Goal: Use online tool/utility: Utilize a website feature to perform a specific function

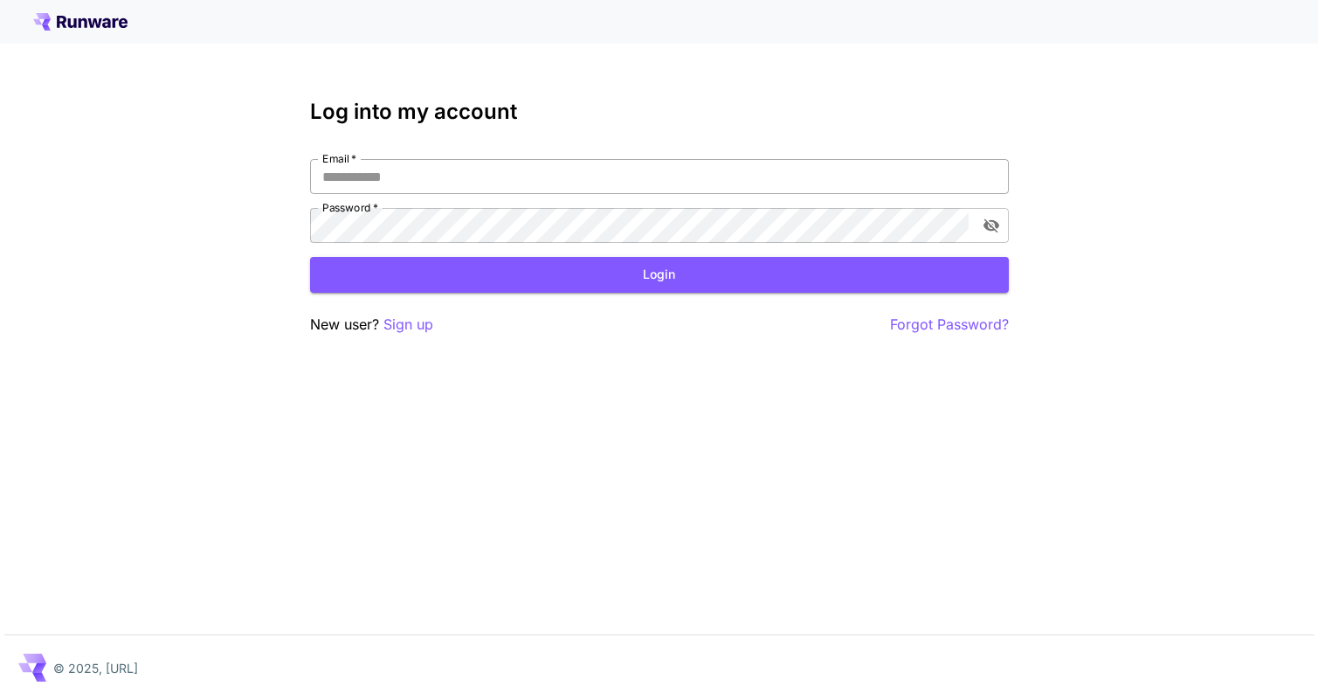
click at [584, 165] on input "Email   *" at bounding box center [659, 176] width 699 height 35
type input "**********"
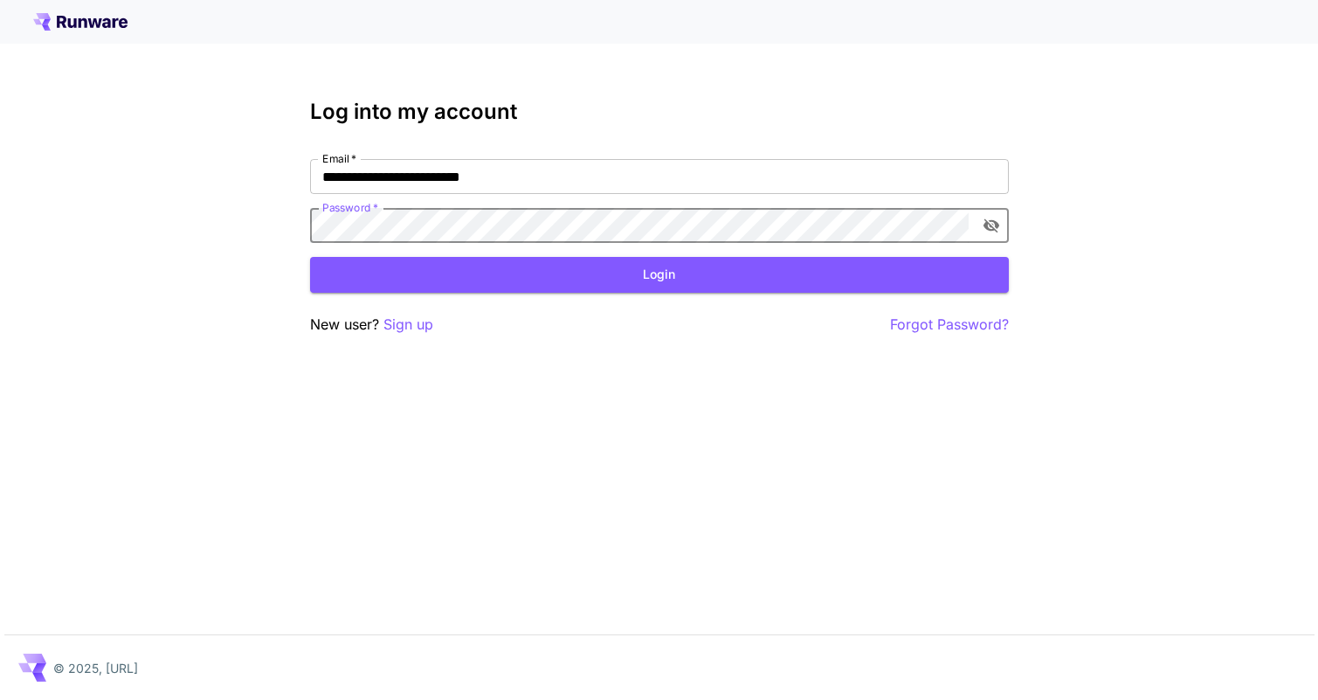
click button "Login" at bounding box center [659, 275] width 699 height 36
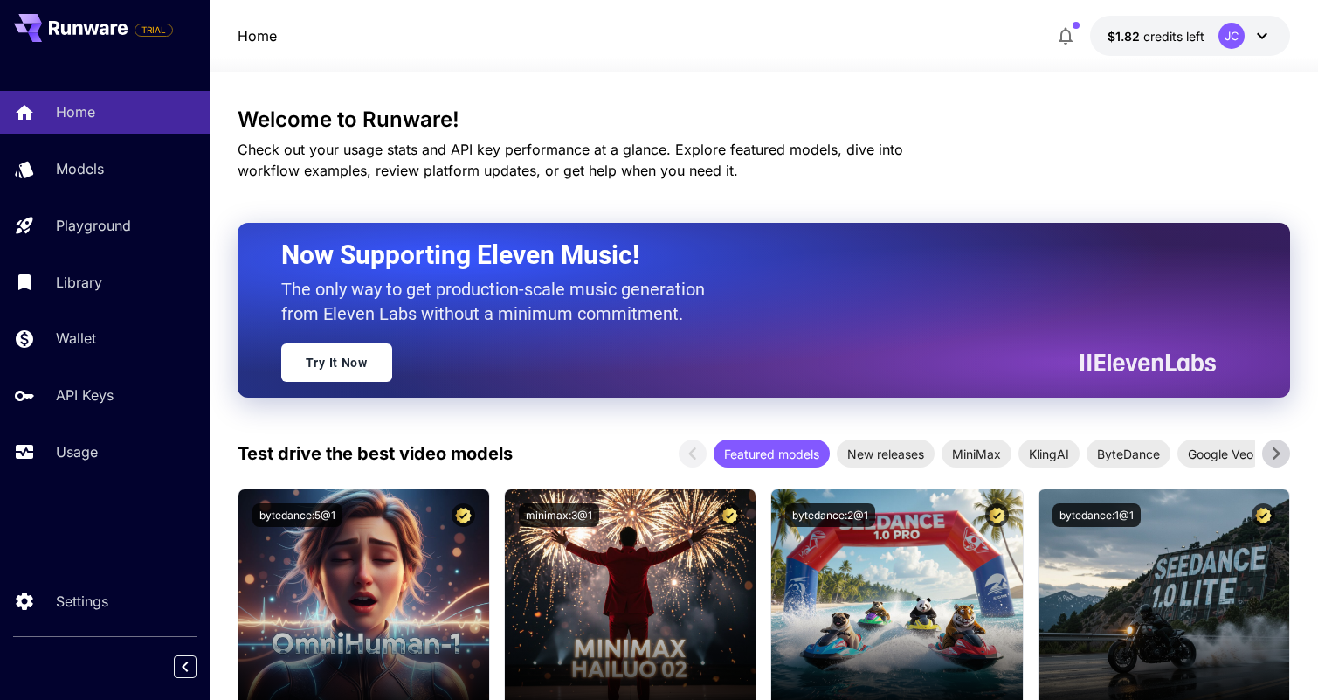
scroll to position [93, 0]
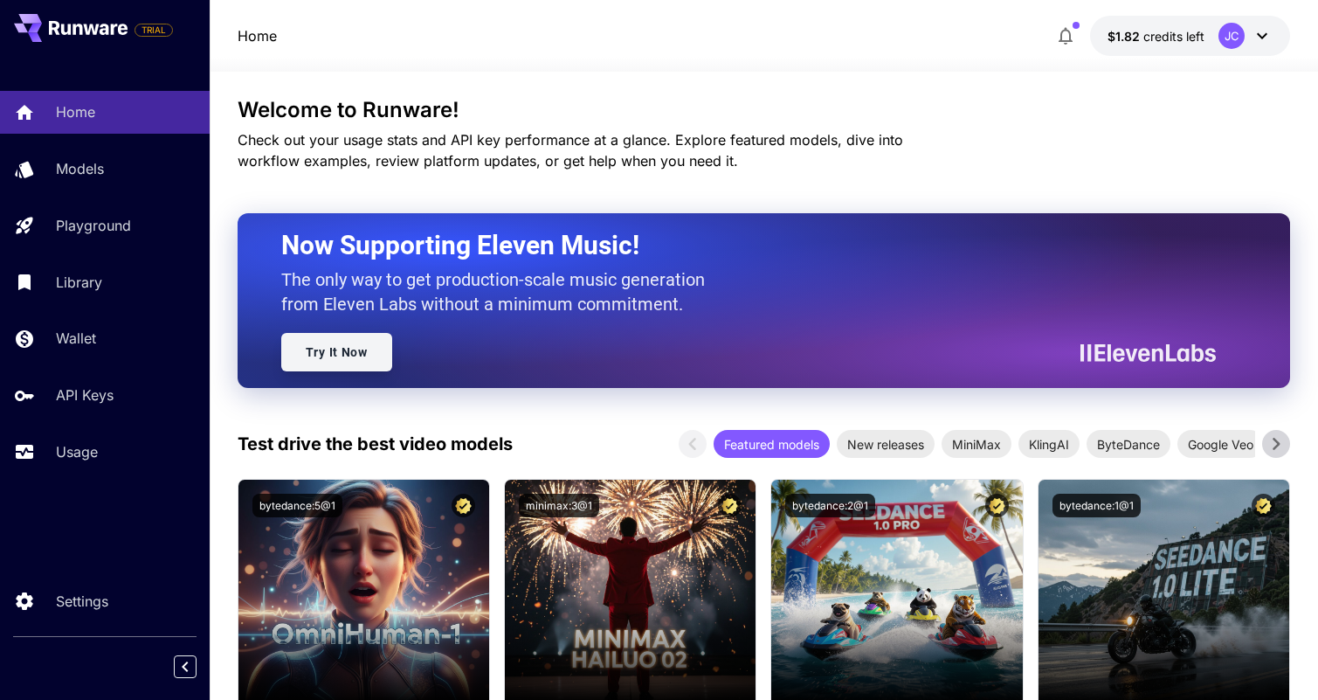
click at [353, 363] on link "Try It Now" at bounding box center [336, 352] width 111 height 38
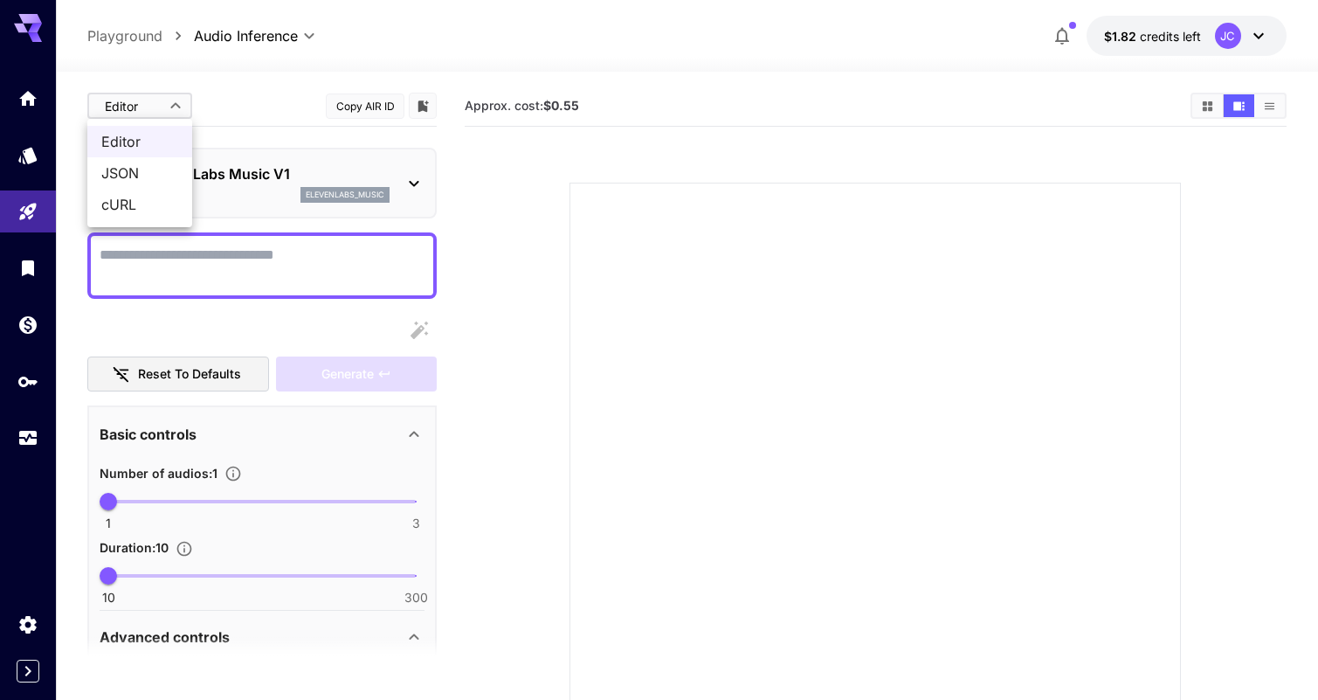
click at [129, 111] on body "**********" at bounding box center [659, 423] width 1318 height 846
click at [230, 103] on div at bounding box center [659, 350] width 1318 height 700
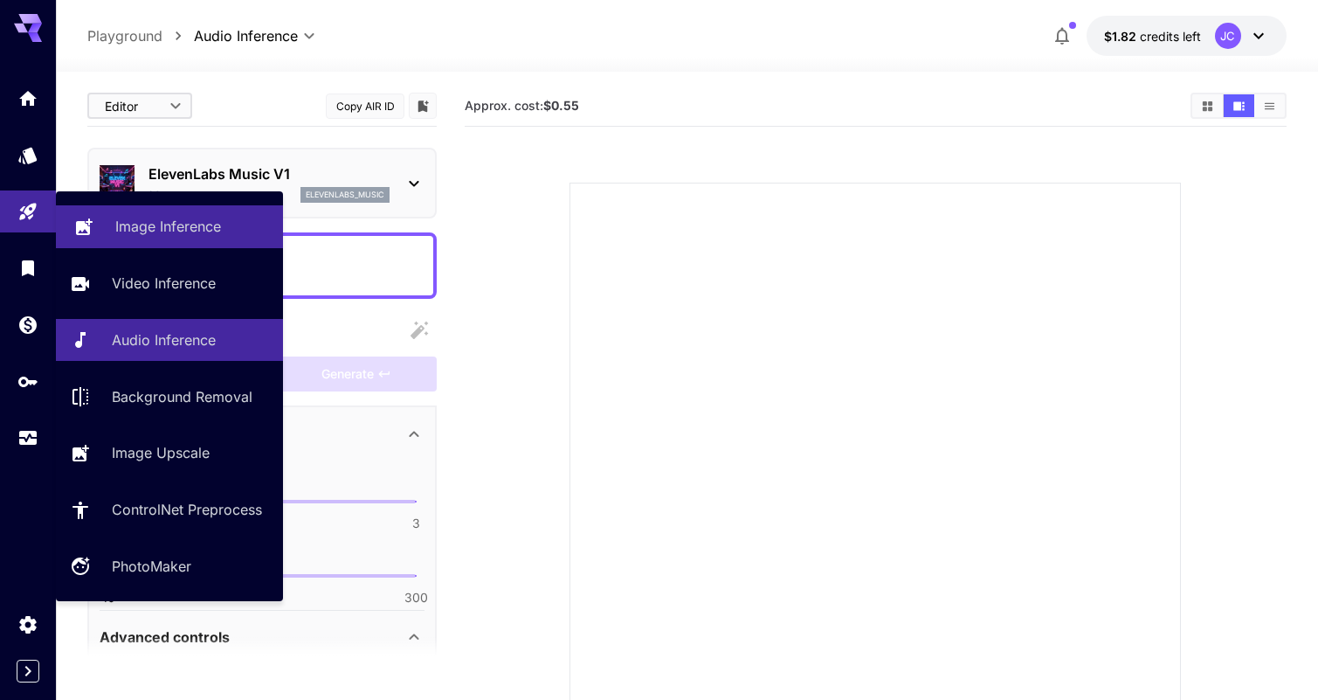
click at [105, 224] on link "Image Inference" at bounding box center [169, 226] width 227 height 43
type input "**********"
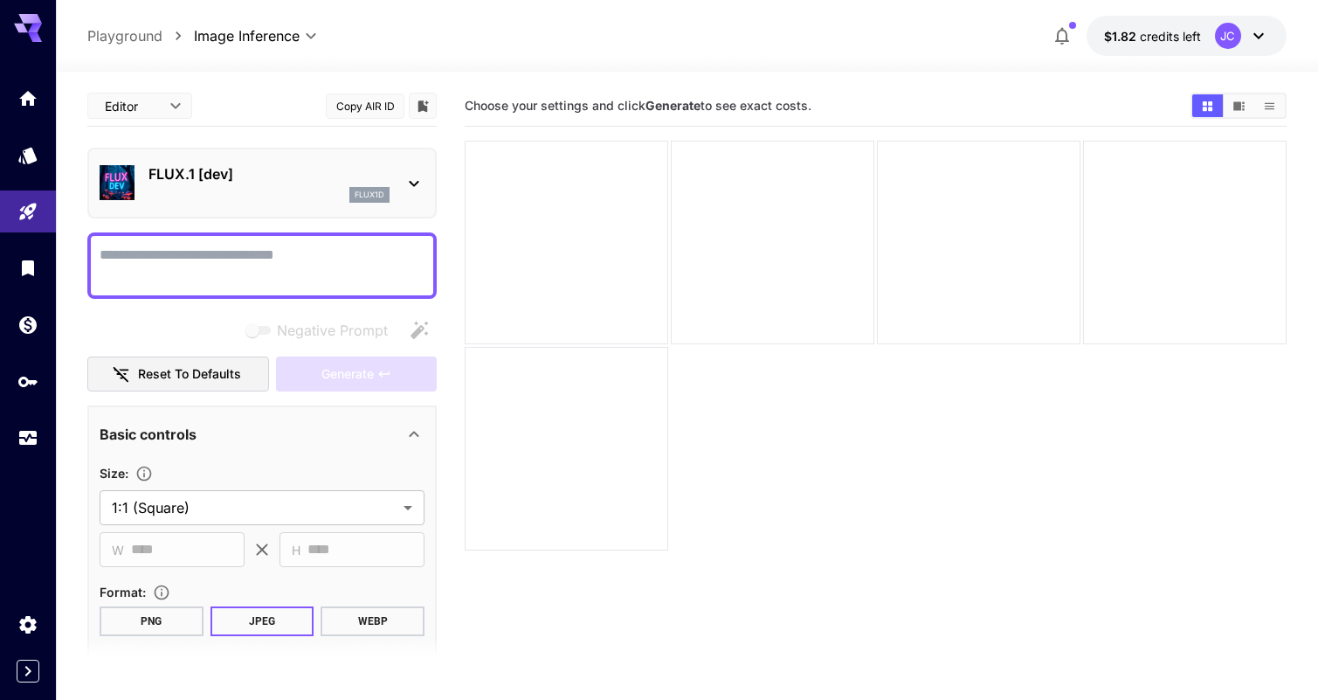
click at [201, 197] on div "flux1d" at bounding box center [268, 195] width 241 height 16
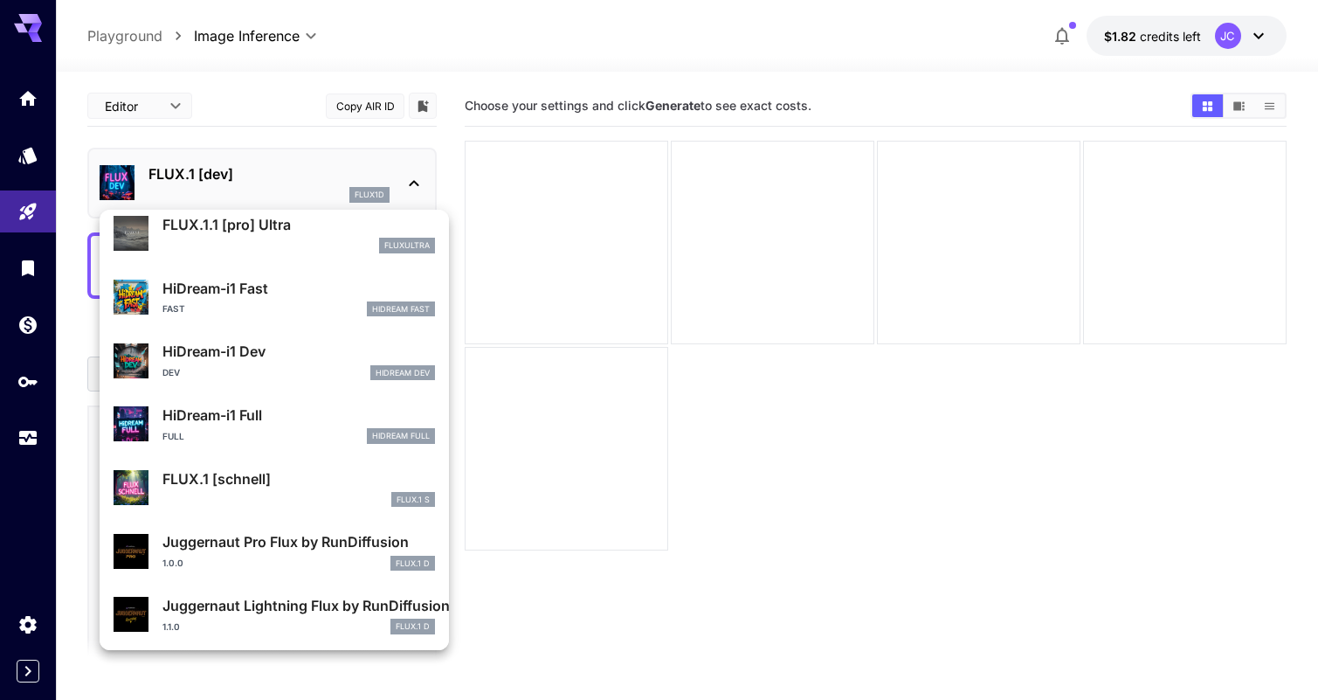
scroll to position [1413, 0]
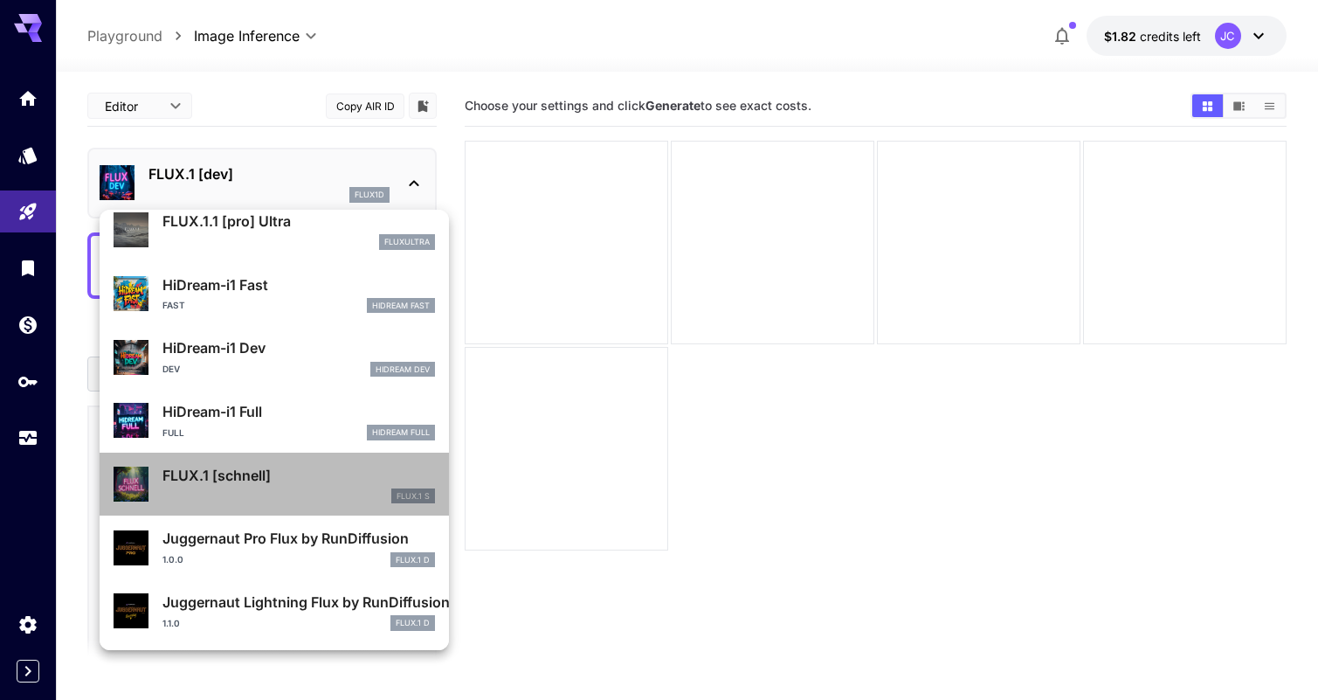
click at [296, 478] on p "FLUX.1 [schnell]" at bounding box center [298, 475] width 273 height 21
type input "*"
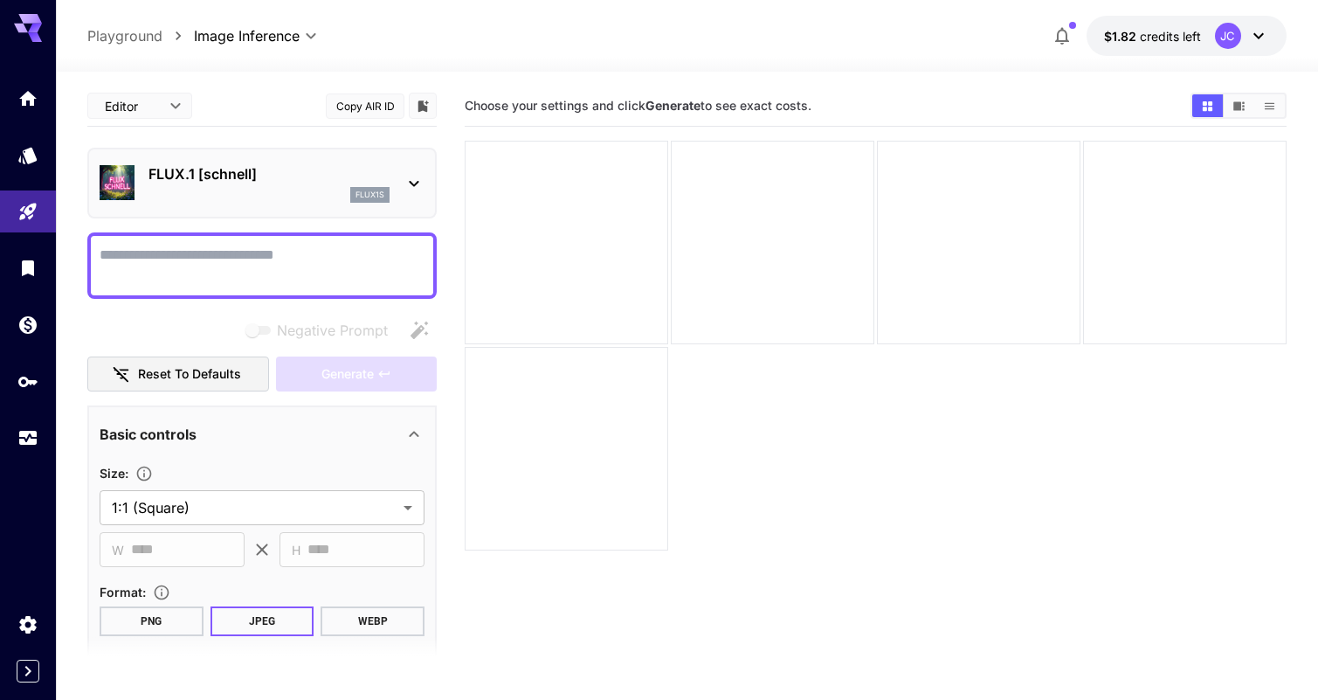
click at [193, 256] on textarea "Negative Prompt" at bounding box center [262, 266] width 325 height 42
paste textarea "**********"
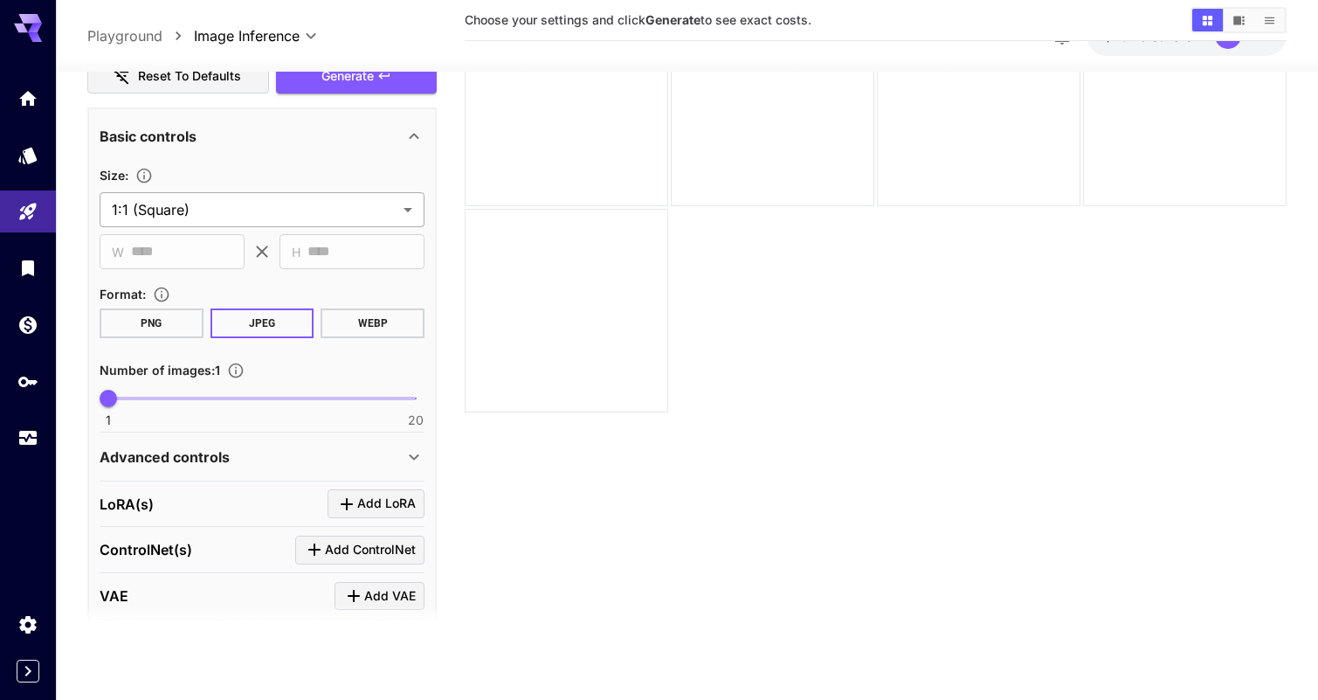
scroll to position [938, 0]
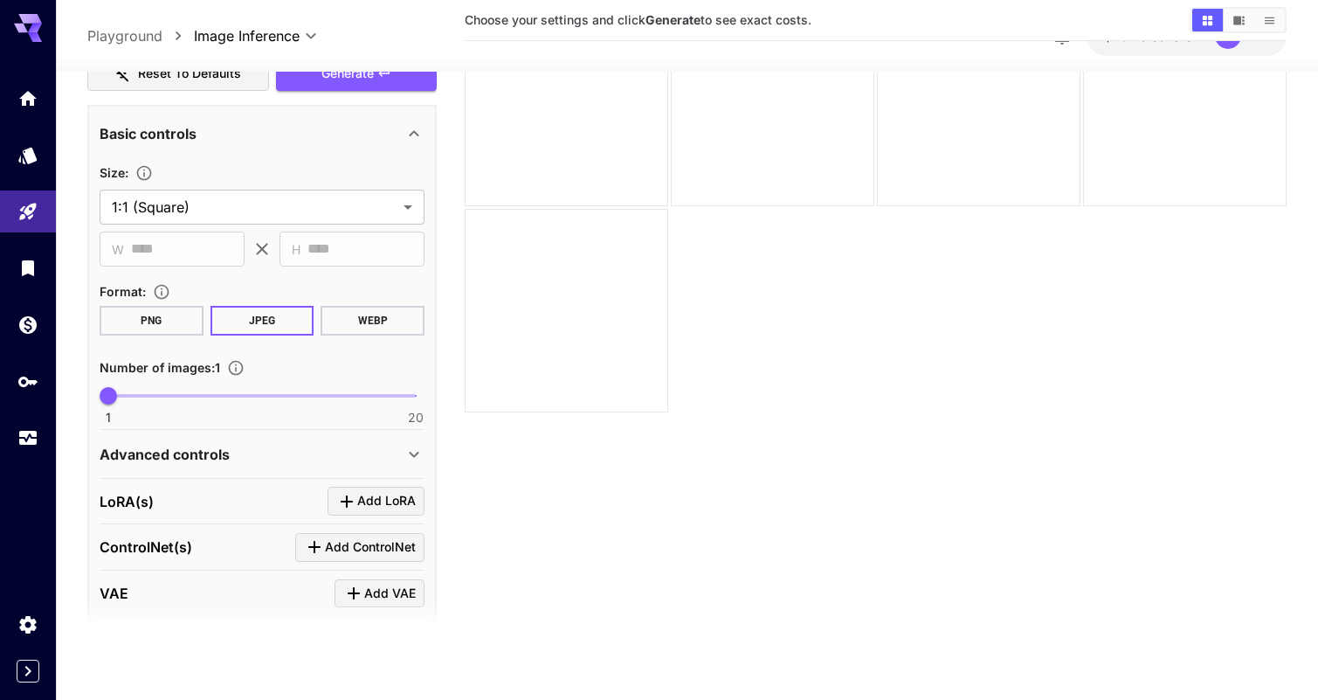
type textarea "**********"
click at [148, 317] on button "PNG" at bounding box center [152, 321] width 104 height 30
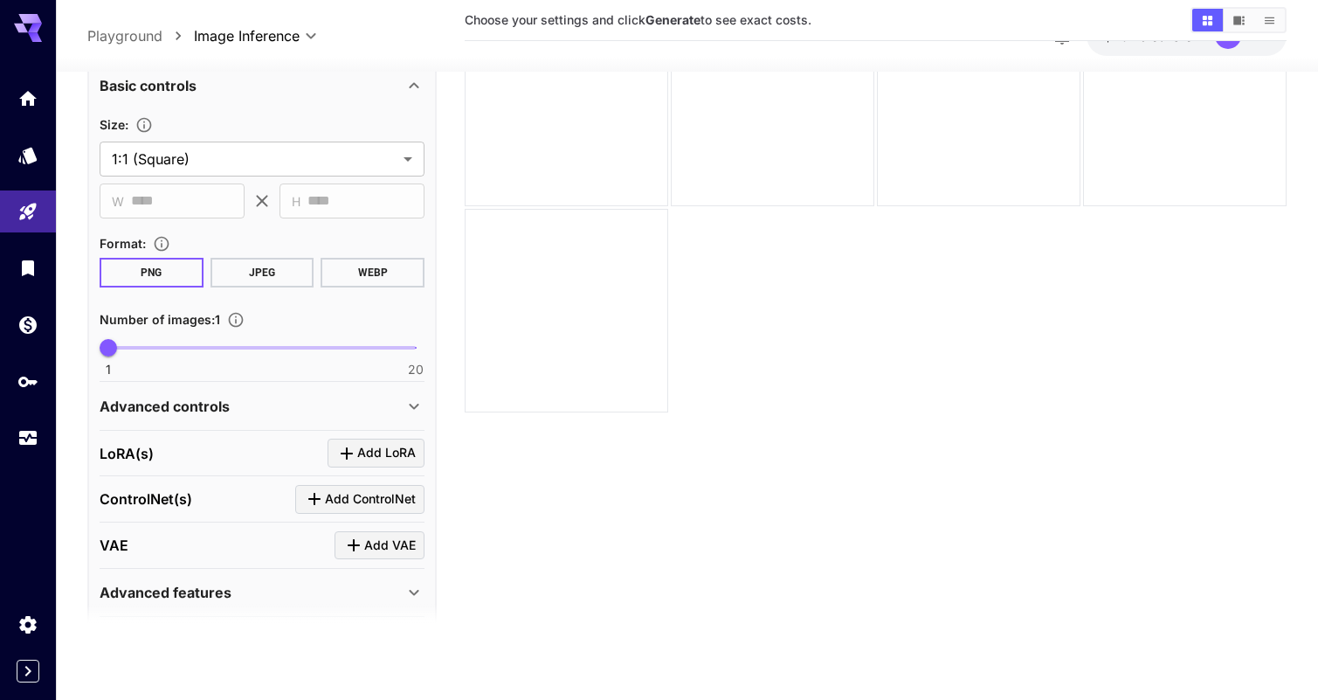
scroll to position [1048, 0]
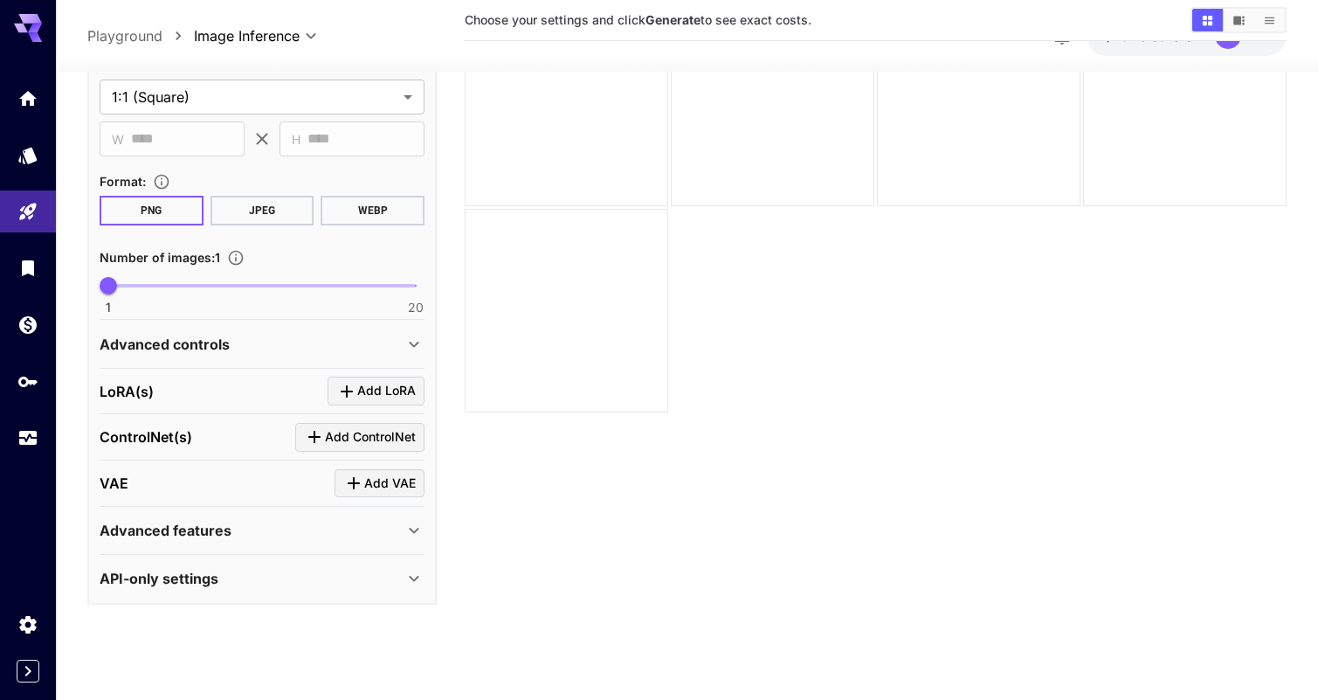
click at [279, 517] on div "Advanced features" at bounding box center [262, 530] width 325 height 42
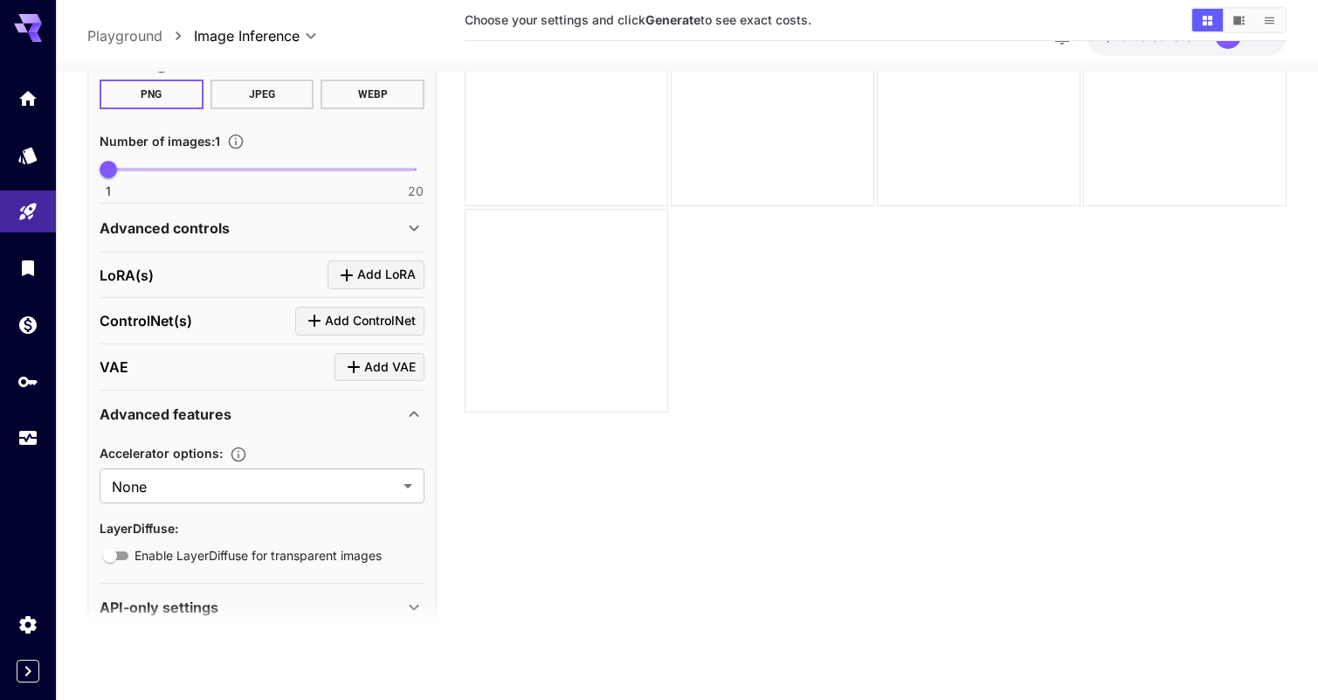
scroll to position [1193, 0]
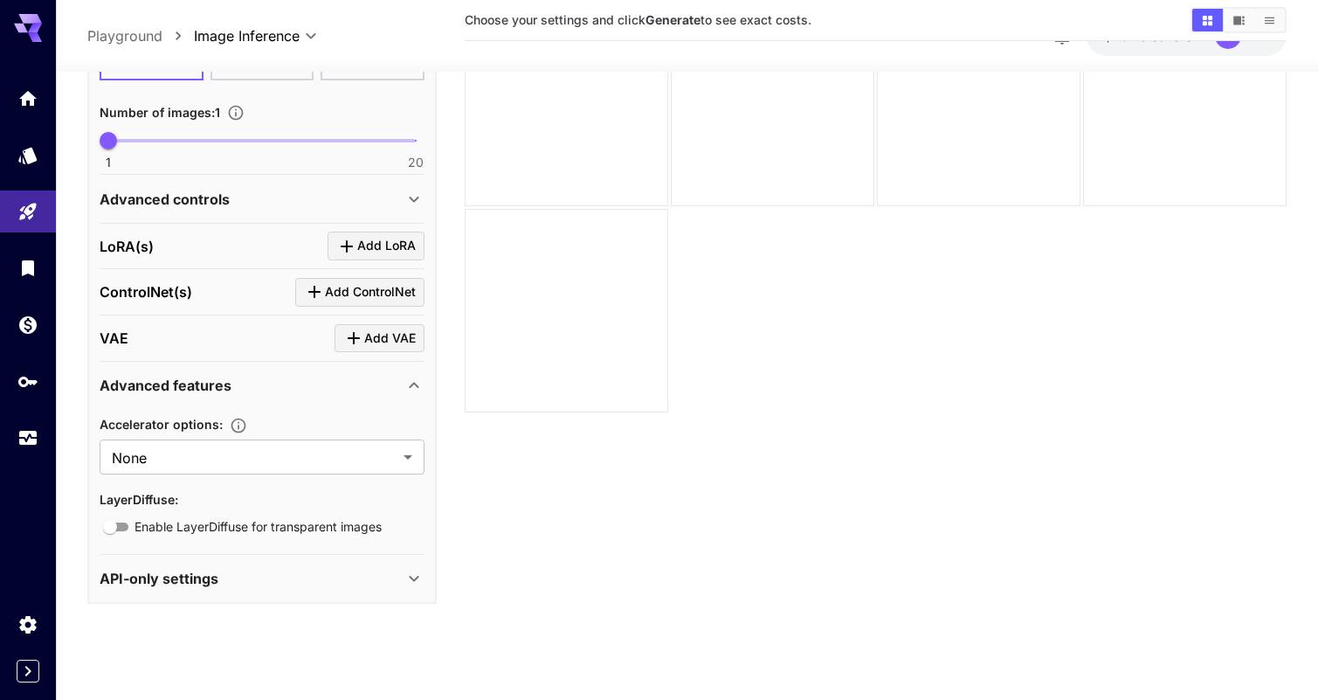
click at [283, 557] on div "API-only settings" at bounding box center [262, 578] width 325 height 42
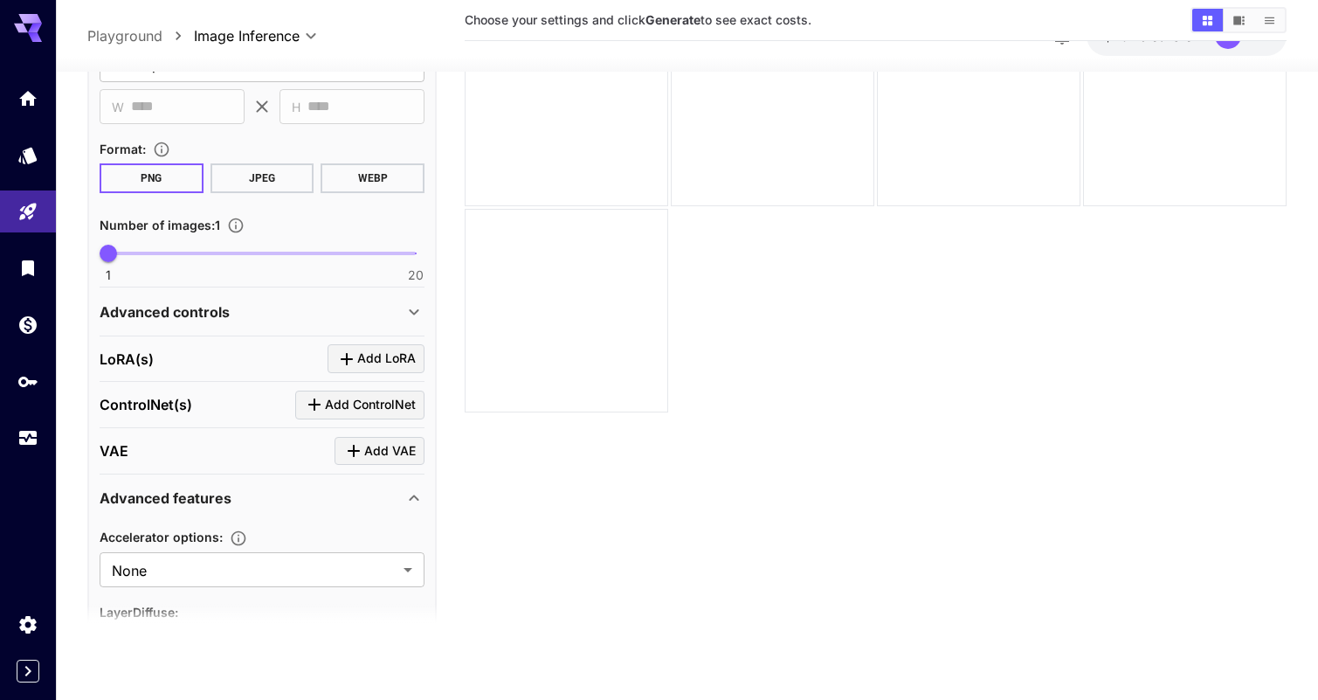
scroll to position [1063, 0]
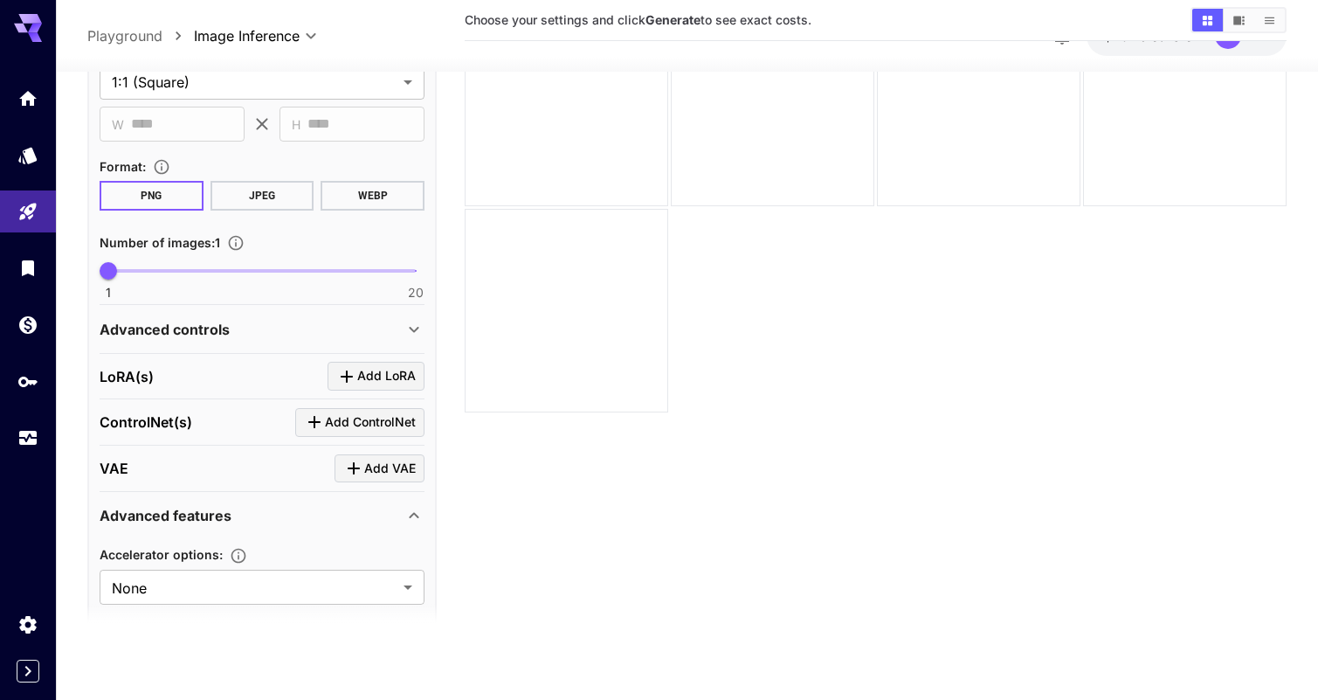
click at [223, 316] on div "Advanced controls" at bounding box center [262, 329] width 325 height 42
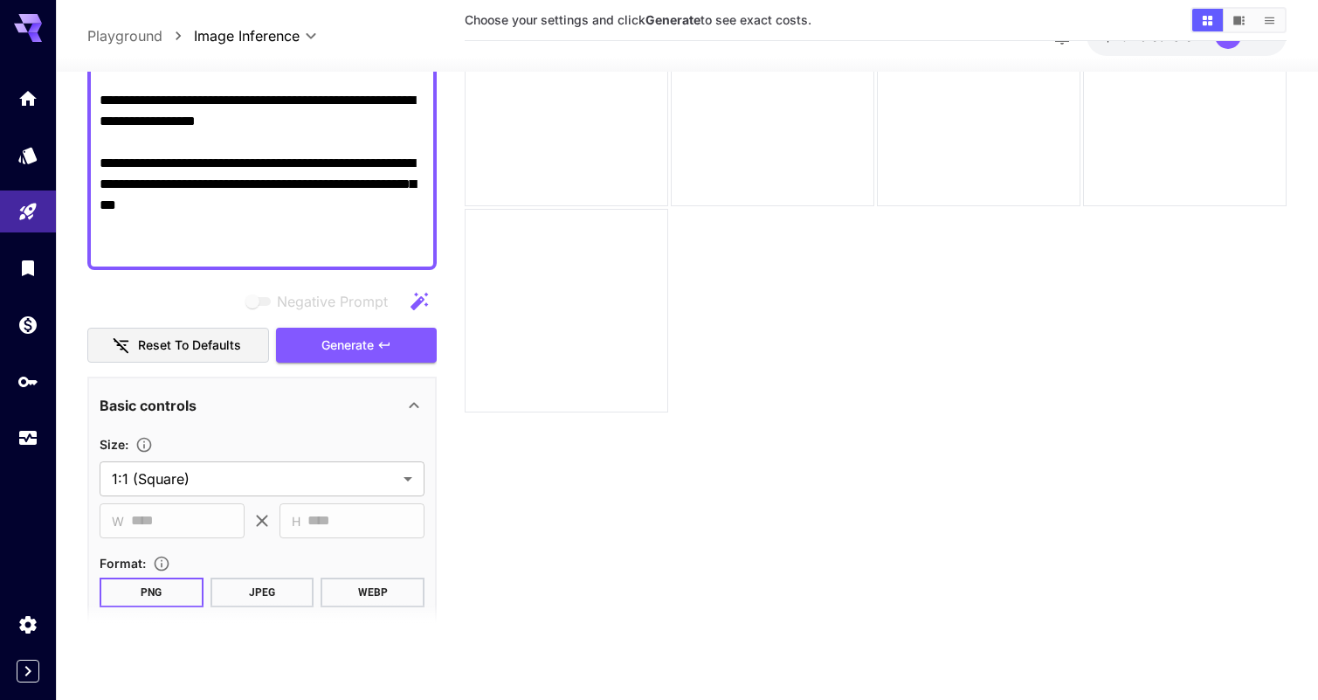
scroll to position [583, 0]
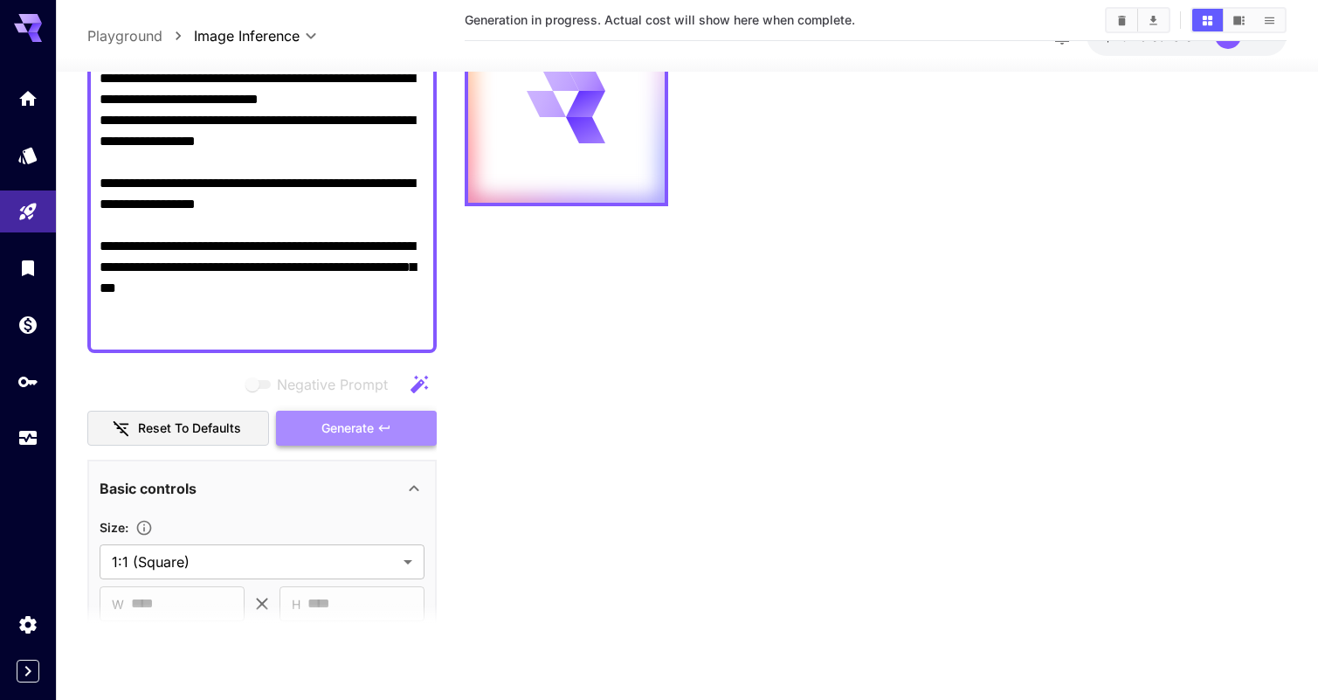
click at [332, 428] on span "Generate" at bounding box center [347, 429] width 52 height 22
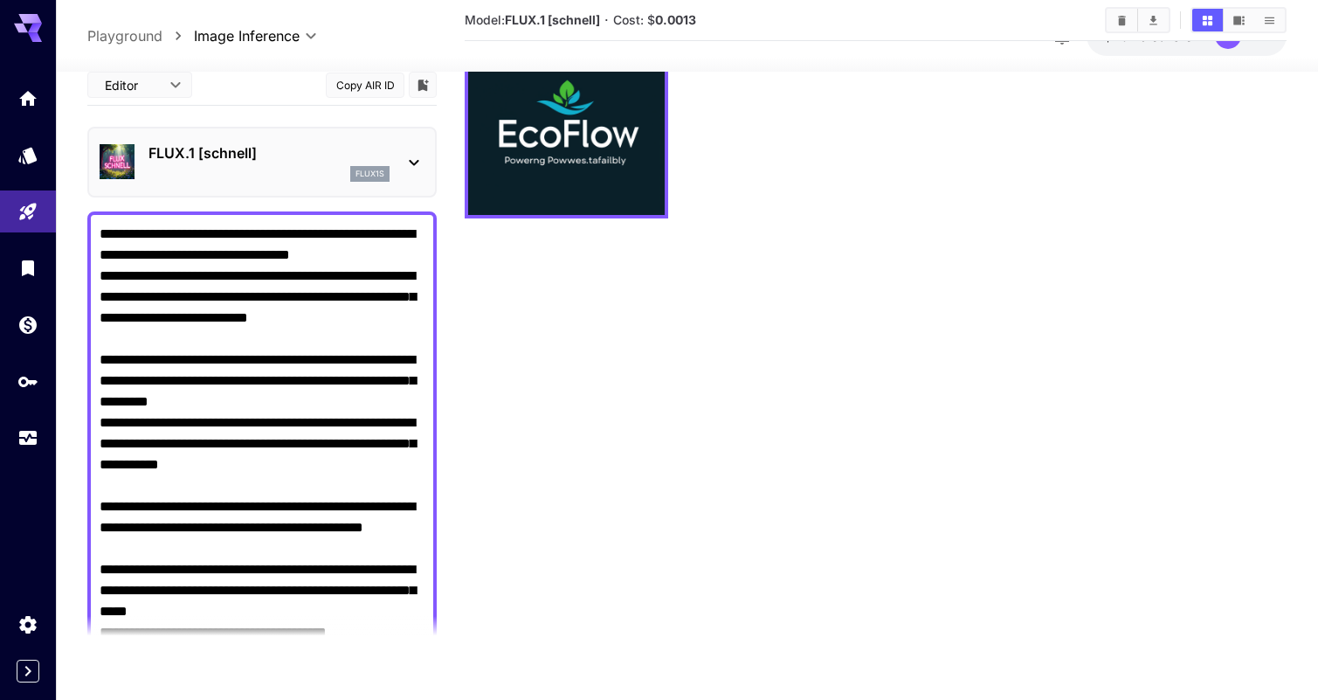
scroll to position [138, 0]
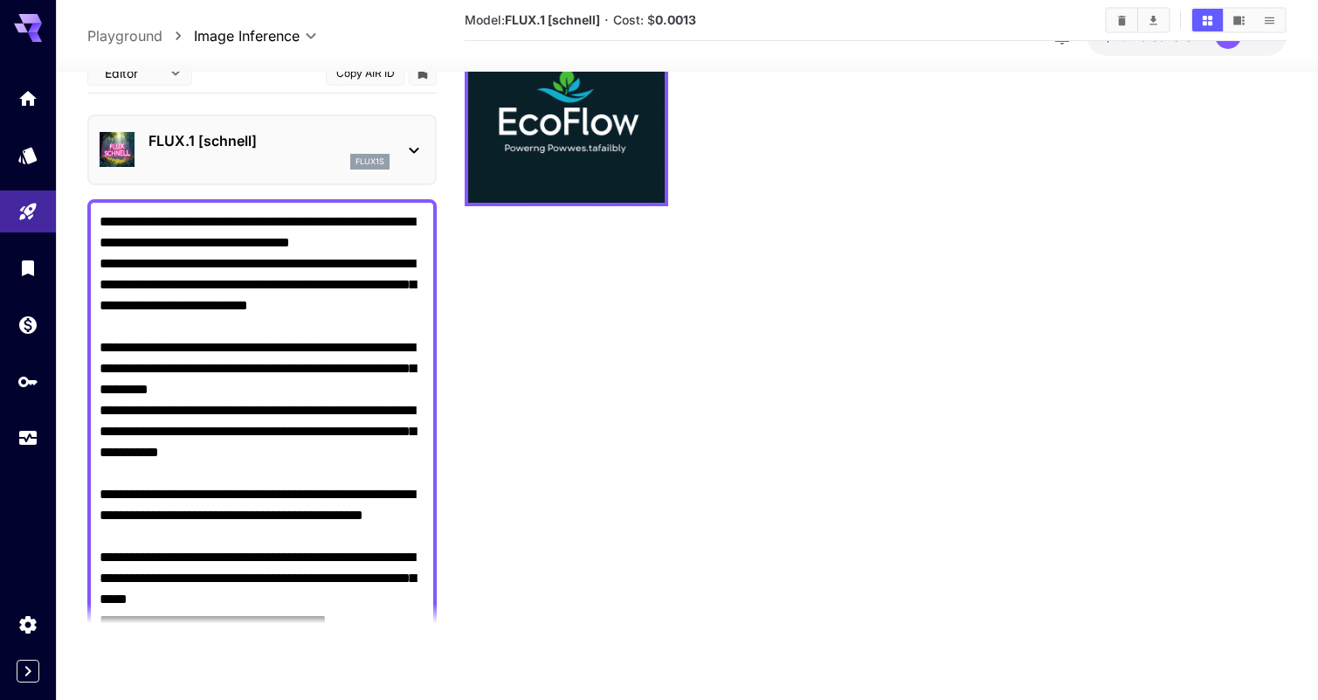
click at [407, 148] on icon at bounding box center [414, 150] width 21 height 21
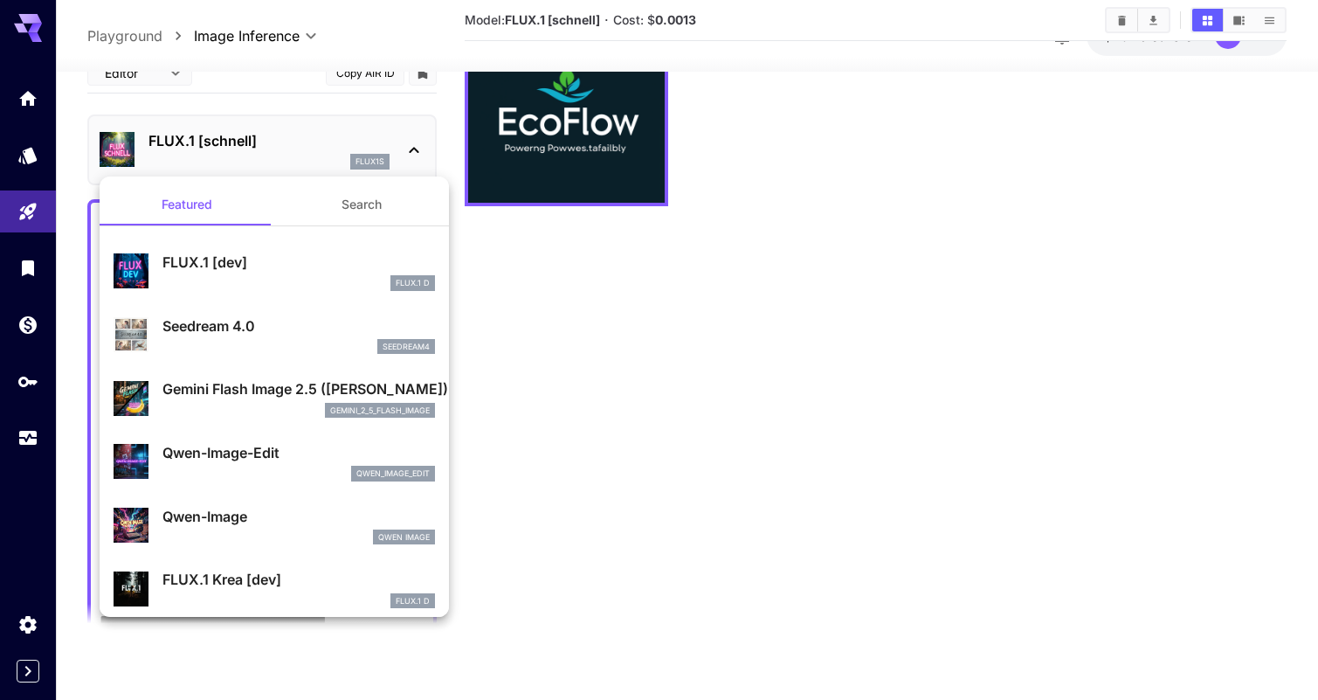
click at [300, 291] on div "FLUX.1 [dev] FLUX.1 D" at bounding box center [274, 271] width 321 height 53
type input "**"
type input "***"
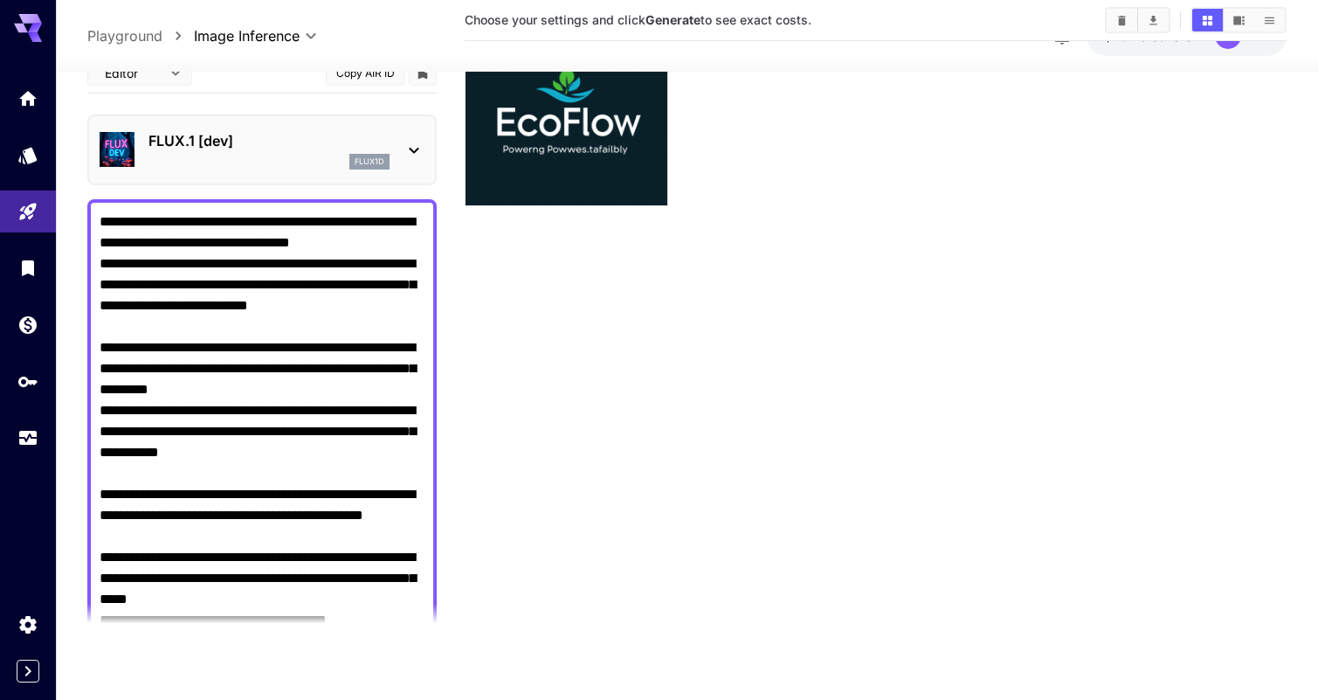
click at [411, 145] on icon at bounding box center [414, 150] width 21 height 21
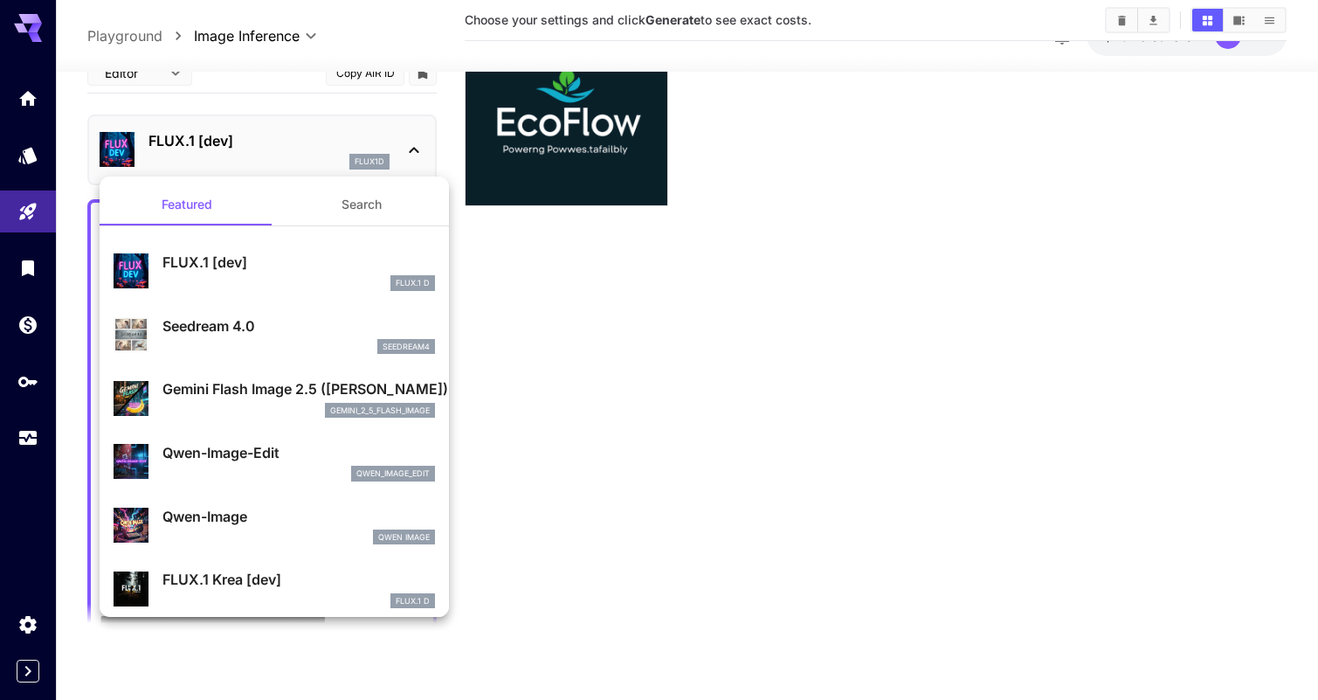
click at [373, 329] on p "Seedream 4.0" at bounding box center [298, 325] width 273 height 21
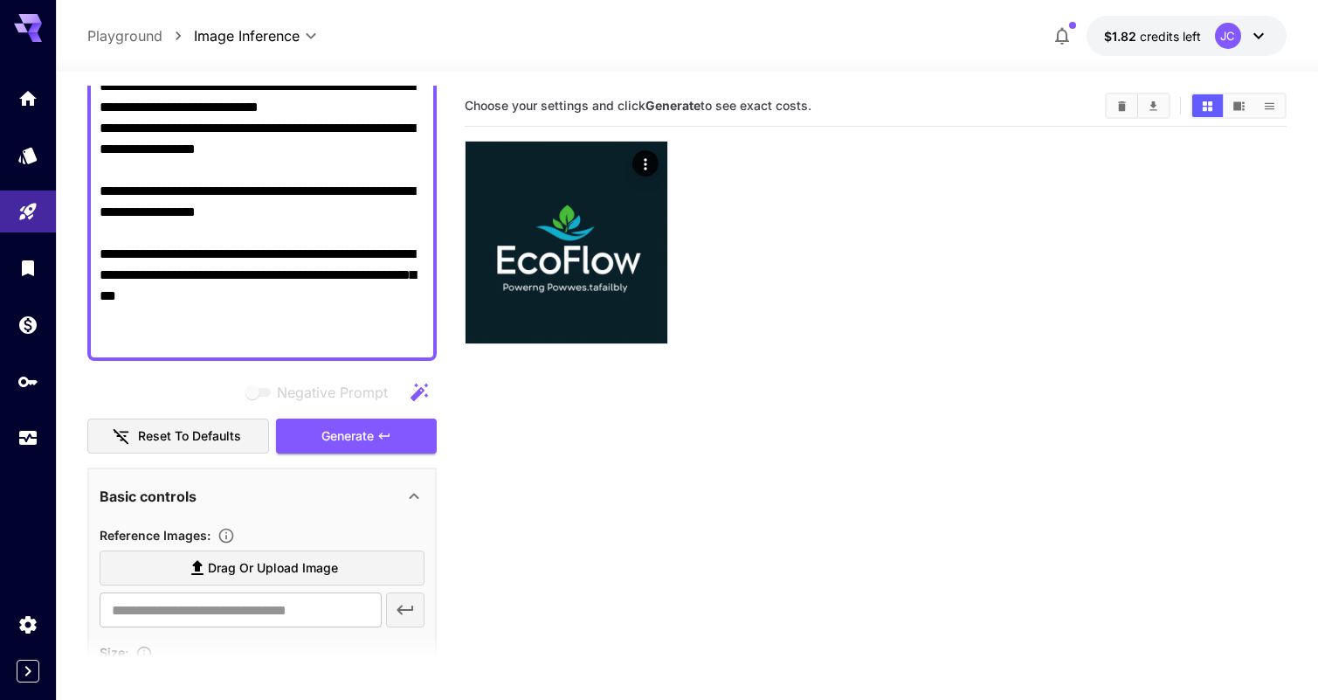
scroll to position [650, 0]
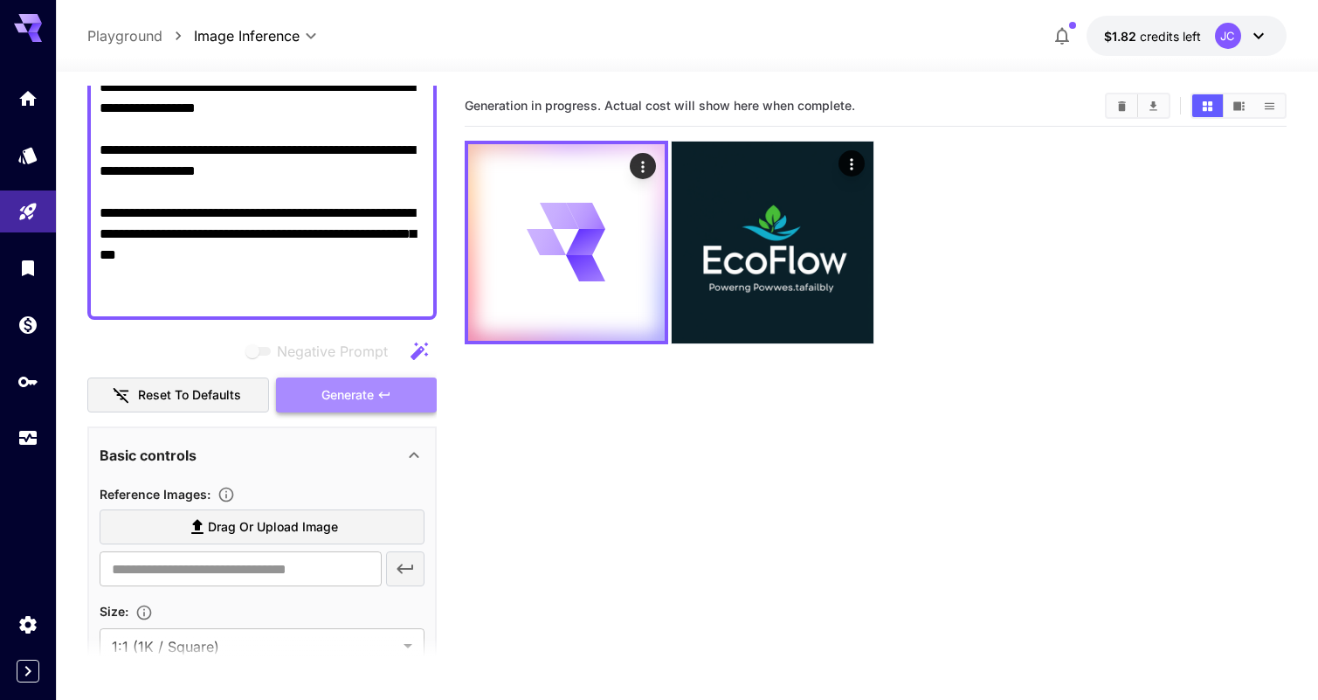
click at [368, 408] on button "Generate" at bounding box center [356, 395] width 161 height 36
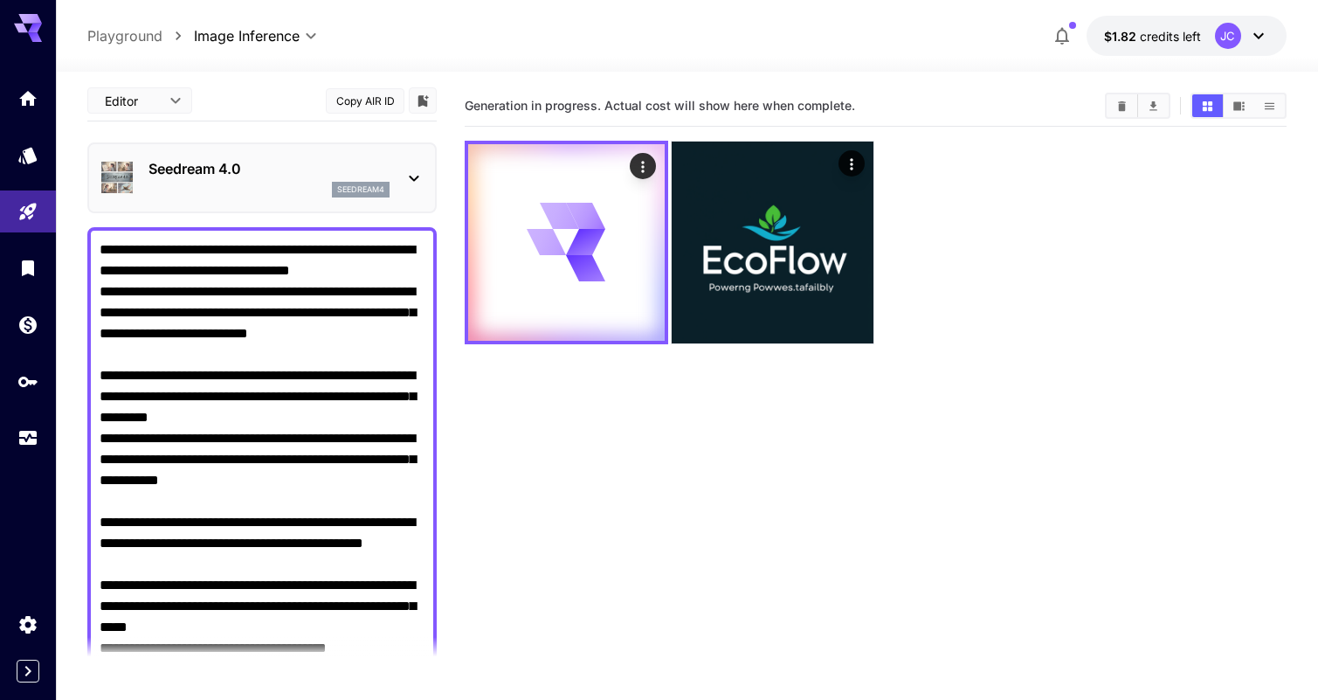
scroll to position [0, 0]
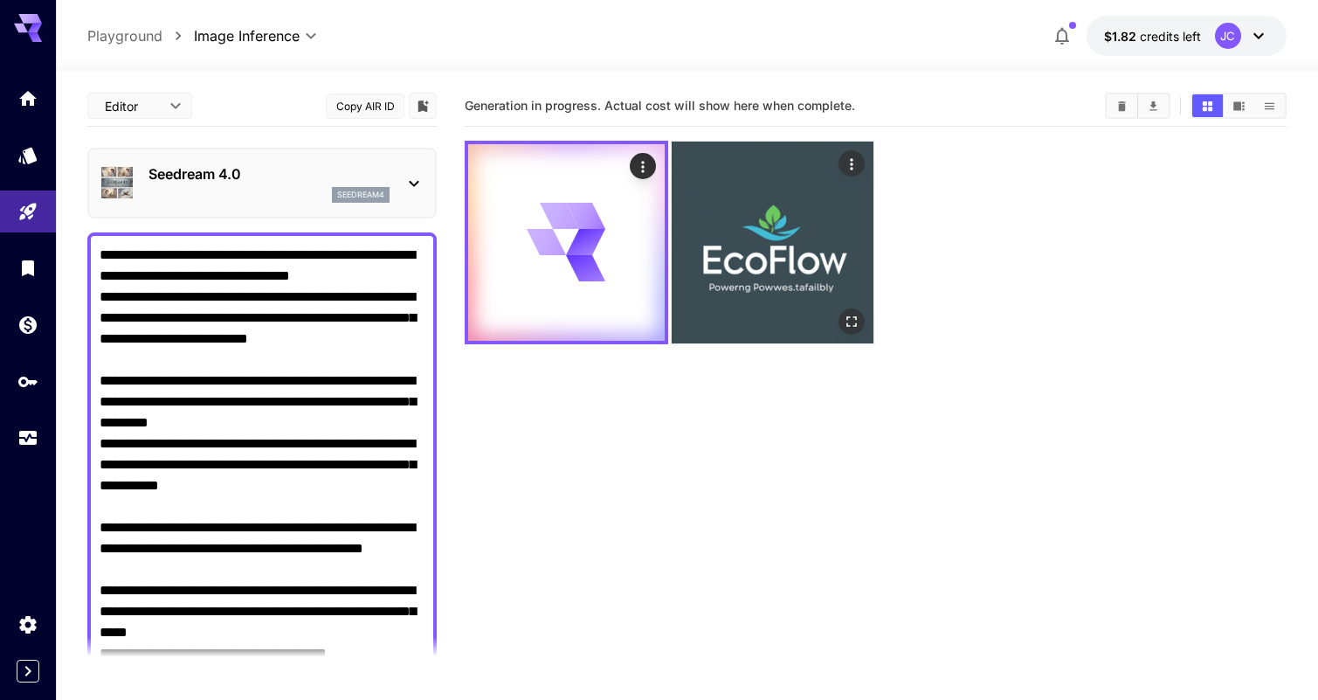
click at [860, 176] on img at bounding box center [773, 242] width 202 height 202
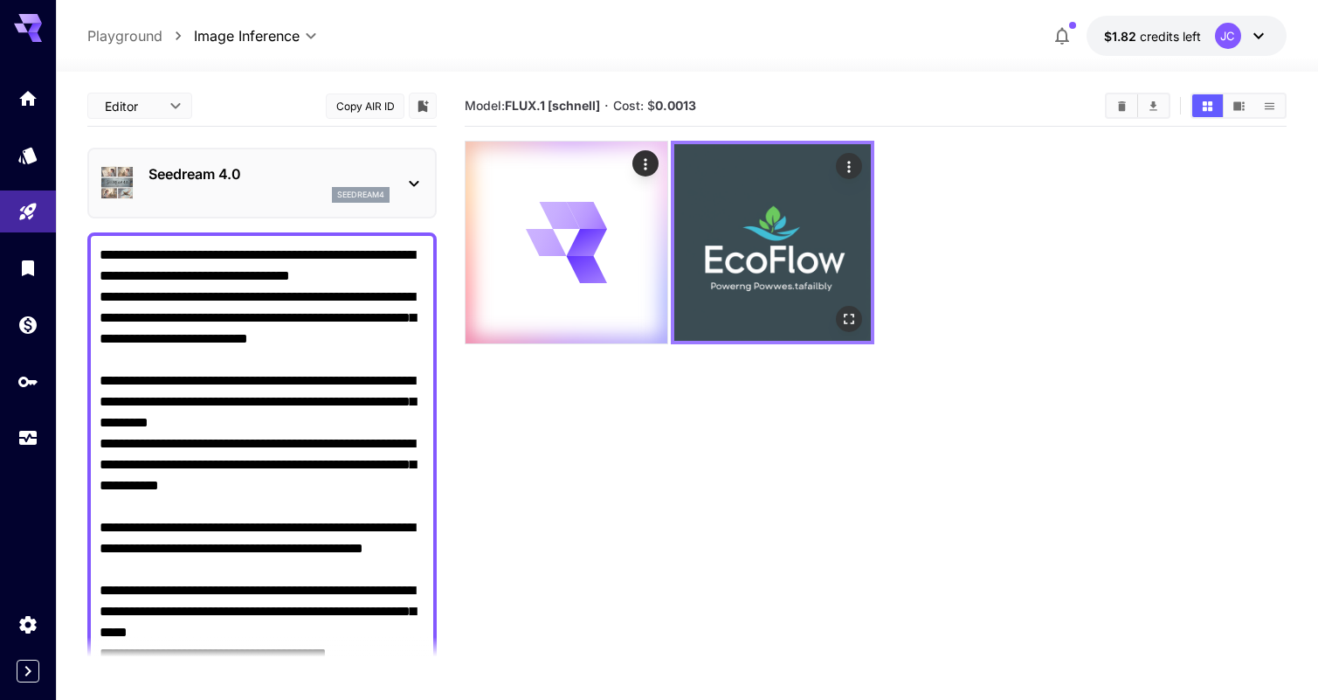
click at [790, 232] on img at bounding box center [772, 242] width 197 height 197
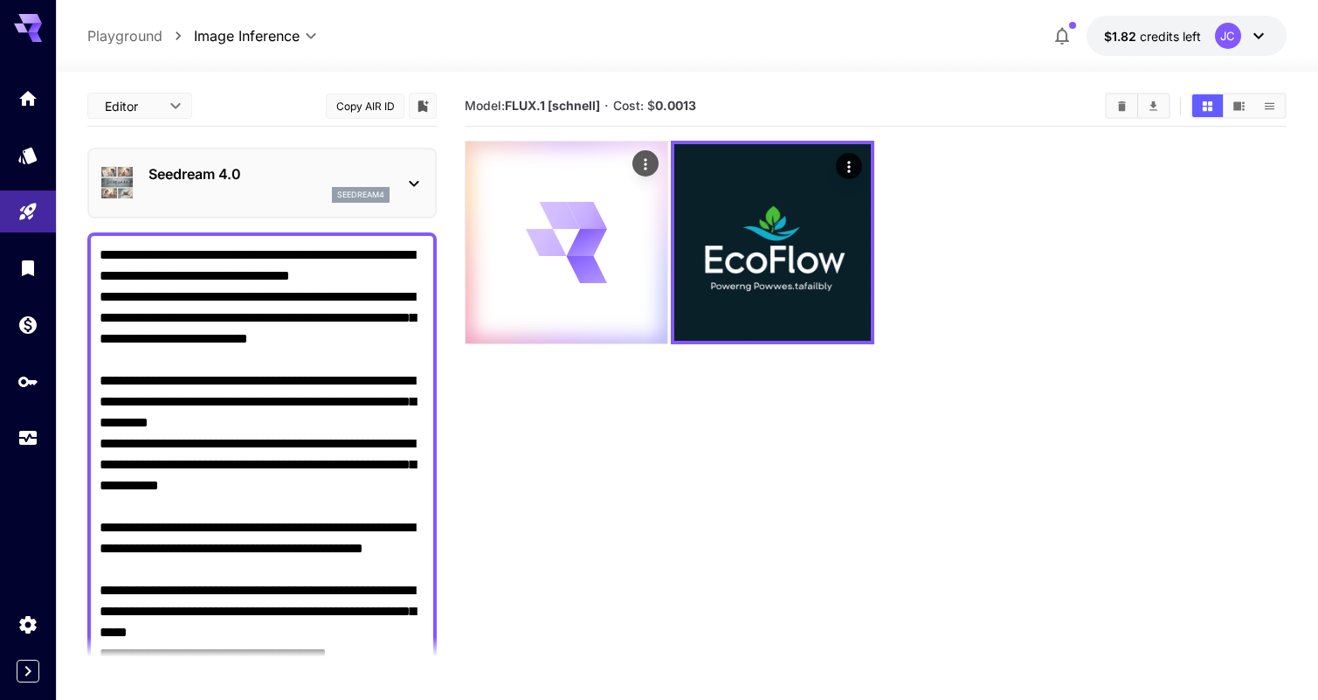
click at [632, 217] on div at bounding box center [567, 242] width 202 height 202
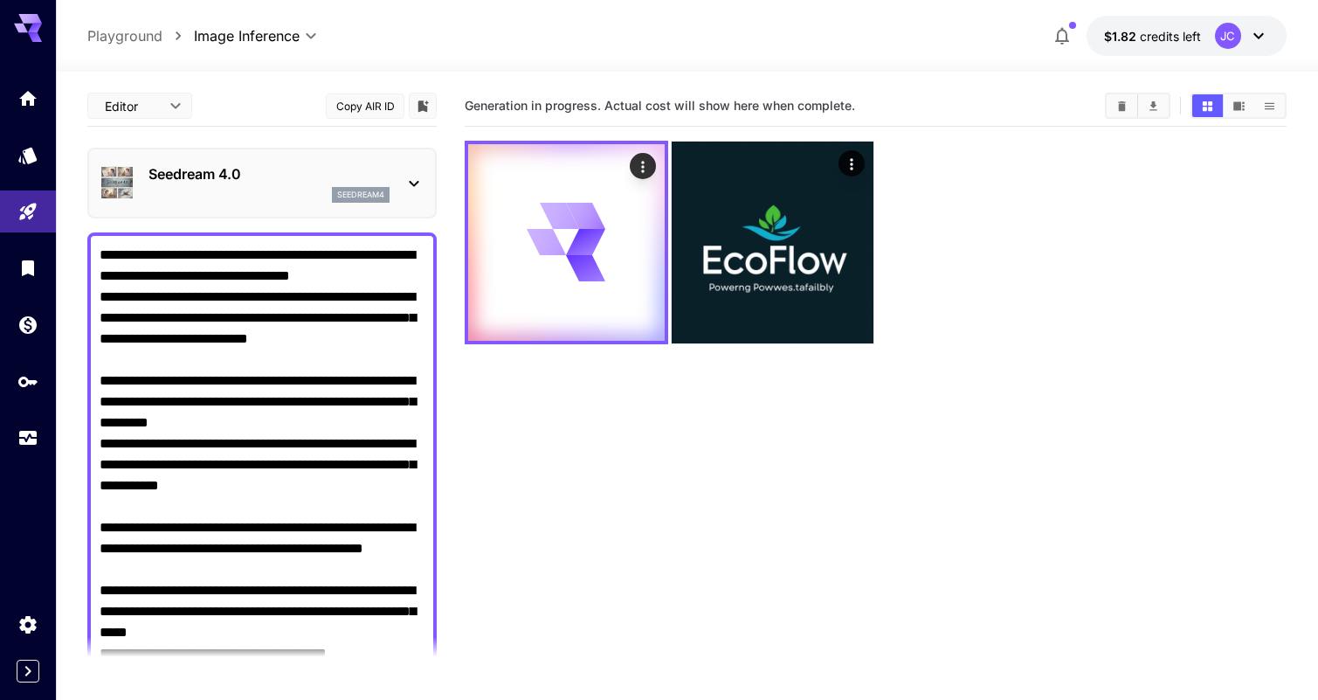
click at [275, 193] on div "seedream4" at bounding box center [268, 195] width 241 height 16
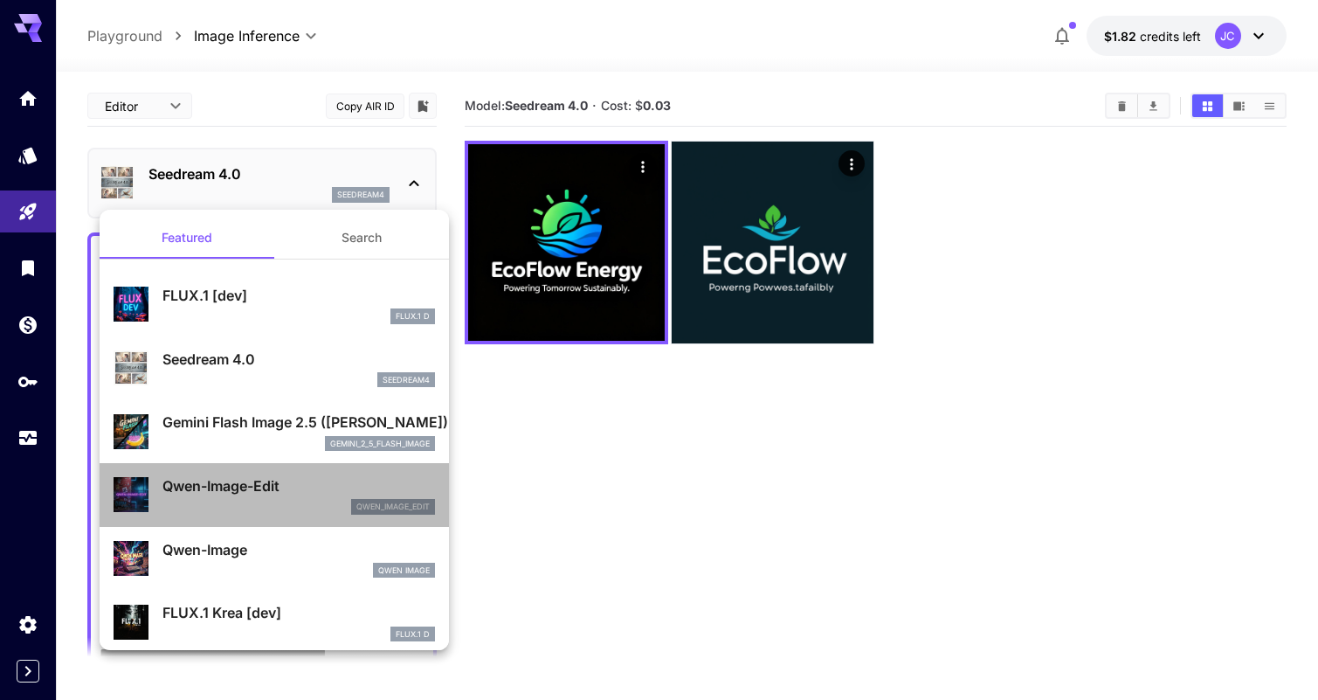
click at [278, 484] on p "Qwen-Image-Edit" at bounding box center [298, 485] width 273 height 21
type input "**********"
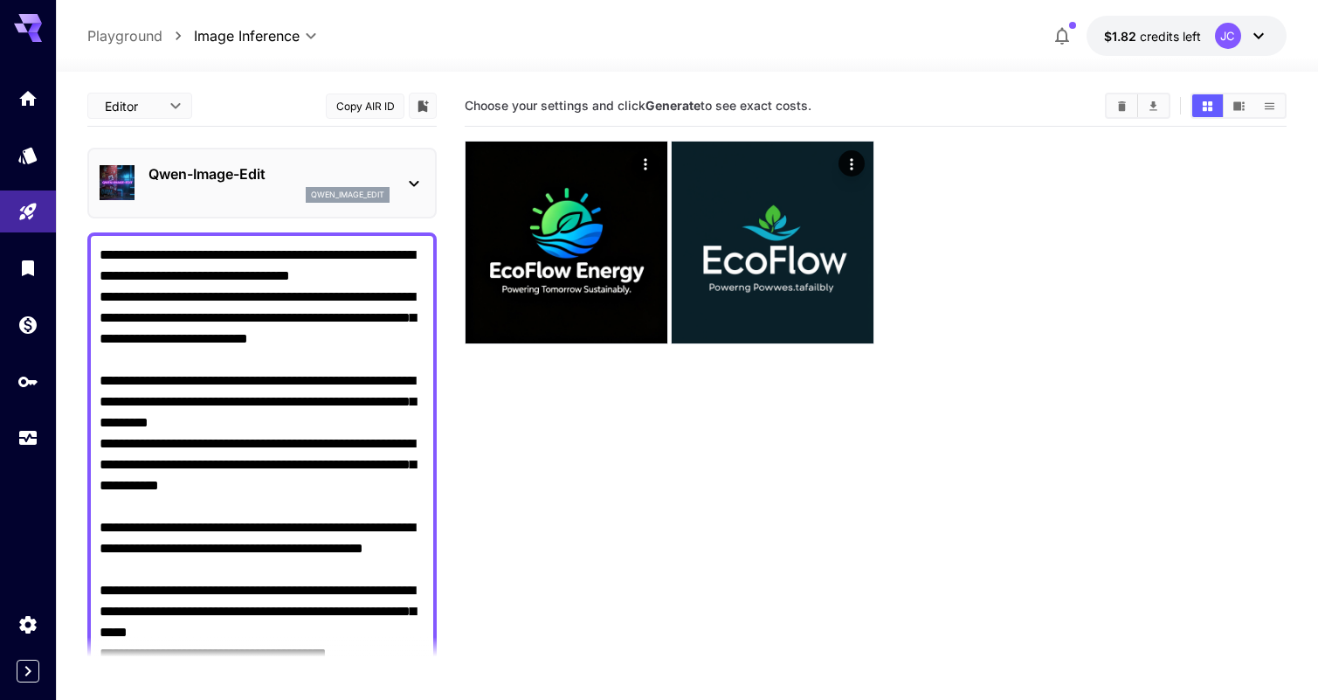
click at [185, 253] on textarea "Negative Prompt" at bounding box center [262, 601] width 325 height 713
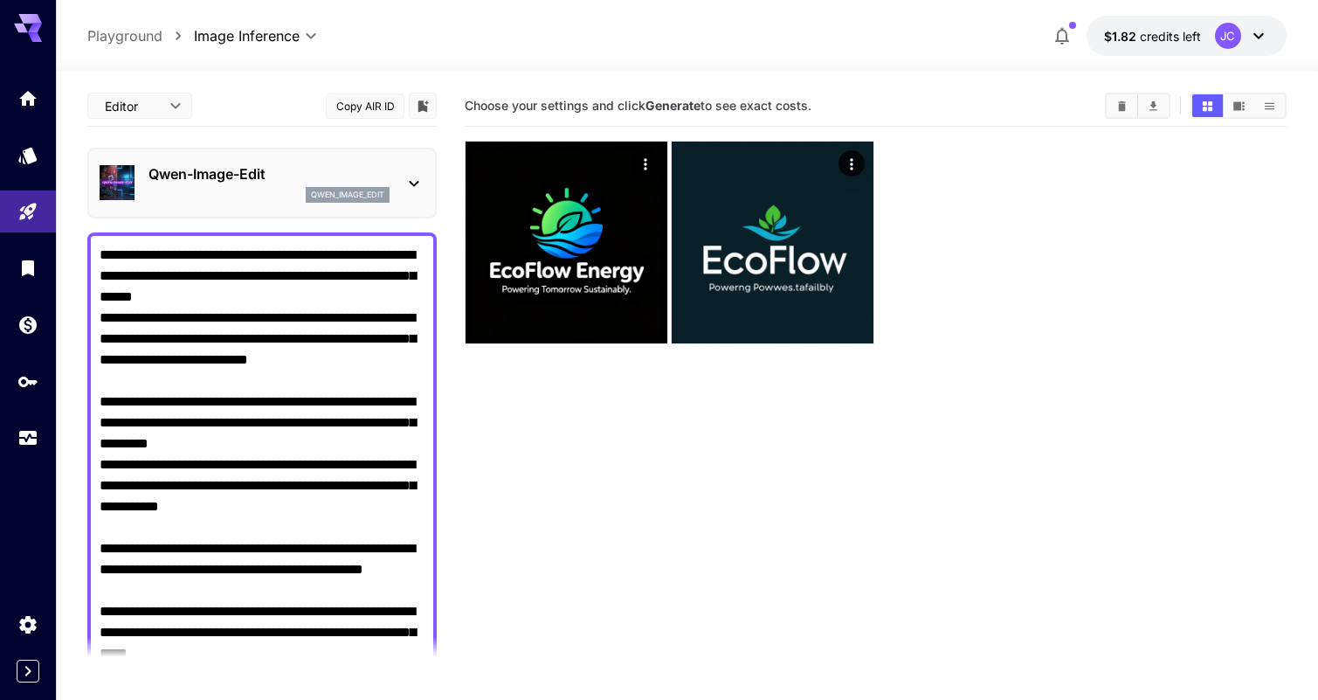
type textarea "**********"
click at [238, 183] on p "Qwen-Image-Edit" at bounding box center [268, 173] width 241 height 21
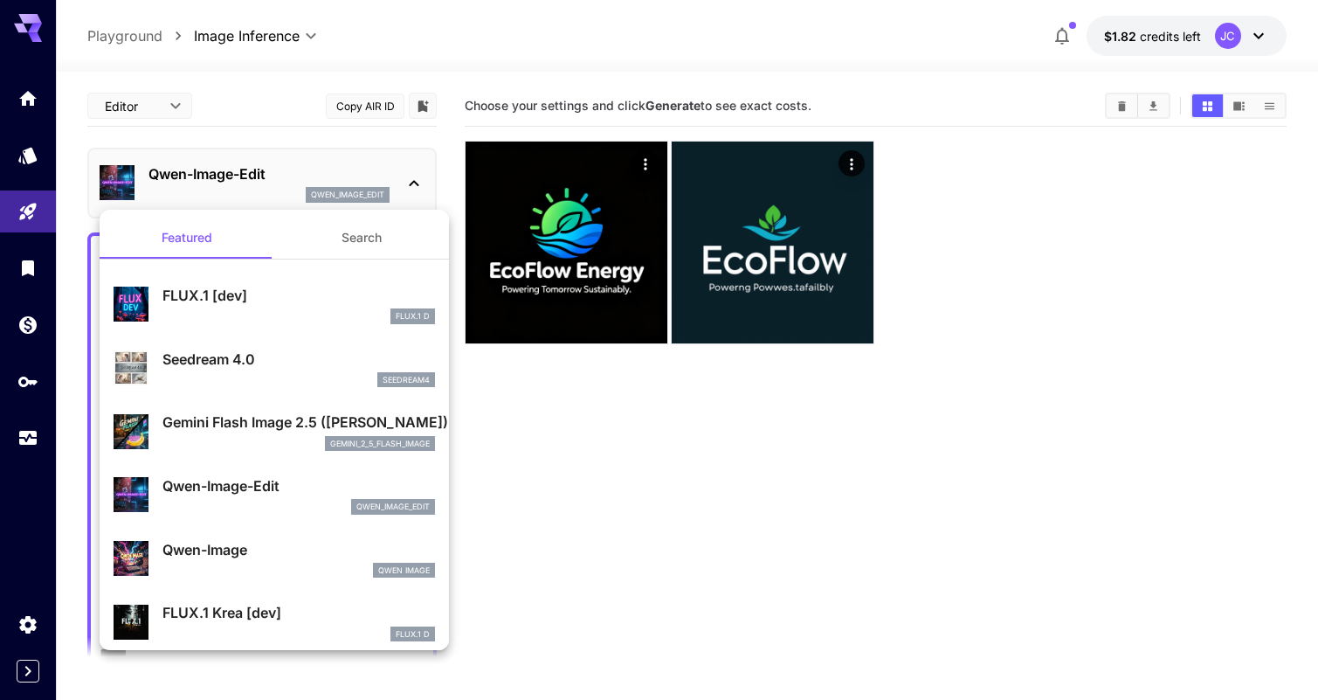
click at [279, 436] on div "gemini_2_5_flash_image" at bounding box center [298, 444] width 273 height 16
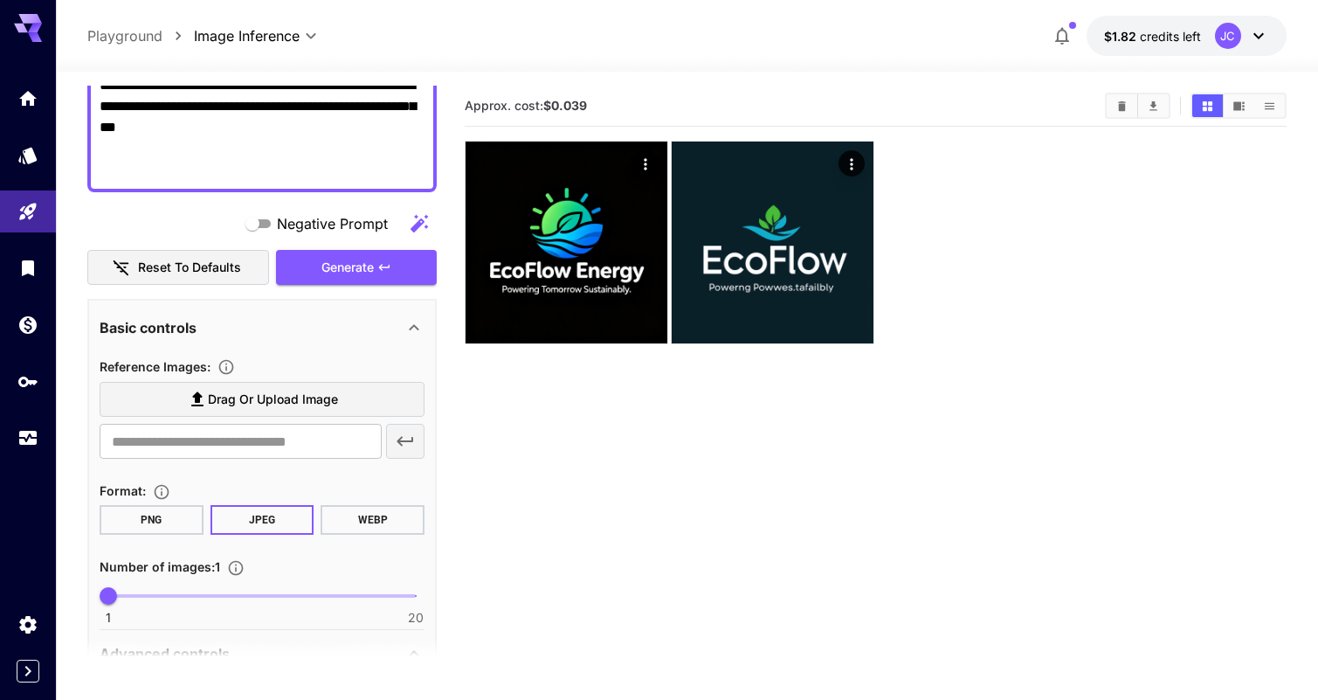
scroll to position [866, 0]
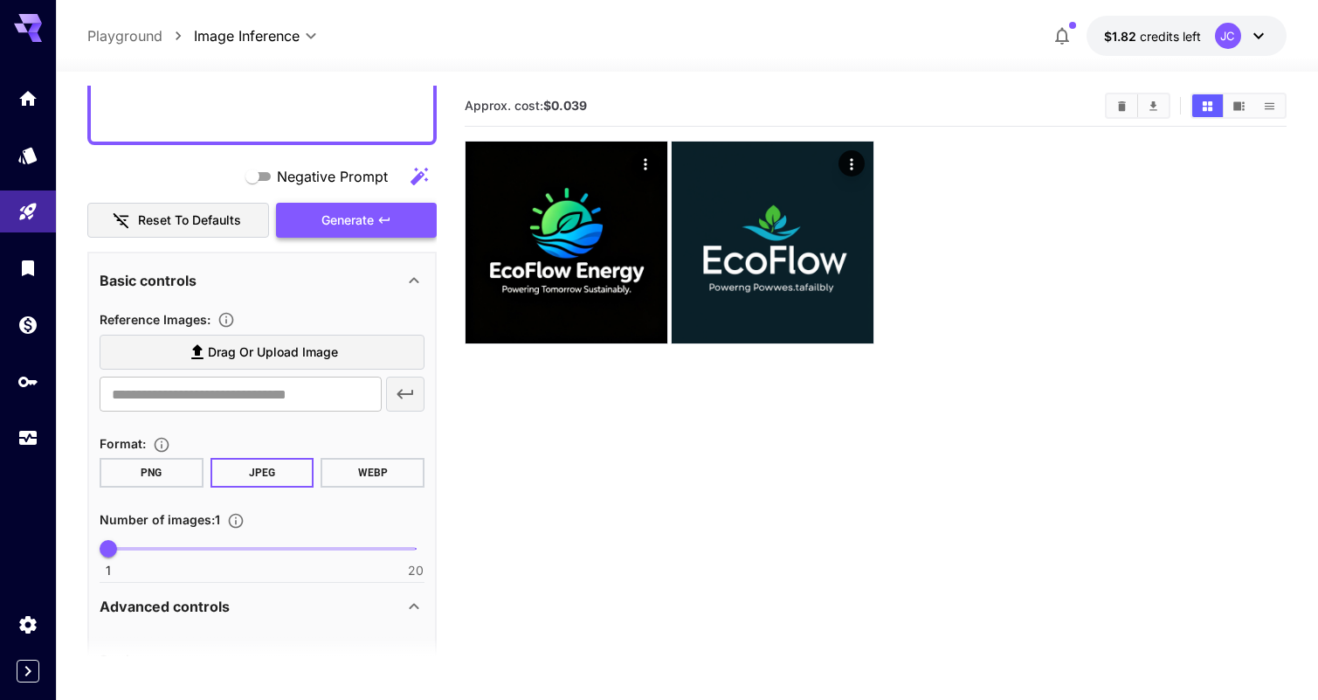
click at [349, 228] on span "Generate" at bounding box center [347, 221] width 52 height 22
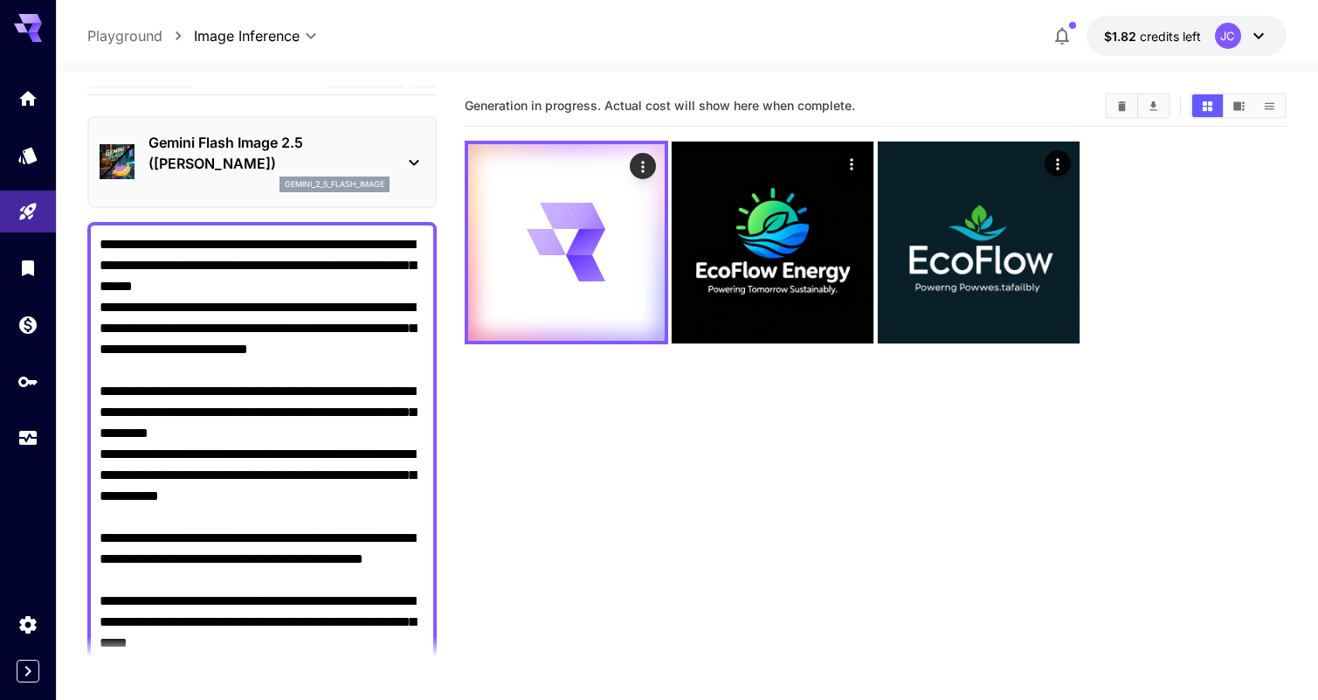
scroll to position [0, 0]
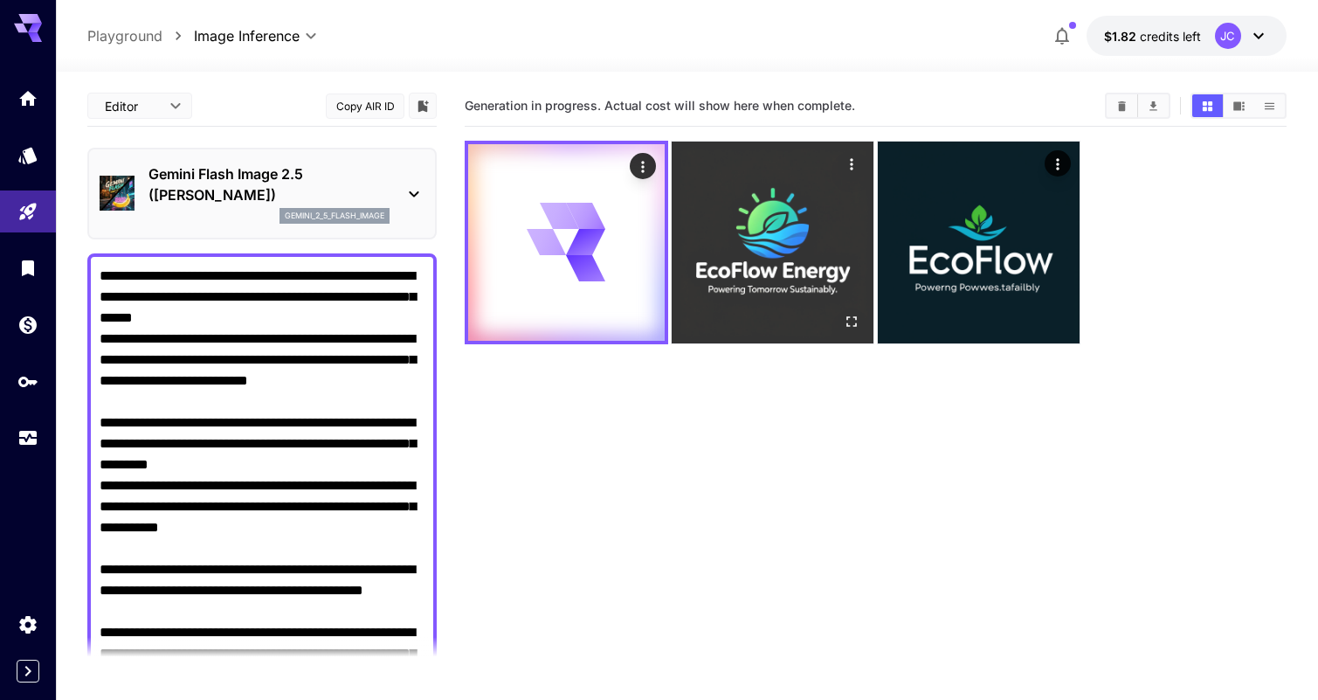
click at [809, 222] on img at bounding box center [773, 242] width 202 height 202
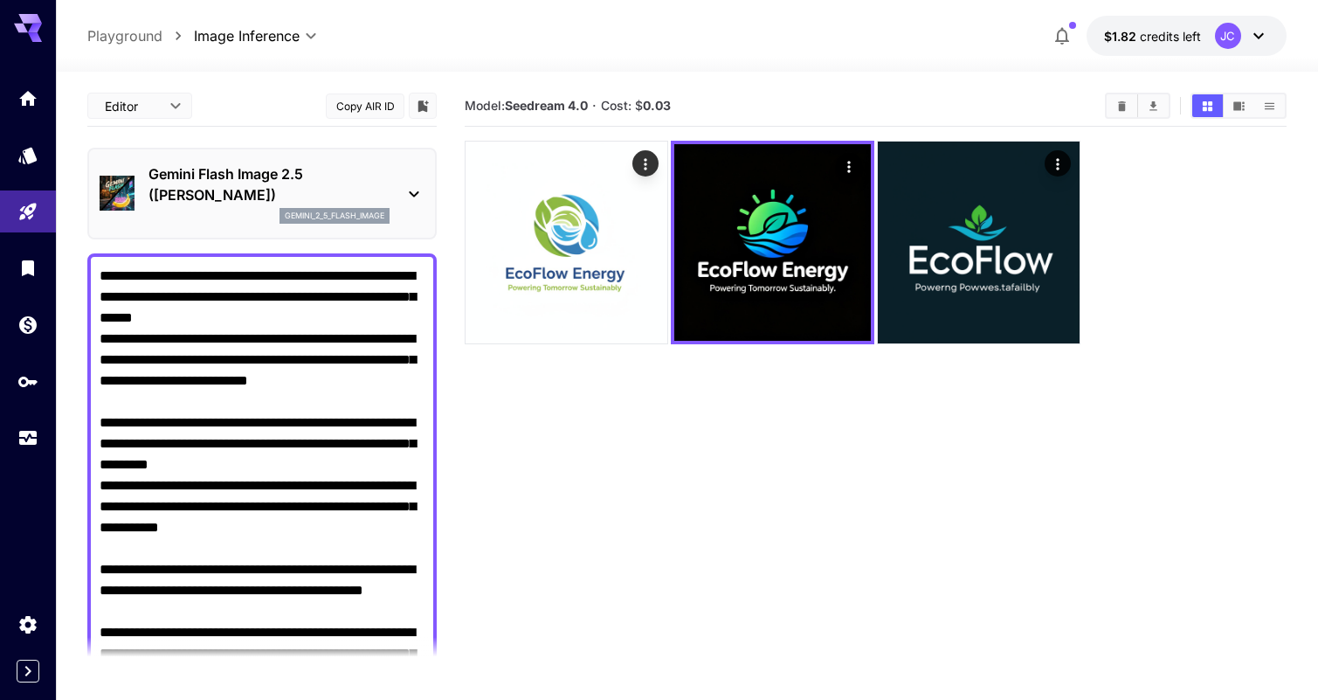
click at [305, 189] on p "Gemini Flash Image 2.5 ([PERSON_NAME])" at bounding box center [268, 184] width 241 height 42
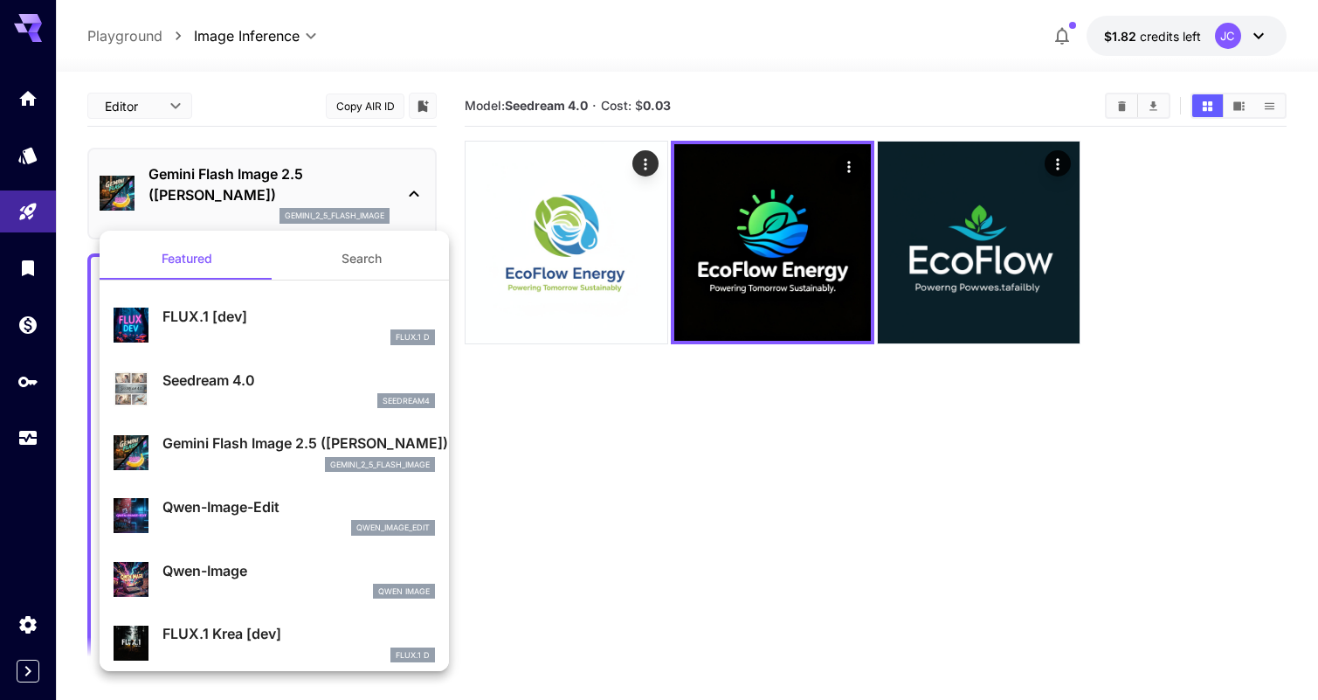
click at [274, 509] on p "Qwen-Image-Edit" at bounding box center [298, 506] width 273 height 21
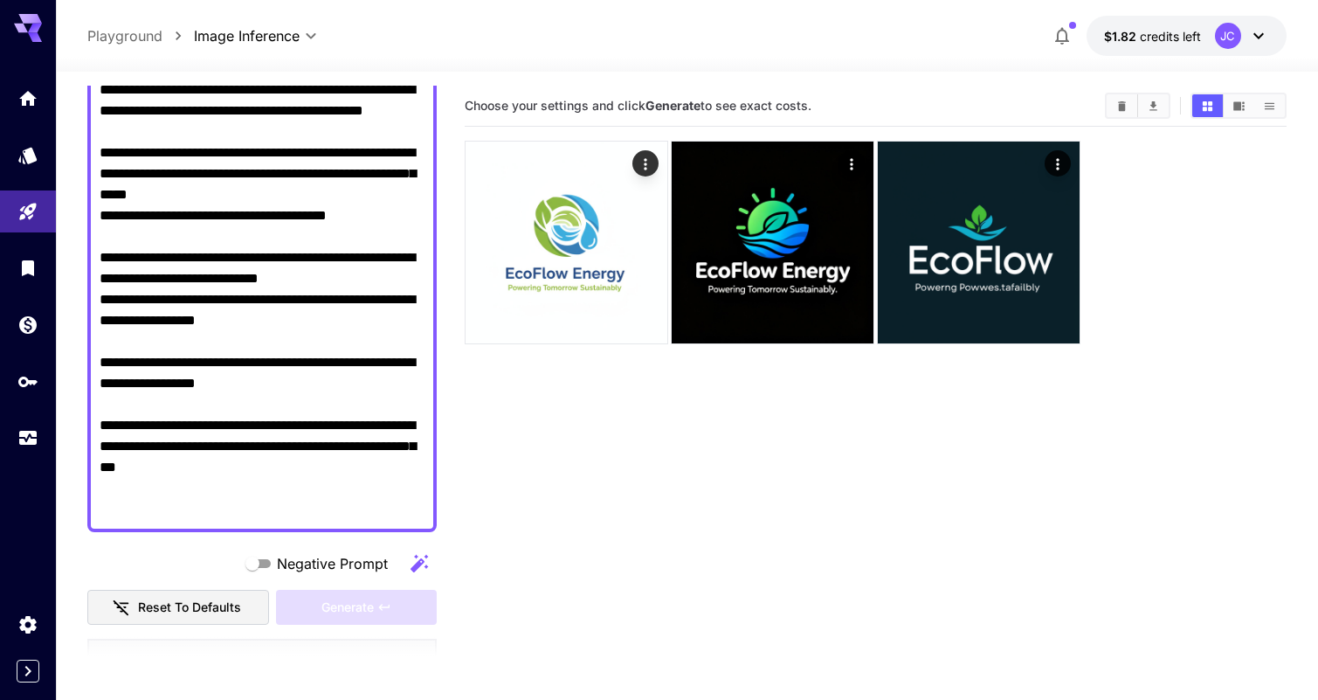
scroll to position [562, 0]
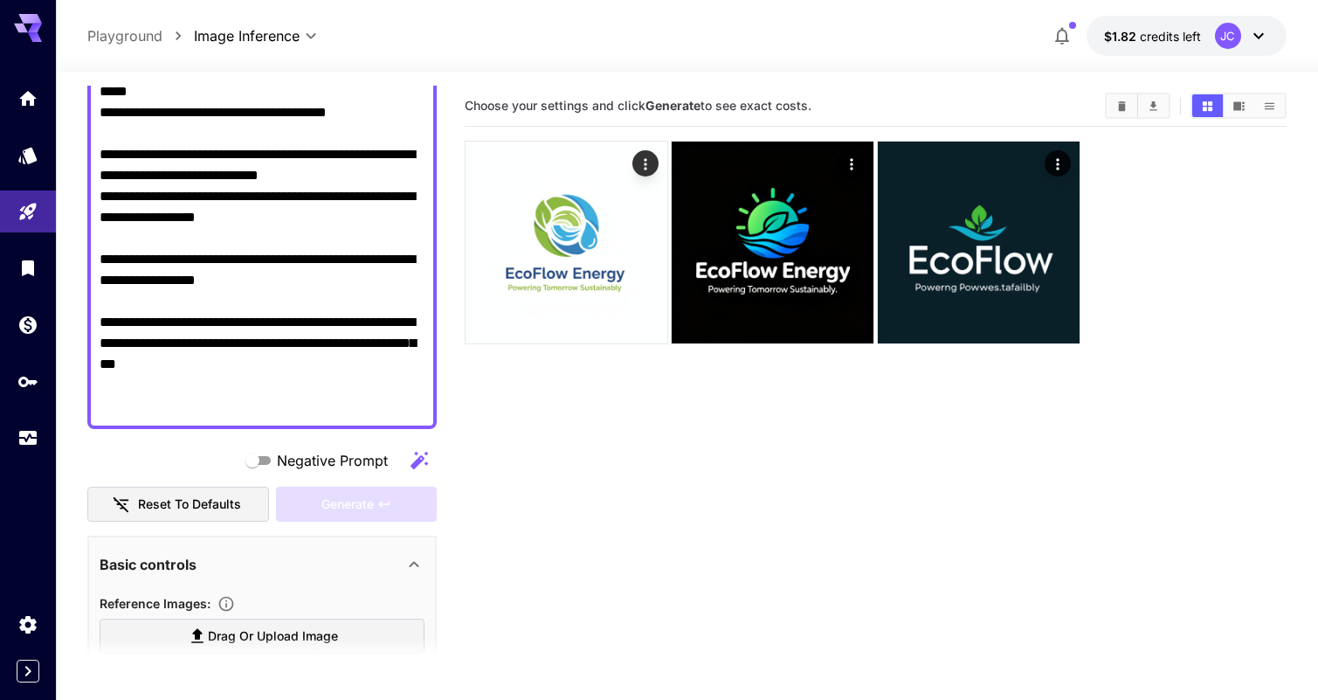
click at [541, 475] on section "Choose your settings and click Generate to see exact costs." at bounding box center [876, 436] width 822 height 700
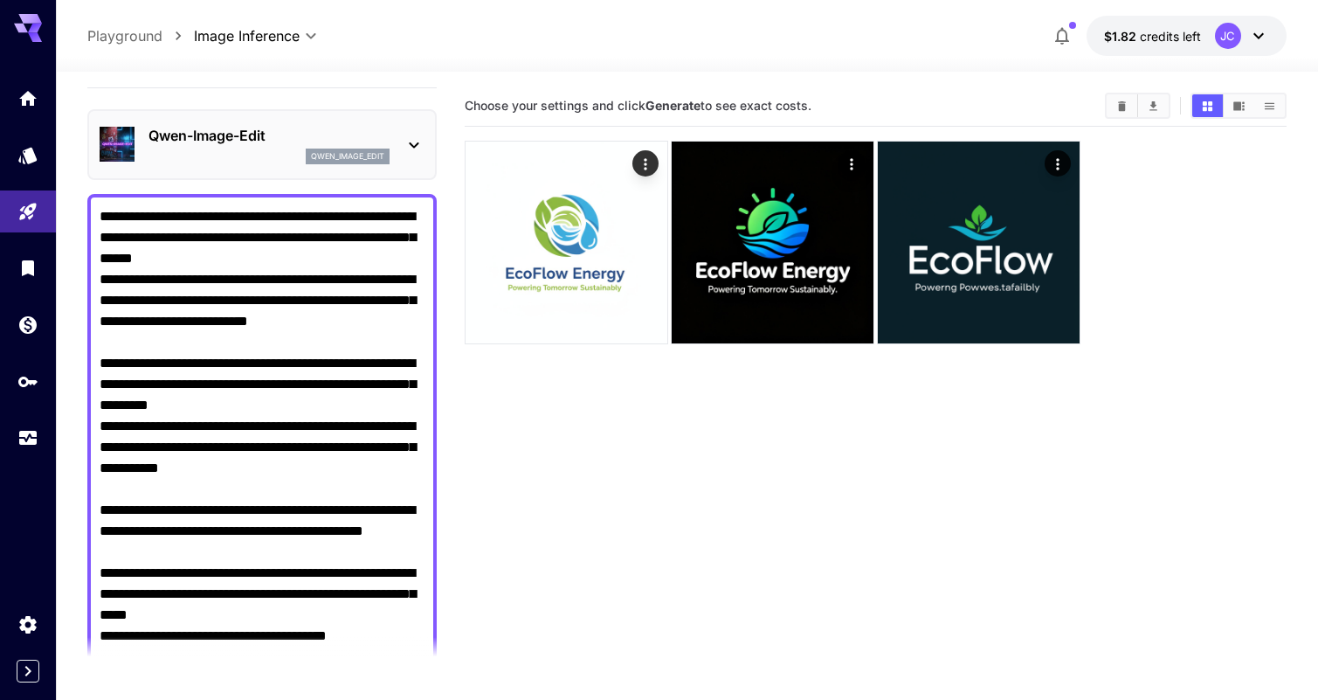
scroll to position [0, 0]
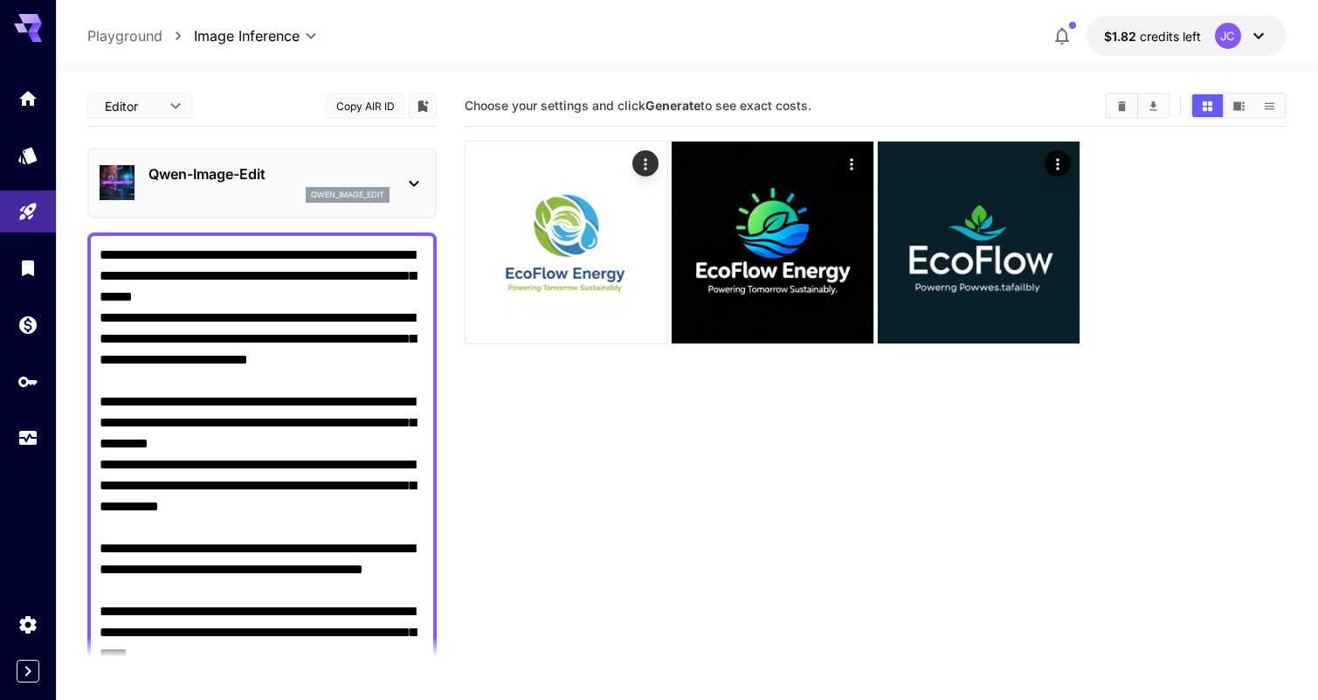
click at [291, 193] on div "qwen_image_edit" at bounding box center [268, 195] width 241 height 16
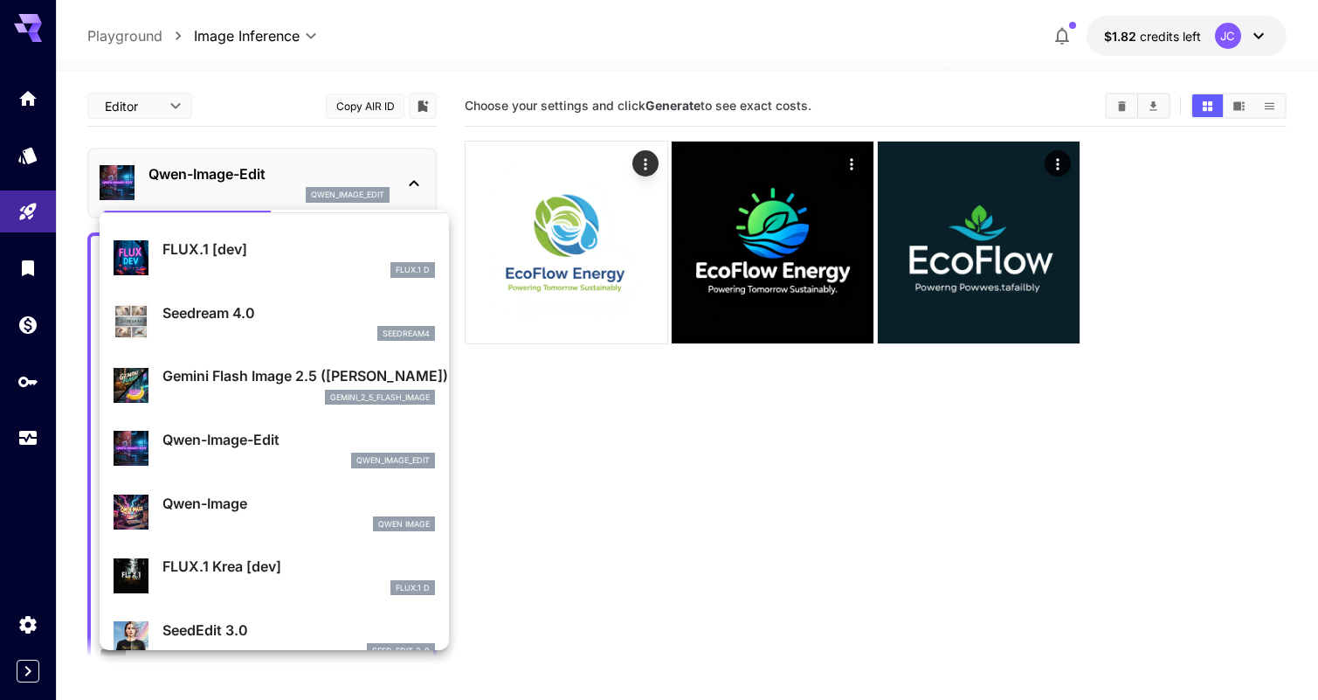
scroll to position [72, 0]
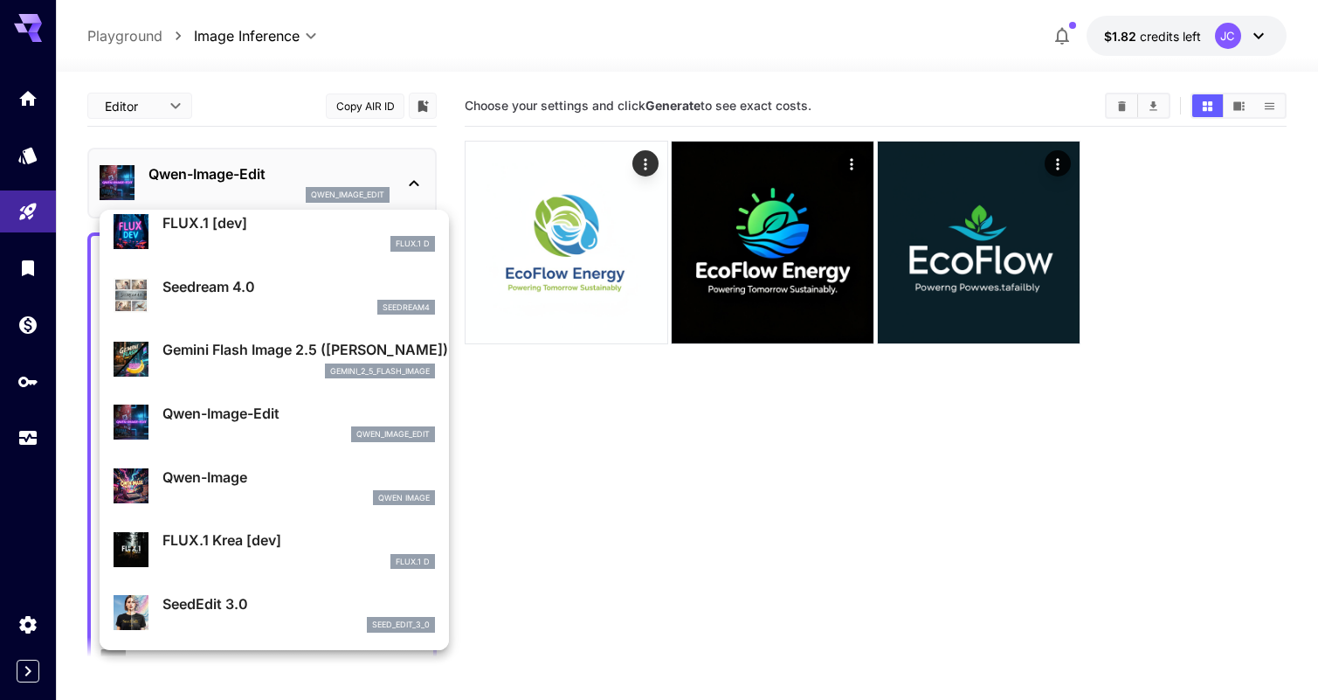
click at [313, 481] on p "Qwen-Image" at bounding box center [298, 476] width 273 height 21
type input "**"
type input "***"
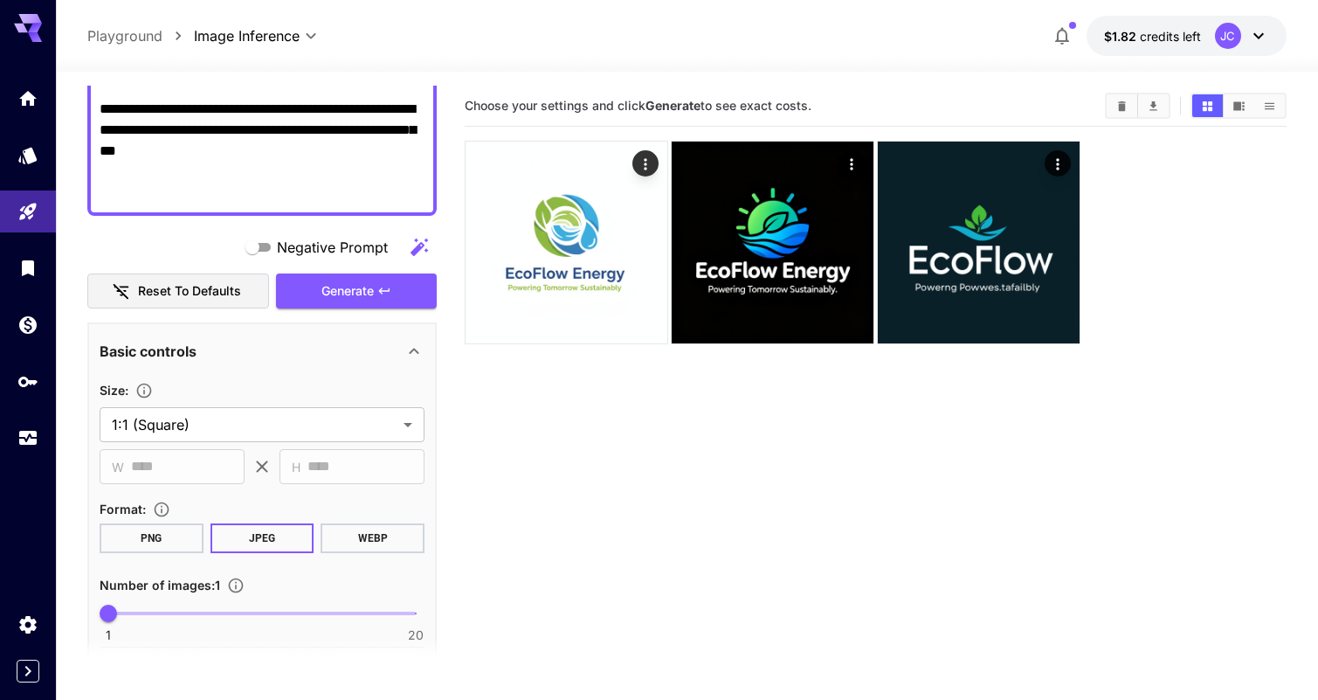
scroll to position [788, 0]
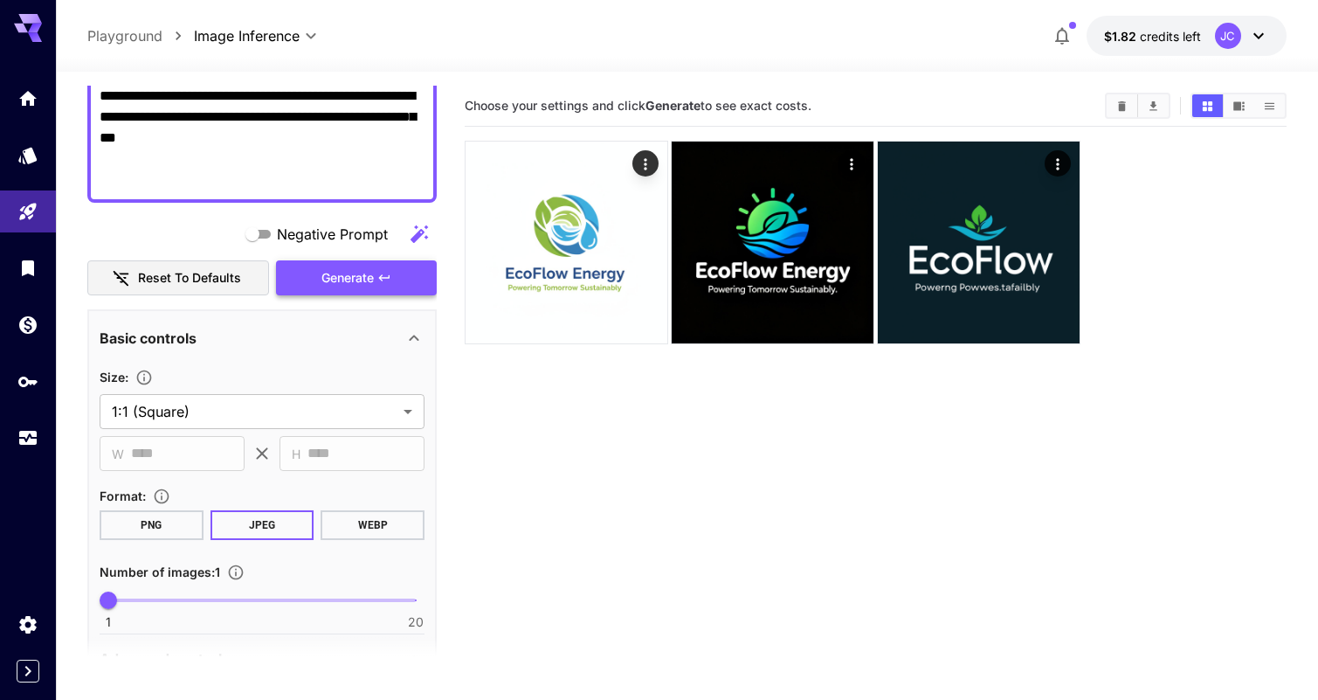
click at [365, 278] on span "Generate" at bounding box center [347, 278] width 52 height 22
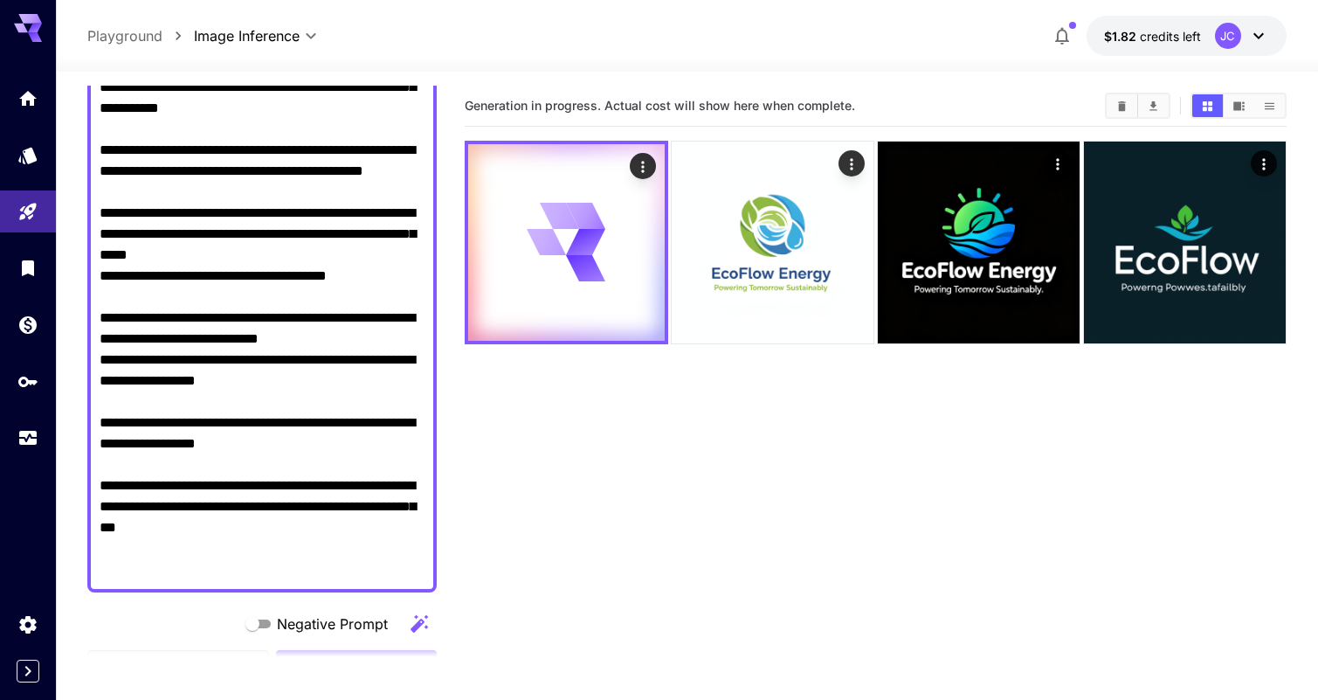
scroll to position [19, 0]
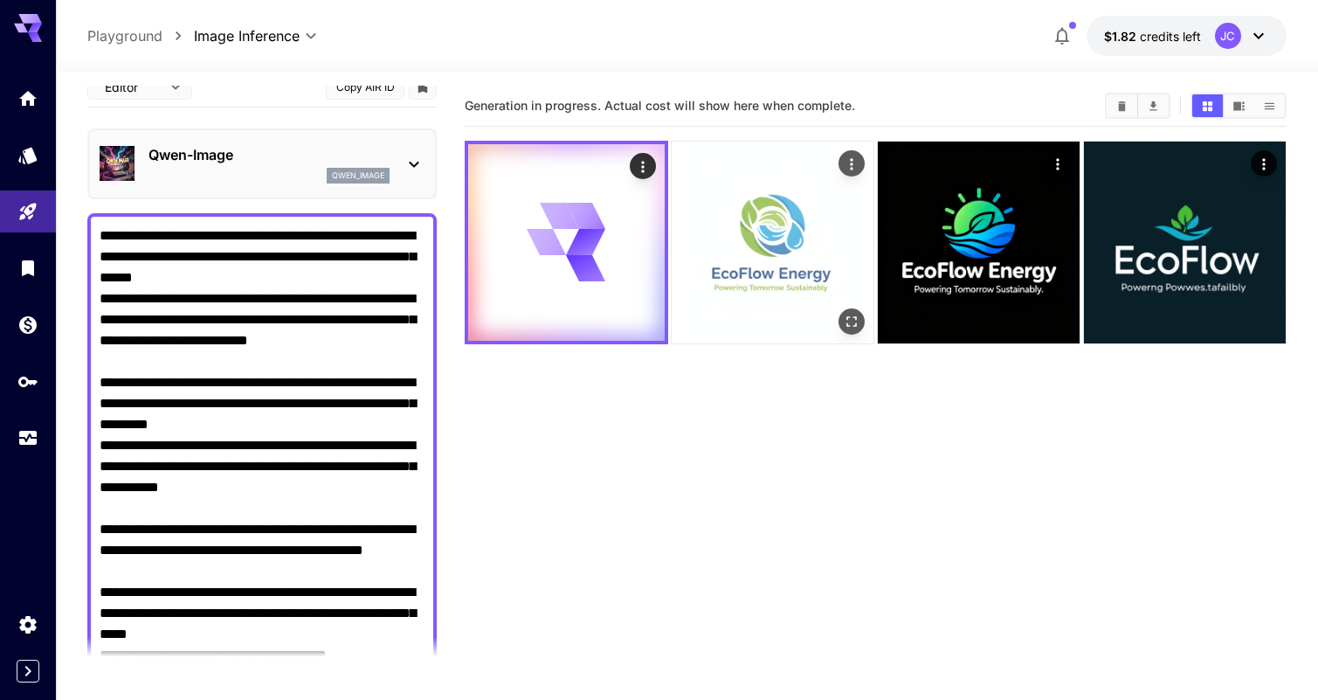
click at [793, 288] on img at bounding box center [773, 242] width 202 height 202
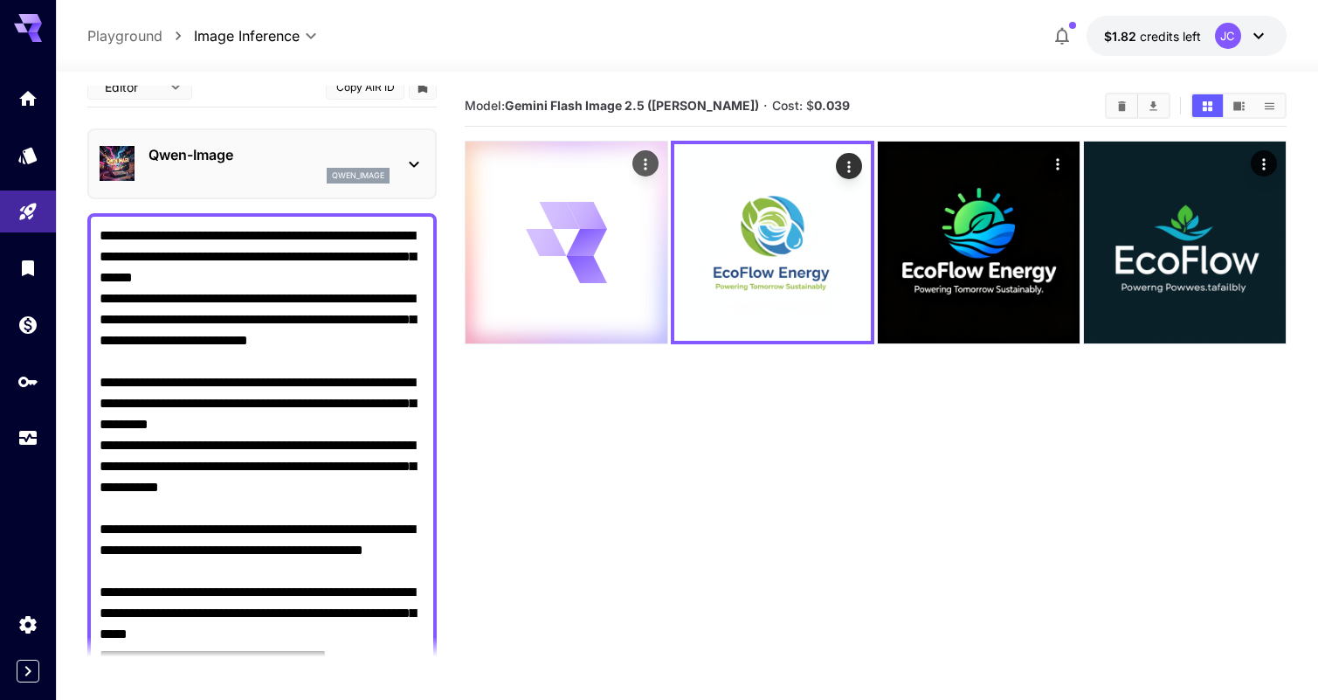
click at [604, 260] on icon at bounding box center [566, 242] width 80 height 80
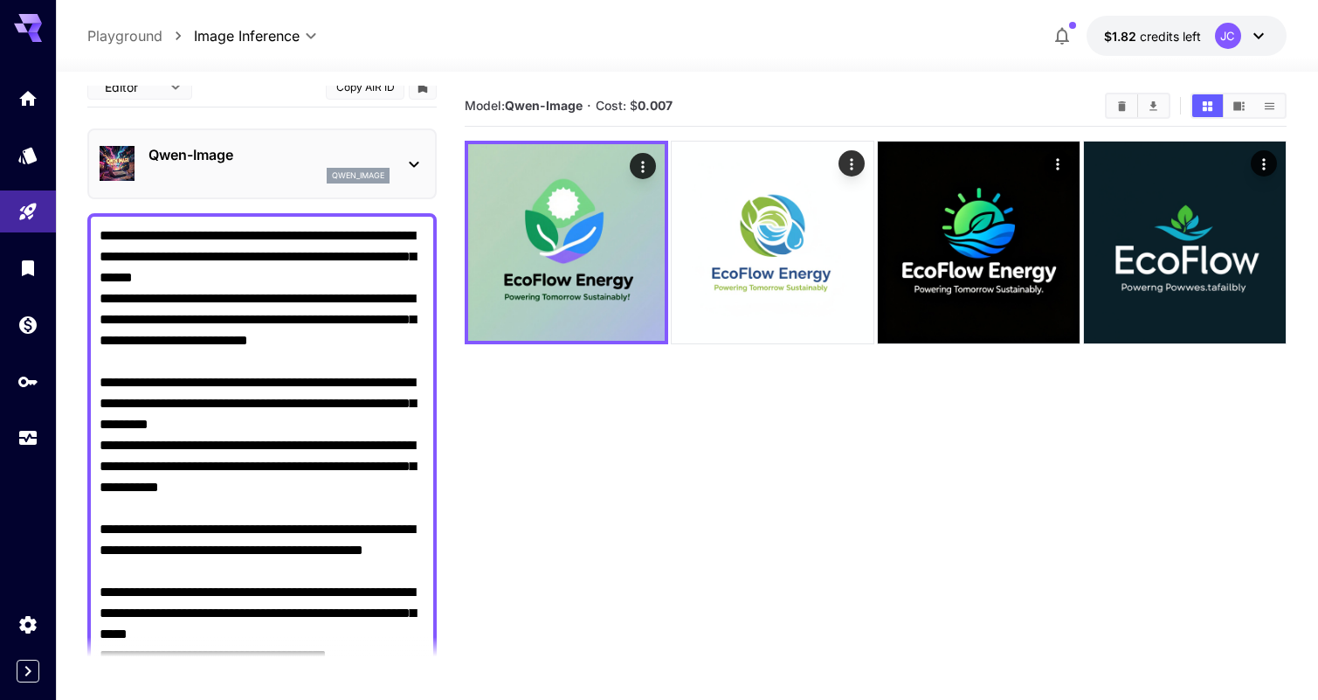
click at [275, 191] on div "Qwen-Image qwen_image" at bounding box center [261, 163] width 349 height 71
click at [277, 168] on div "qwen_image" at bounding box center [268, 176] width 241 height 16
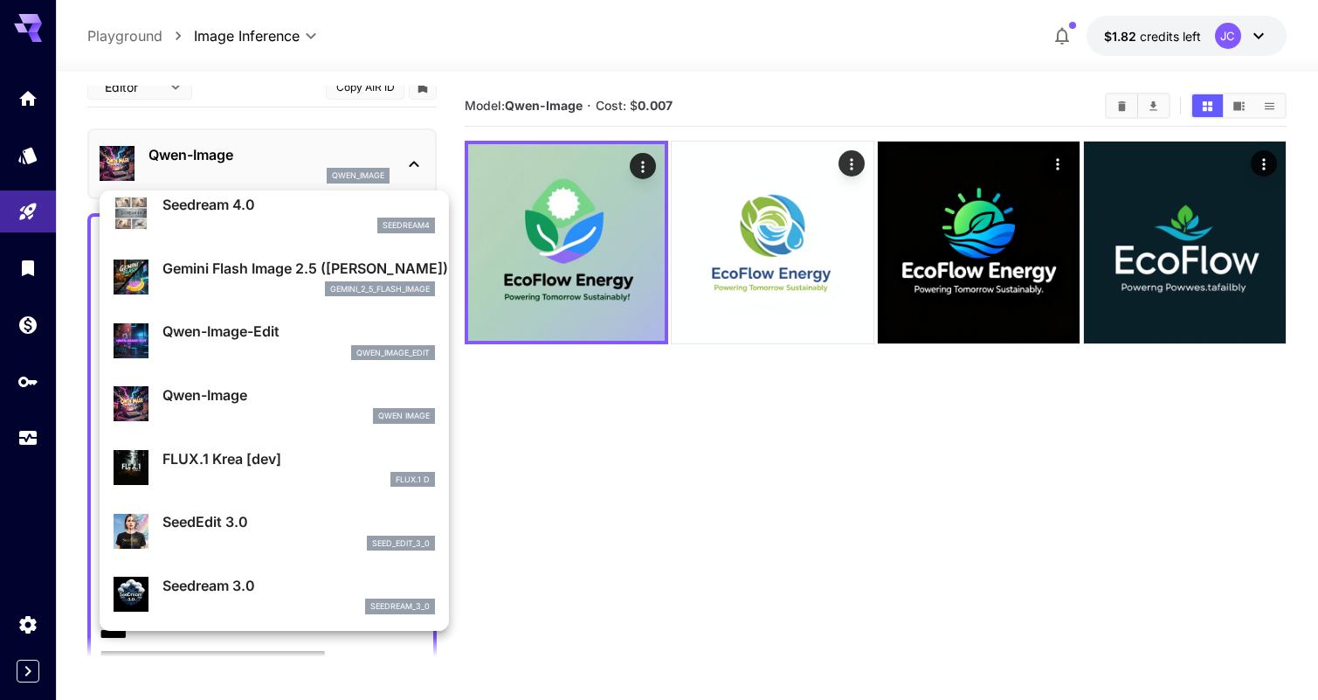
scroll to position [159, 0]
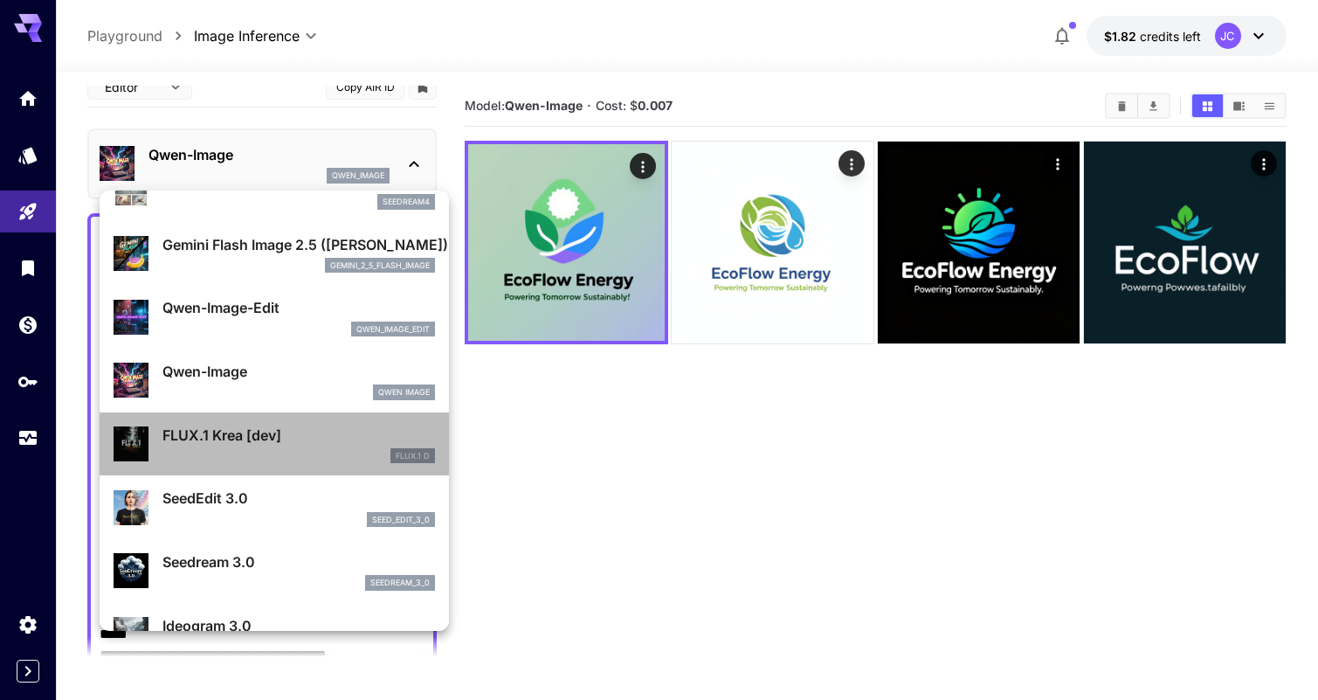
click at [301, 452] on div "FLUX.1 D" at bounding box center [298, 456] width 273 height 16
type input "**"
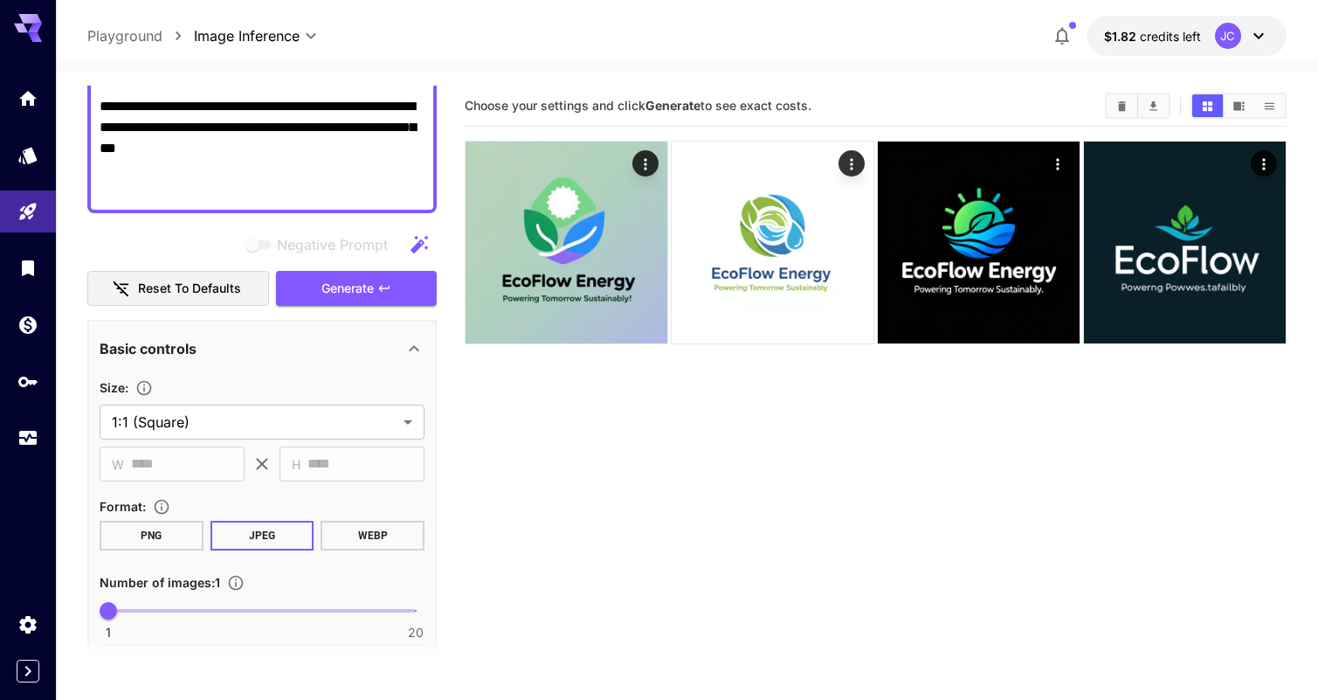
scroll to position [783, 0]
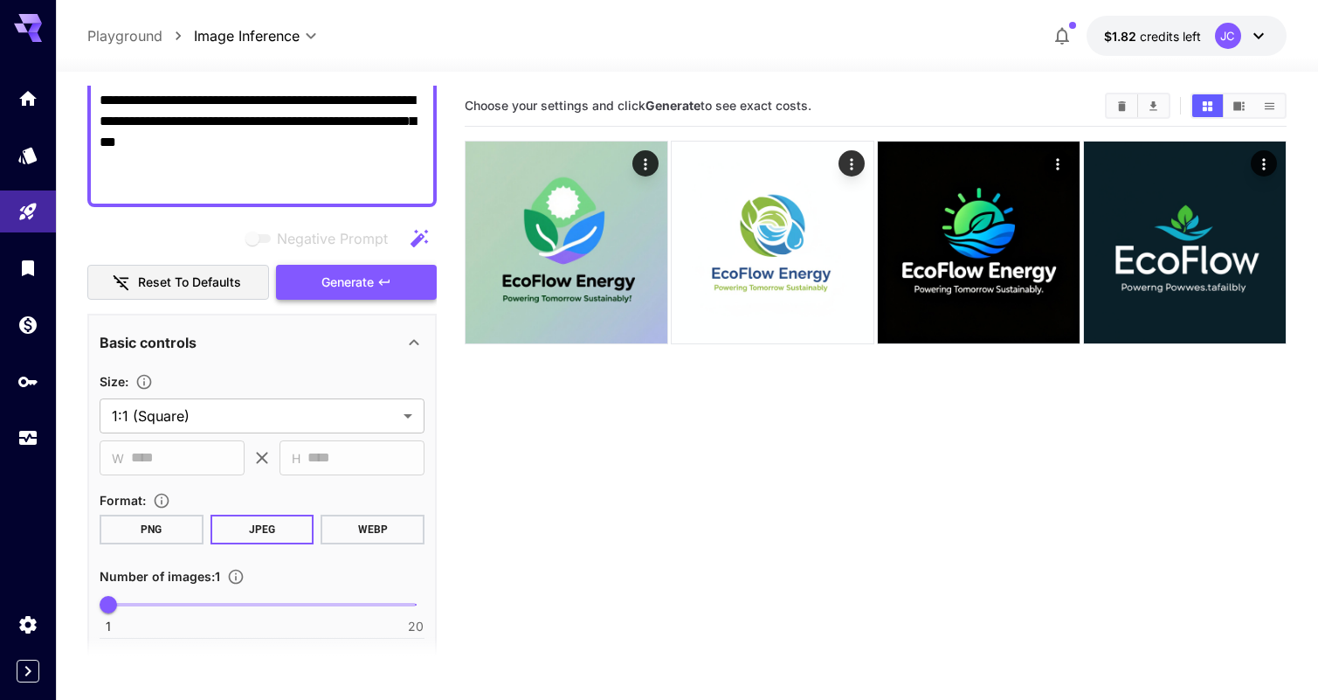
click at [332, 278] on span "Generate" at bounding box center [347, 283] width 52 height 22
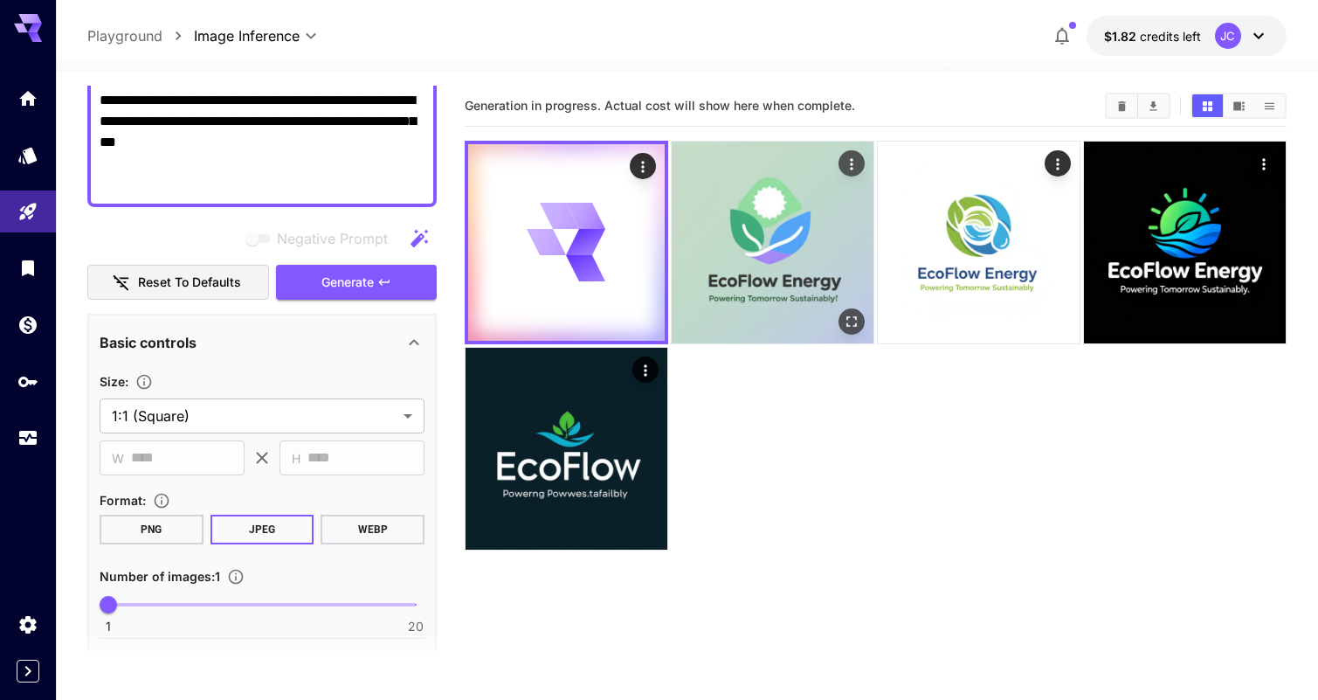
click at [808, 319] on img at bounding box center [773, 242] width 202 height 202
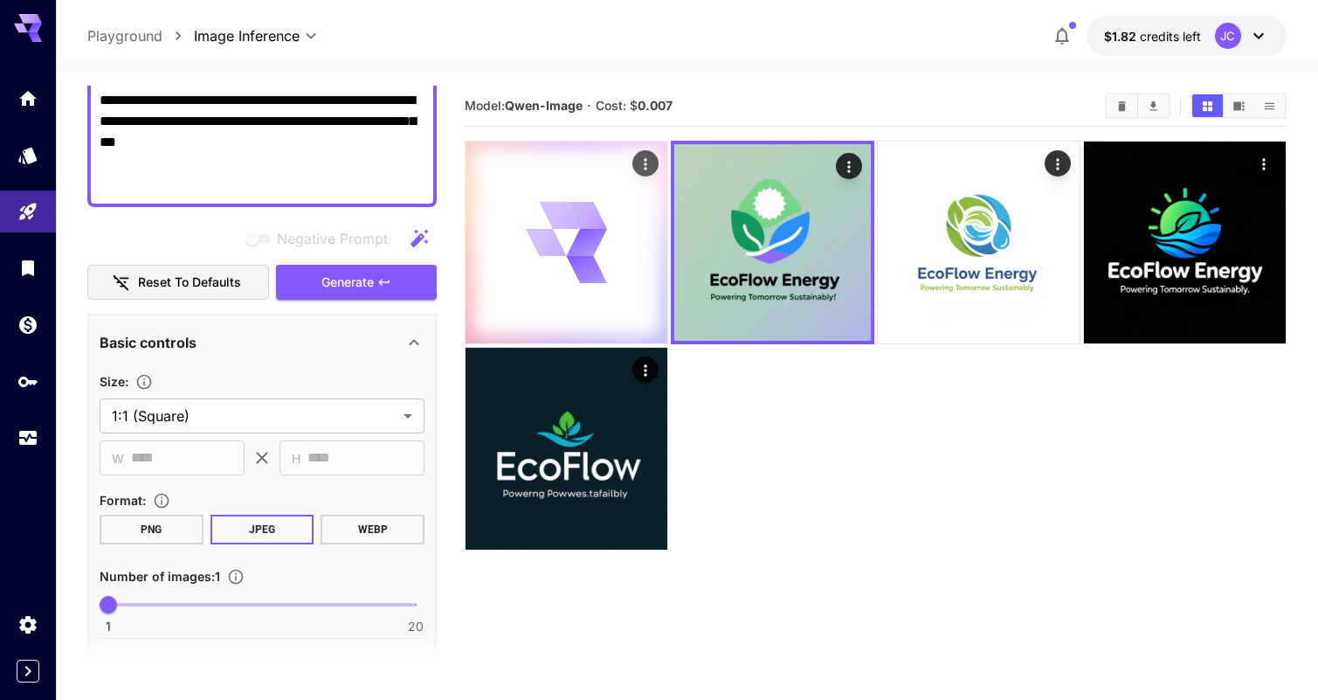
click at [570, 241] on icon at bounding box center [566, 242] width 80 height 80
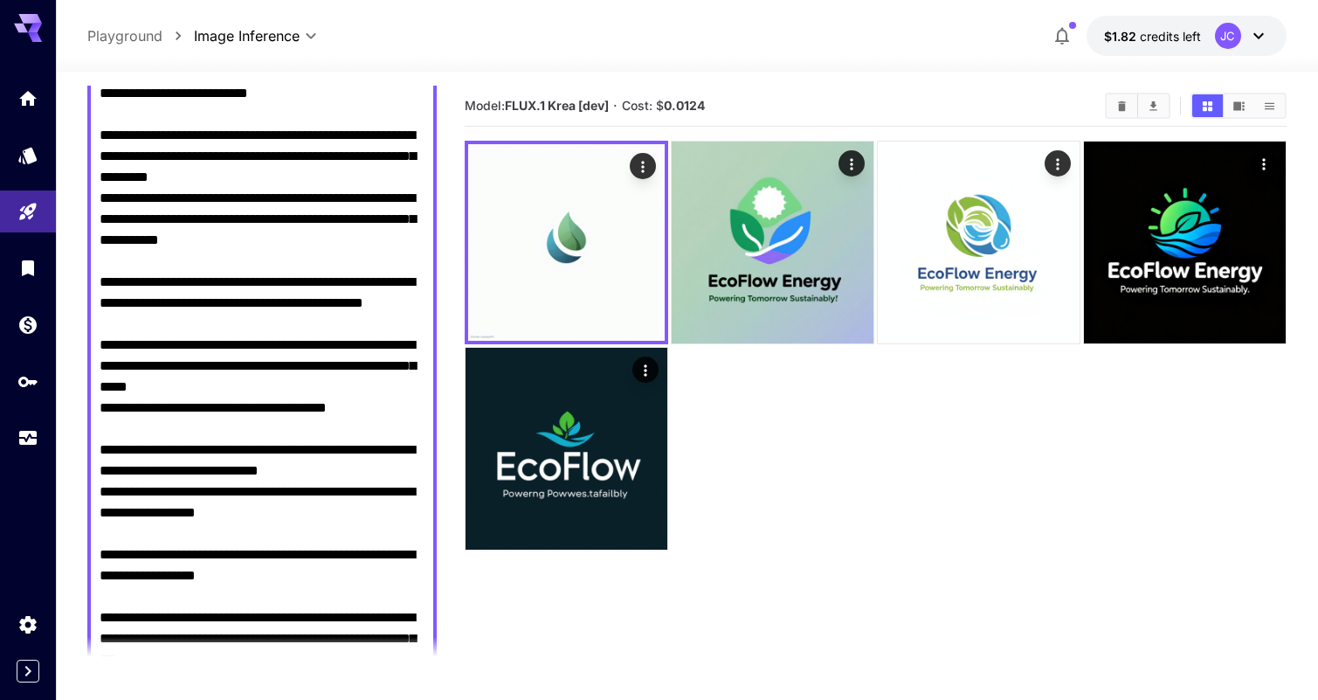
scroll to position [0, 0]
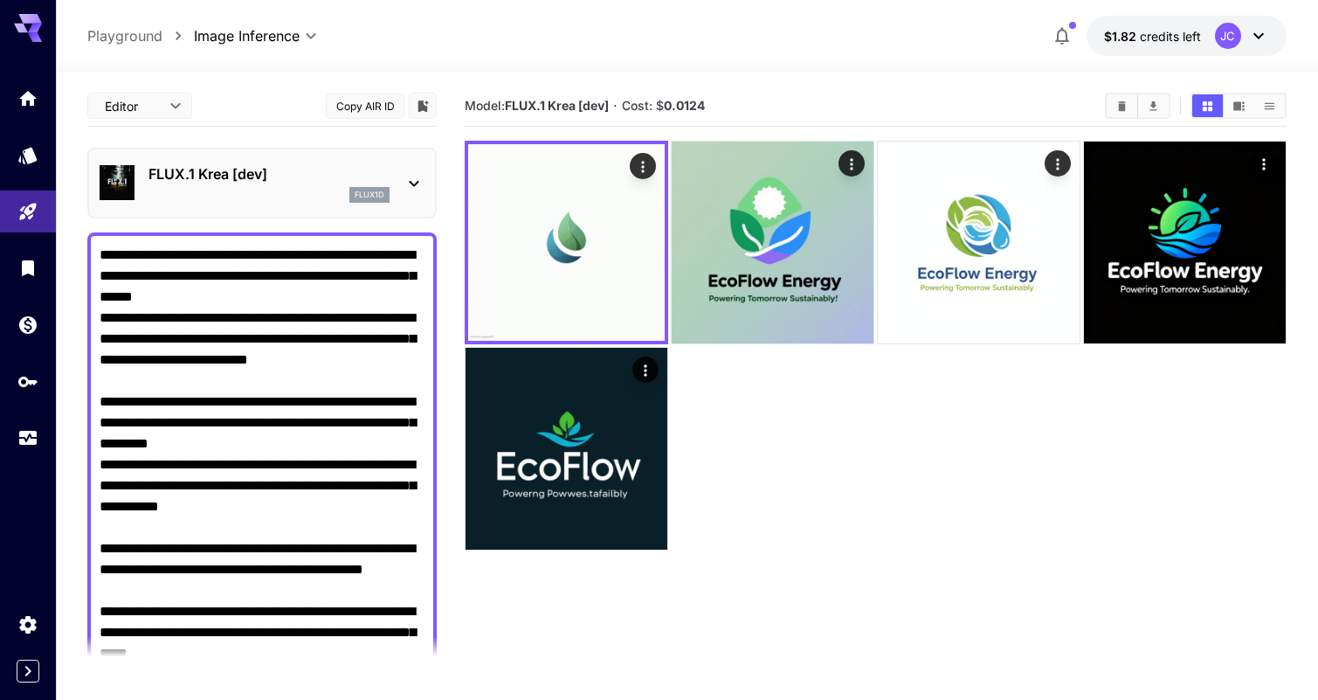
click at [245, 209] on div "FLUX.1 Krea [dev] flux1d" at bounding box center [262, 182] width 325 height 53
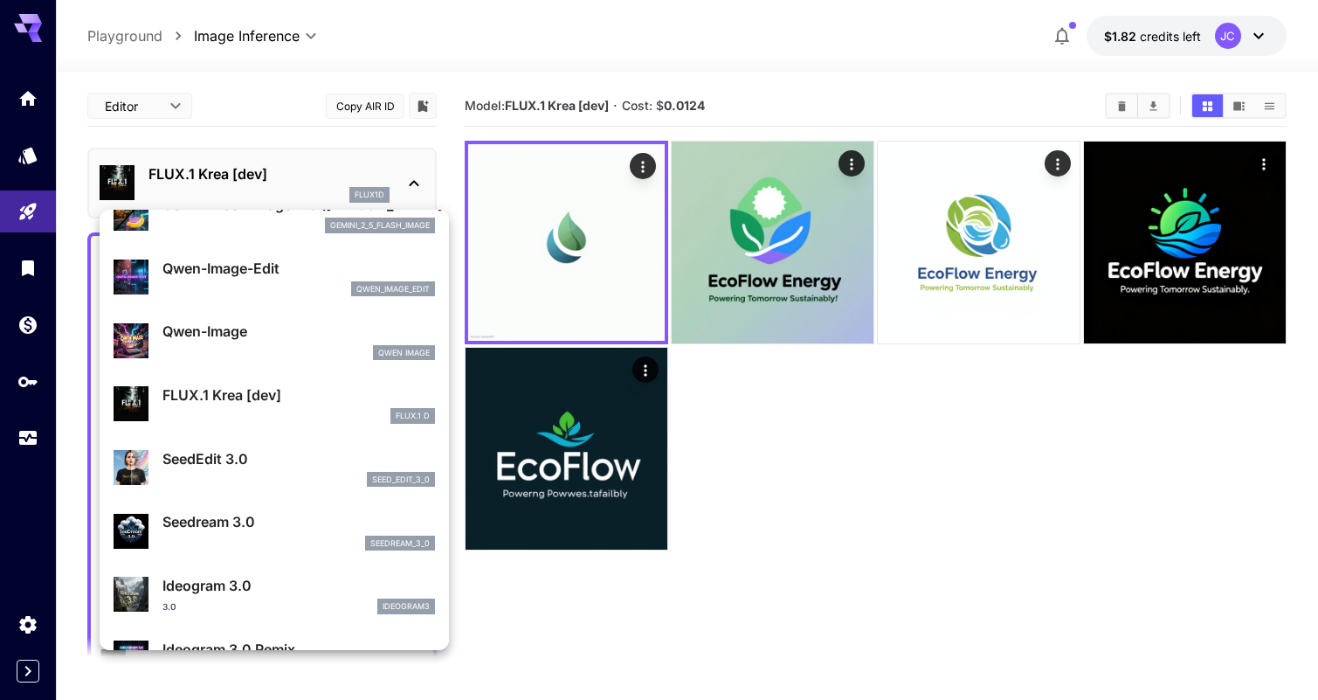
scroll to position [221, 0]
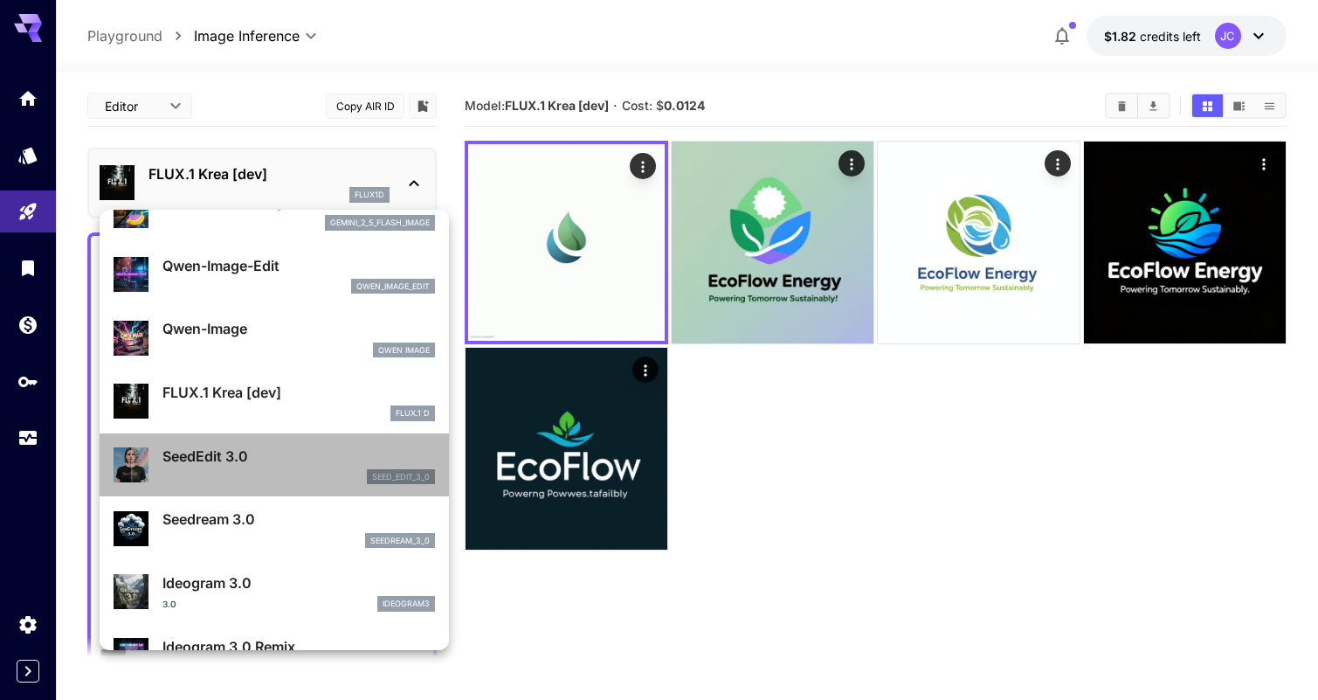
click at [274, 466] on p "SeedEdit 3.0" at bounding box center [298, 455] width 273 height 21
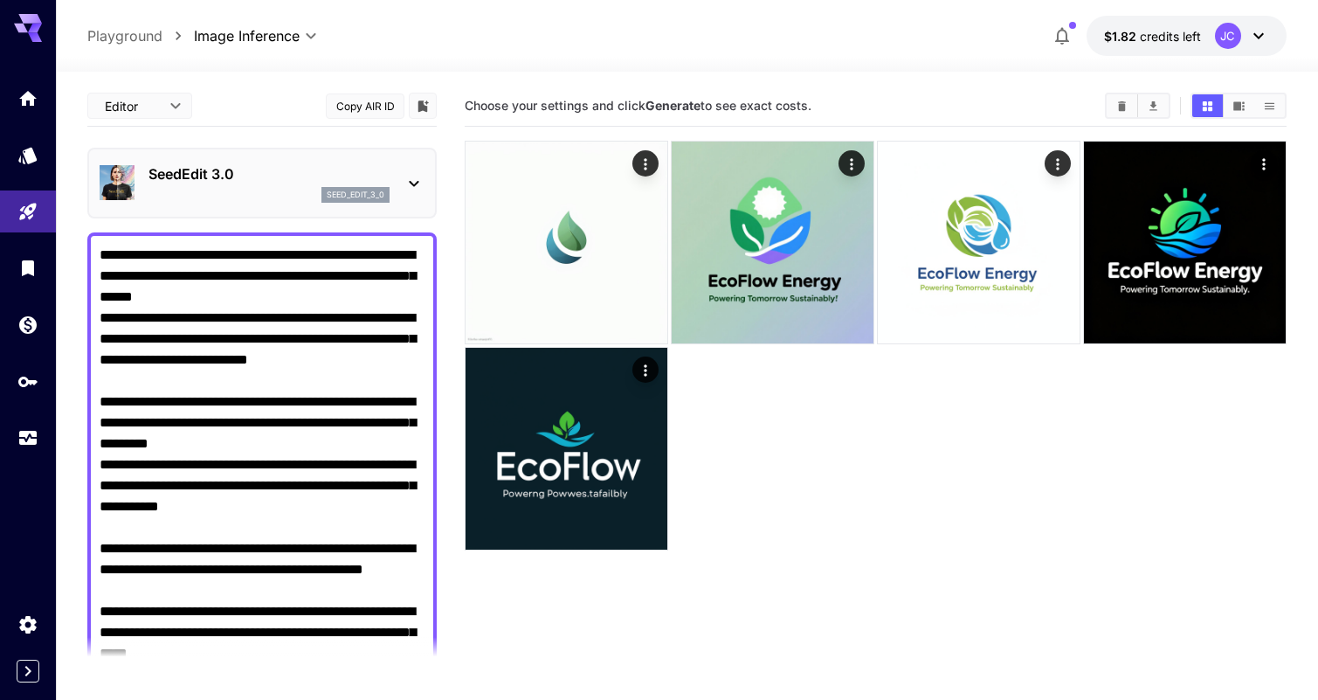
click at [245, 197] on div "seed_edit_3_0" at bounding box center [268, 195] width 241 height 16
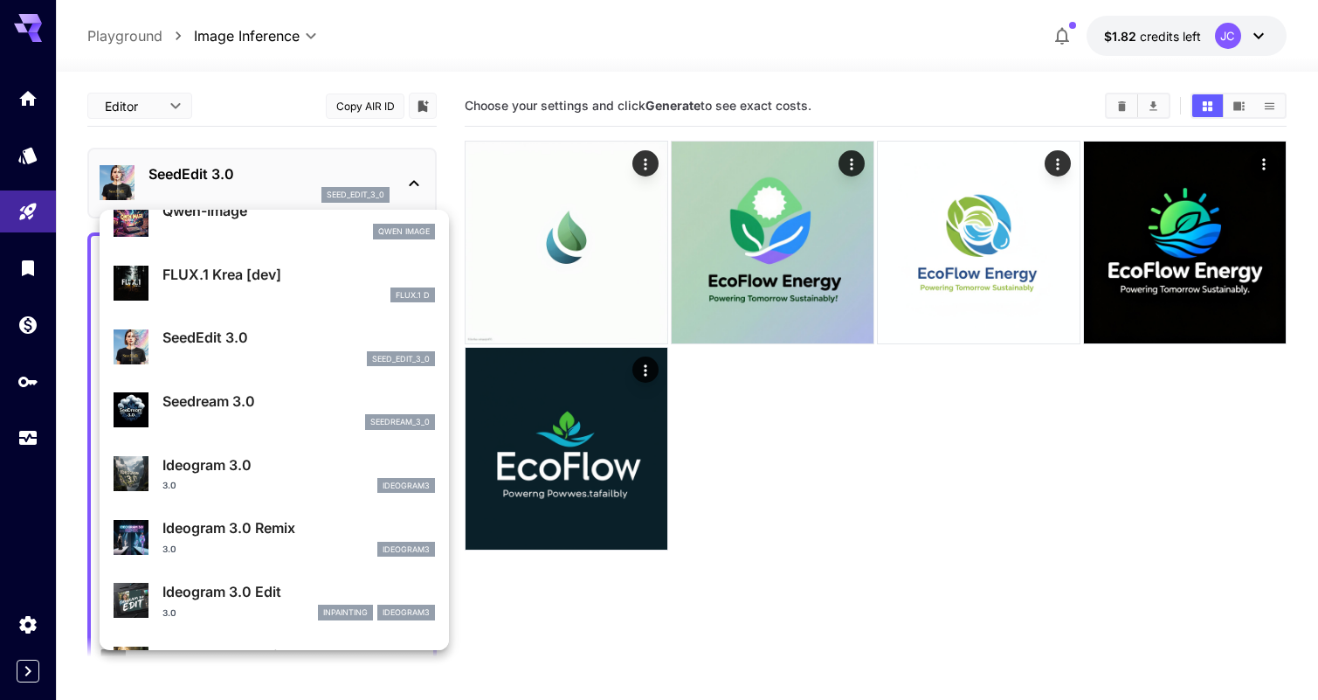
scroll to position [368, 0]
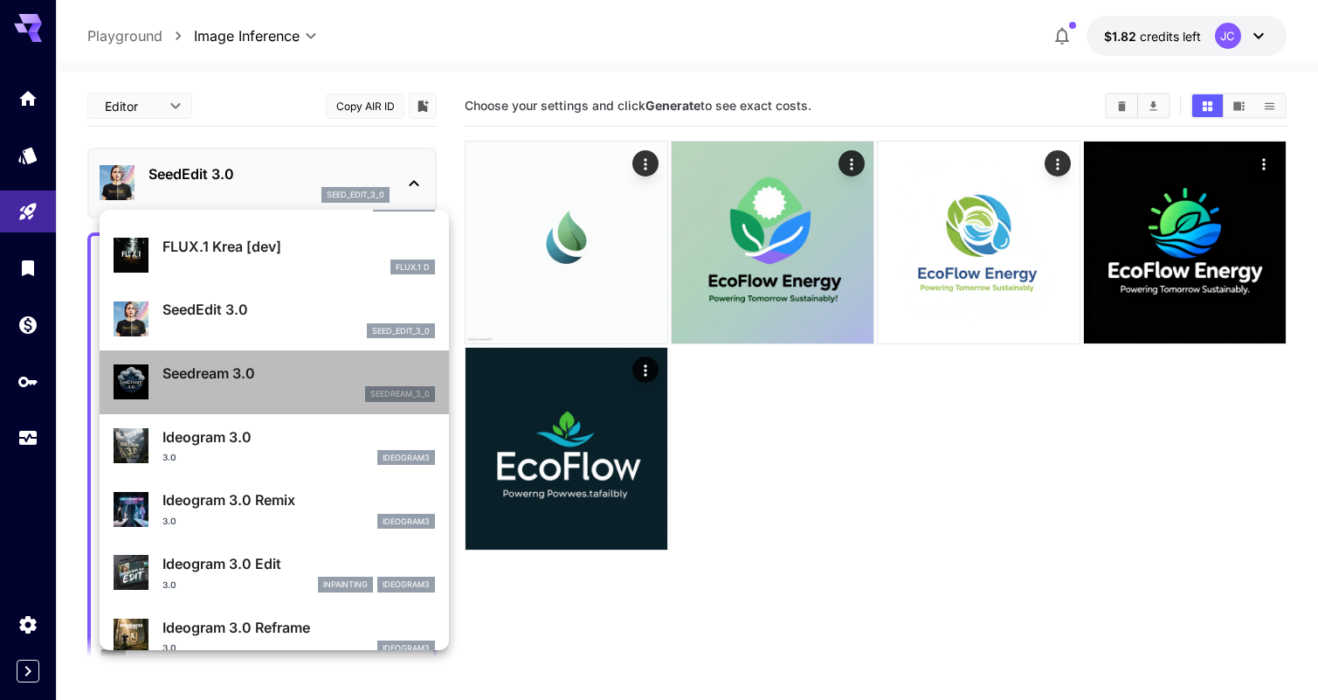
click at [265, 368] on p "Seedream 3.0" at bounding box center [298, 372] width 273 height 21
type input "***"
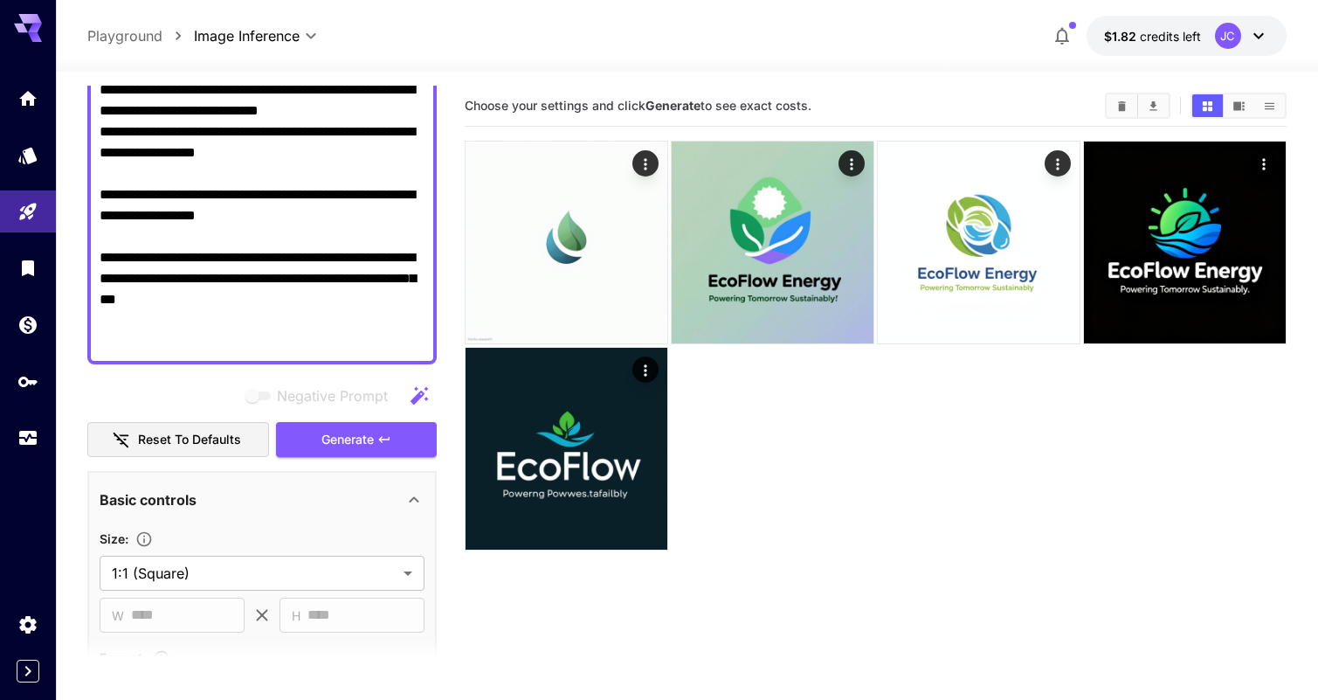
scroll to position [647, 0]
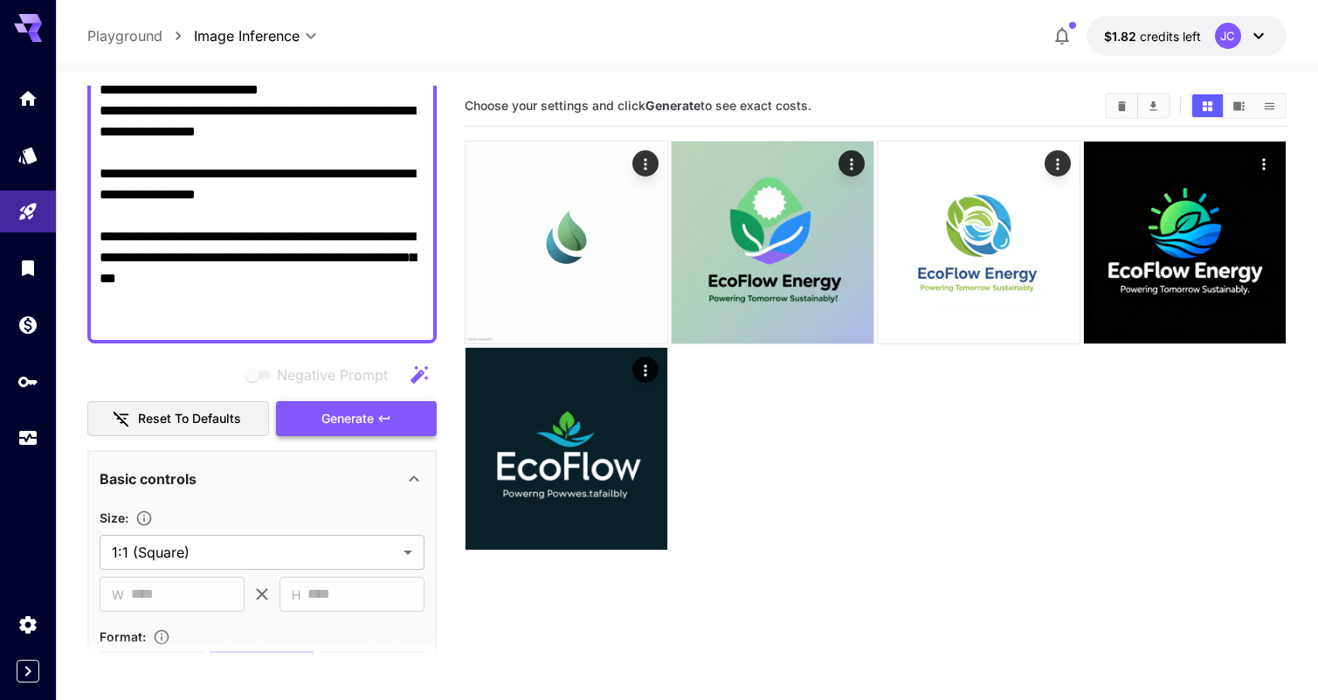
click at [354, 427] on span "Generate" at bounding box center [347, 419] width 52 height 22
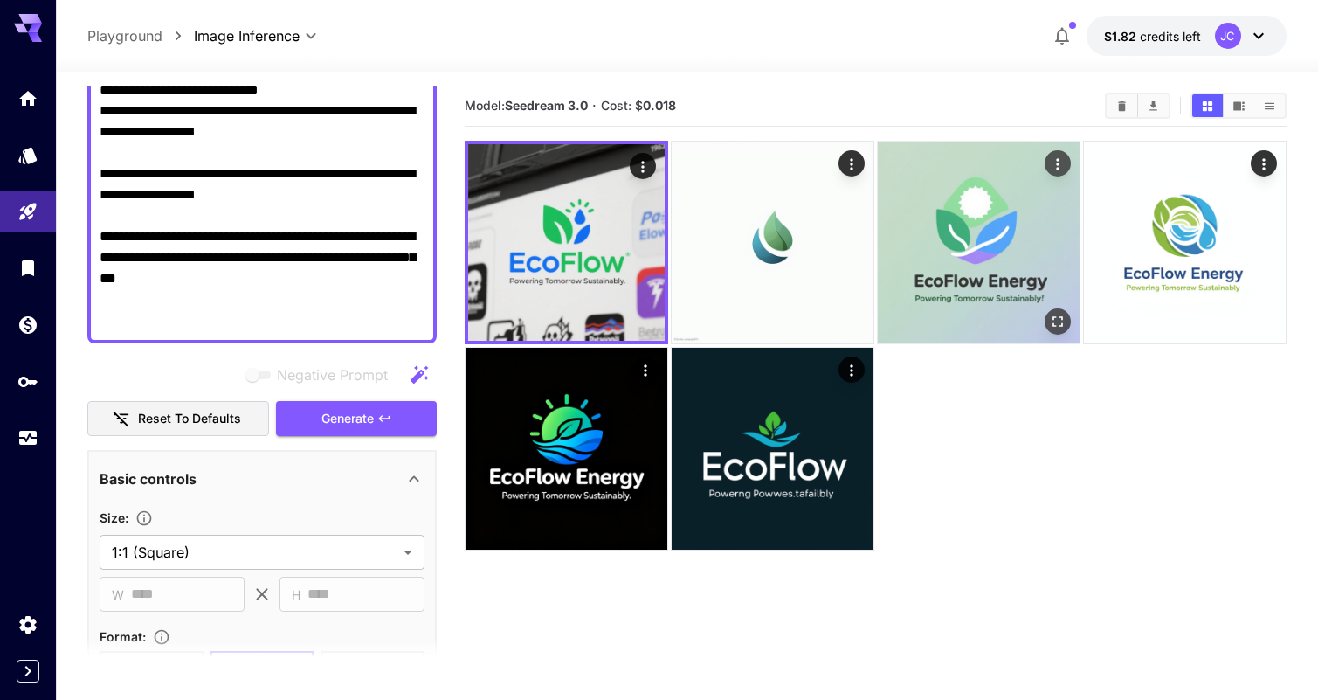
click at [928, 292] on img at bounding box center [979, 242] width 202 height 202
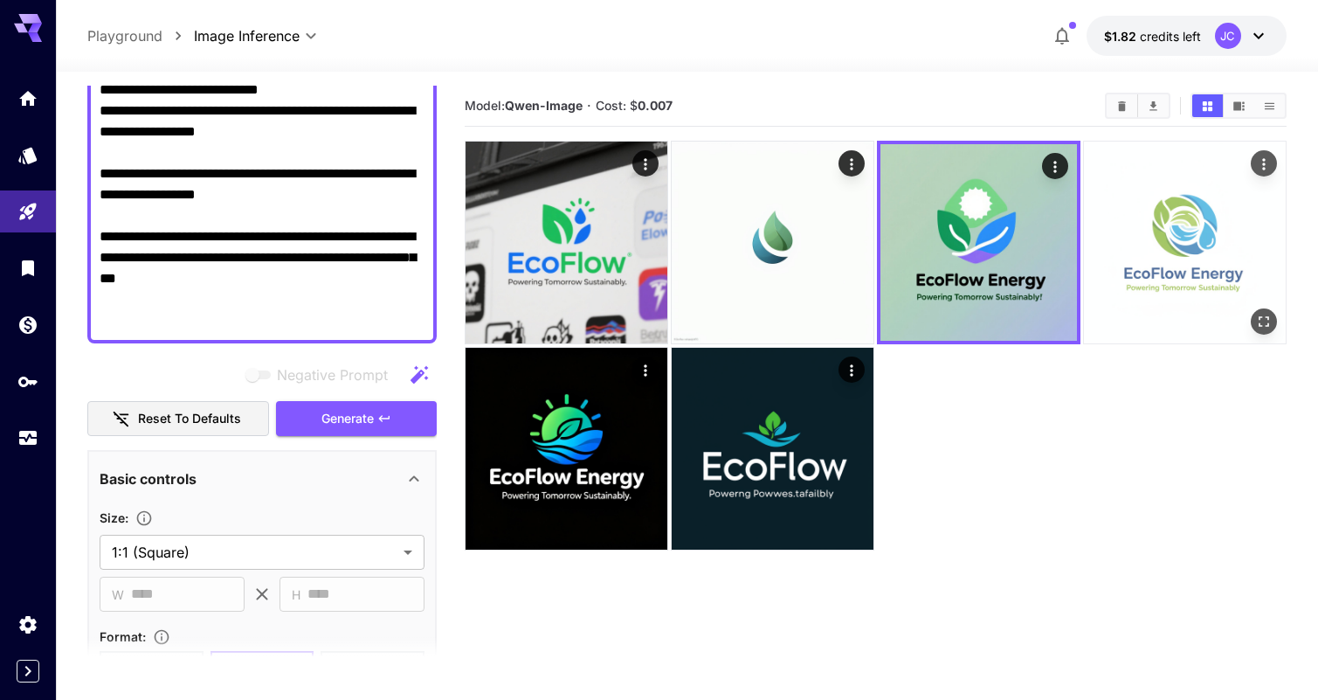
click at [1137, 243] on img at bounding box center [1185, 242] width 202 height 202
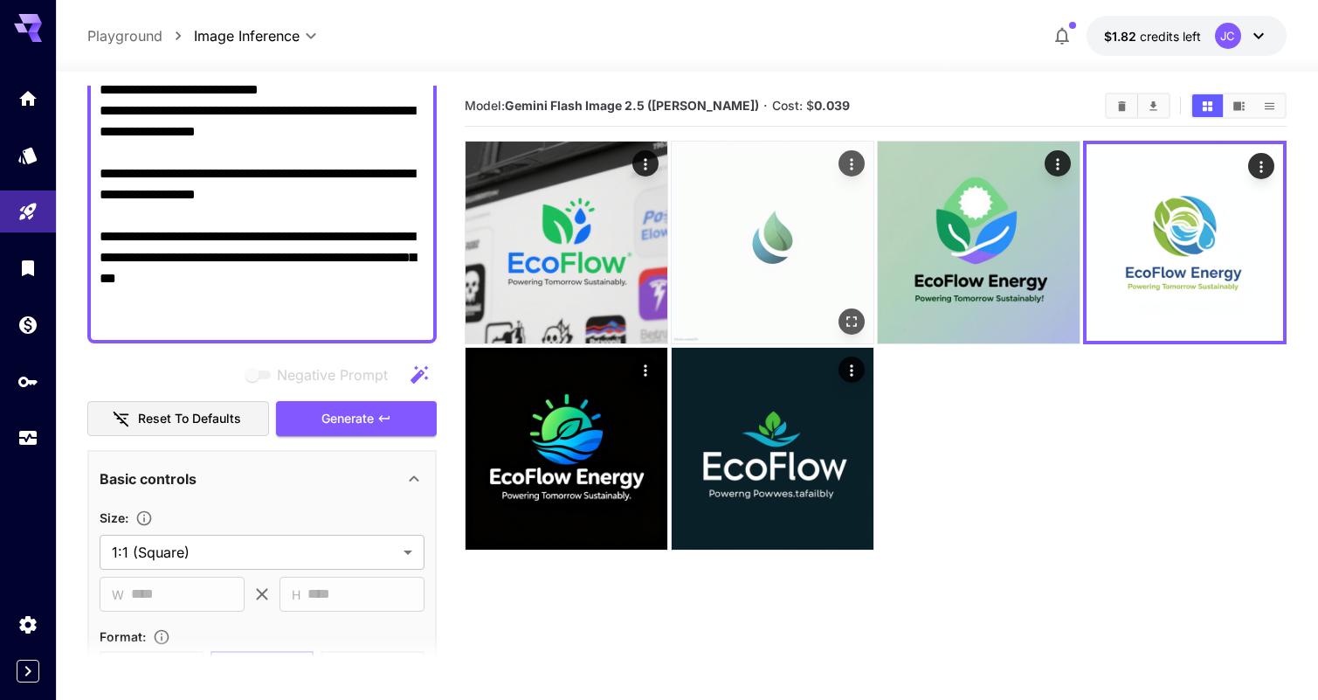
click at [845, 263] on img at bounding box center [773, 242] width 202 height 202
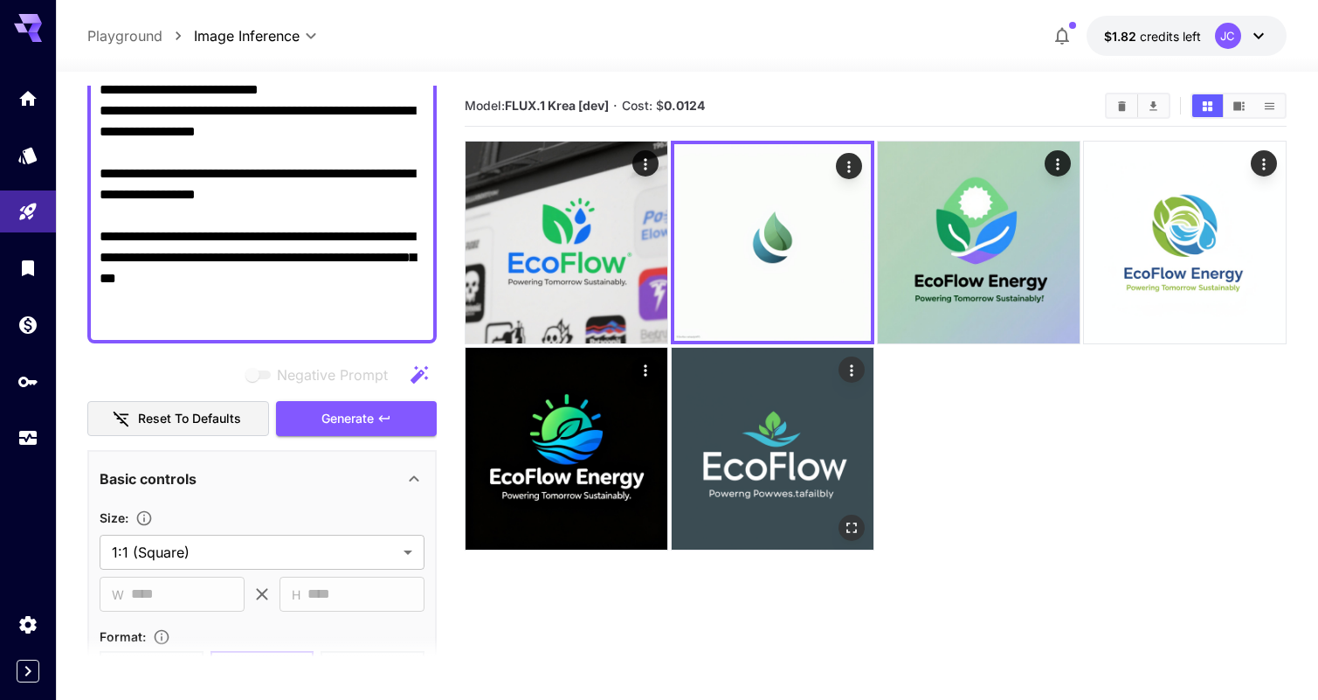
click at [801, 438] on img at bounding box center [773, 449] width 202 height 202
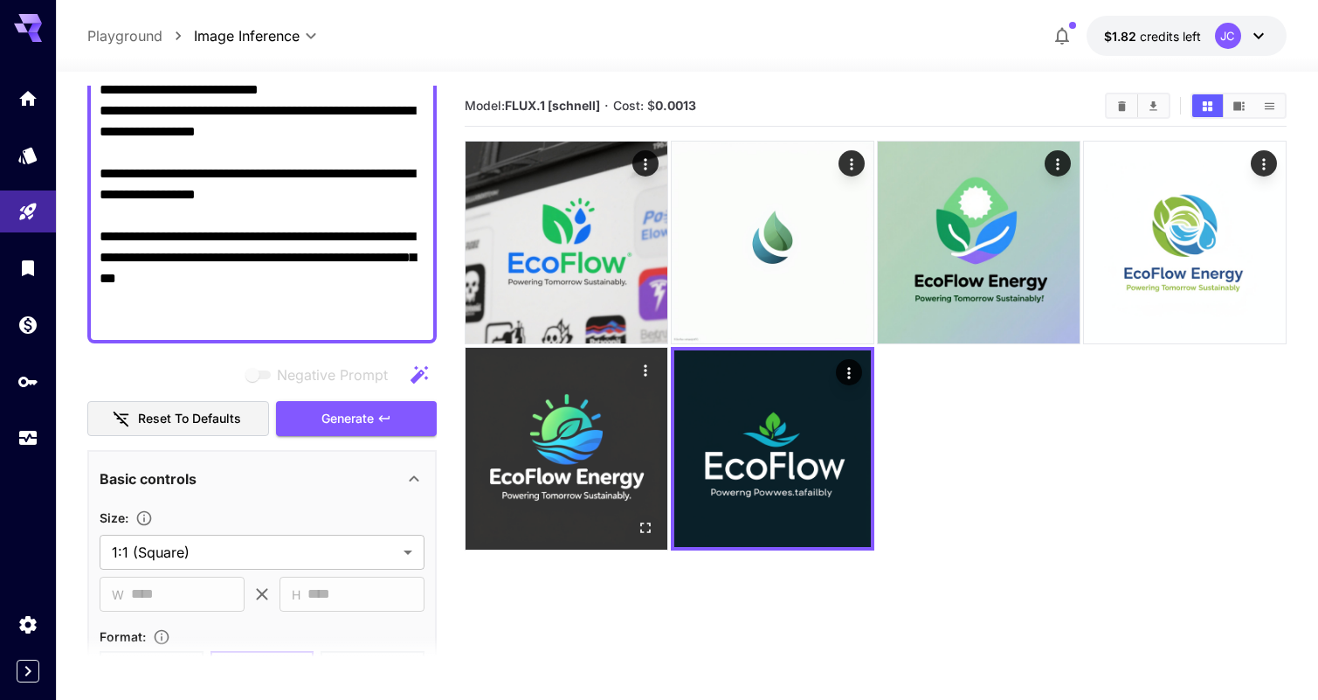
click at [578, 463] on img at bounding box center [567, 449] width 202 height 202
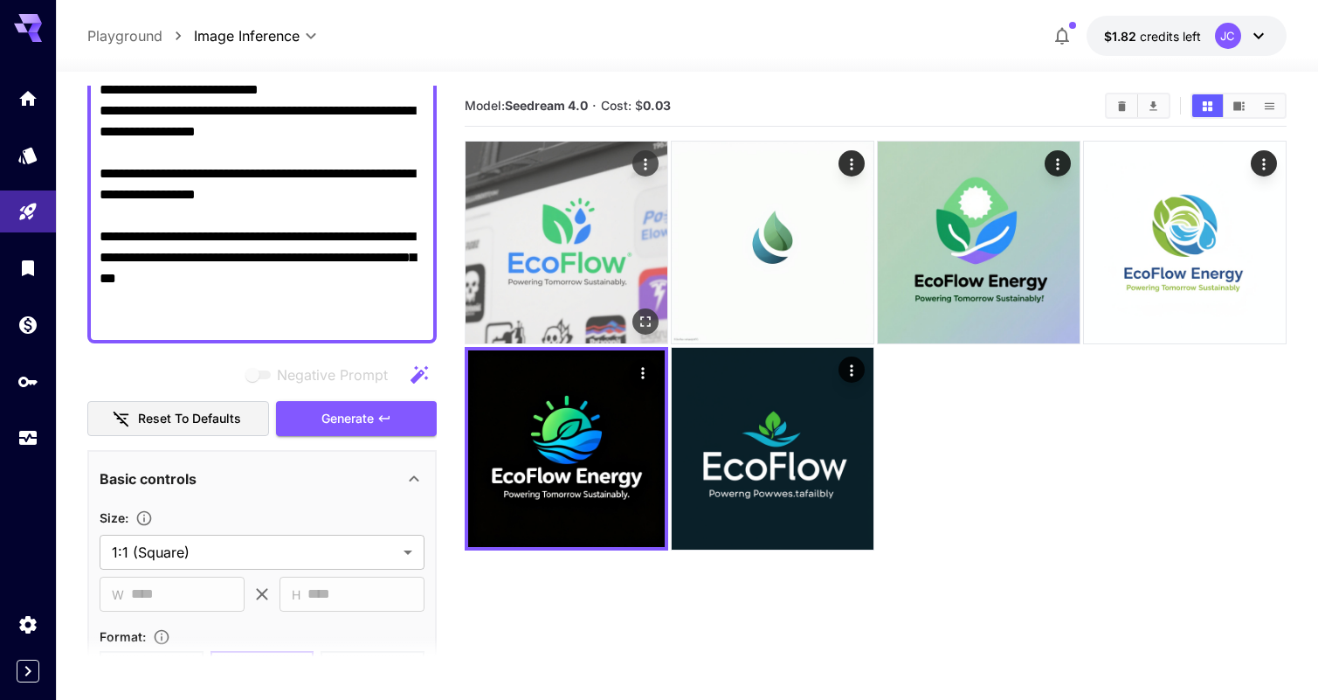
click at [566, 320] on img at bounding box center [567, 242] width 202 height 202
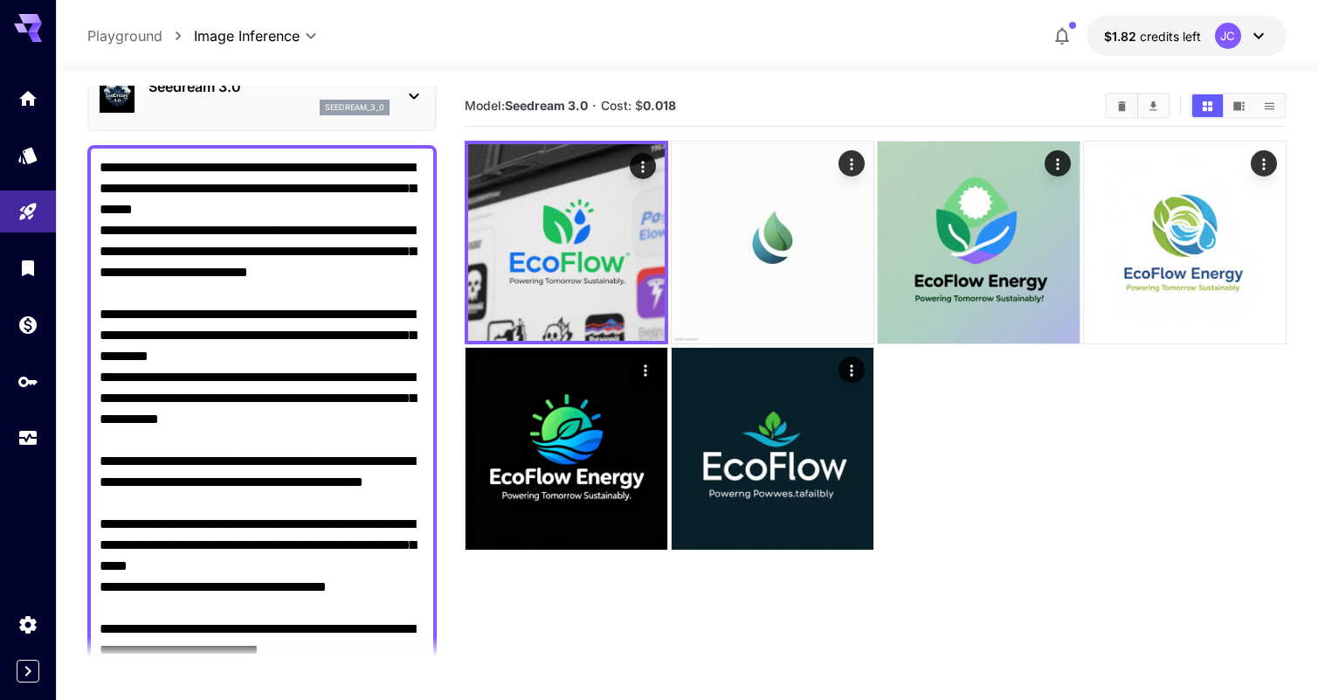
scroll to position [0, 0]
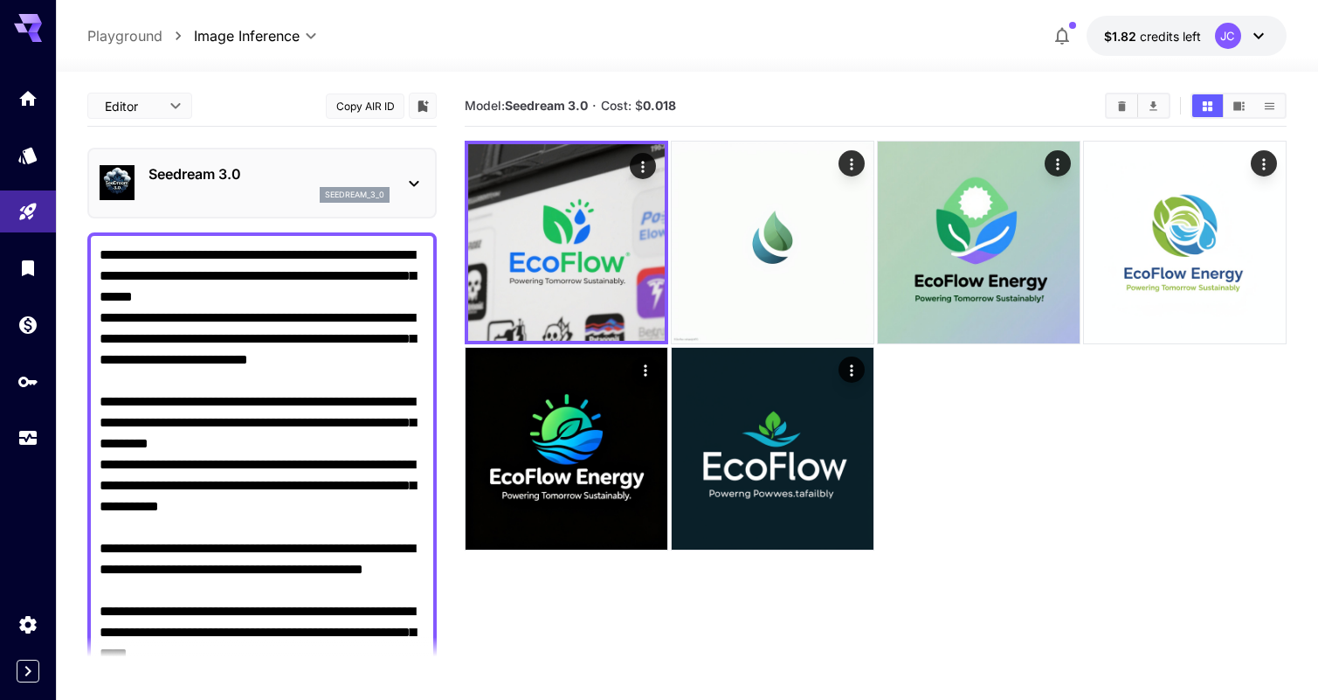
click at [283, 212] on div "Seedream 3.0 seedream_3_0" at bounding box center [261, 183] width 349 height 71
click at [281, 195] on div "seedream_3_0" at bounding box center [268, 195] width 241 height 16
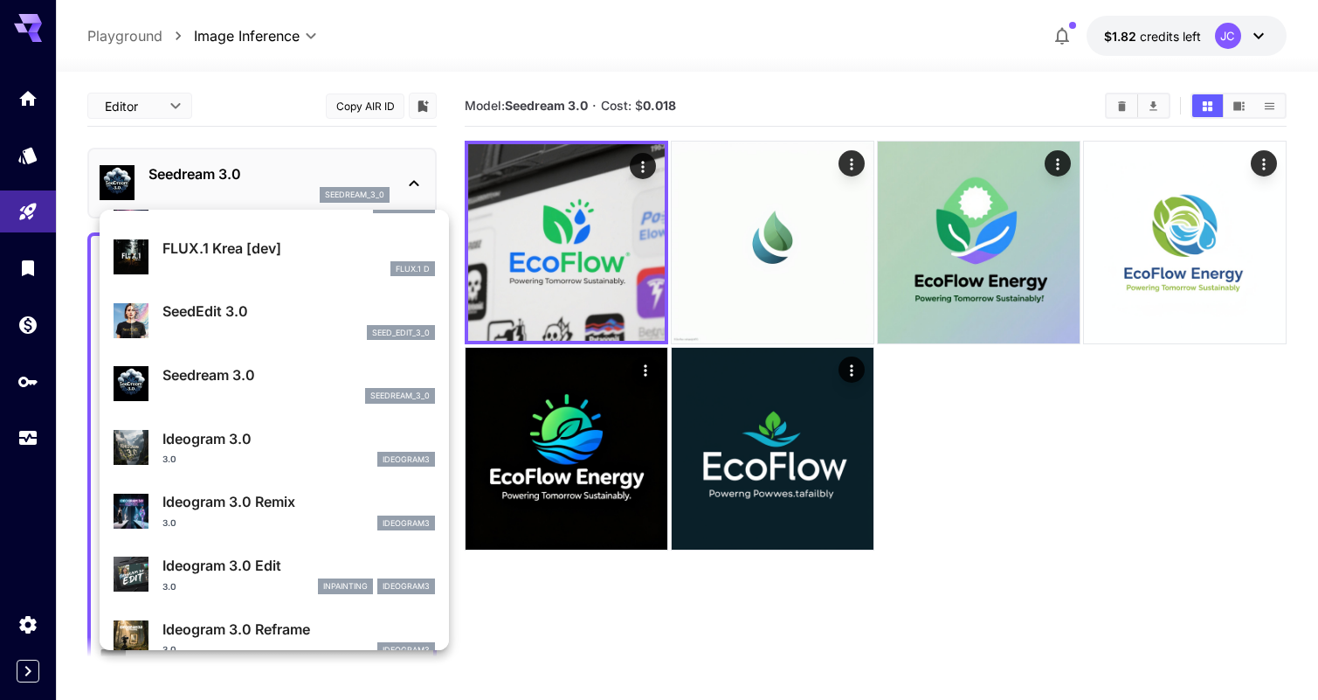
scroll to position [379, 0]
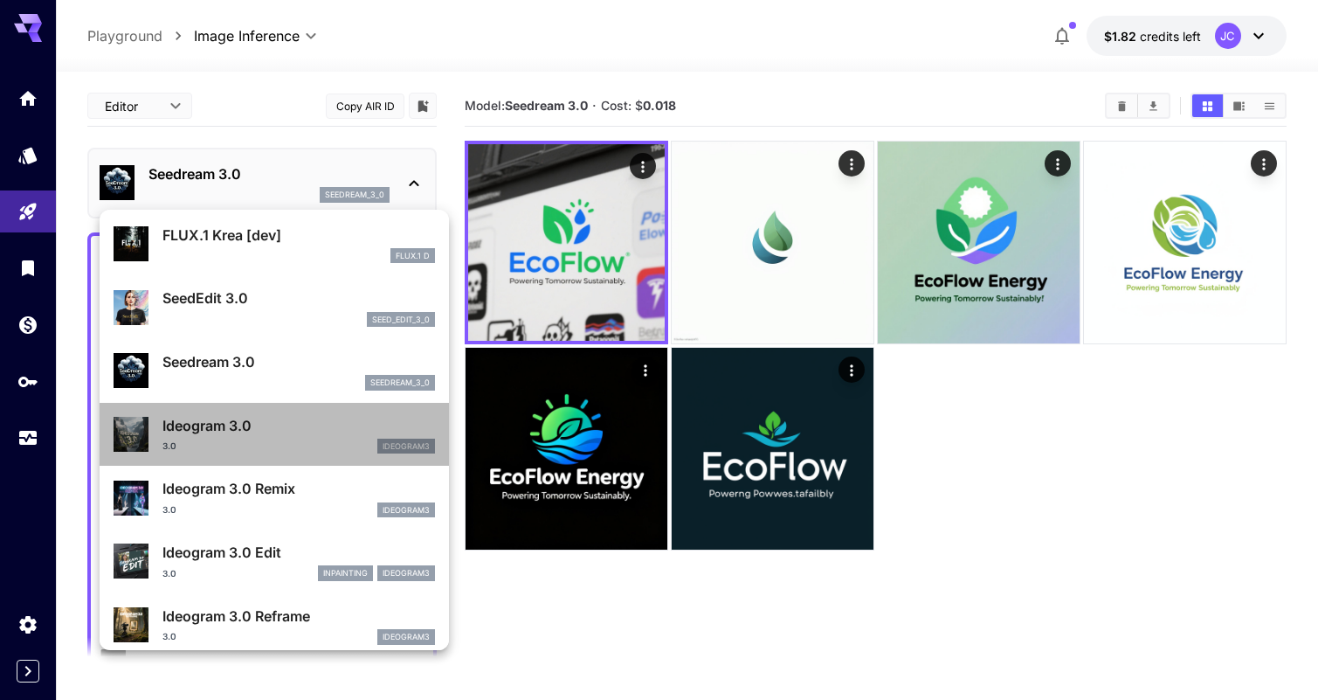
click at [357, 431] on p "Ideogram 3.0" at bounding box center [298, 425] width 273 height 21
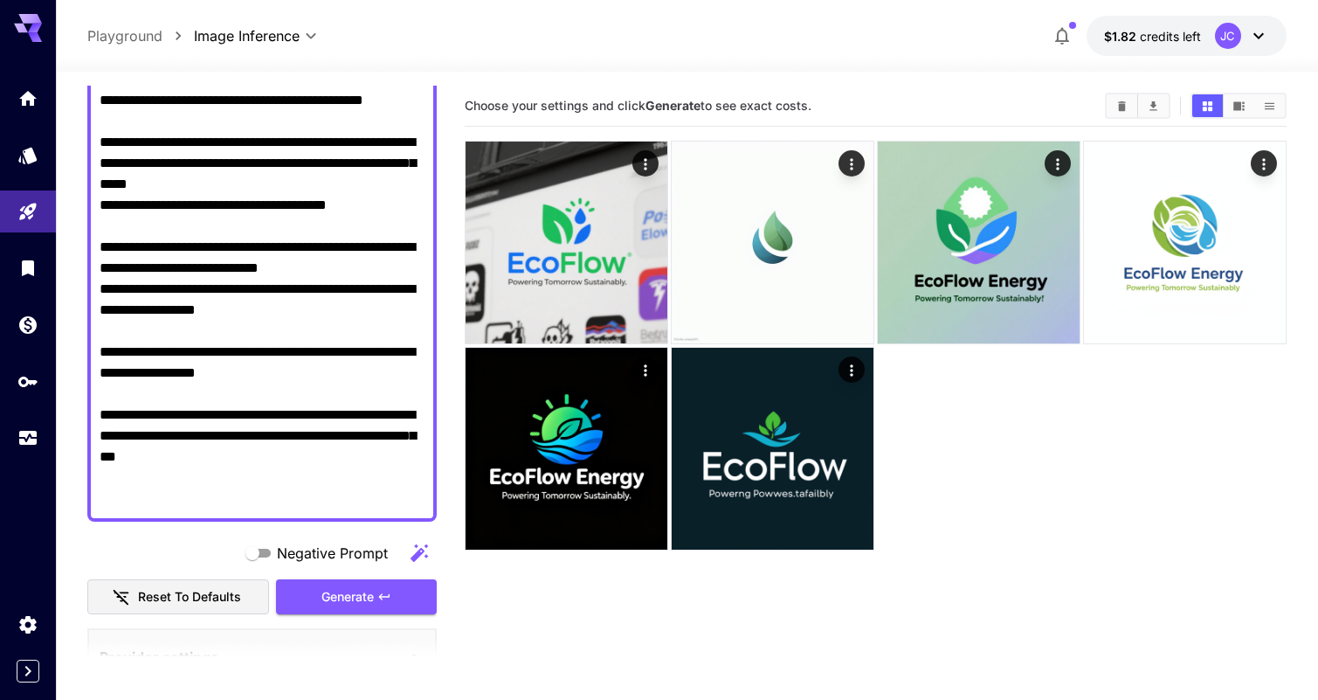
scroll to position [662, 0]
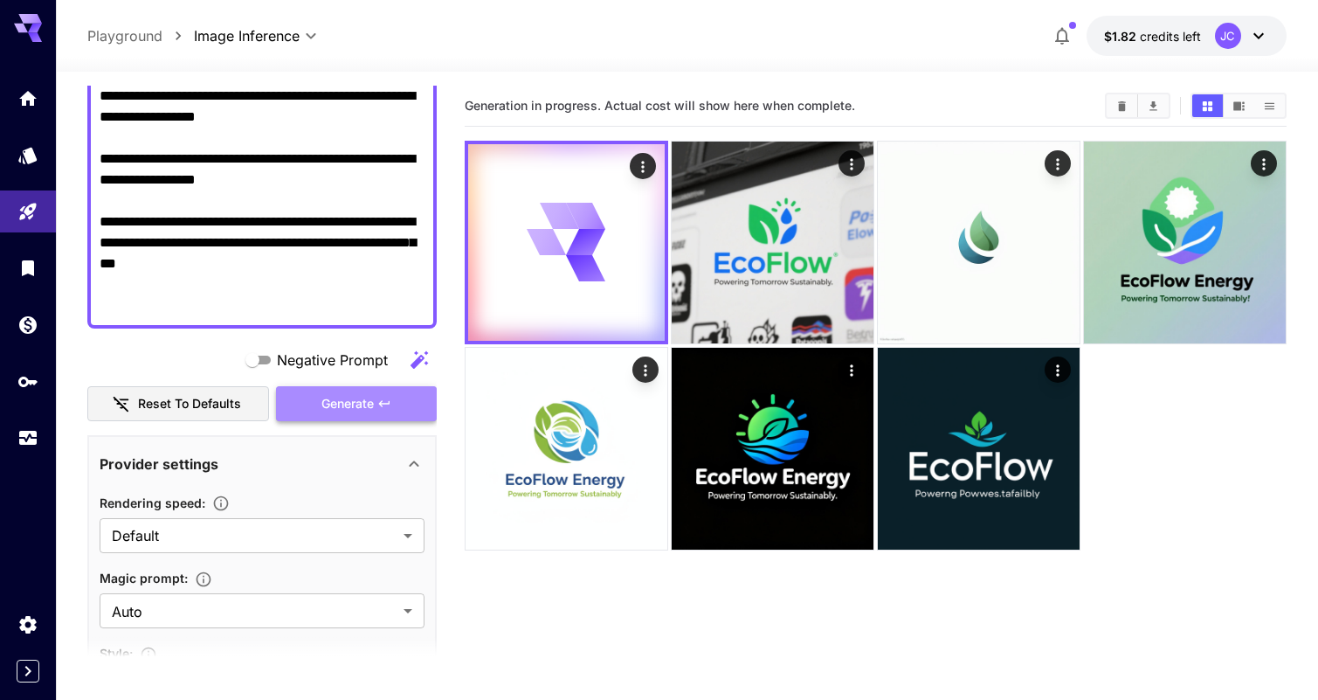
click at [360, 411] on span "Generate" at bounding box center [347, 404] width 52 height 22
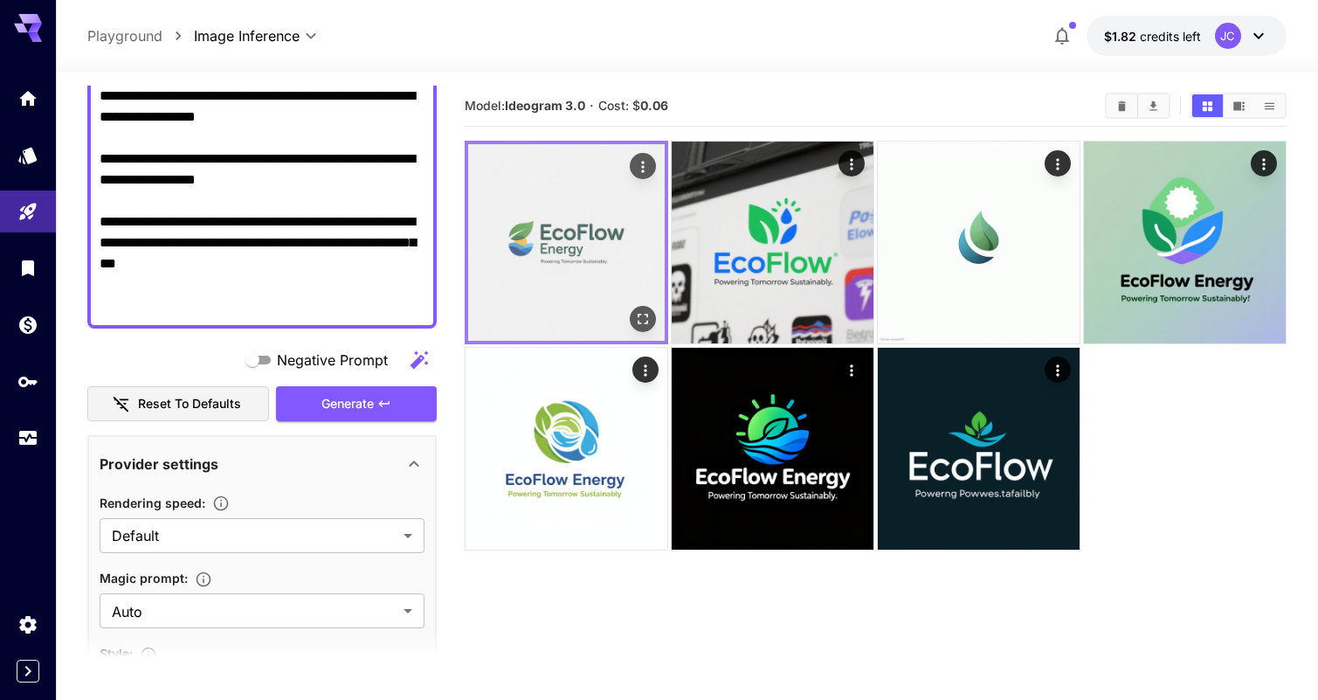
click at [548, 256] on img at bounding box center [566, 242] width 197 height 197
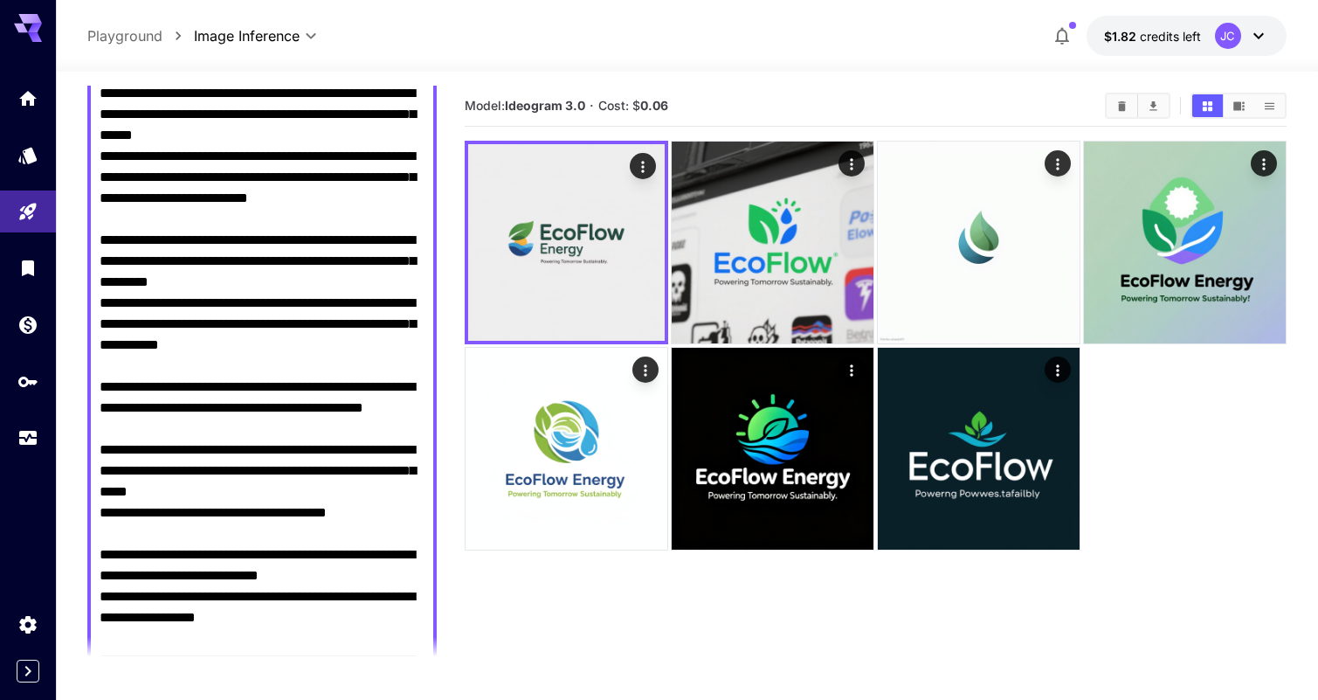
scroll to position [0, 0]
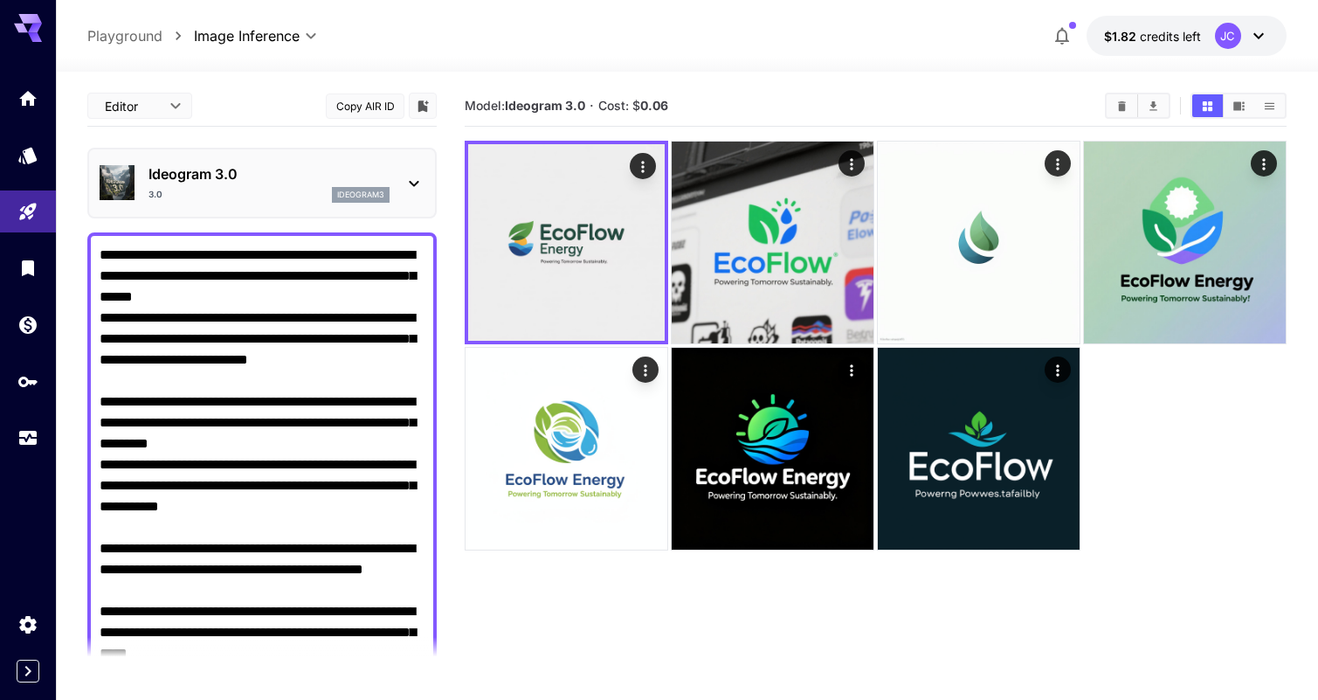
click at [358, 176] on p "Ideogram 3.0" at bounding box center [268, 173] width 241 height 21
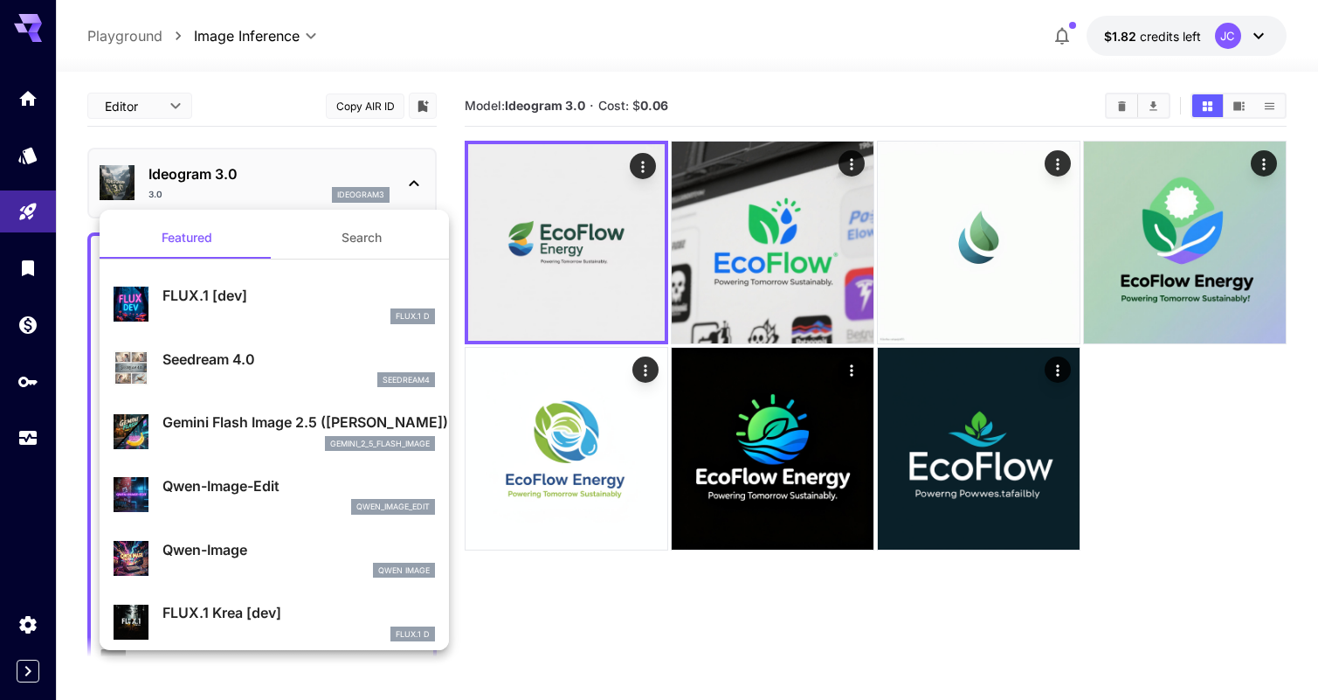
click at [446, 196] on div at bounding box center [659, 350] width 1318 height 700
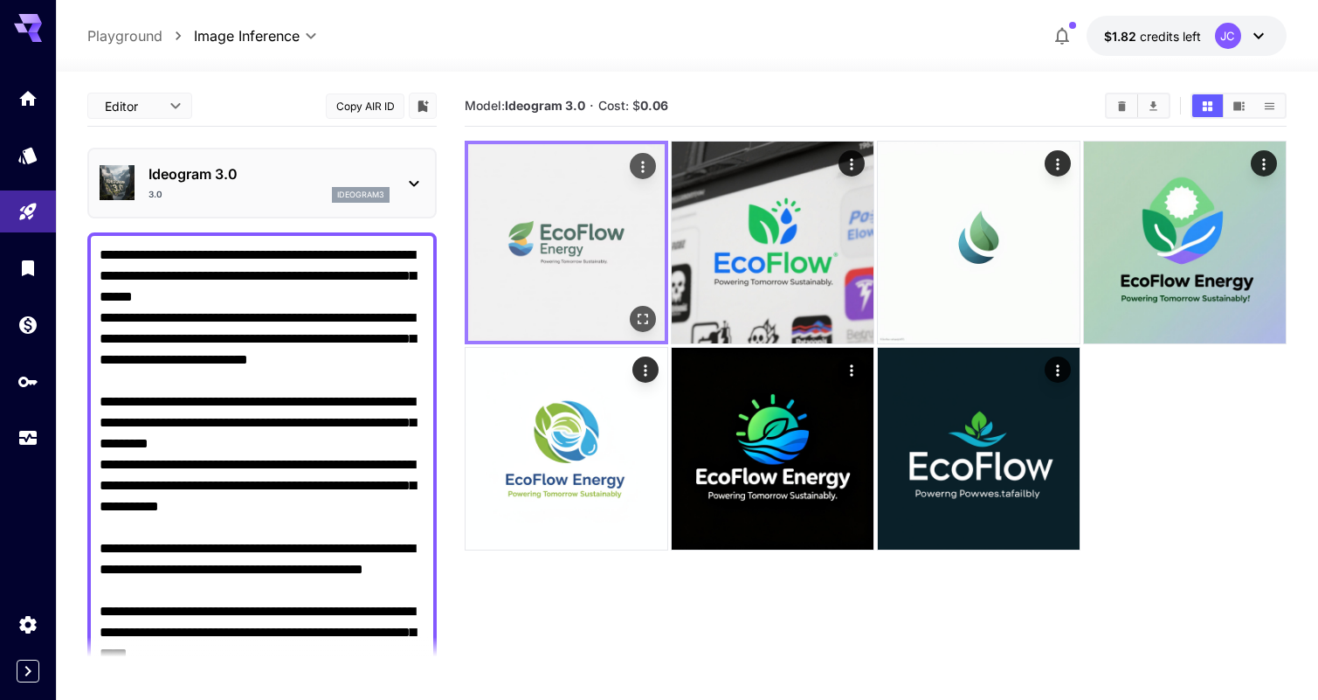
click at [645, 335] on img at bounding box center [566, 242] width 197 height 197
click at [641, 316] on icon "Open in fullscreen" at bounding box center [642, 318] width 17 height 17
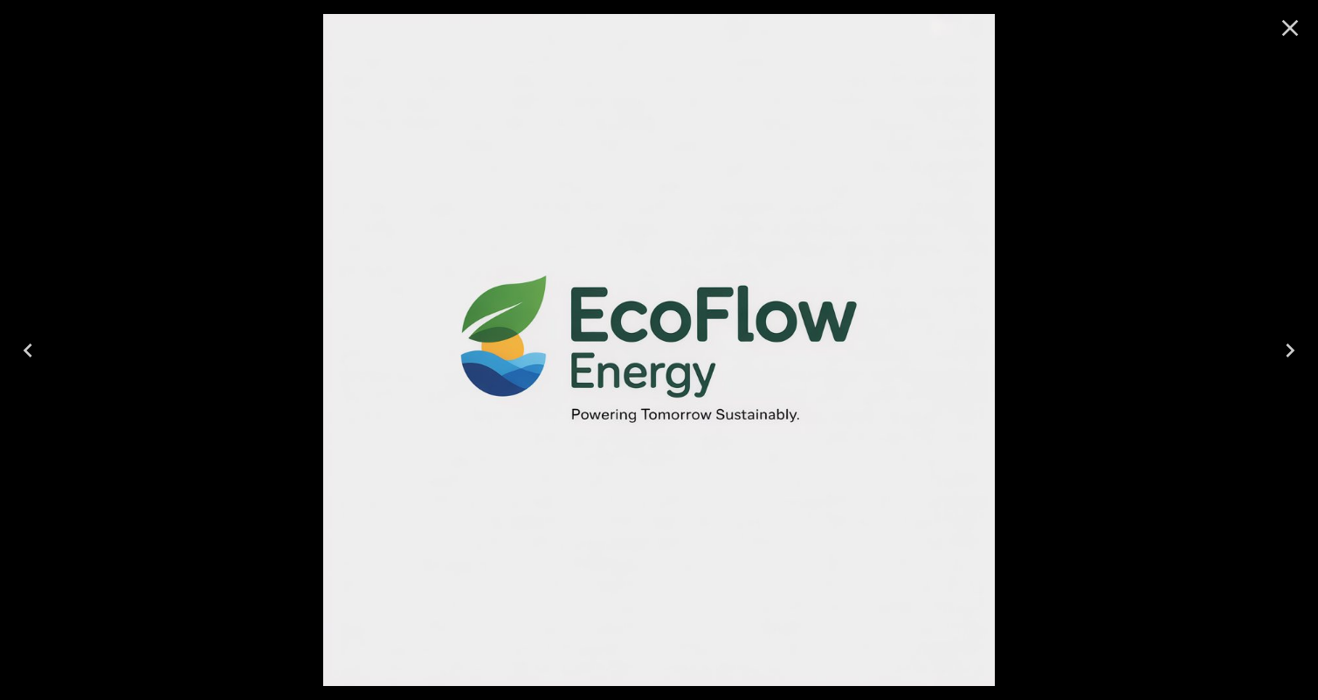
click at [1113, 301] on div at bounding box center [659, 350] width 1318 height 700
click at [1292, 30] on icon "Close" at bounding box center [1290, 28] width 17 height 17
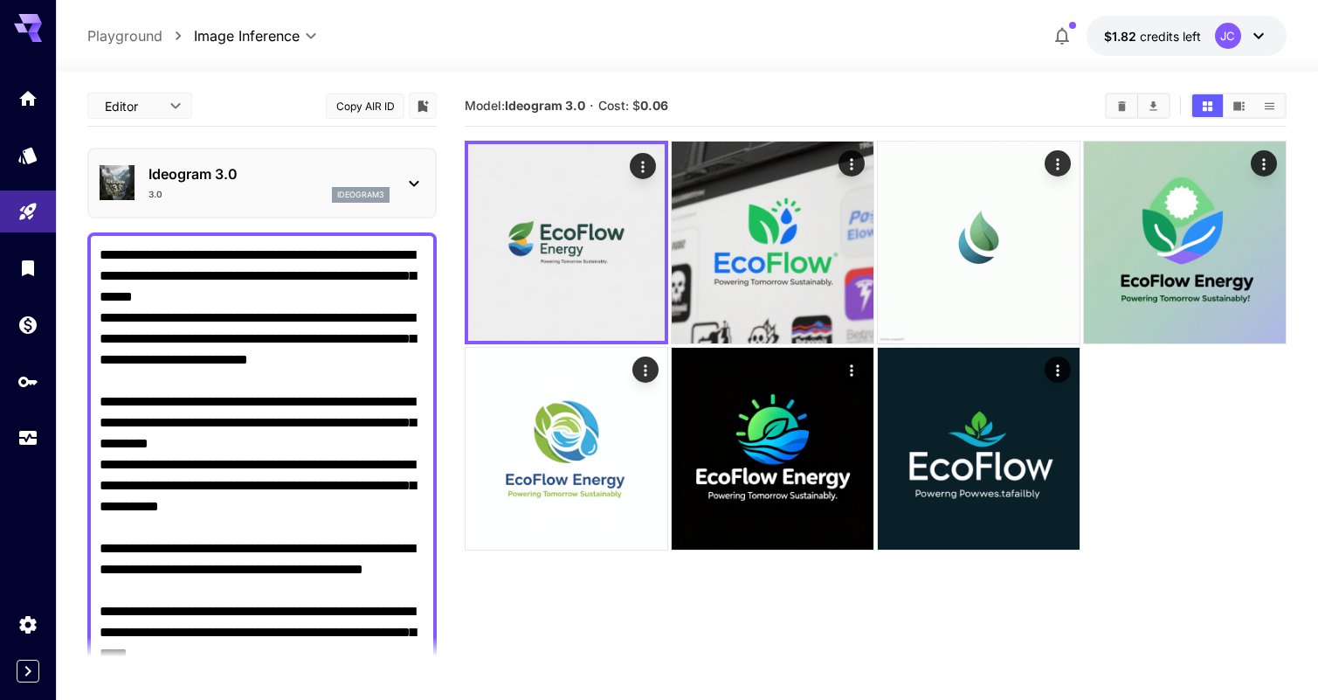
click at [202, 198] on div "3.0 ideogram3" at bounding box center [268, 195] width 241 height 16
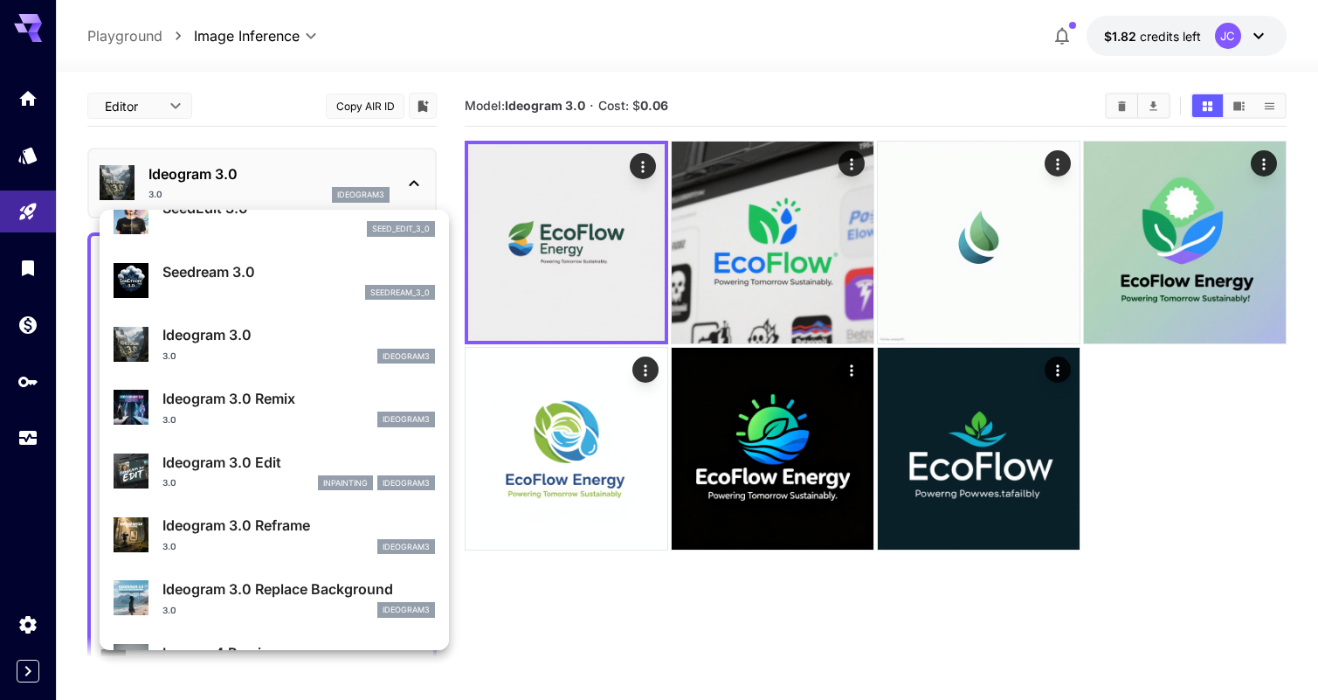
scroll to position [473, 0]
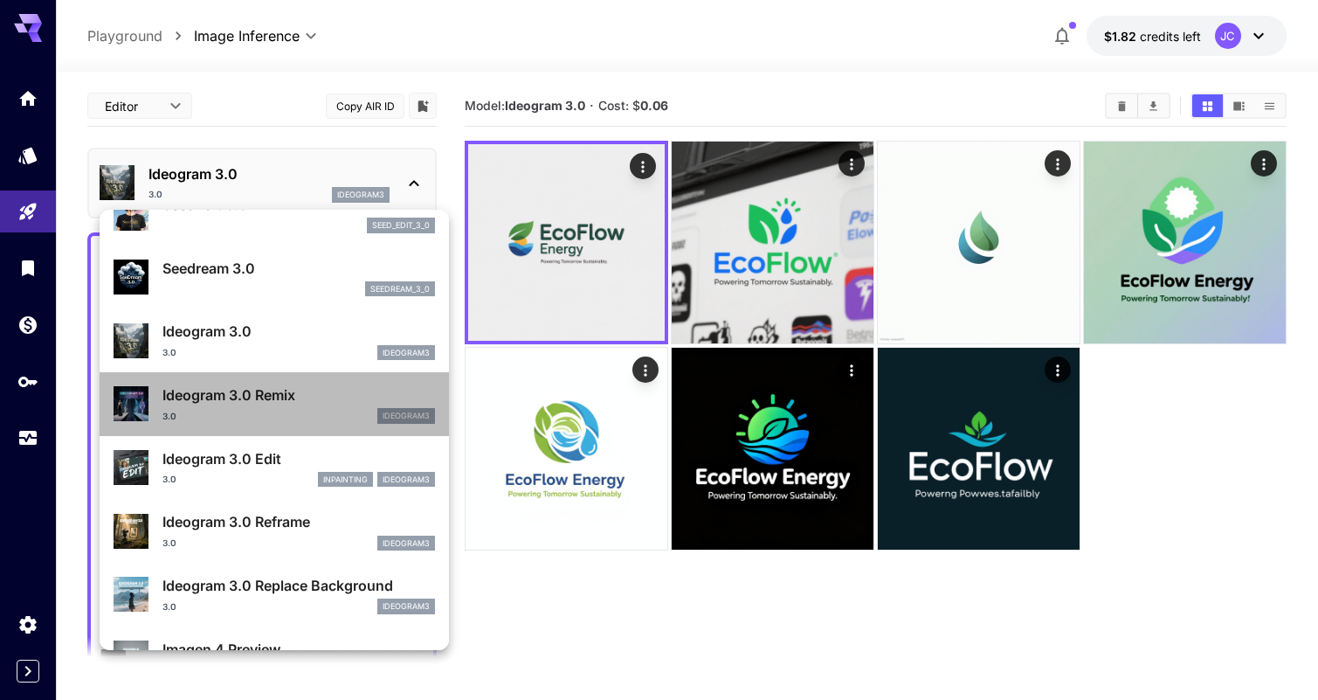
click at [267, 413] on div "3.0 ideogram3" at bounding box center [298, 416] width 273 height 16
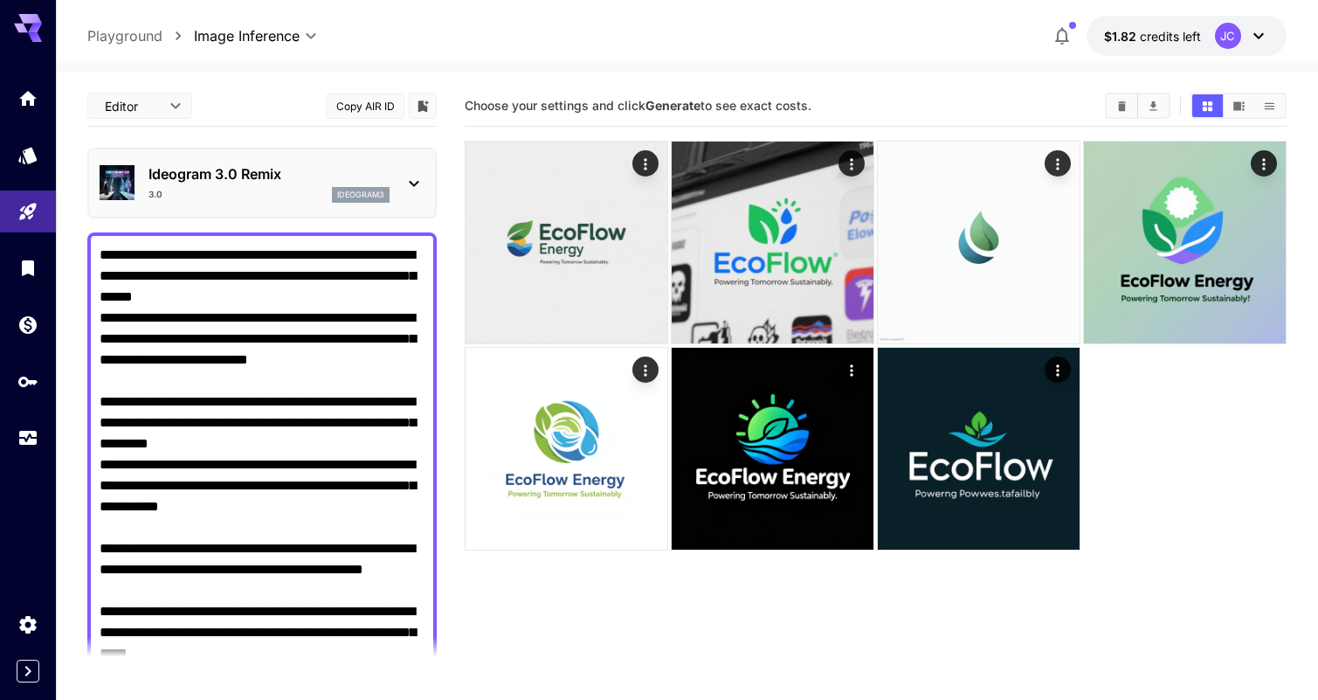
click at [317, 173] on p "Ideogram 3.0 Remix" at bounding box center [268, 173] width 241 height 21
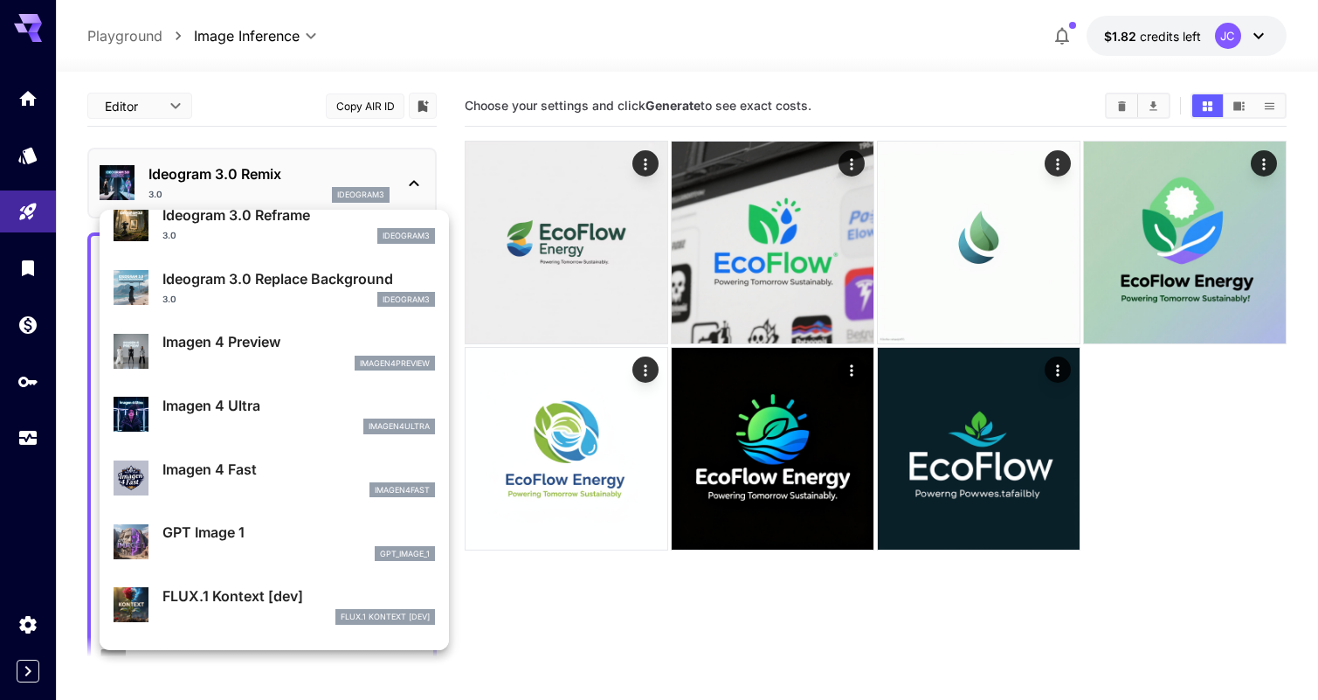
scroll to position [783, 0]
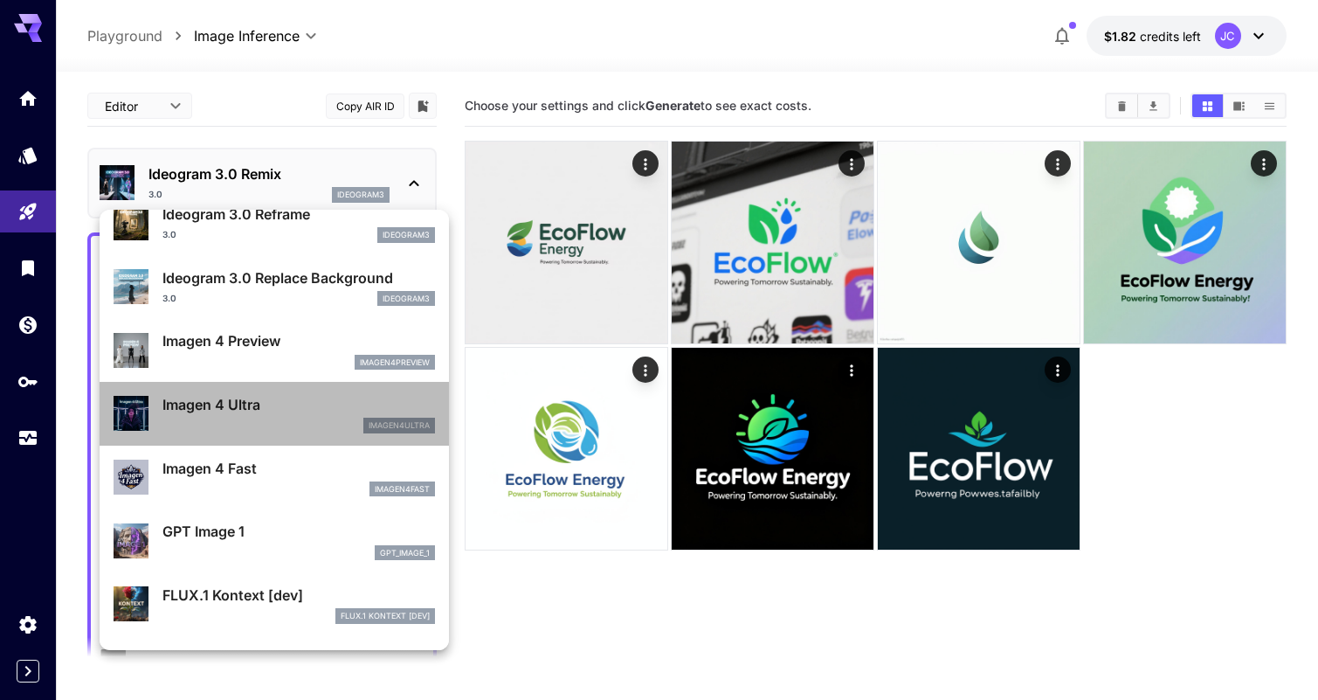
click at [297, 402] on p "Imagen 4 Ultra" at bounding box center [298, 404] width 273 height 21
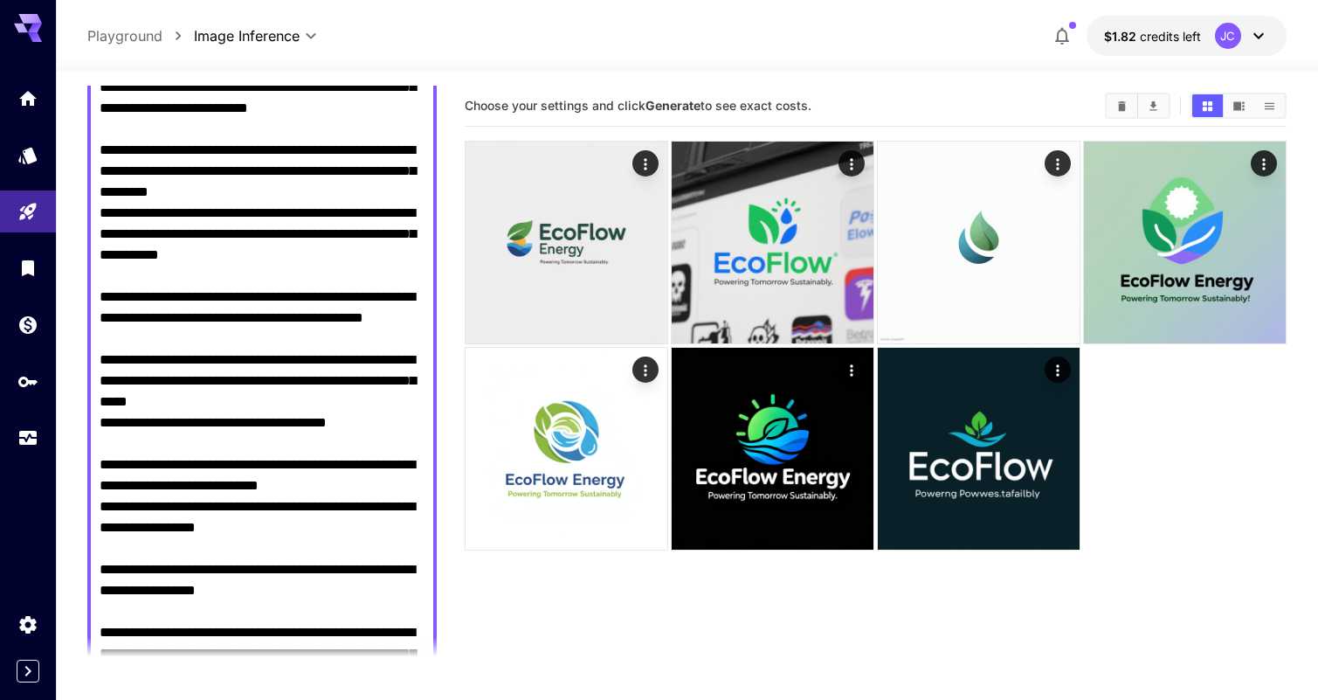
scroll to position [581, 0]
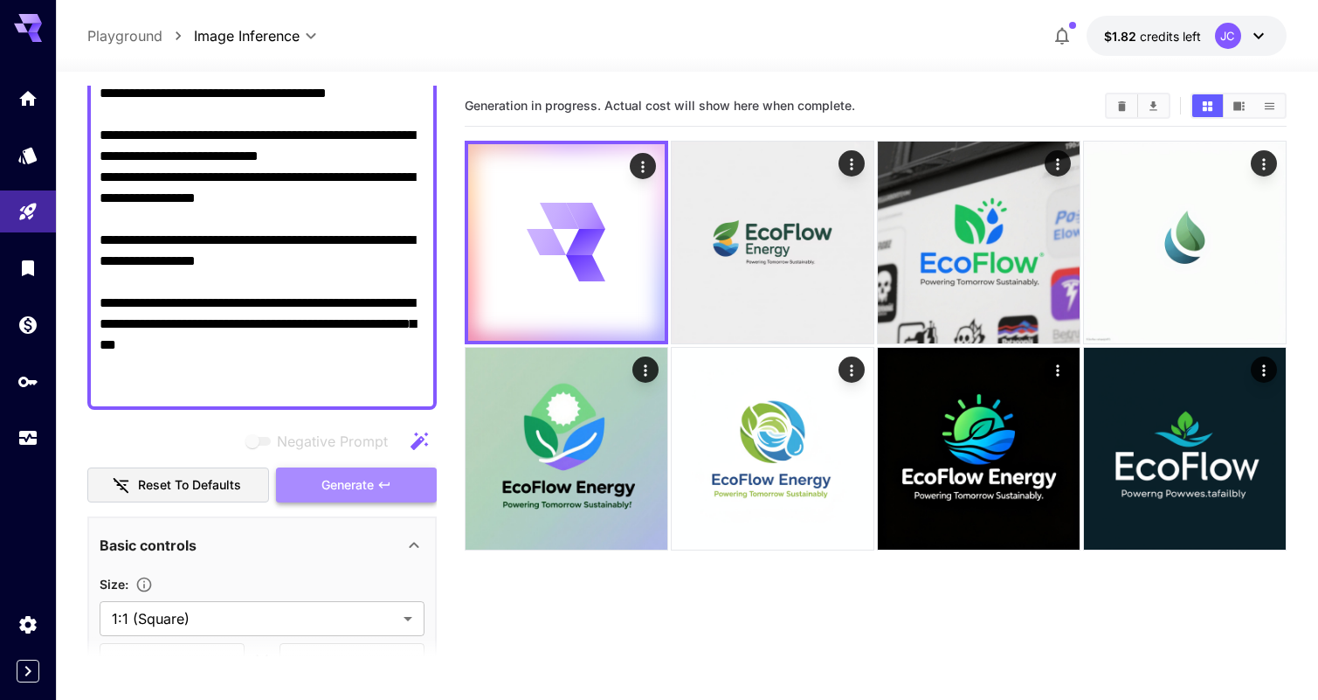
click at [325, 487] on span "Generate" at bounding box center [347, 485] width 52 height 22
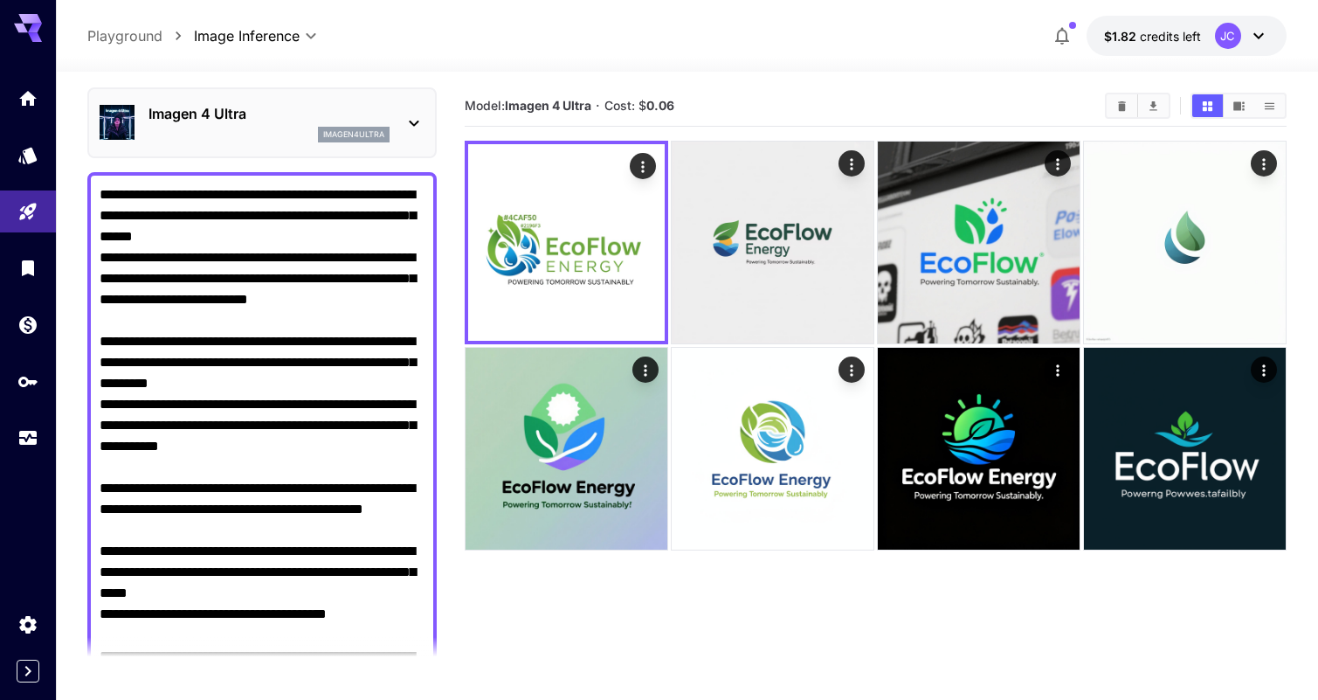
scroll to position [0, 0]
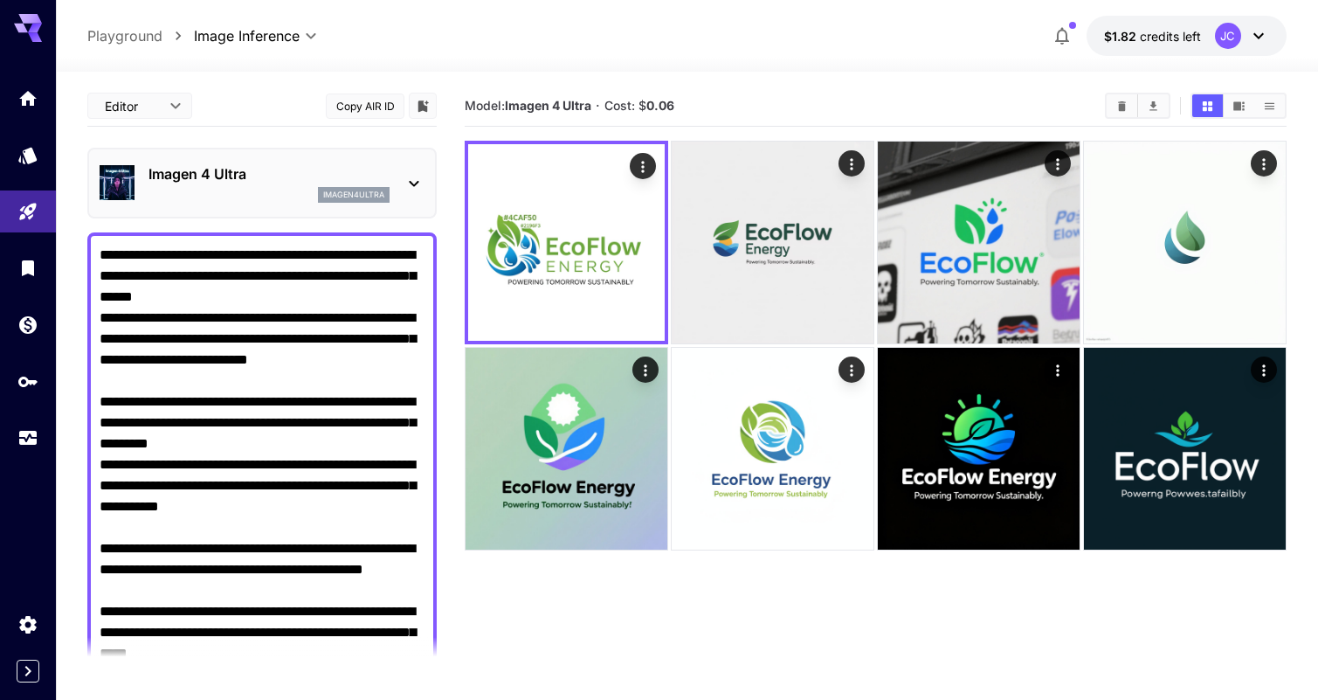
click at [277, 182] on p "Imagen 4 Ultra" at bounding box center [268, 173] width 241 height 21
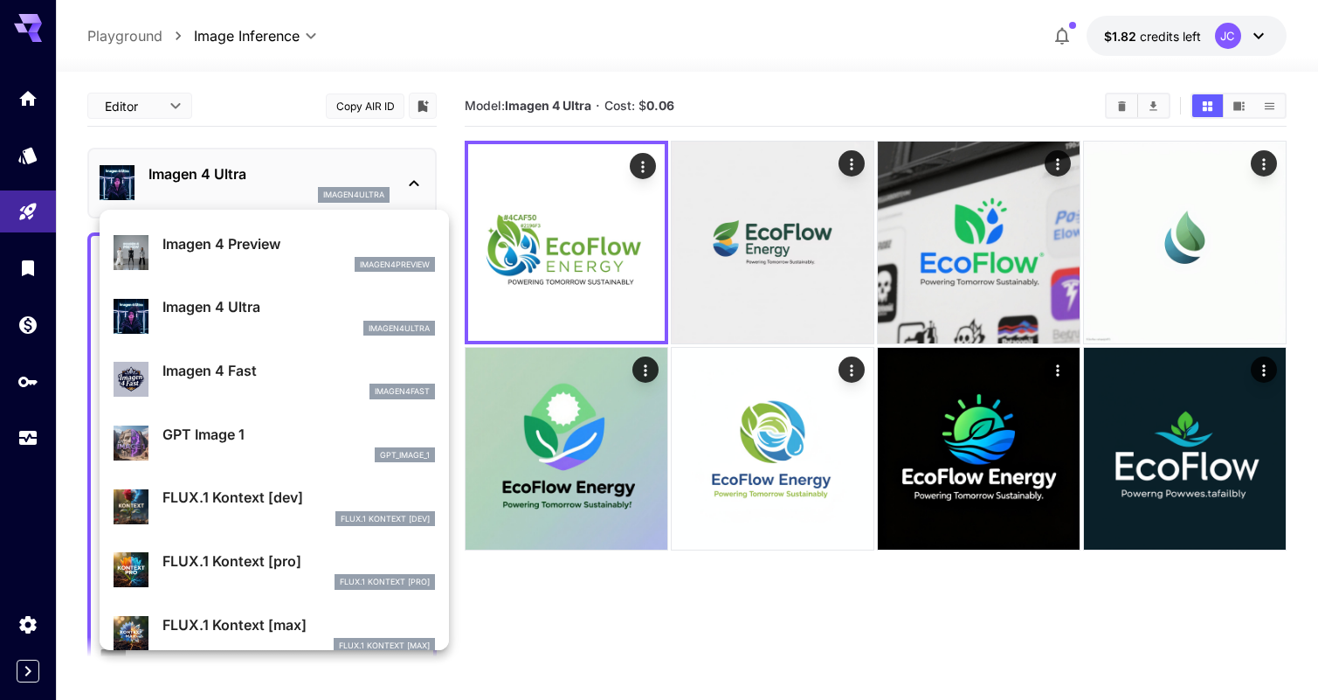
scroll to position [887, 0]
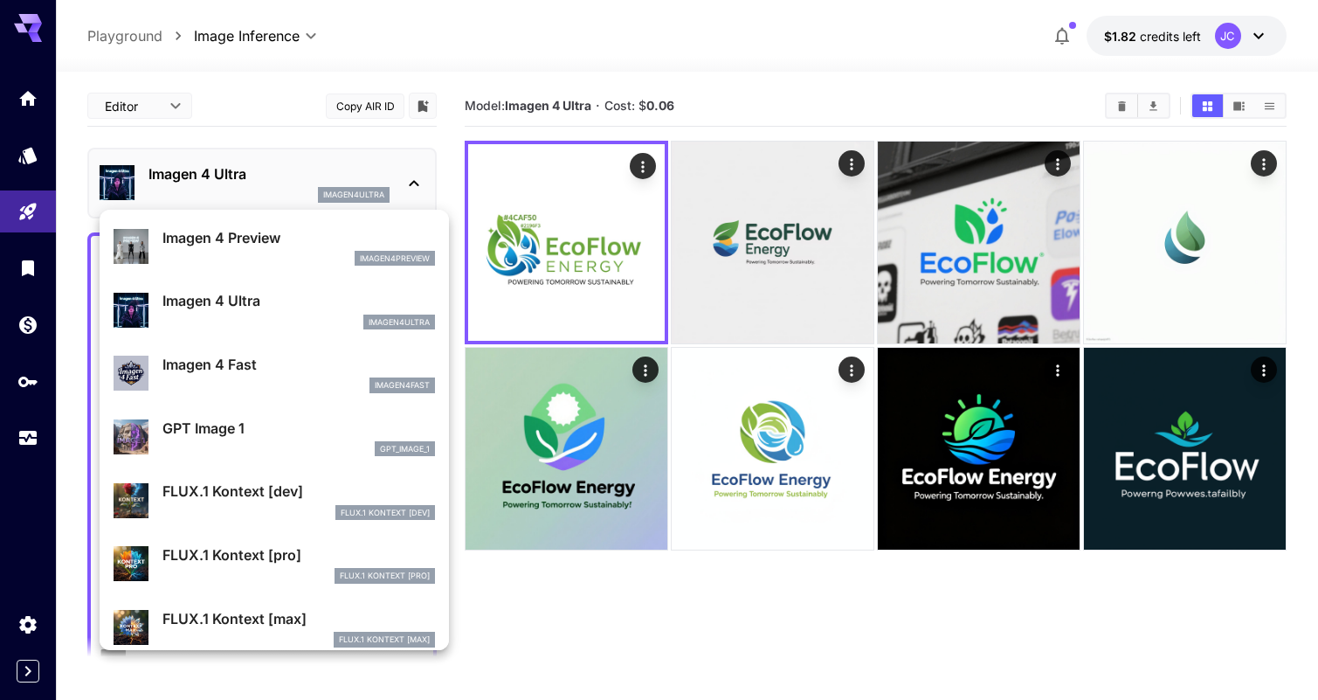
click at [279, 423] on p "GPT Image 1" at bounding box center [298, 428] width 273 height 21
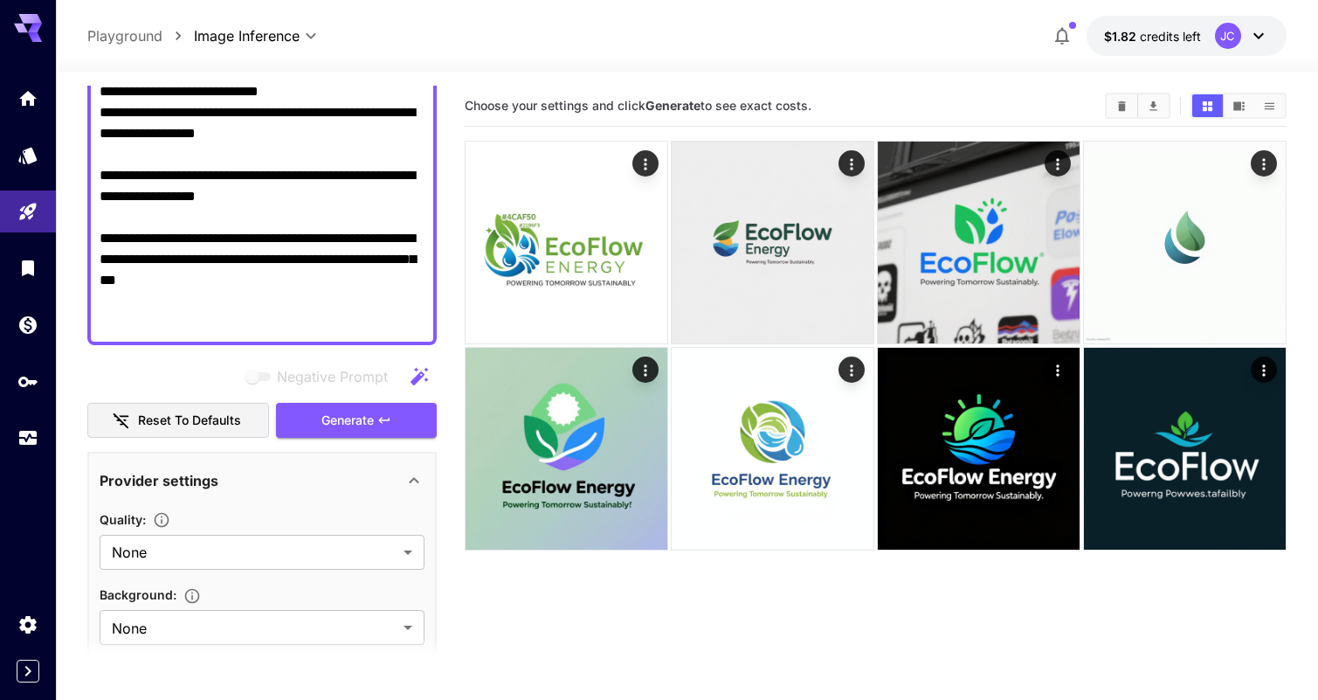
scroll to position [662, 0]
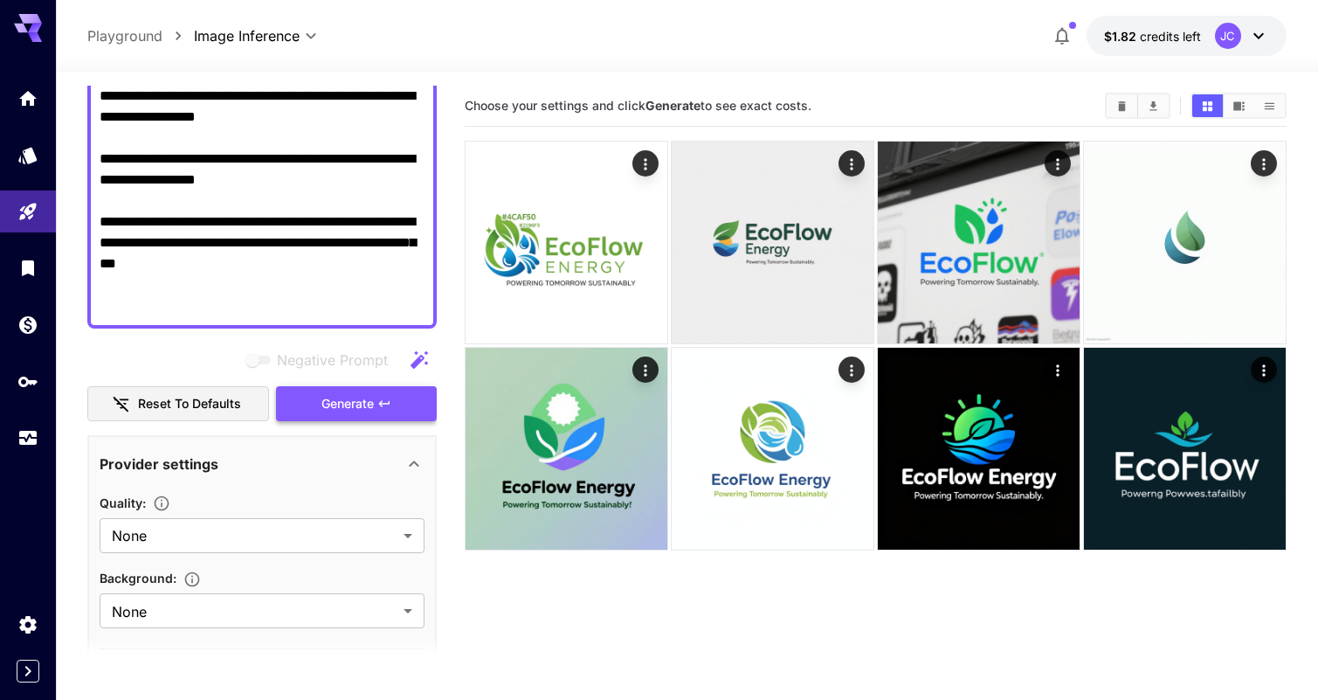
click at [369, 408] on span "Generate" at bounding box center [347, 404] width 52 height 22
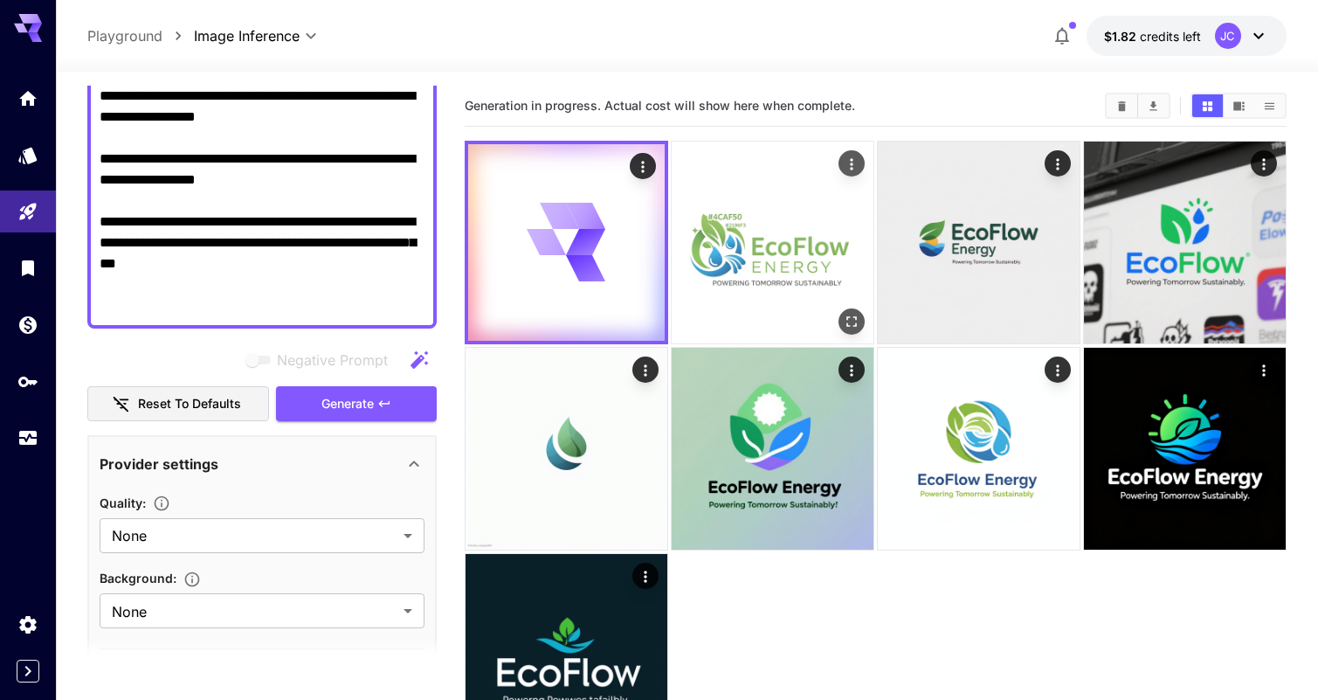
click at [700, 256] on img at bounding box center [773, 242] width 202 height 202
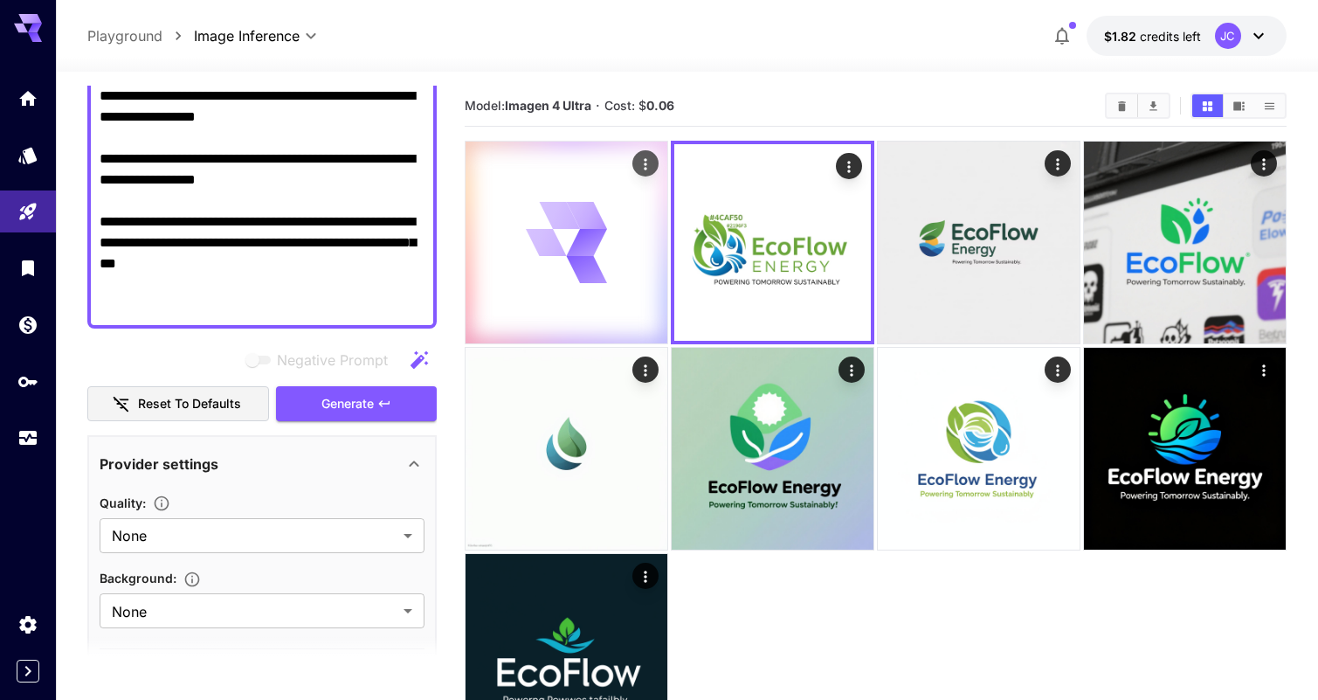
click at [553, 295] on div at bounding box center [567, 242] width 202 height 202
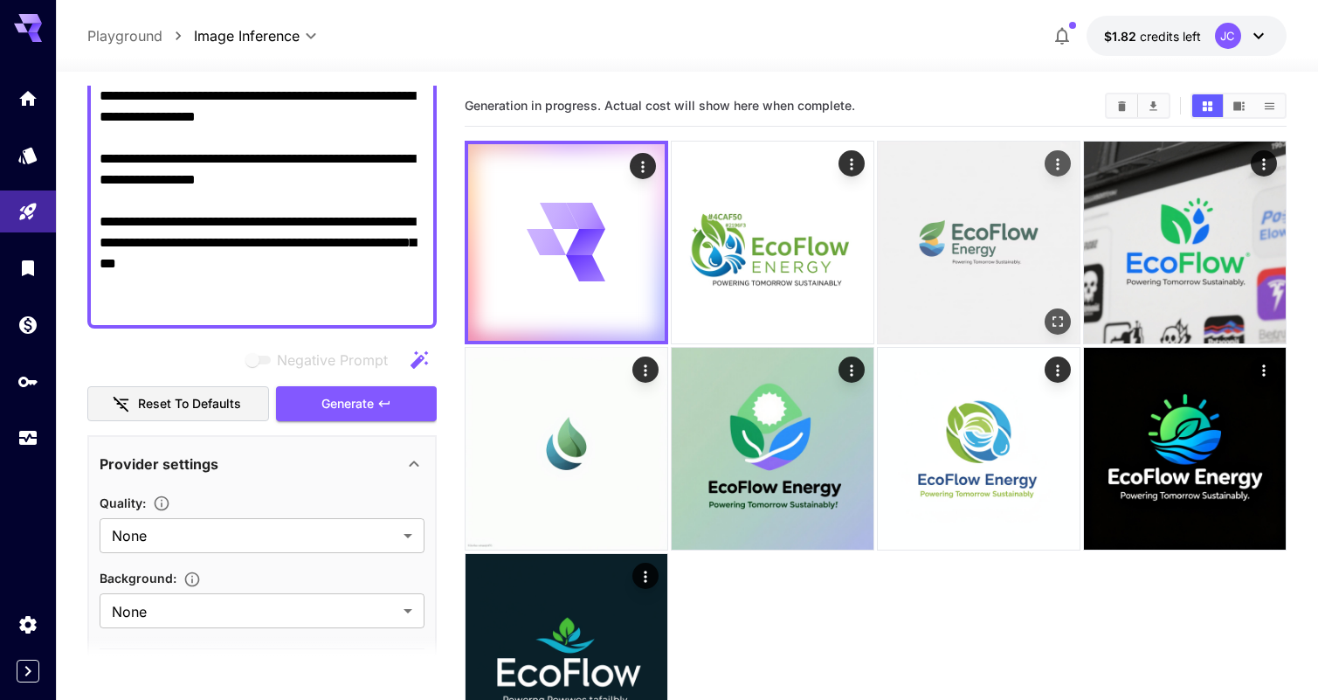
click at [936, 252] on img at bounding box center [979, 242] width 202 height 202
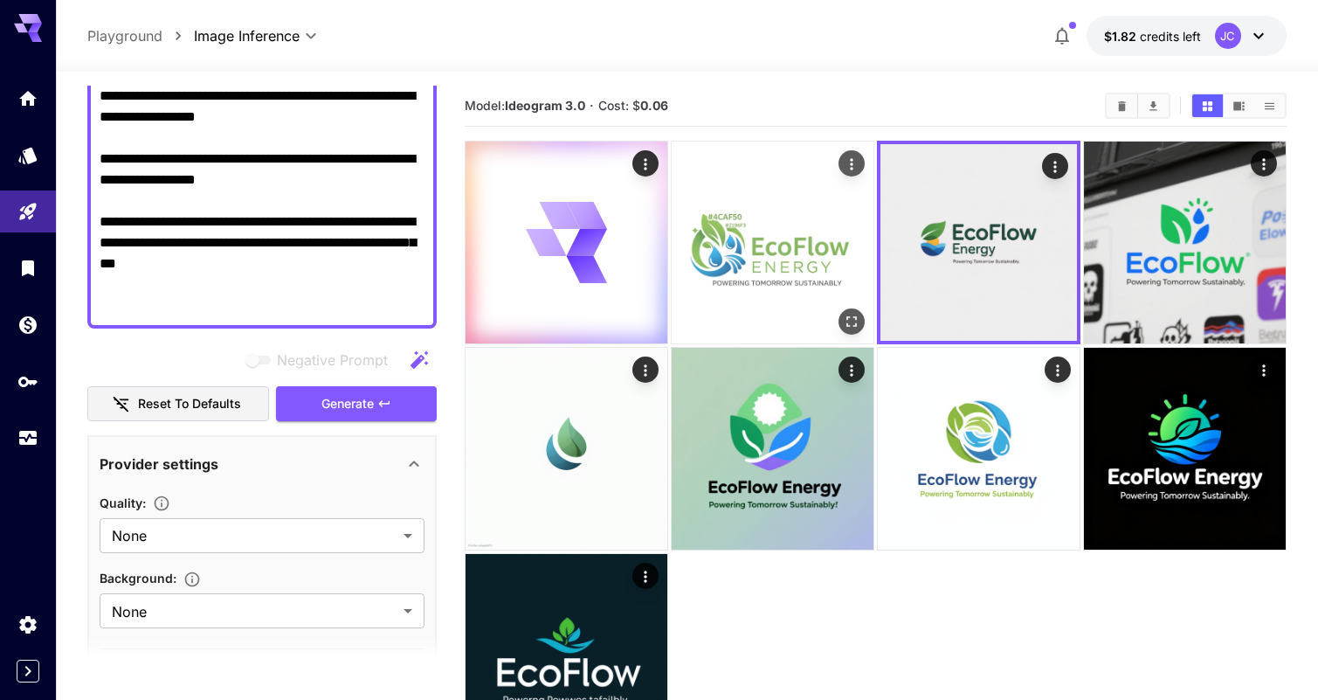
click at [780, 238] on img at bounding box center [773, 242] width 202 height 202
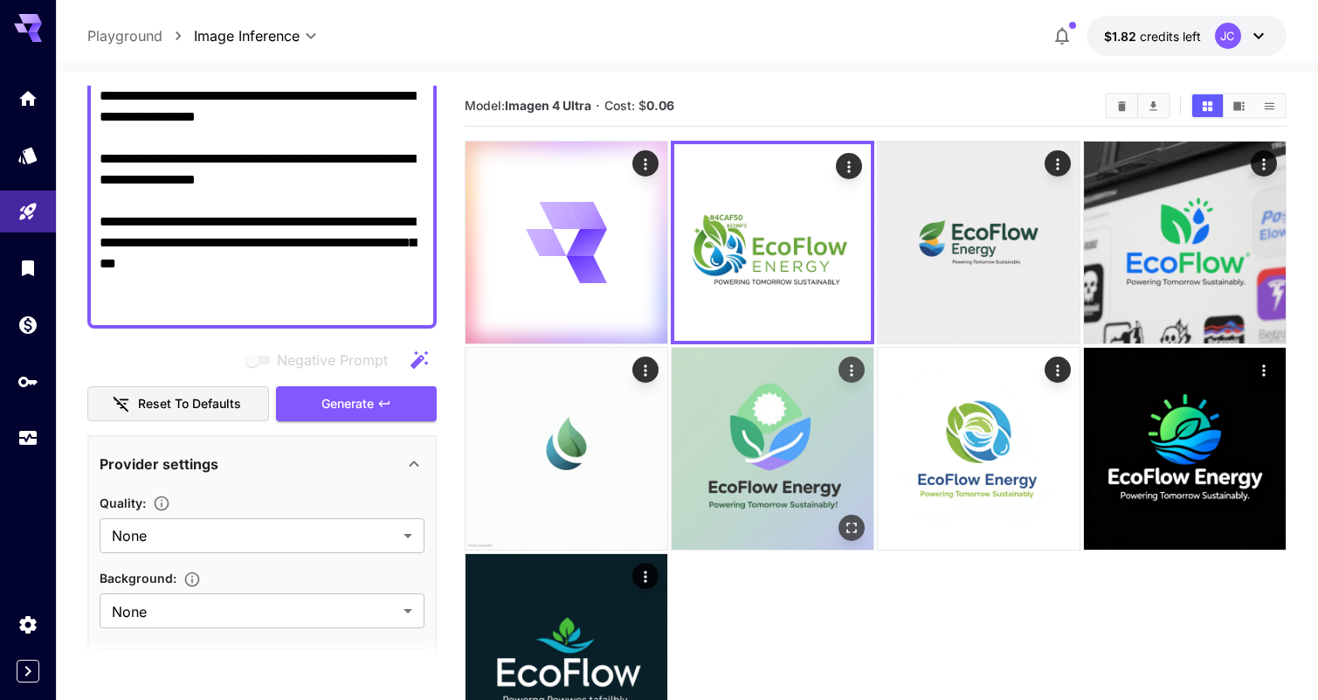
click at [745, 453] on img at bounding box center [773, 449] width 202 height 202
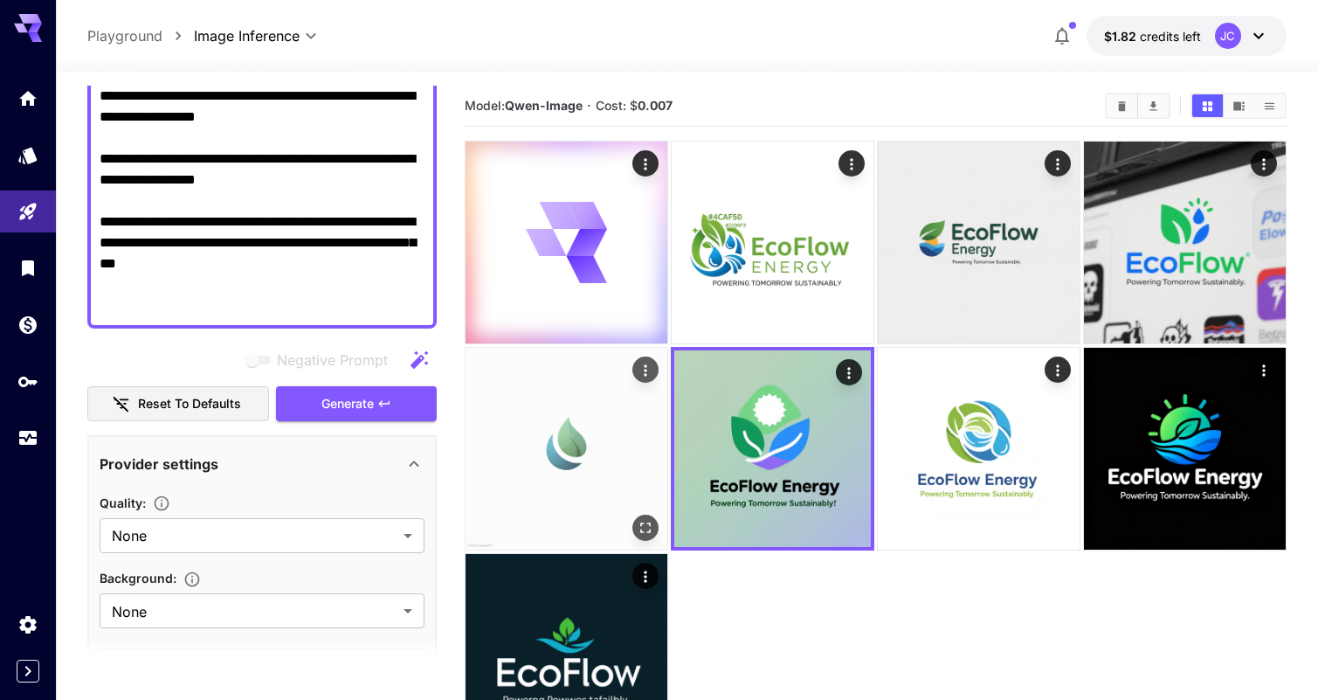
click at [590, 437] on img at bounding box center [567, 449] width 202 height 202
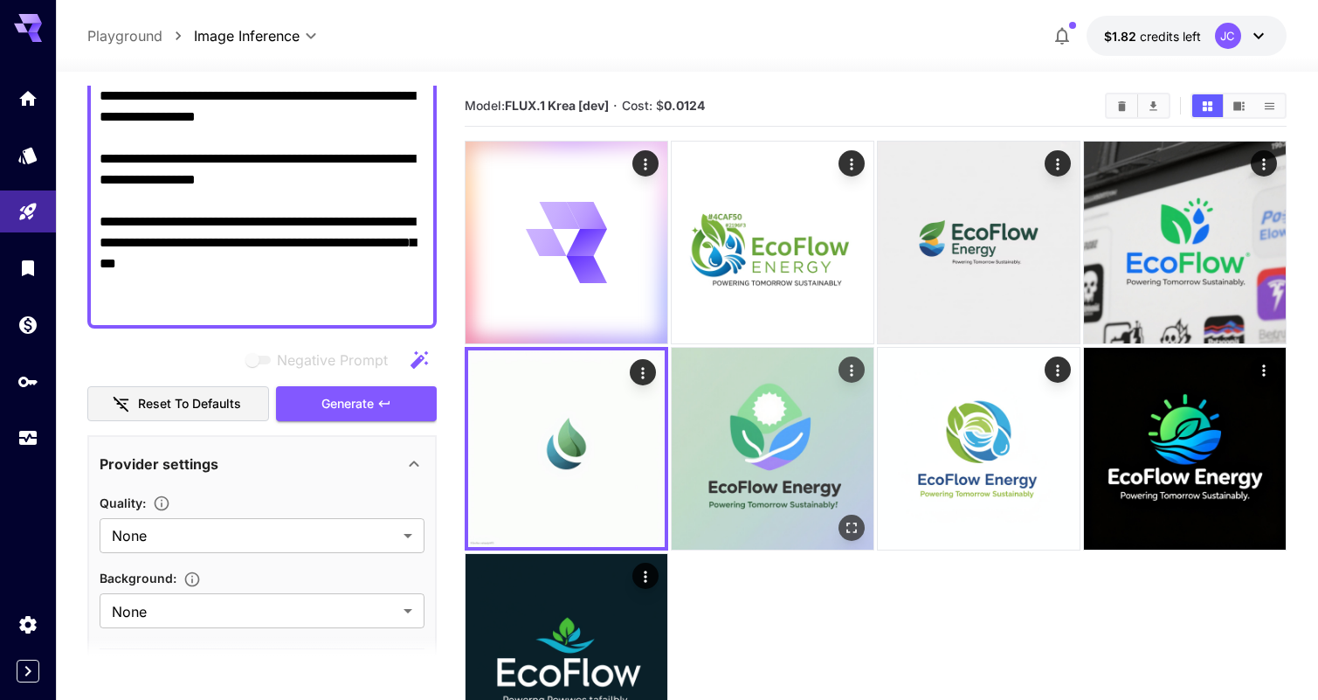
click at [860, 444] on img at bounding box center [773, 449] width 202 height 202
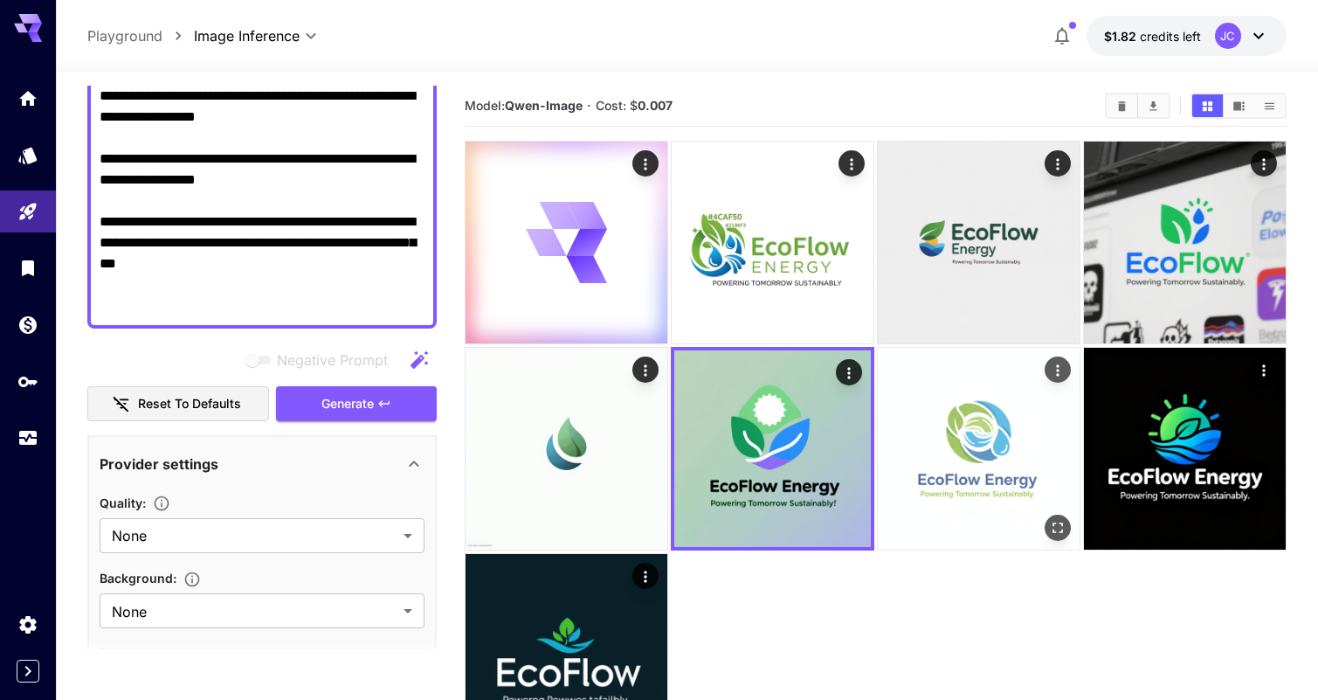
click at [939, 438] on img at bounding box center [979, 449] width 202 height 202
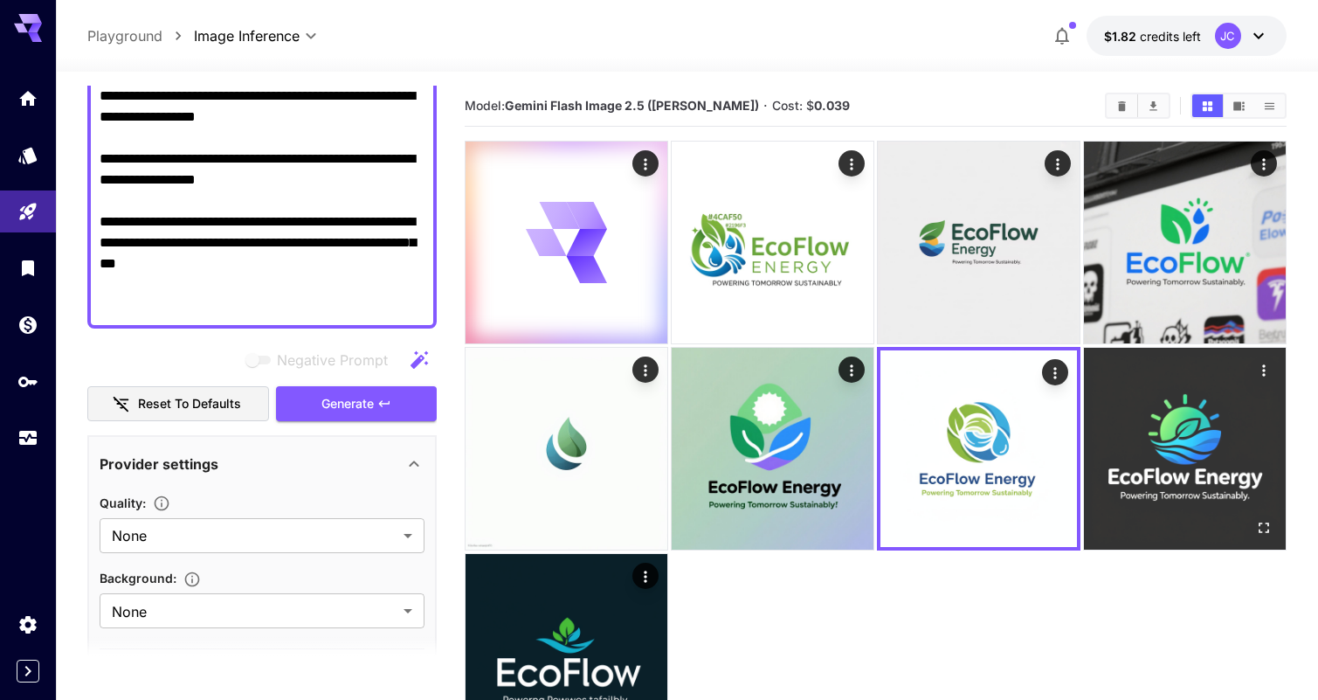
click at [1145, 435] on img at bounding box center [1185, 449] width 202 height 202
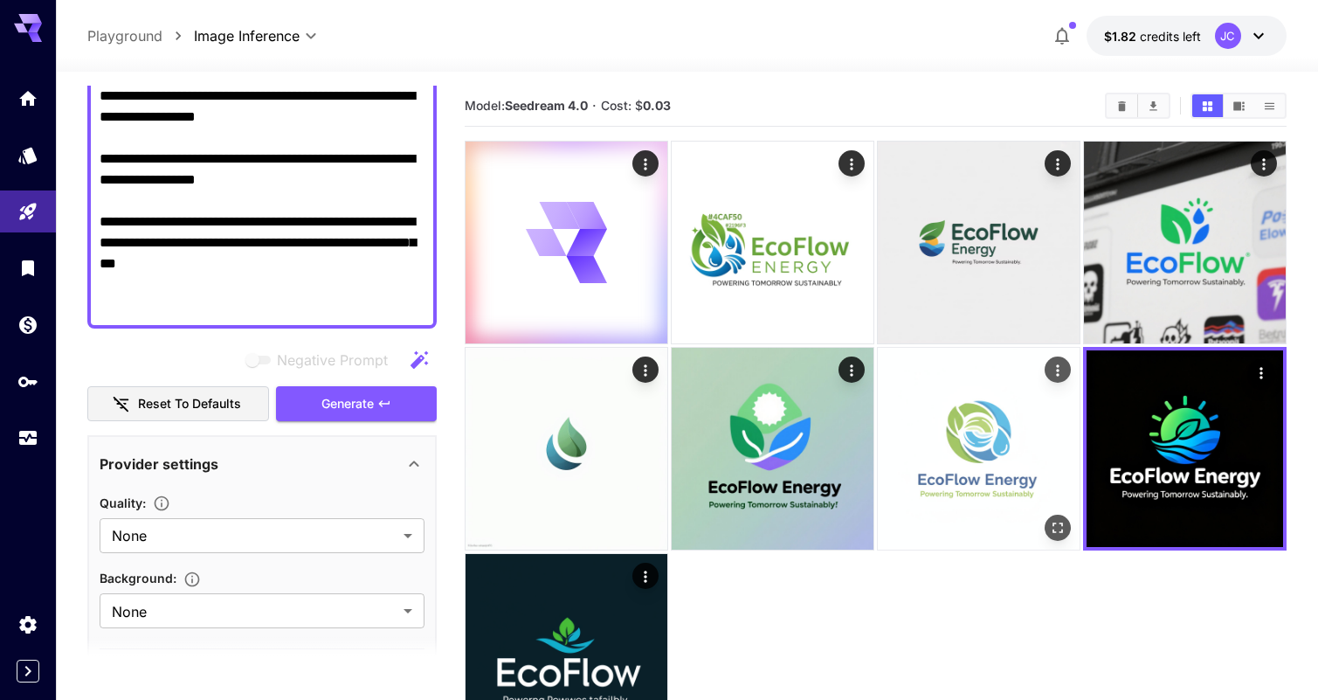
click at [1008, 463] on img at bounding box center [979, 449] width 202 height 202
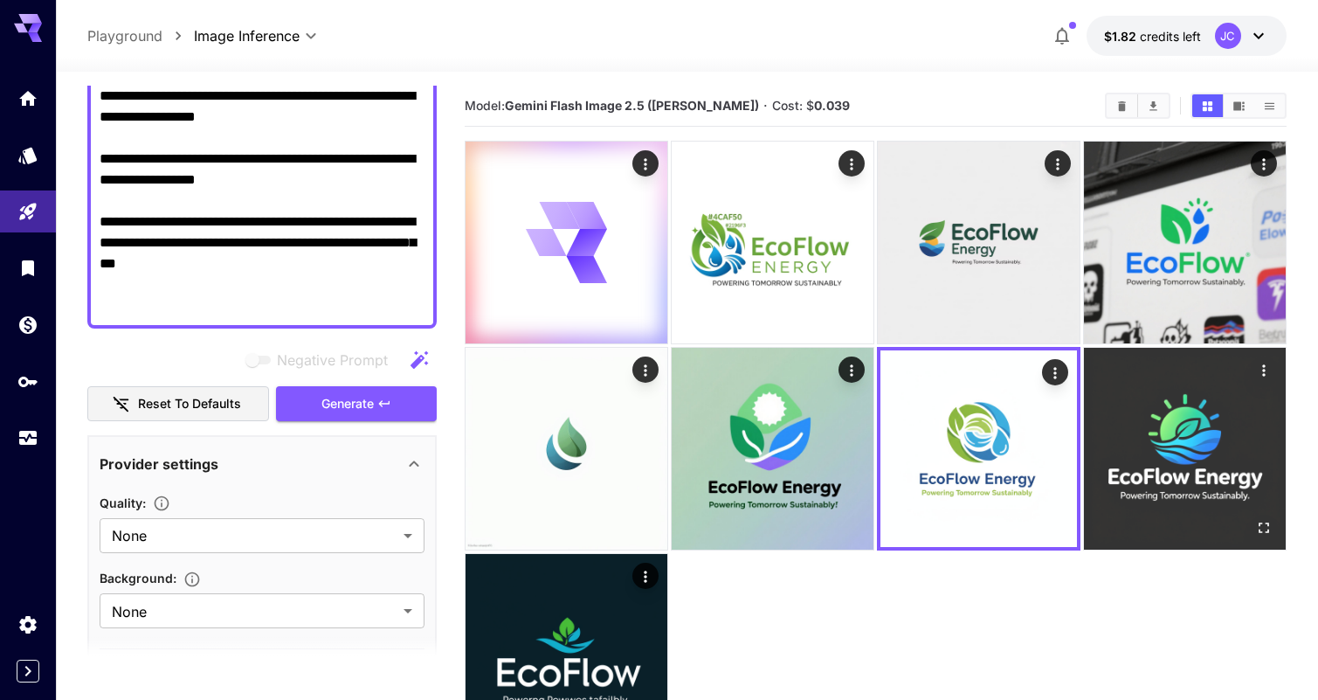
click at [1141, 496] on img at bounding box center [1185, 449] width 202 height 202
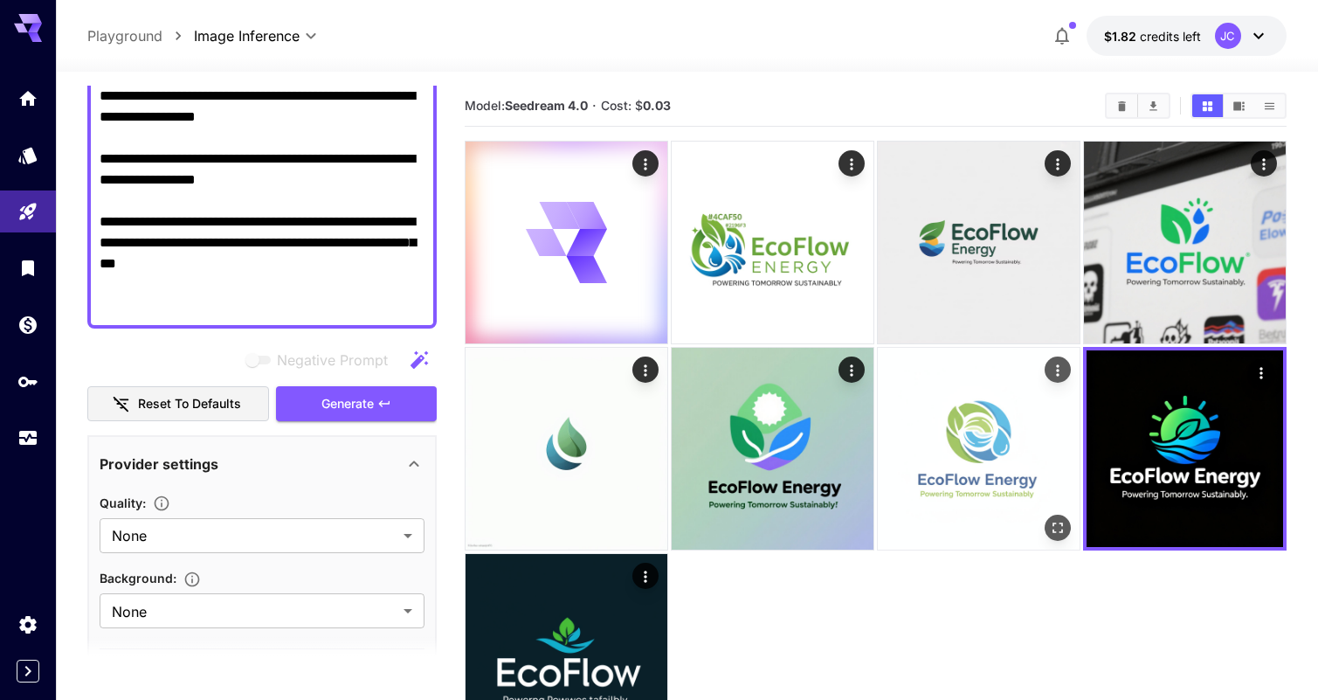
click at [1002, 462] on img at bounding box center [979, 449] width 202 height 202
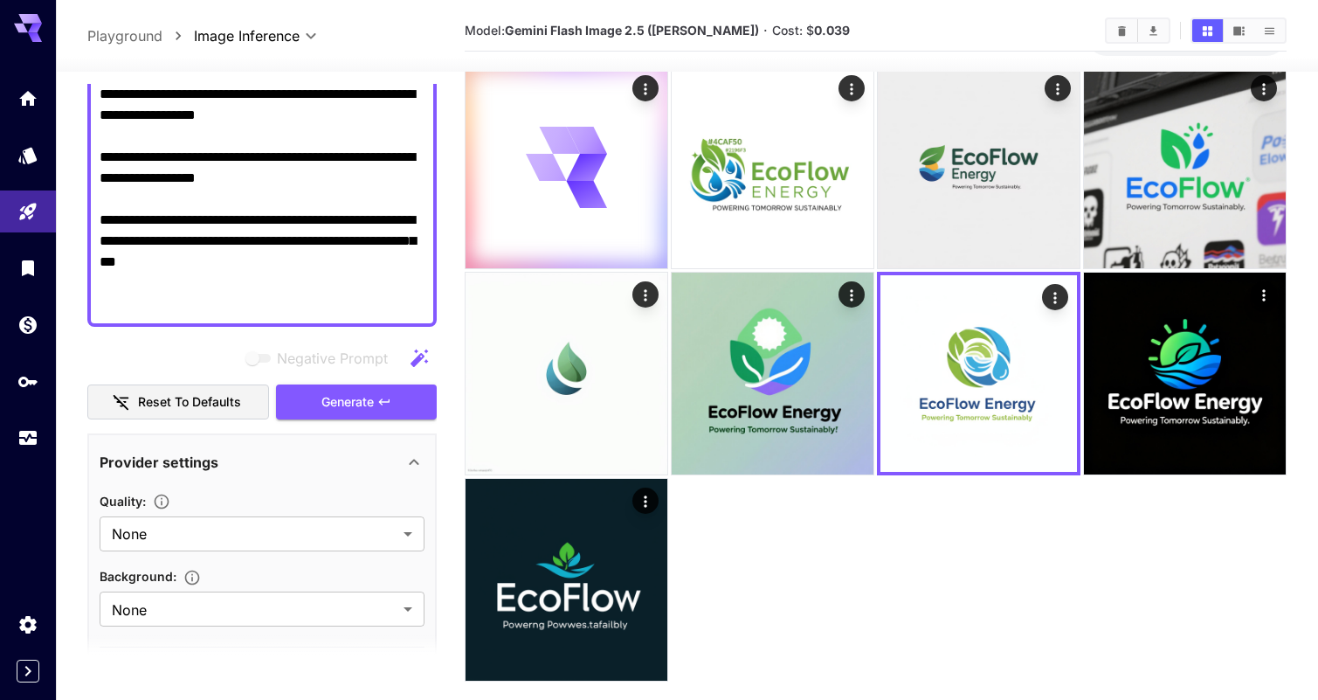
scroll to position [138, 0]
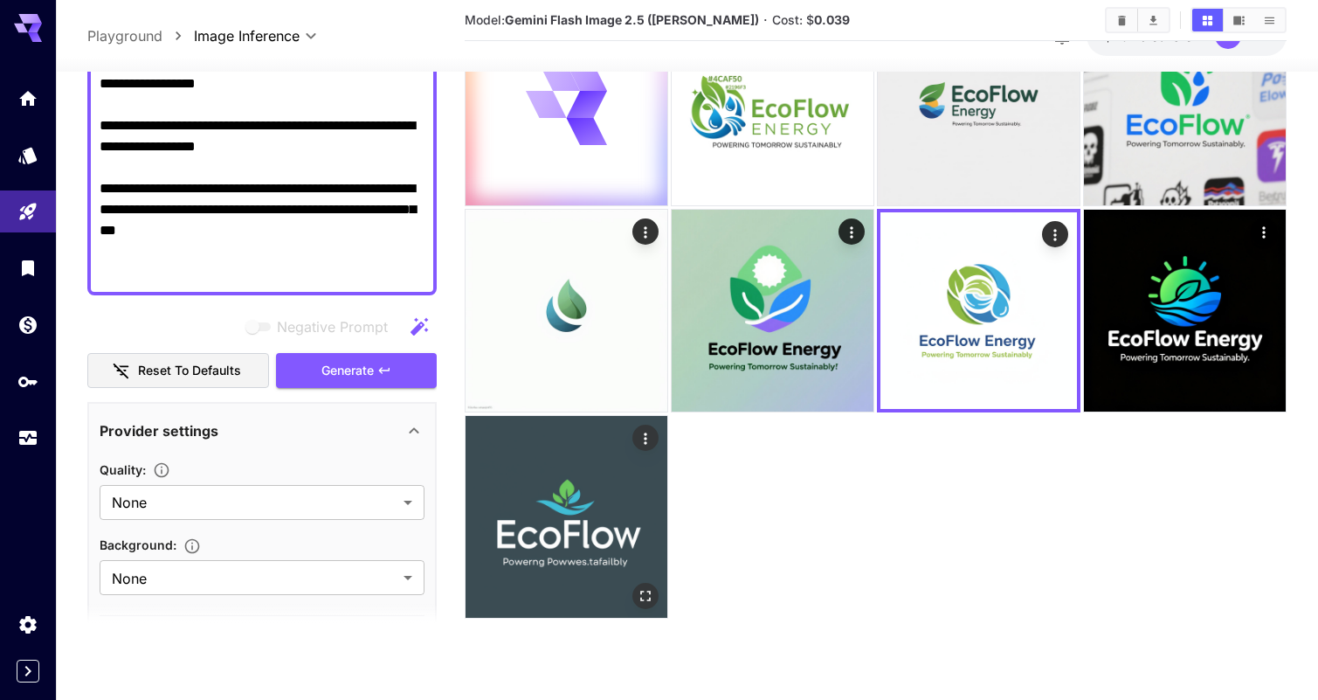
click at [594, 576] on img at bounding box center [567, 517] width 202 height 202
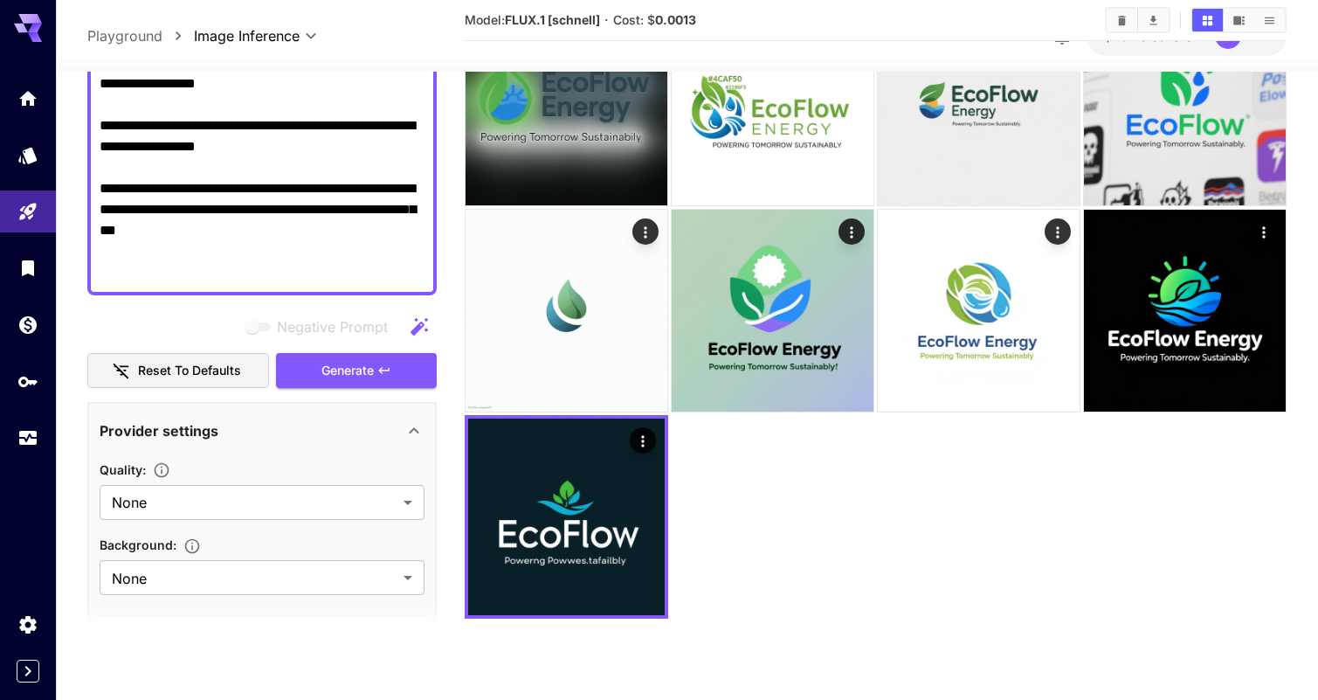
scroll to position [0, 0]
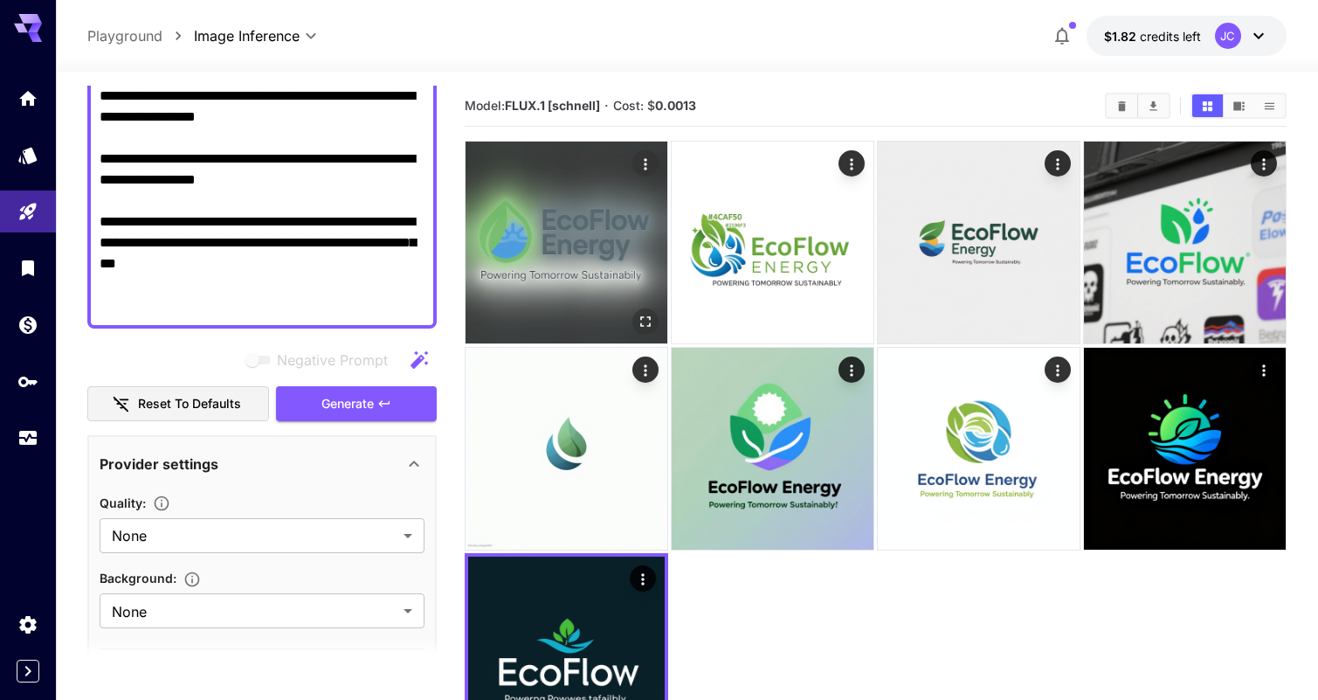
click at [546, 223] on img at bounding box center [567, 242] width 202 height 202
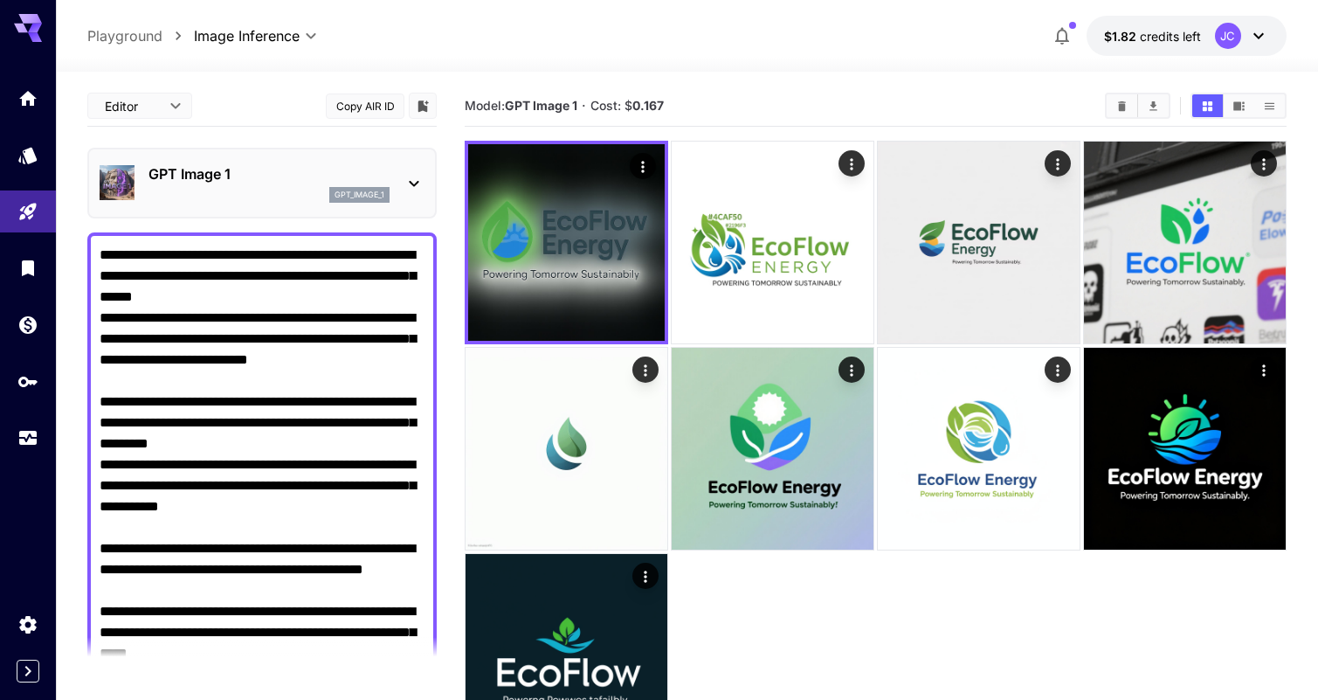
click at [288, 168] on p "GPT Image 1" at bounding box center [268, 173] width 241 height 21
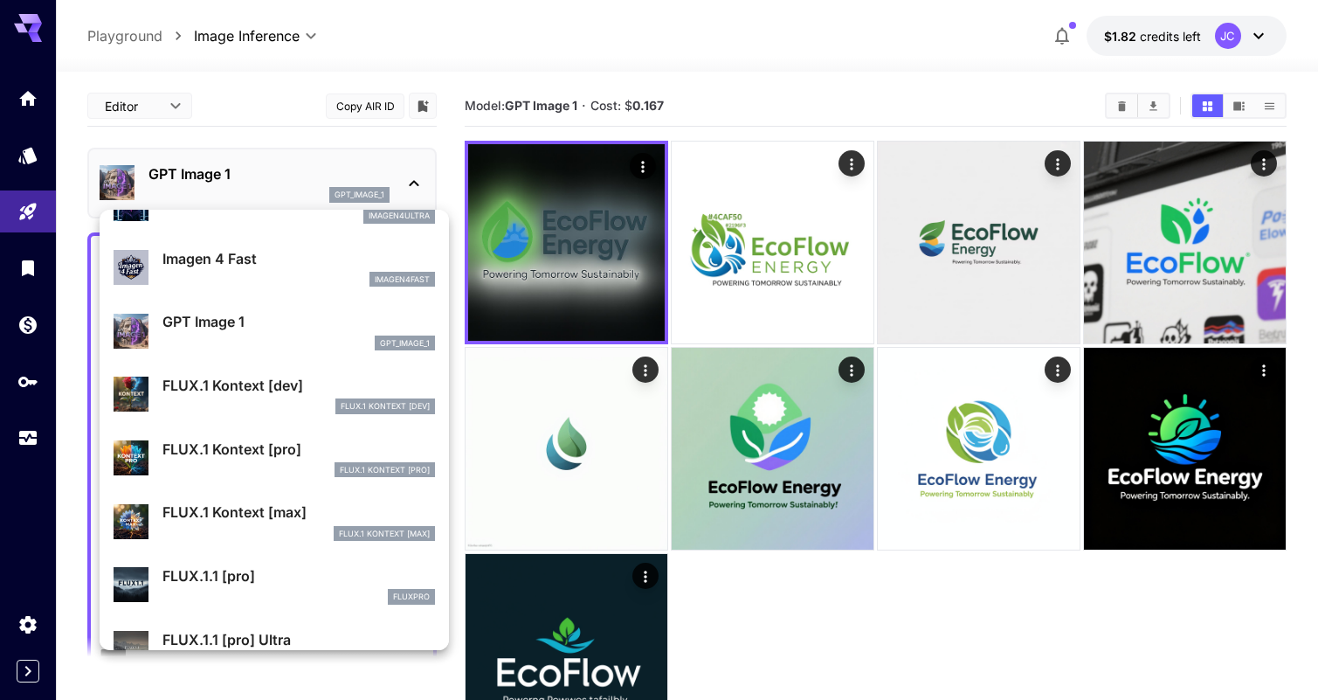
scroll to position [1005, 0]
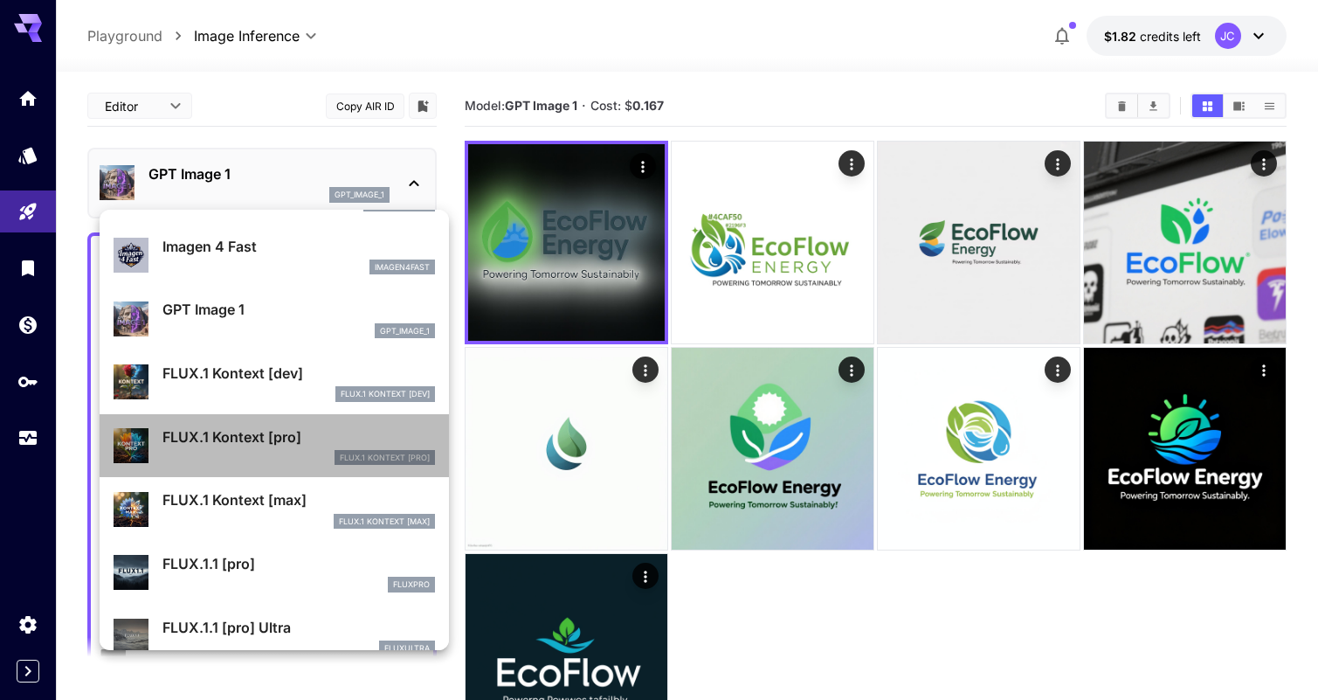
click at [307, 443] on p "FLUX.1 Kontext [pro]" at bounding box center [298, 436] width 273 height 21
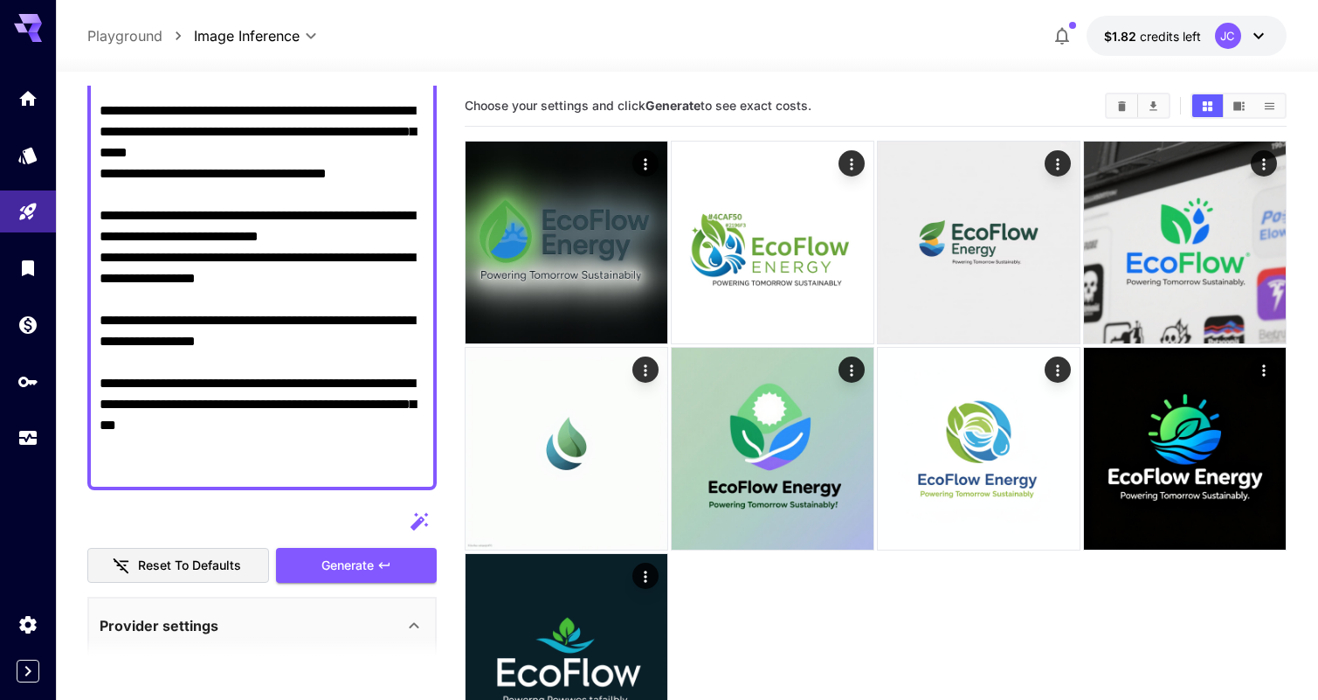
scroll to position [504, 0]
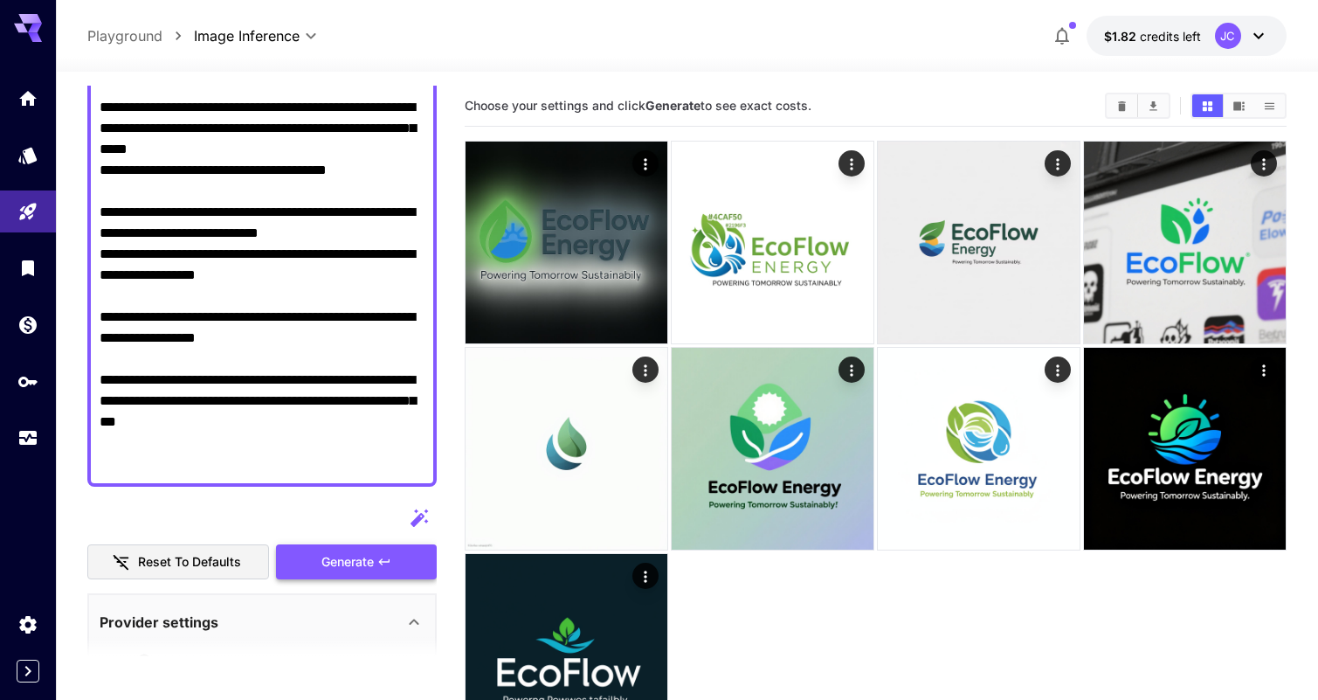
click at [357, 546] on button "Generate" at bounding box center [356, 562] width 161 height 36
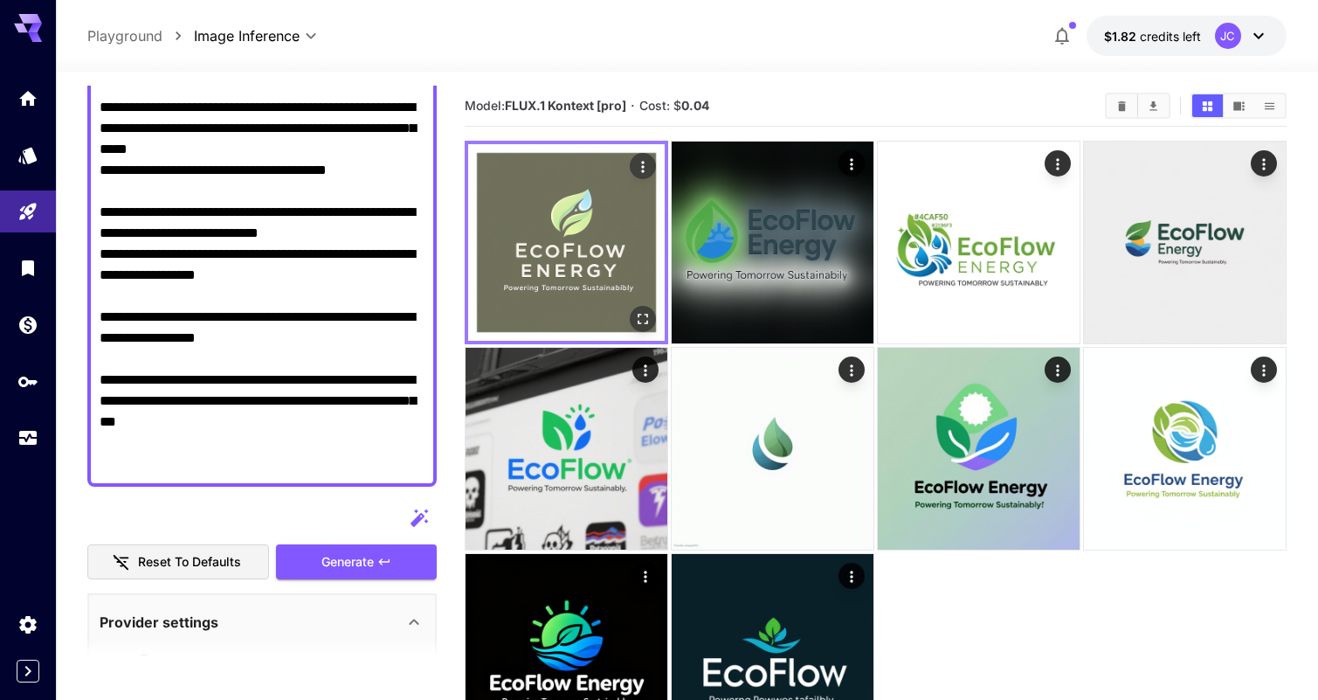
click at [630, 234] on img at bounding box center [566, 242] width 197 height 197
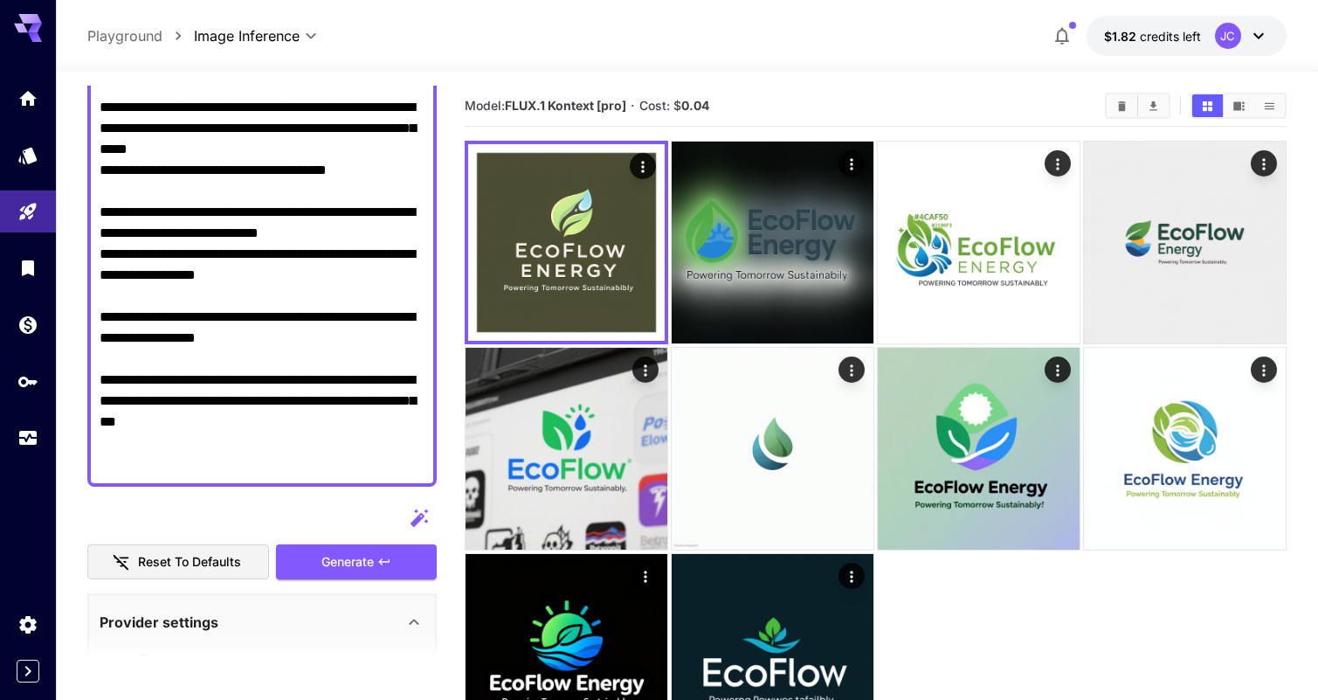
scroll to position [0, 0]
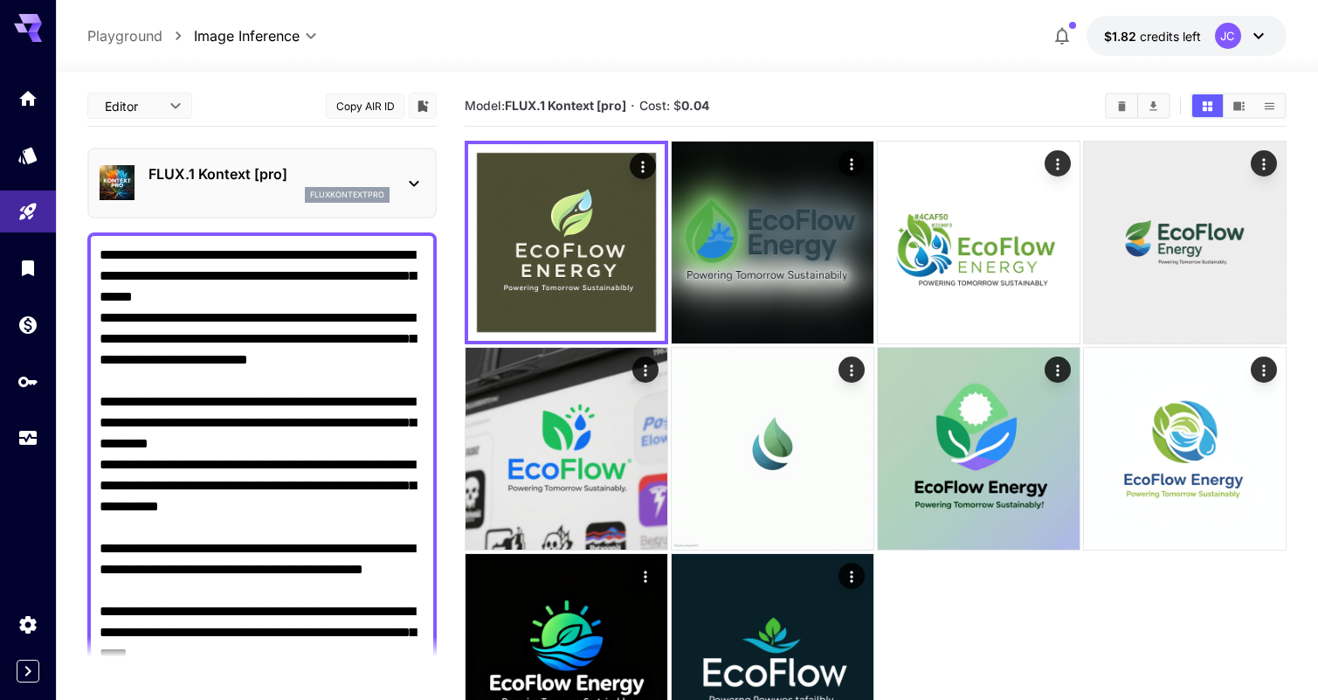
click at [271, 176] on p "FLUX.1 Kontext [pro]" at bounding box center [268, 173] width 241 height 21
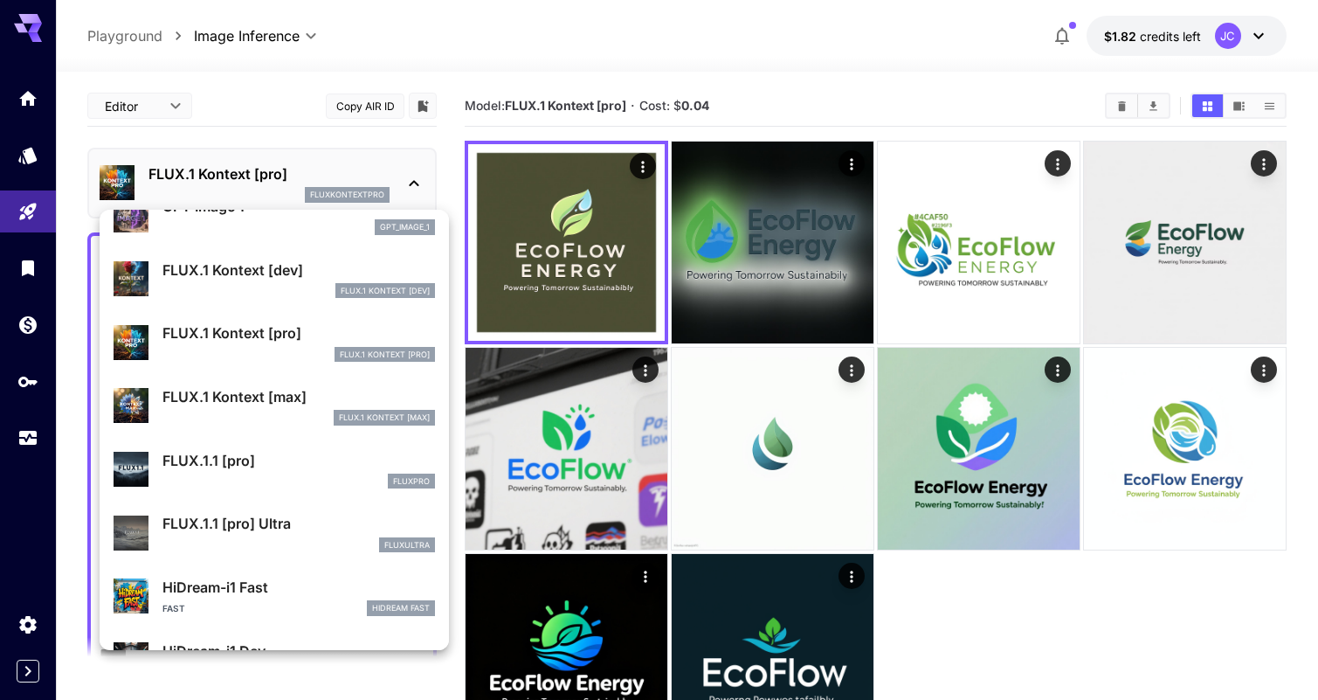
scroll to position [1133, 0]
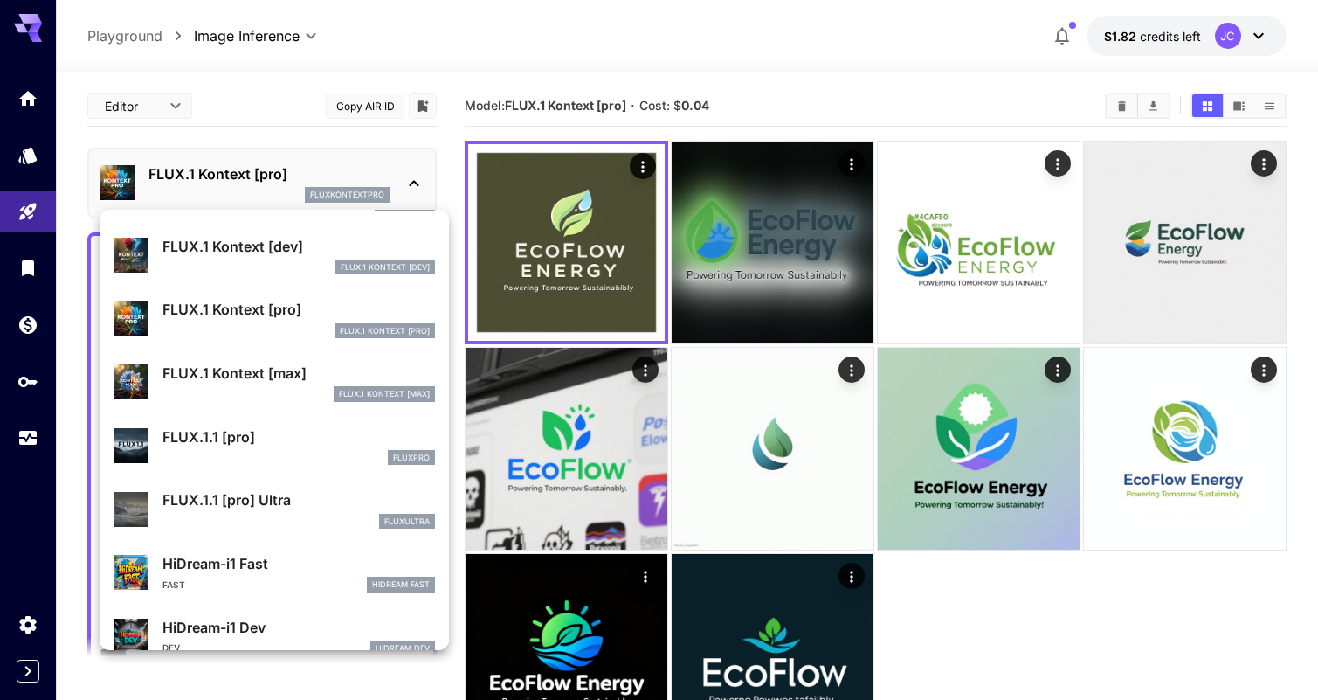
click at [307, 415] on li "FLUX.1.1 [pro] fluxpro" at bounding box center [274, 446] width 349 height 64
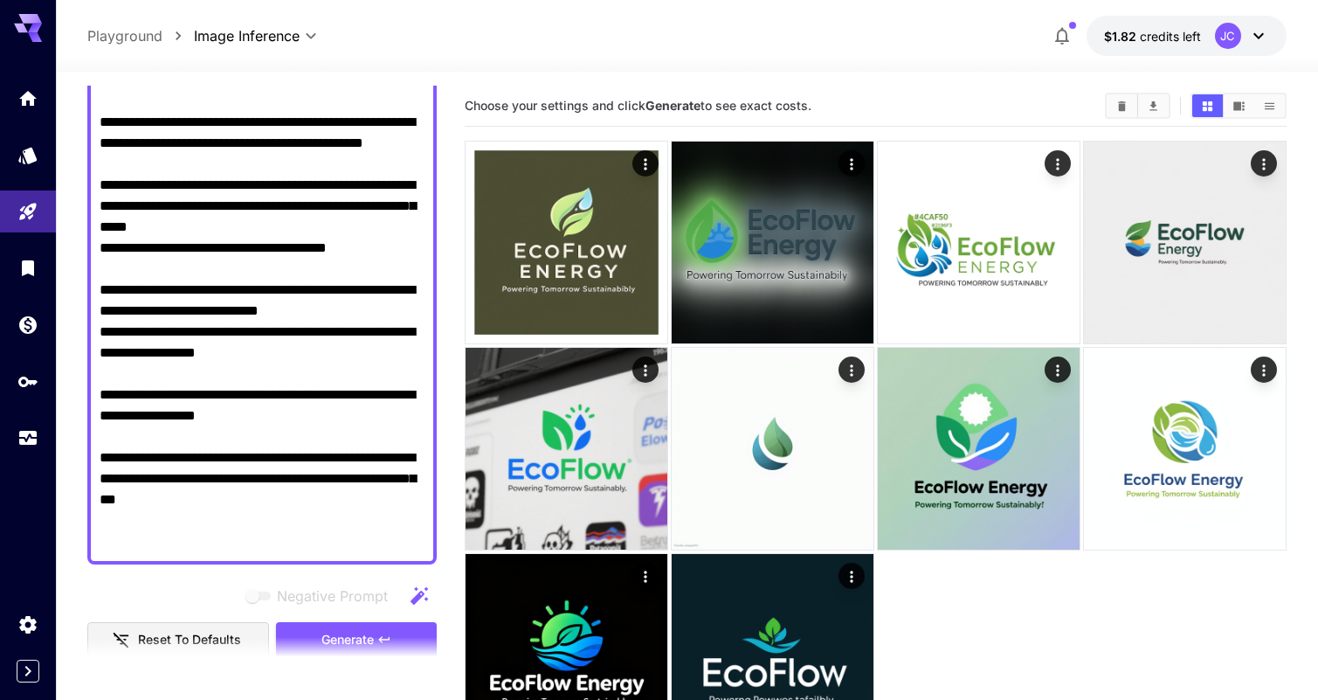
scroll to position [435, 0]
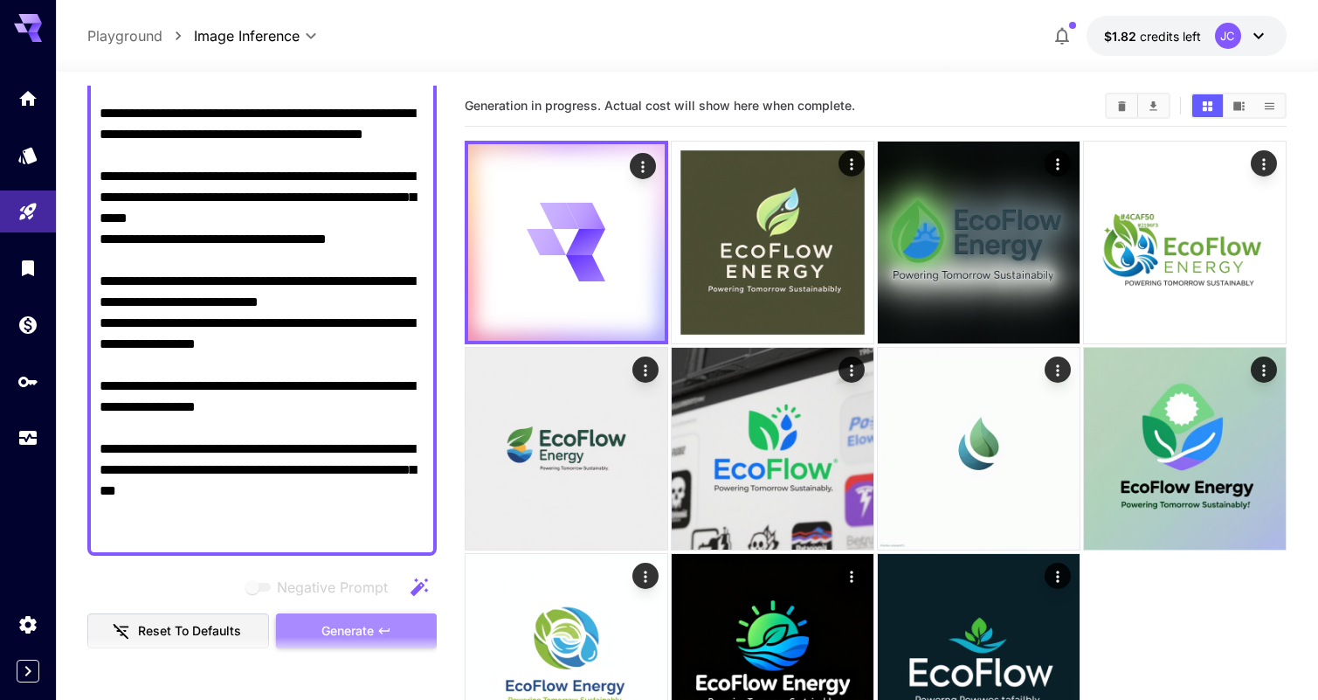
click at [368, 633] on span "Generate" at bounding box center [347, 631] width 52 height 22
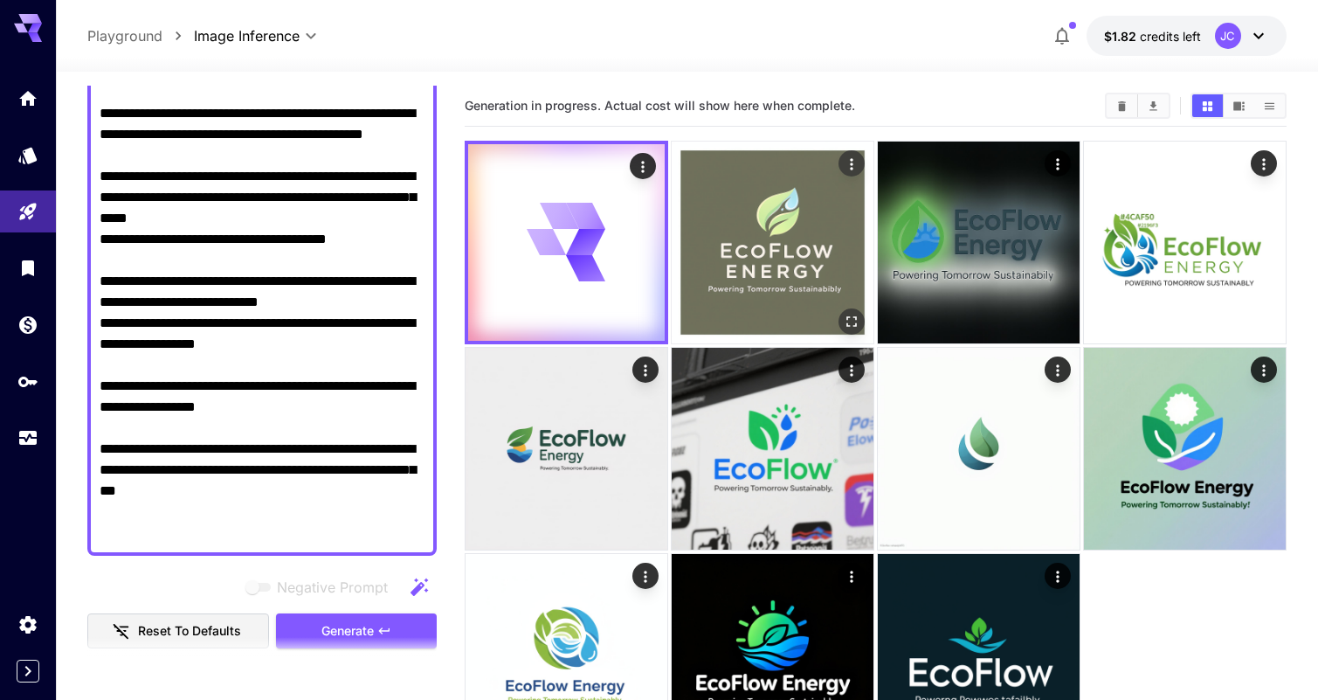
click at [817, 162] on img at bounding box center [773, 242] width 202 height 202
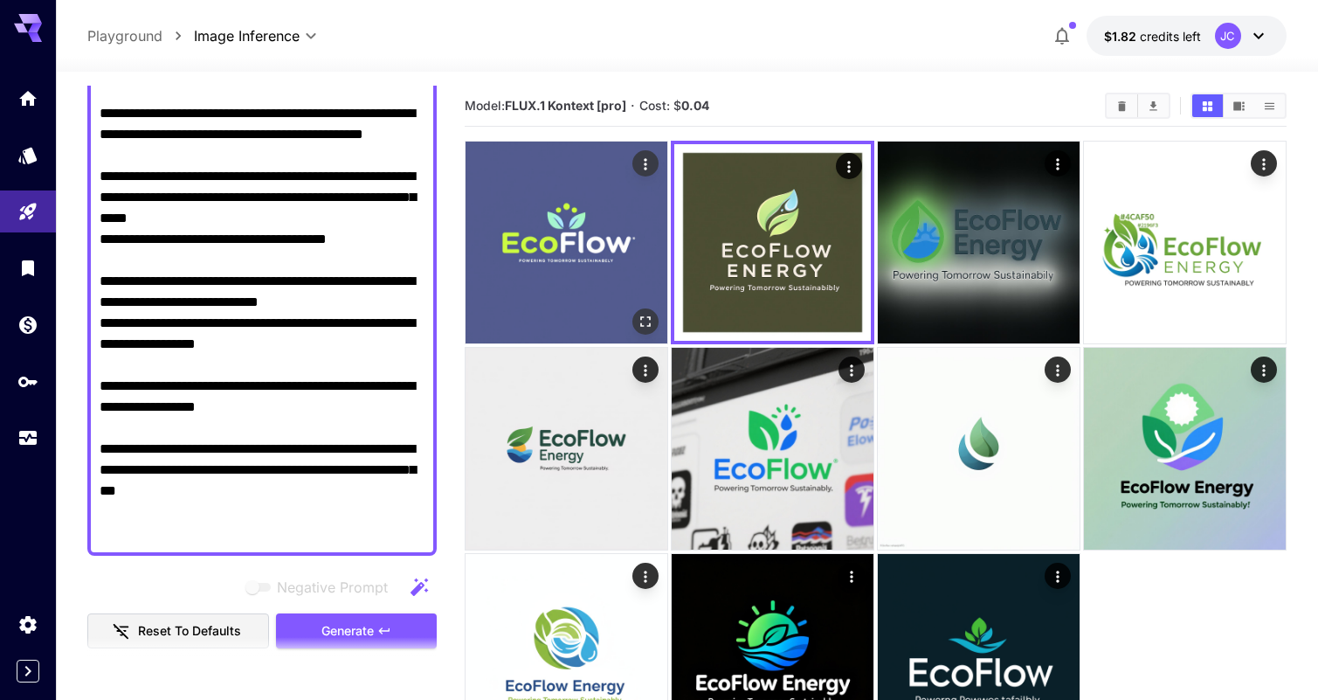
click at [554, 282] on img at bounding box center [567, 242] width 202 height 202
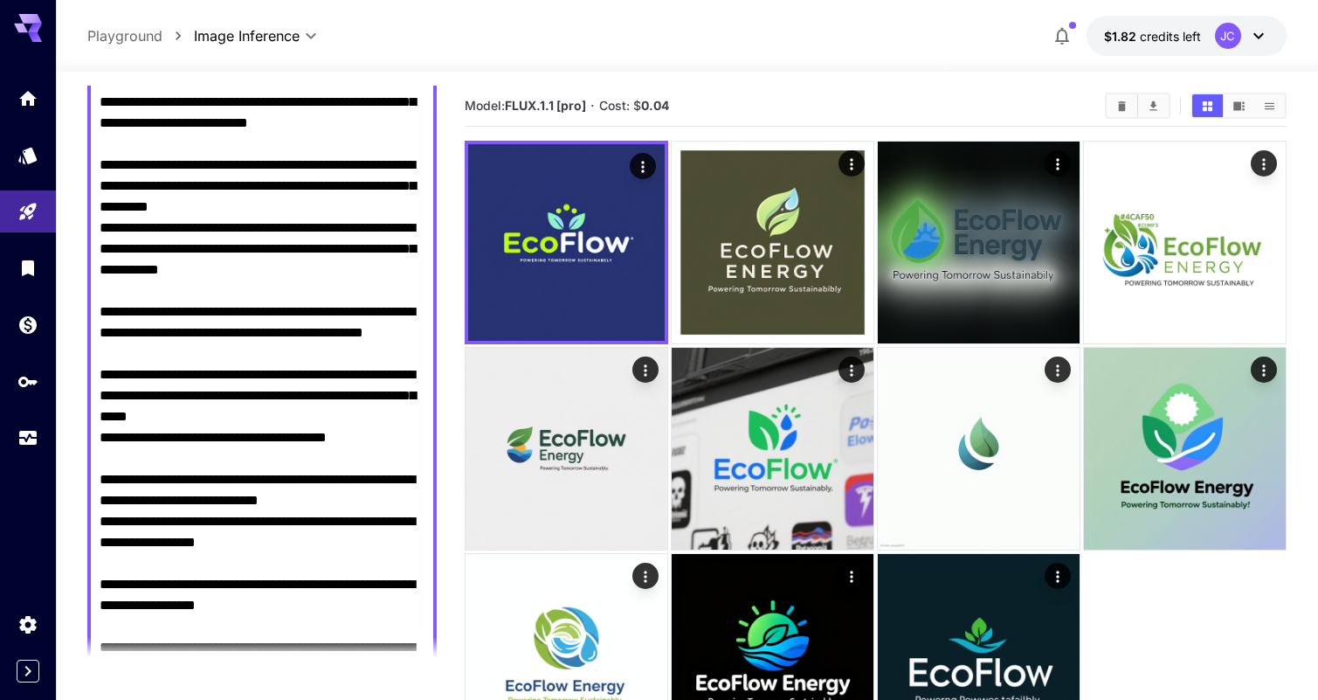
scroll to position [34, 0]
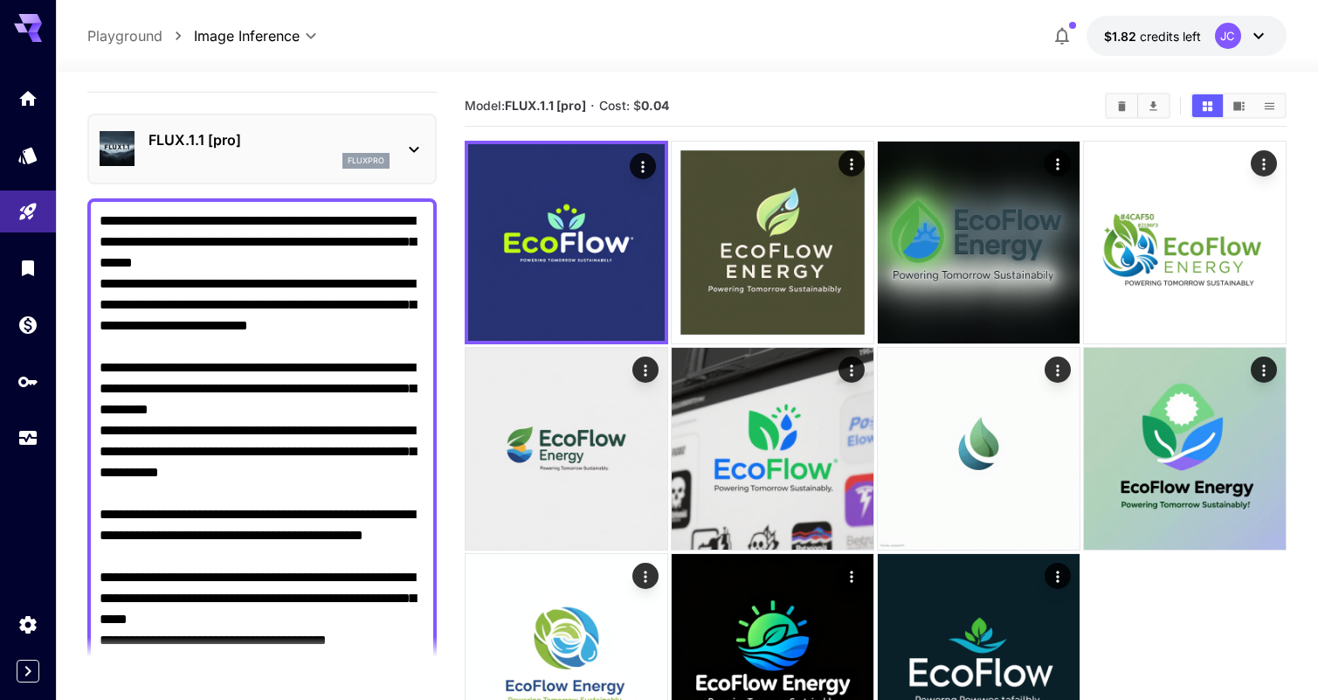
click at [213, 168] on div "fluxpro" at bounding box center [268, 161] width 241 height 16
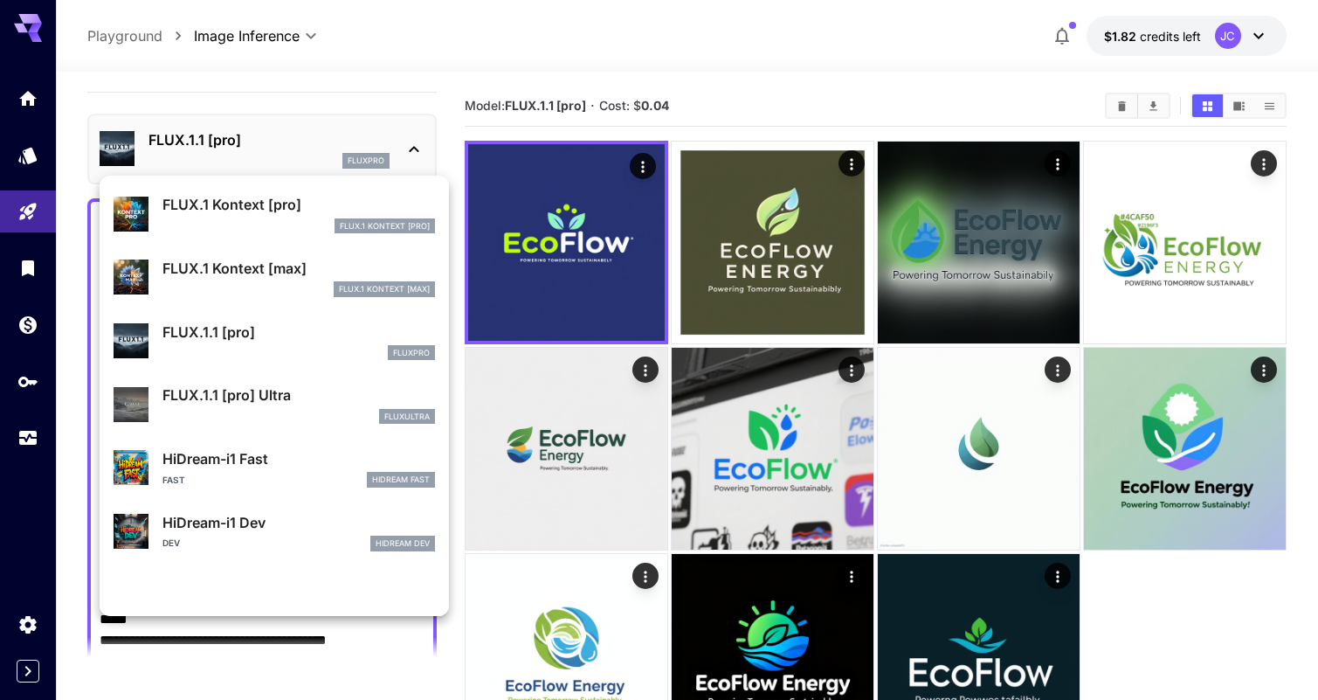
scroll to position [1210, 0]
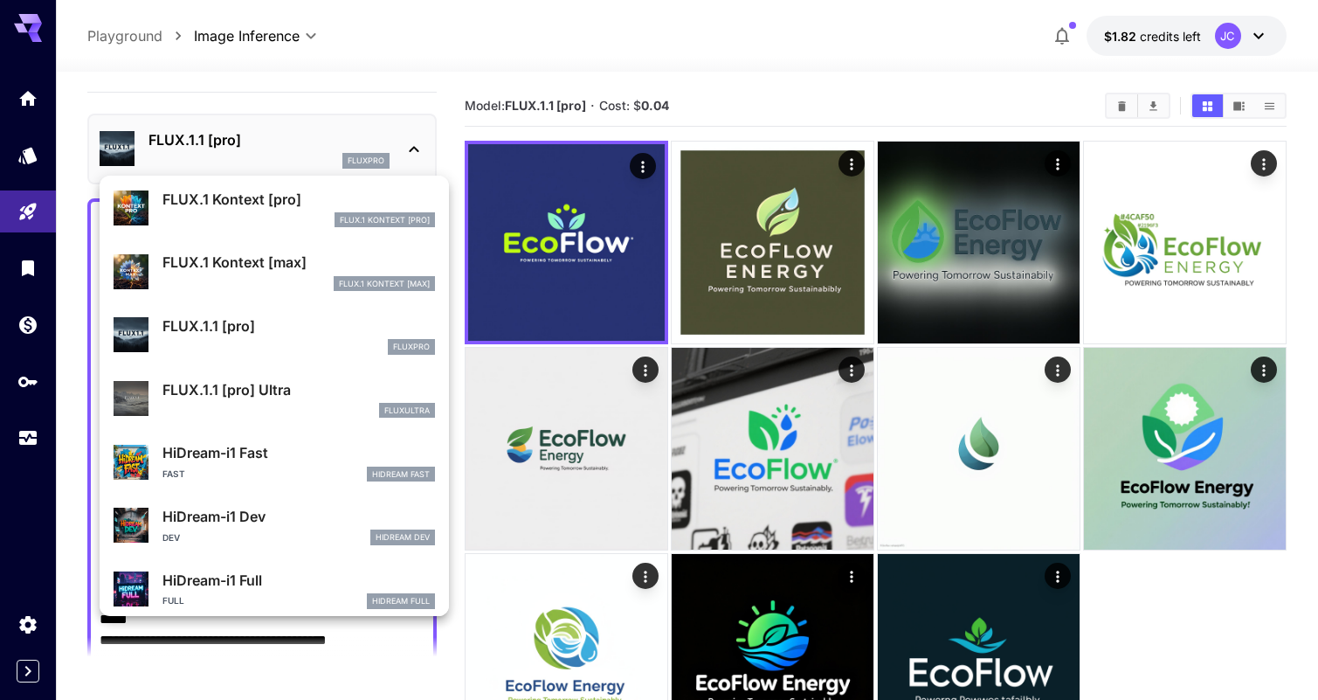
click at [262, 379] on p "FLUX.1.1 [pro] Ultra" at bounding box center [298, 389] width 273 height 21
type input "**********"
type input "****"
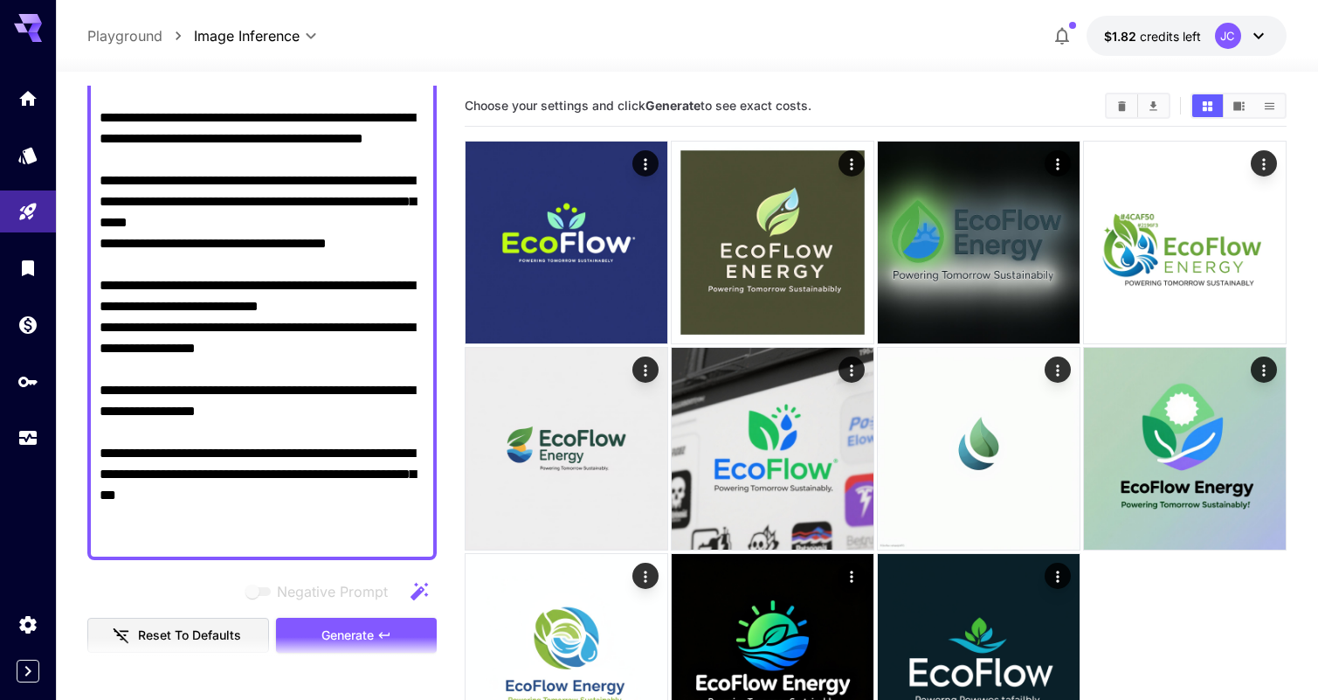
scroll to position [470, 0]
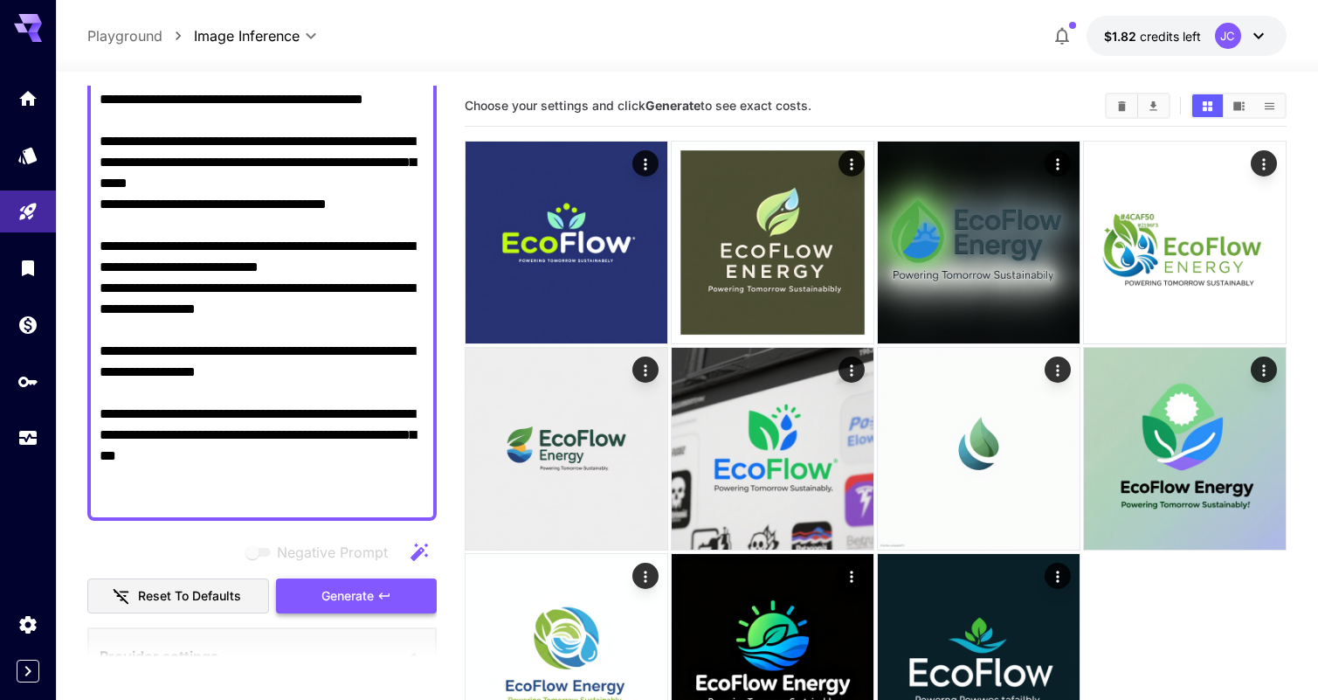
click at [340, 589] on span "Generate" at bounding box center [347, 596] width 52 height 22
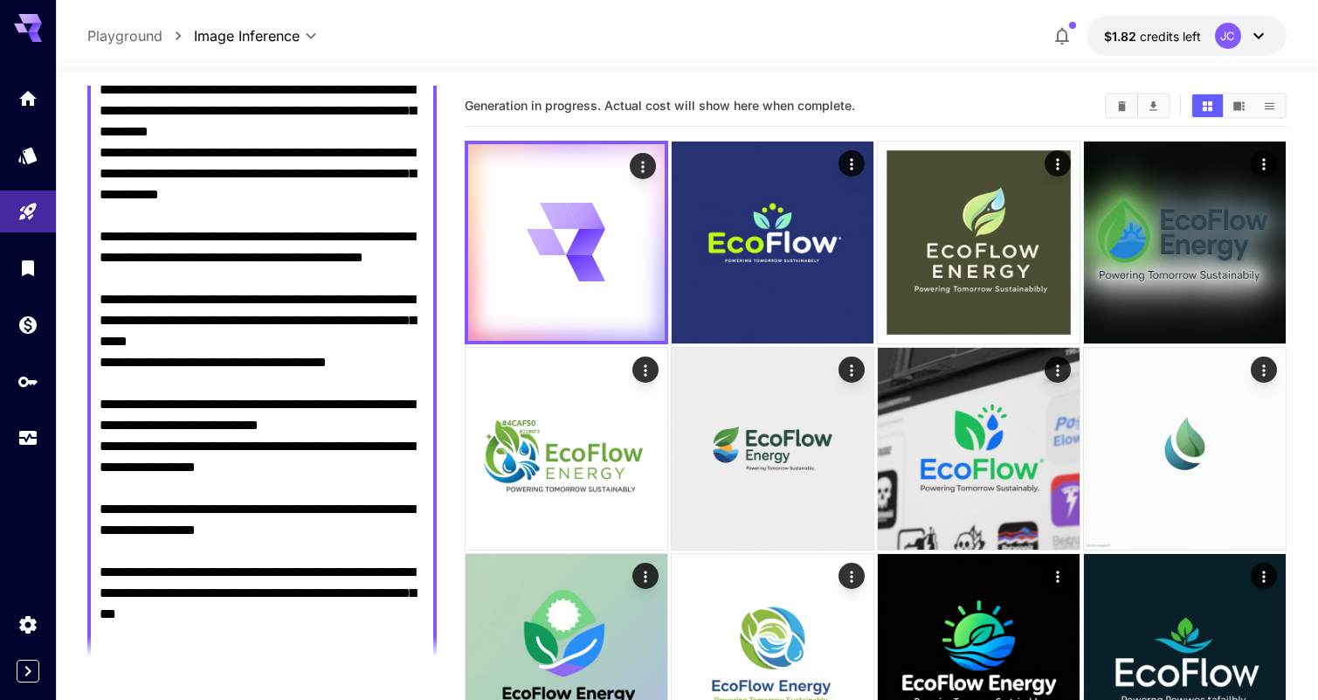
scroll to position [0, 0]
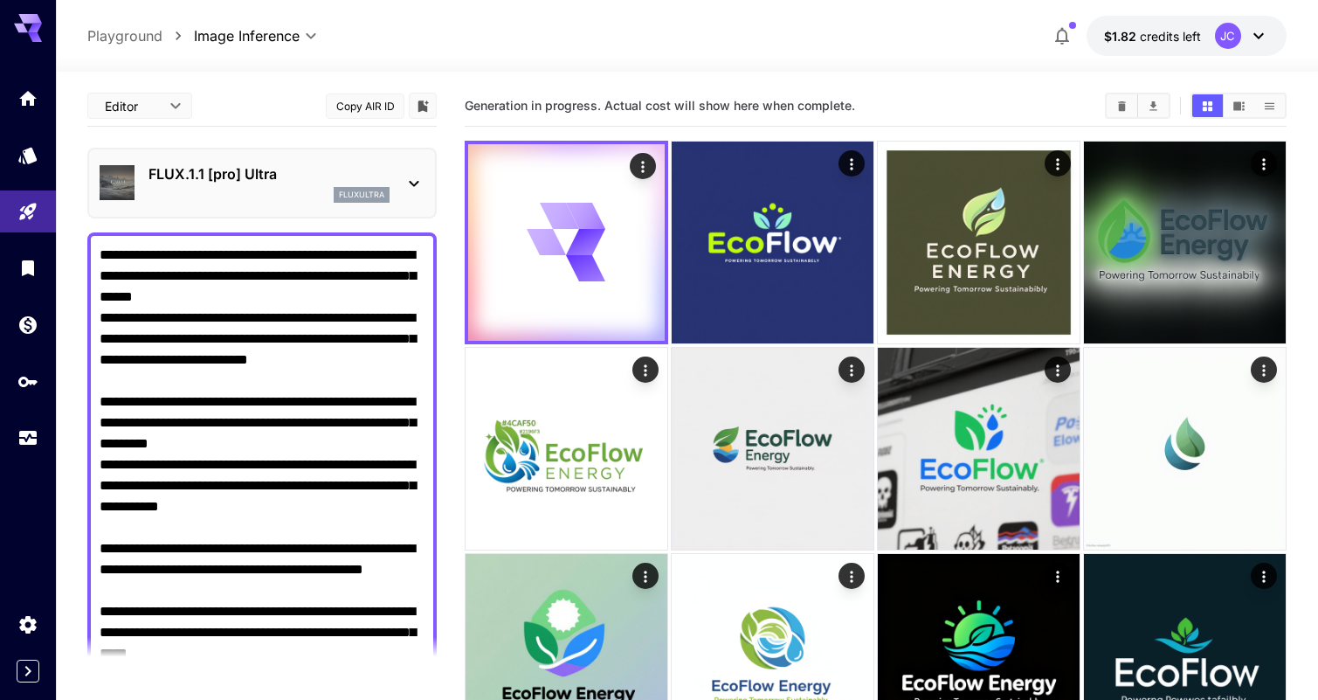
click at [314, 169] on p "FLUX.1.1 [pro] Ultra" at bounding box center [268, 173] width 241 height 21
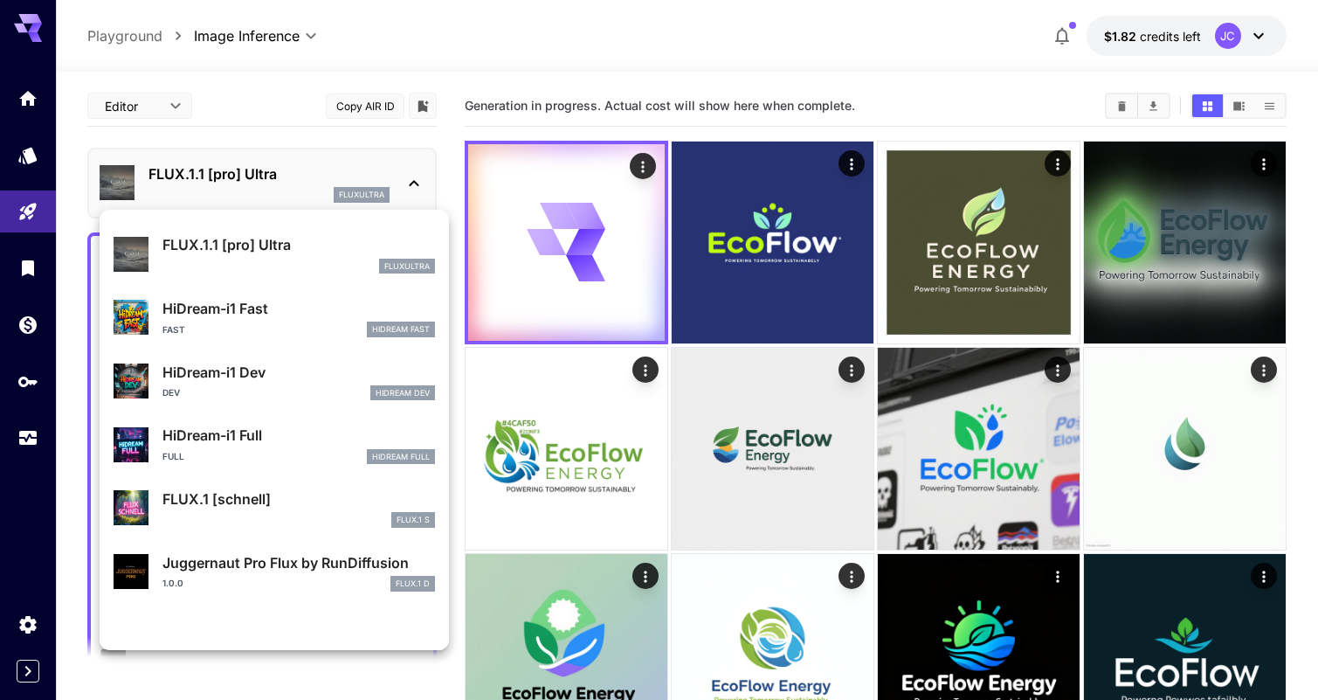
scroll to position [1404, 0]
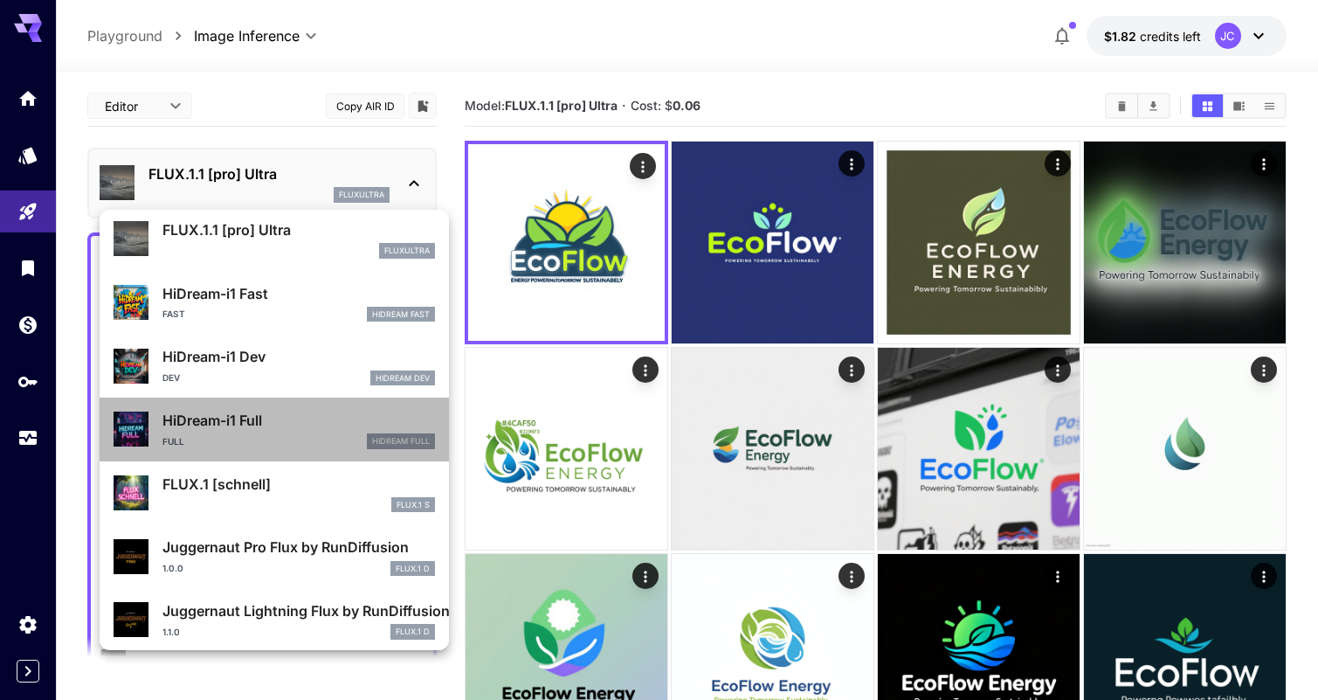
click at [300, 424] on p "HiDream-i1 Full" at bounding box center [298, 420] width 273 height 21
type input "**********"
type input "****"
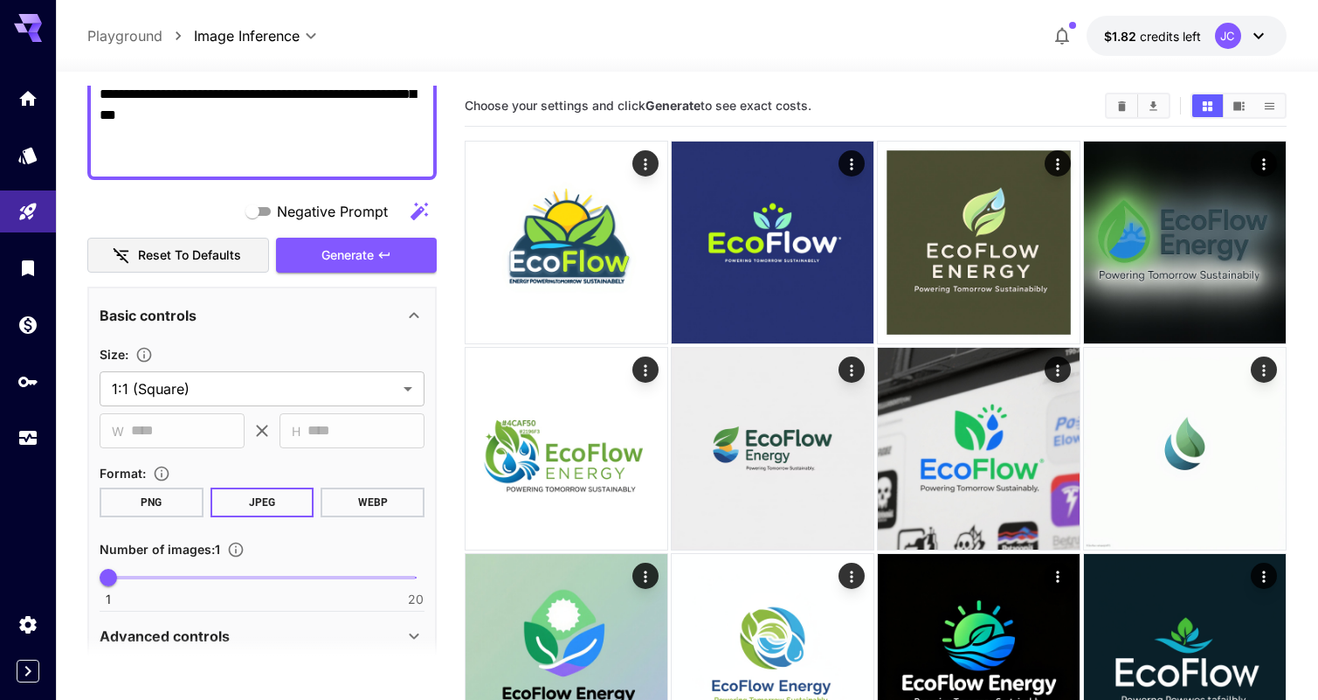
scroll to position [840, 0]
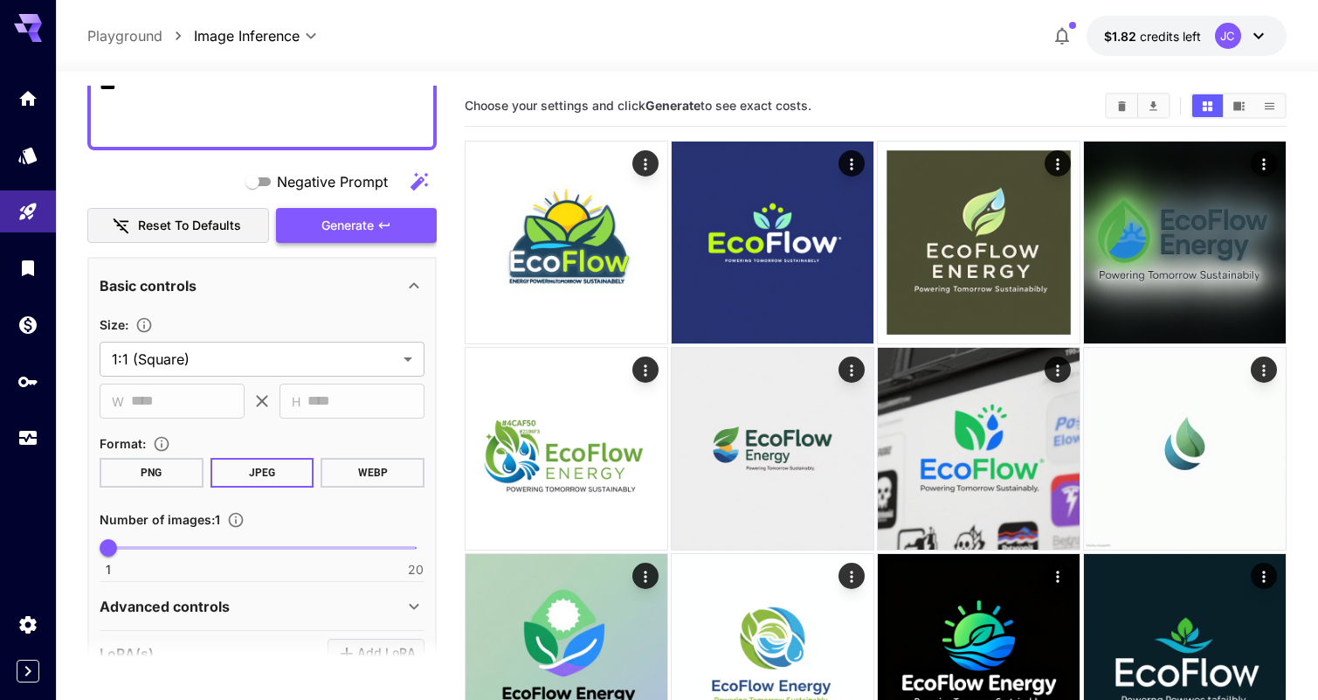
click at [337, 225] on span "Generate" at bounding box center [347, 226] width 52 height 22
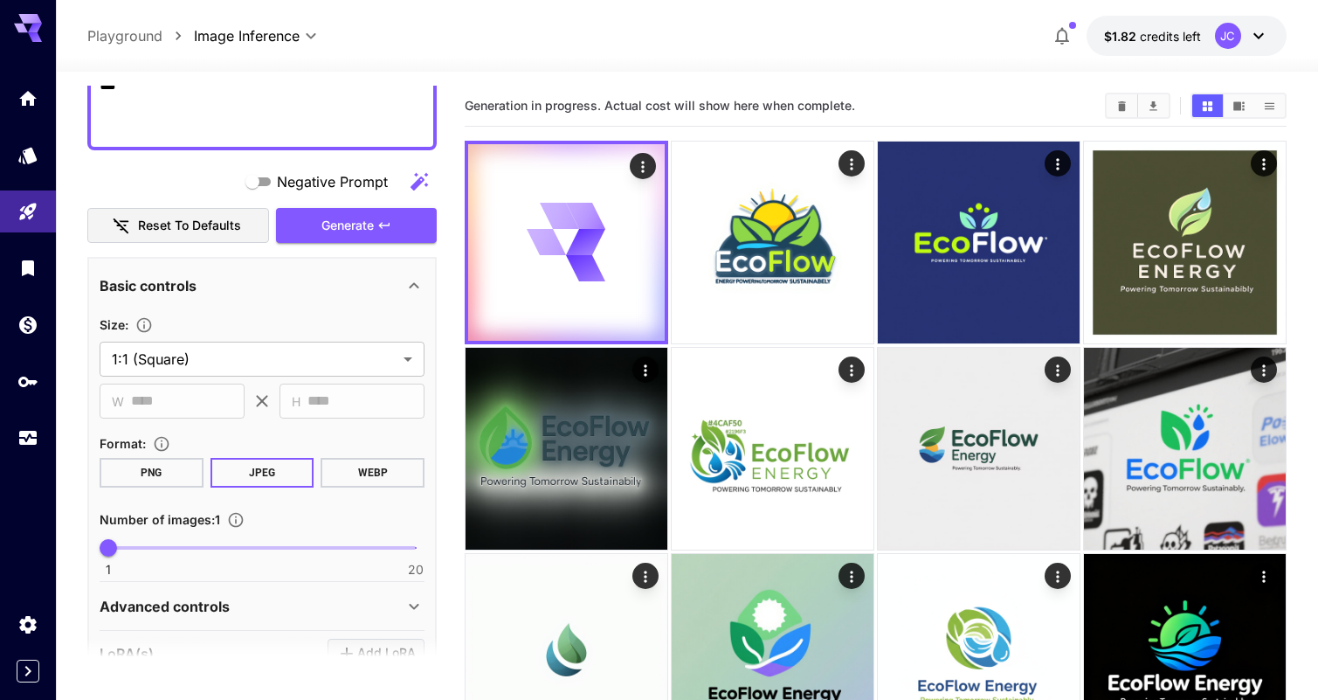
click at [152, 467] on button "PNG" at bounding box center [152, 473] width 104 height 30
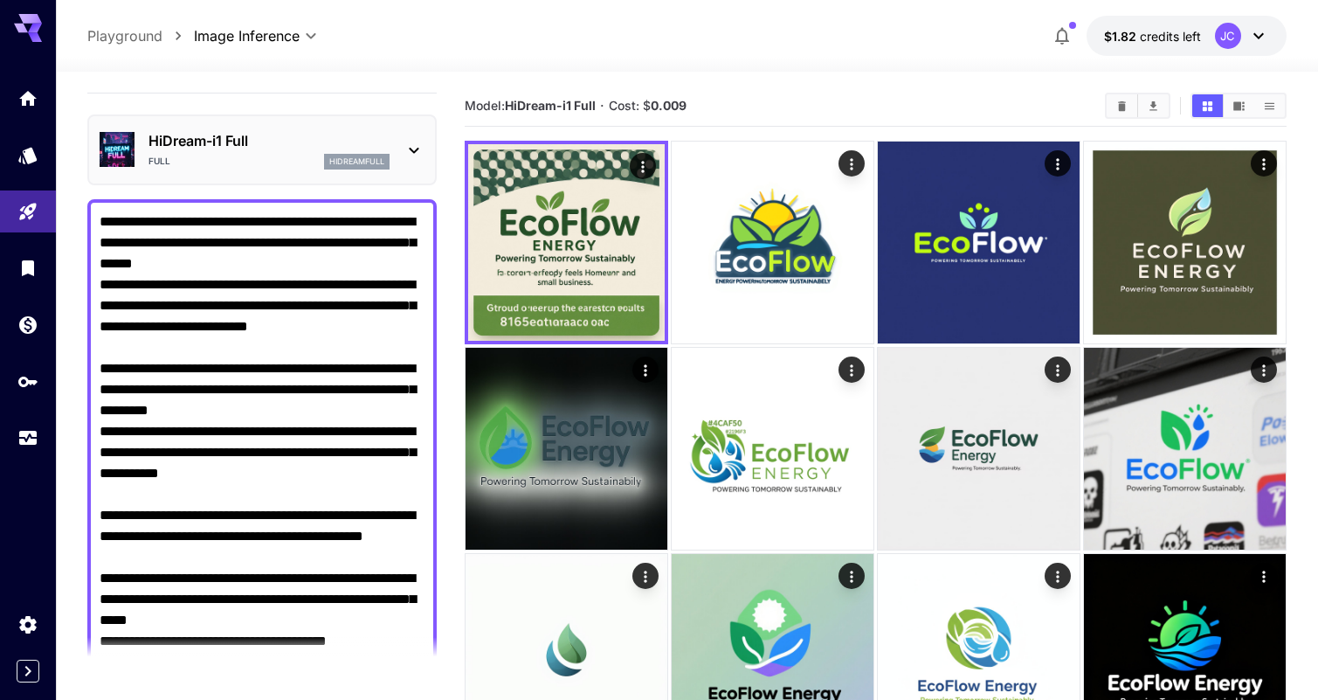
scroll to position [0, 0]
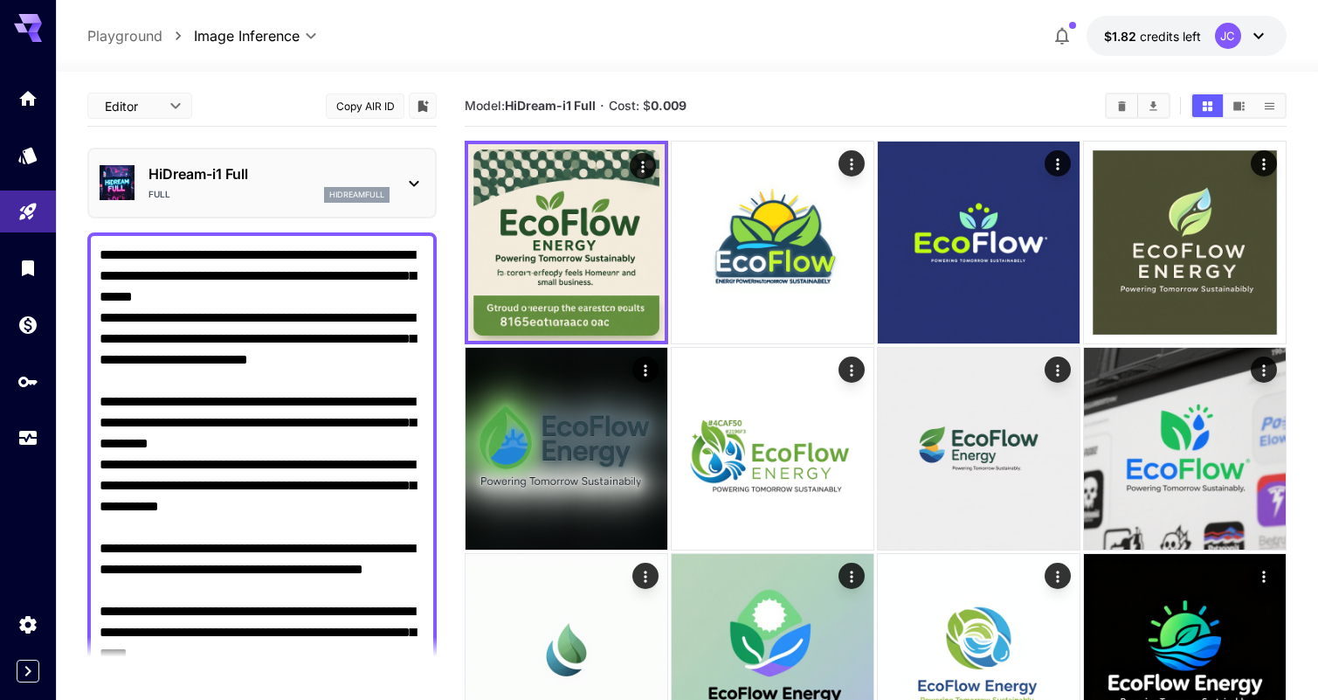
click at [314, 155] on div "HiDream-i1 Full Full hidreamfull" at bounding box center [261, 183] width 349 height 71
click at [314, 190] on div "Full hidreamfull" at bounding box center [268, 195] width 241 height 16
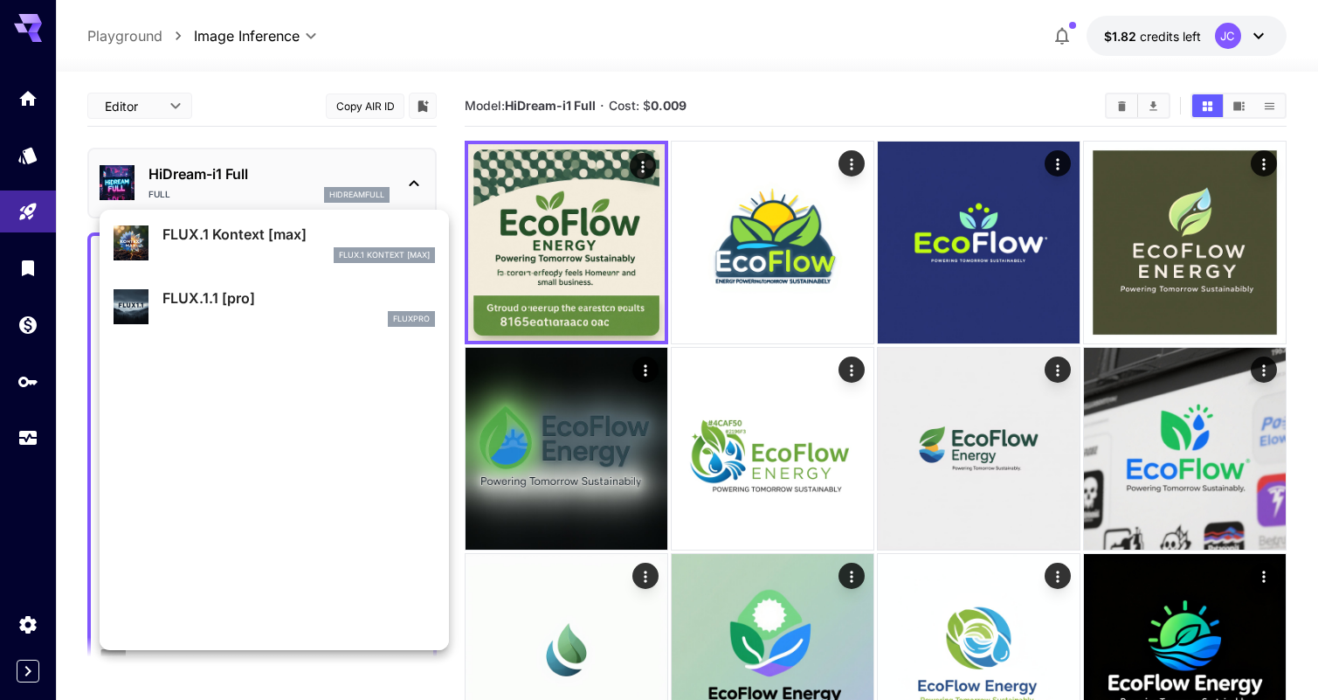
scroll to position [1413, 0]
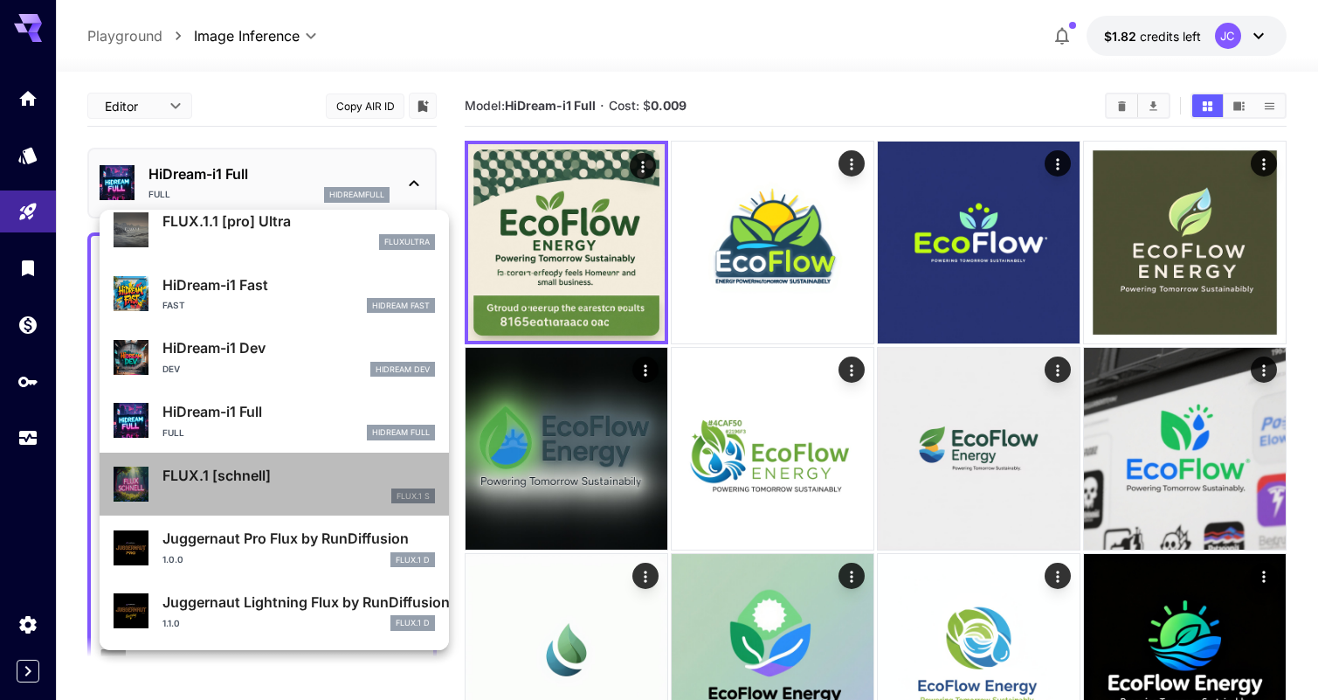
click at [329, 459] on div "FLUX.1 [schnell] FLUX.1 S" at bounding box center [274, 484] width 321 height 53
type input "*"
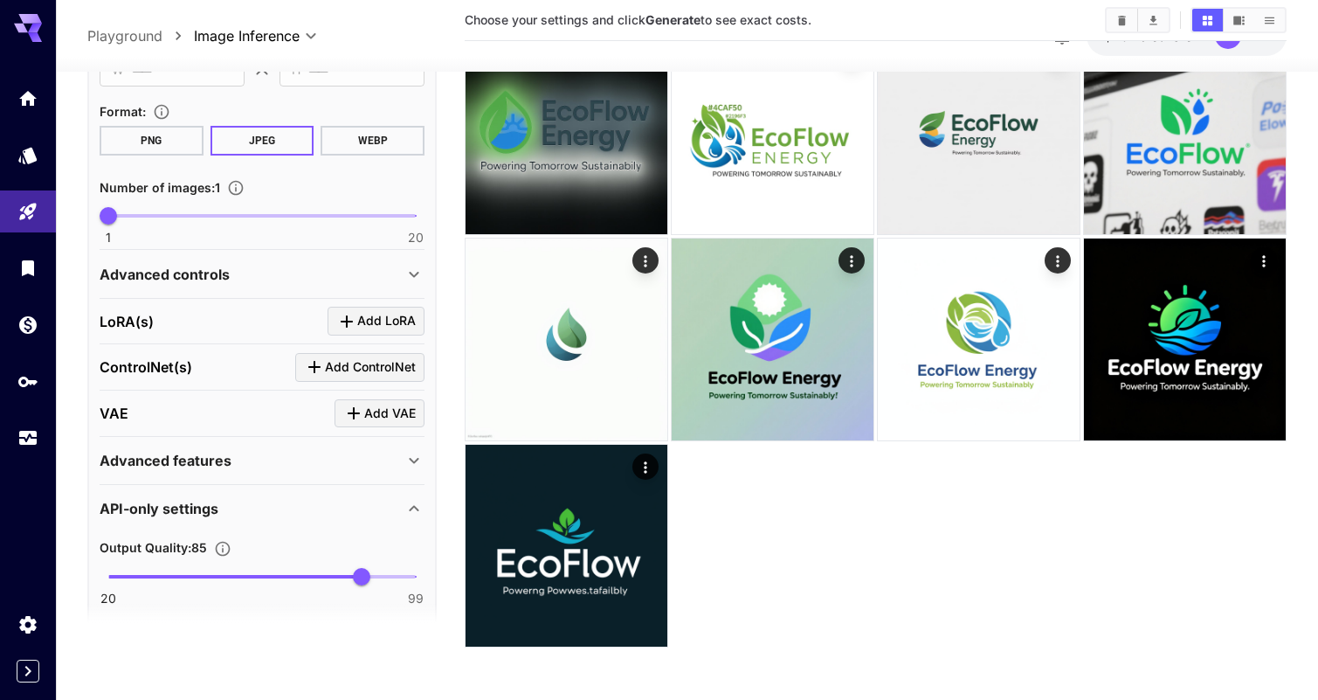
scroll to position [1139, 0]
click at [141, 148] on button "PNG" at bounding box center [152, 140] width 104 height 30
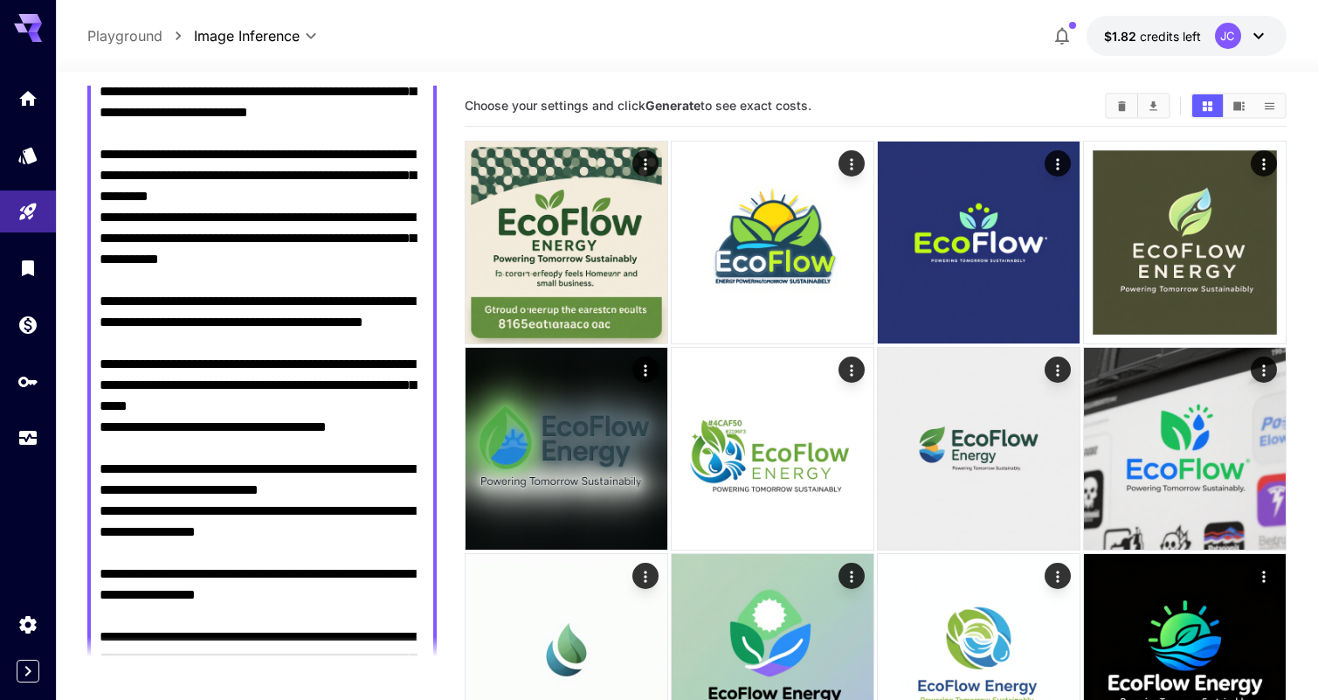
scroll to position [700, 0]
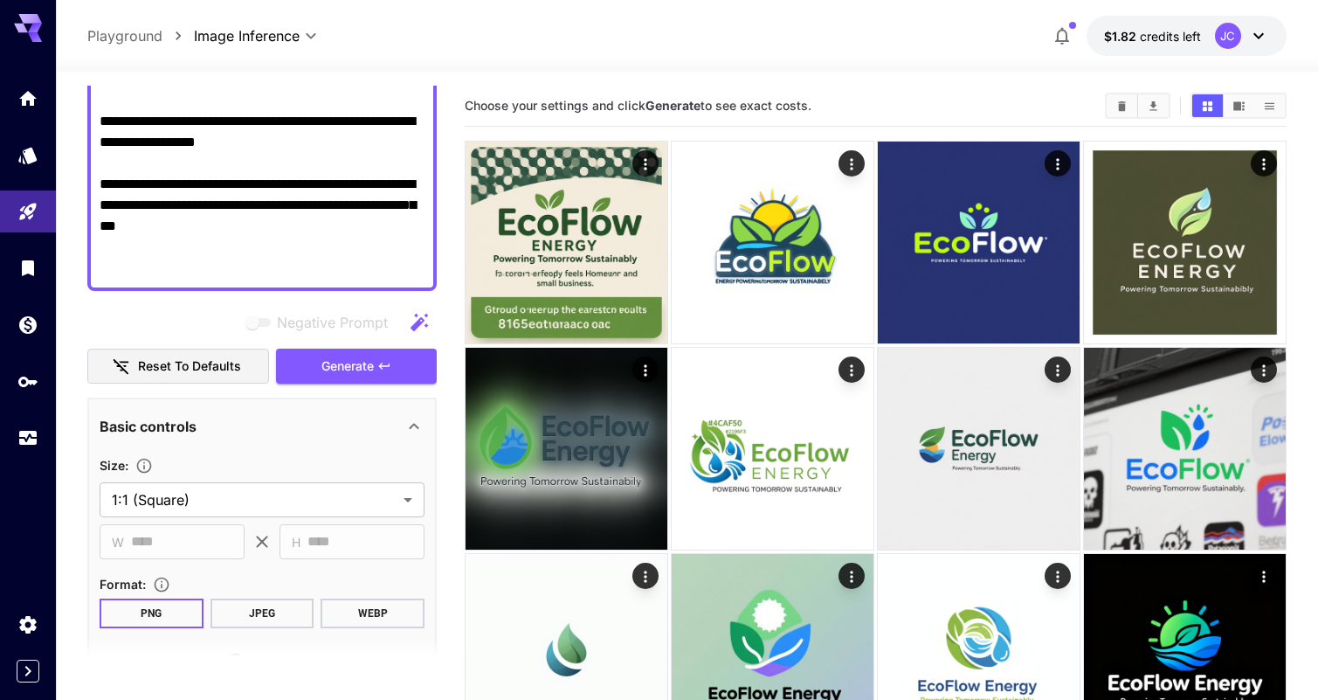
click at [333, 341] on div "Negative Prompt Reset to defaults Generate" at bounding box center [261, 344] width 349 height 79
click at [334, 369] on span "Generate" at bounding box center [347, 366] width 52 height 22
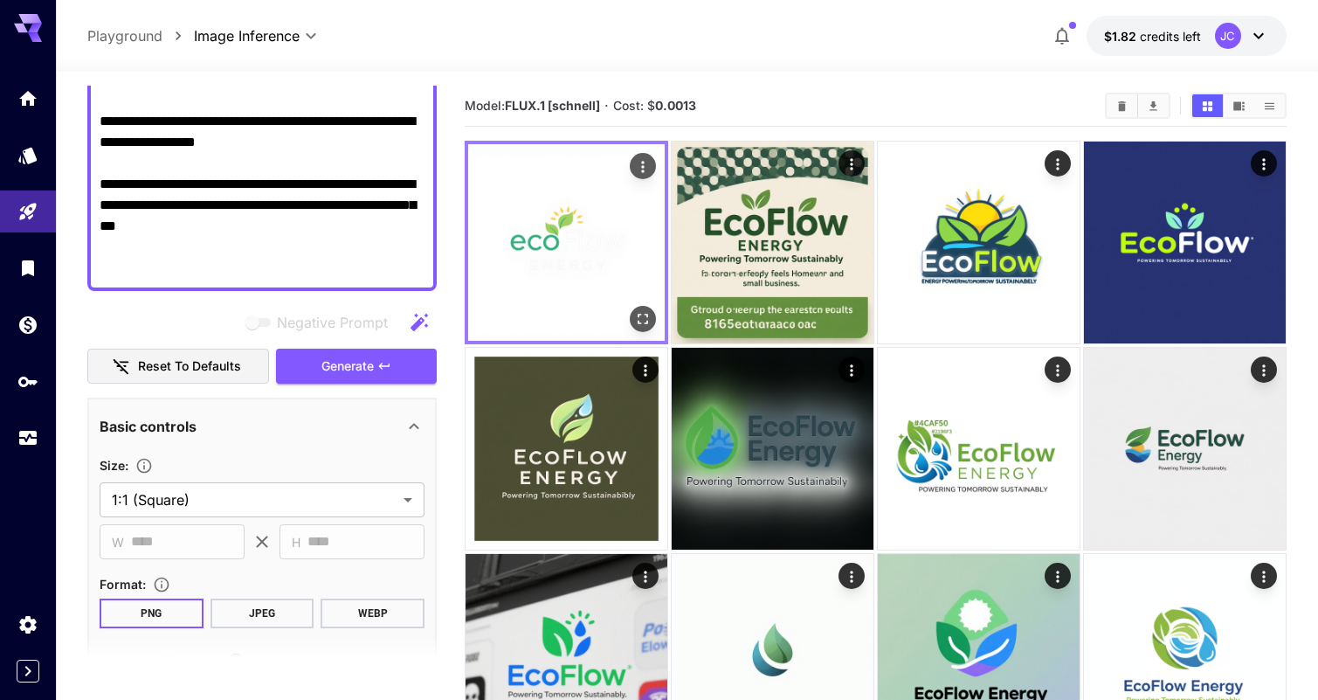
click at [584, 296] on img at bounding box center [566, 242] width 197 height 197
click at [602, 243] on img at bounding box center [566, 242] width 197 height 197
click at [643, 318] on icon "Open in fullscreen" at bounding box center [642, 318] width 17 height 17
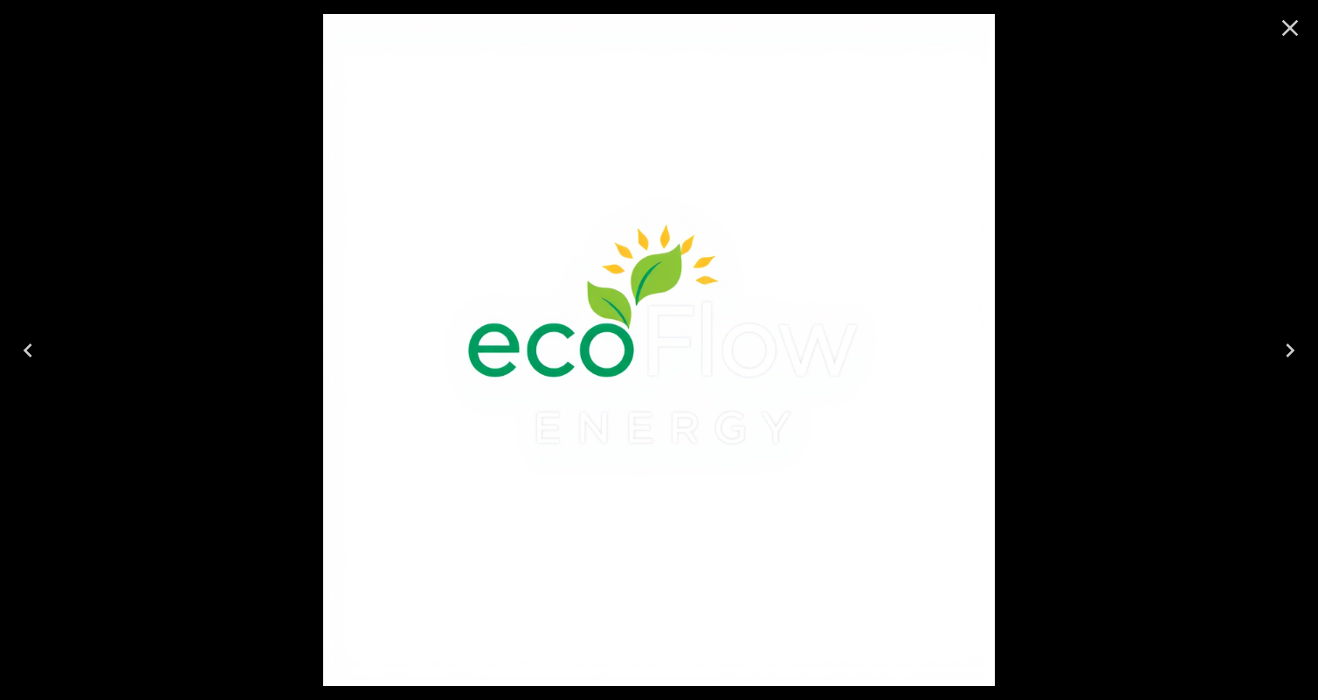
drag, startPoint x: 599, startPoint y: 236, endPoint x: 677, endPoint y: 389, distance: 171.5
click at [677, 389] on img at bounding box center [659, 350] width 672 height 672
click at [1129, 219] on div at bounding box center [659, 350] width 1318 height 700
click at [1288, 25] on icon "Close" at bounding box center [1290, 28] width 17 height 17
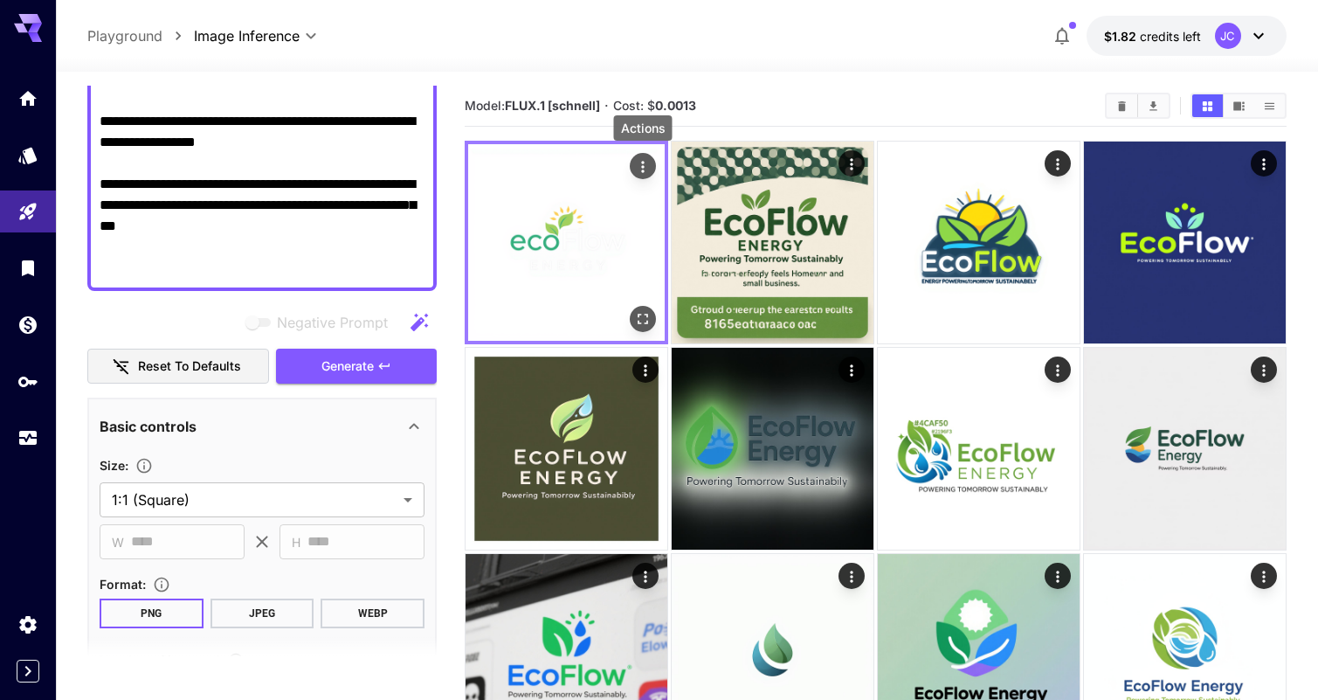
click at [636, 166] on icon "Actions" at bounding box center [642, 166] width 17 height 17
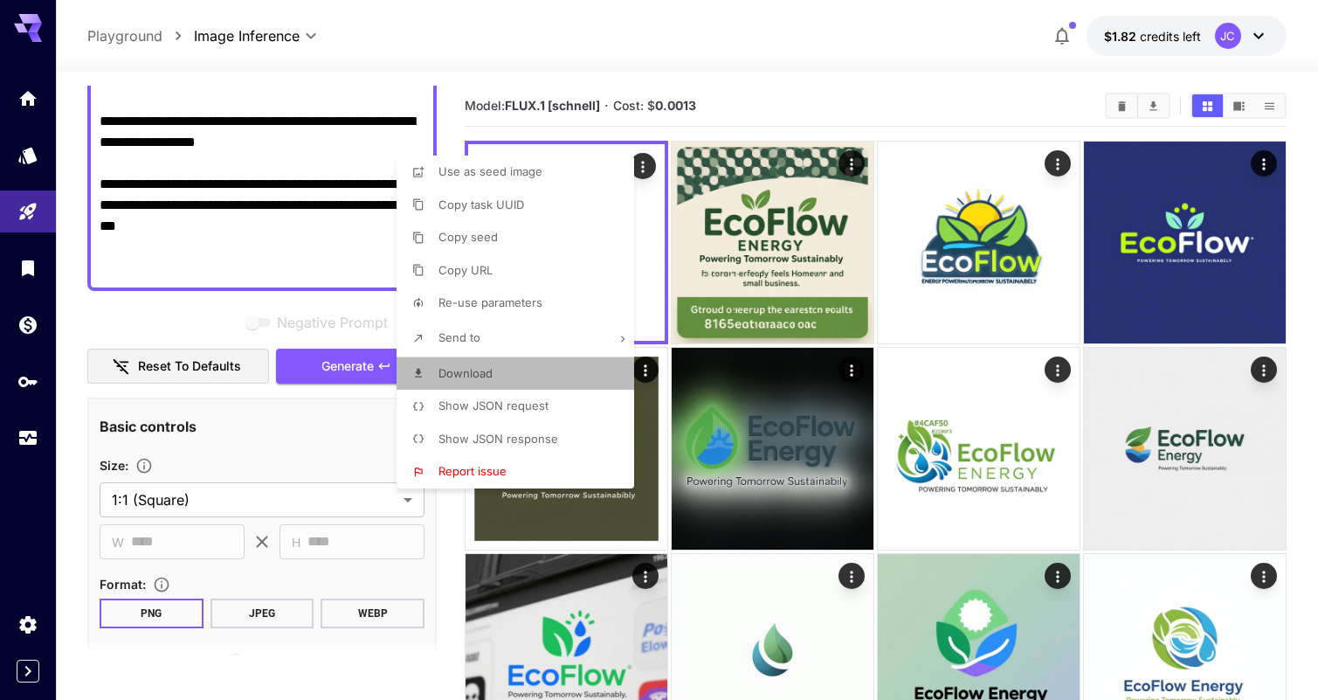
click at [589, 376] on li "Download" at bounding box center [521, 373] width 248 height 33
click at [555, 78] on div at bounding box center [659, 350] width 1318 height 700
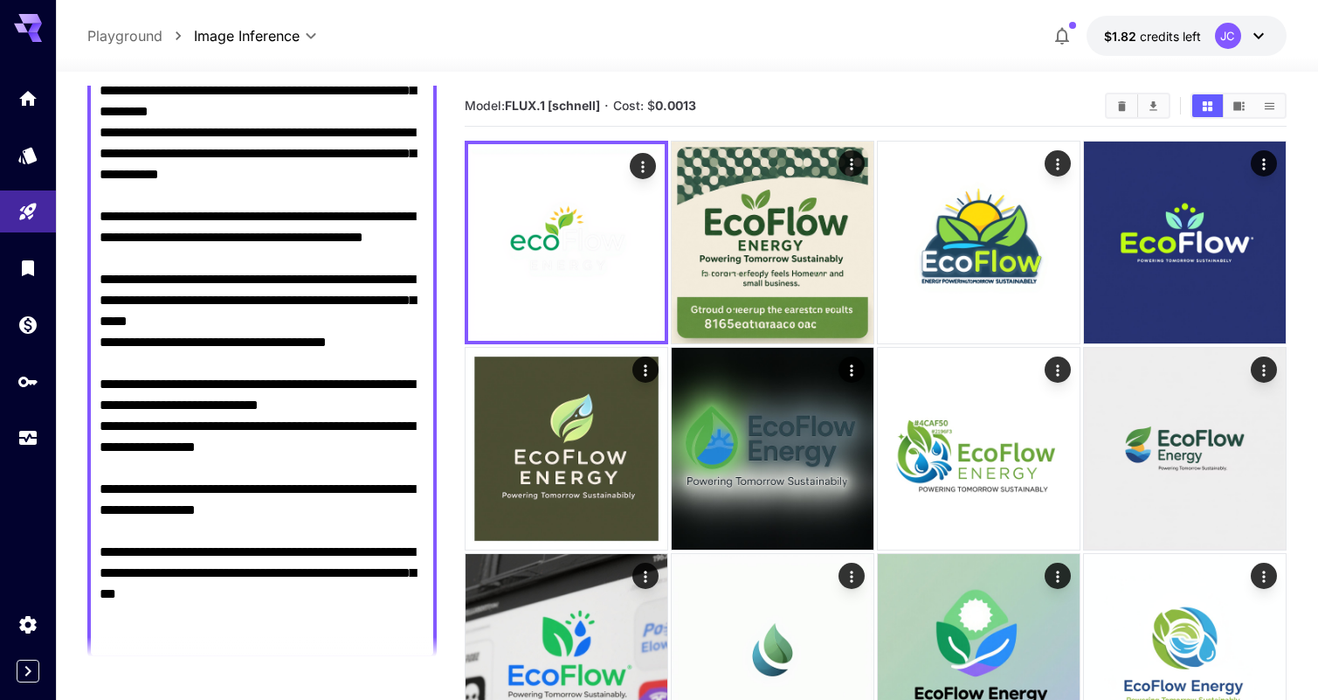
scroll to position [0, 0]
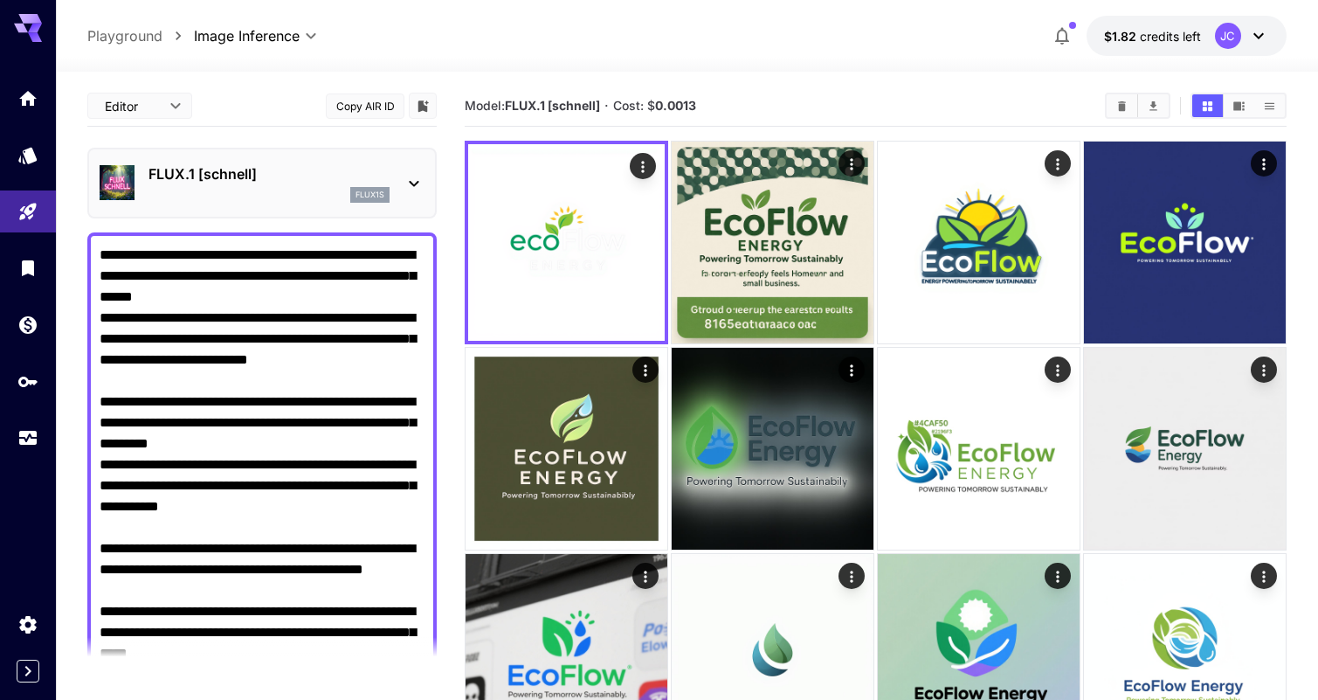
click at [320, 176] on p "FLUX.1 [schnell]" at bounding box center [268, 173] width 241 height 21
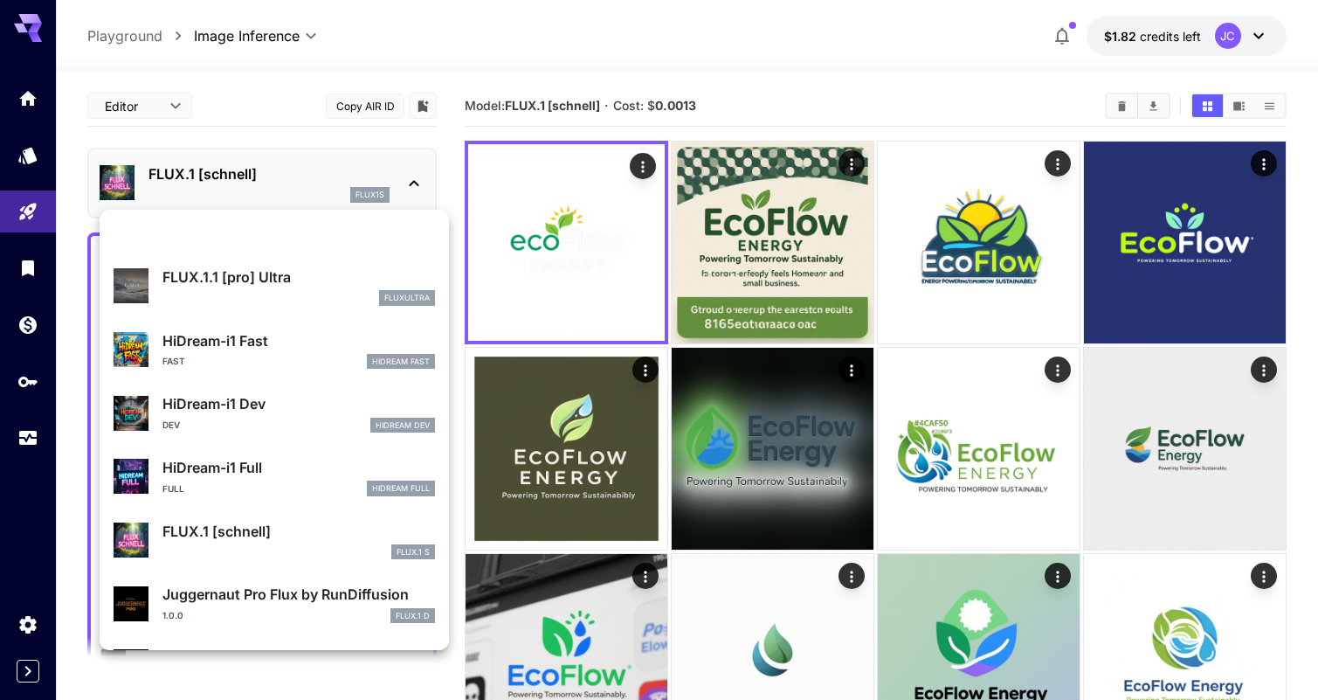
scroll to position [1413, 0]
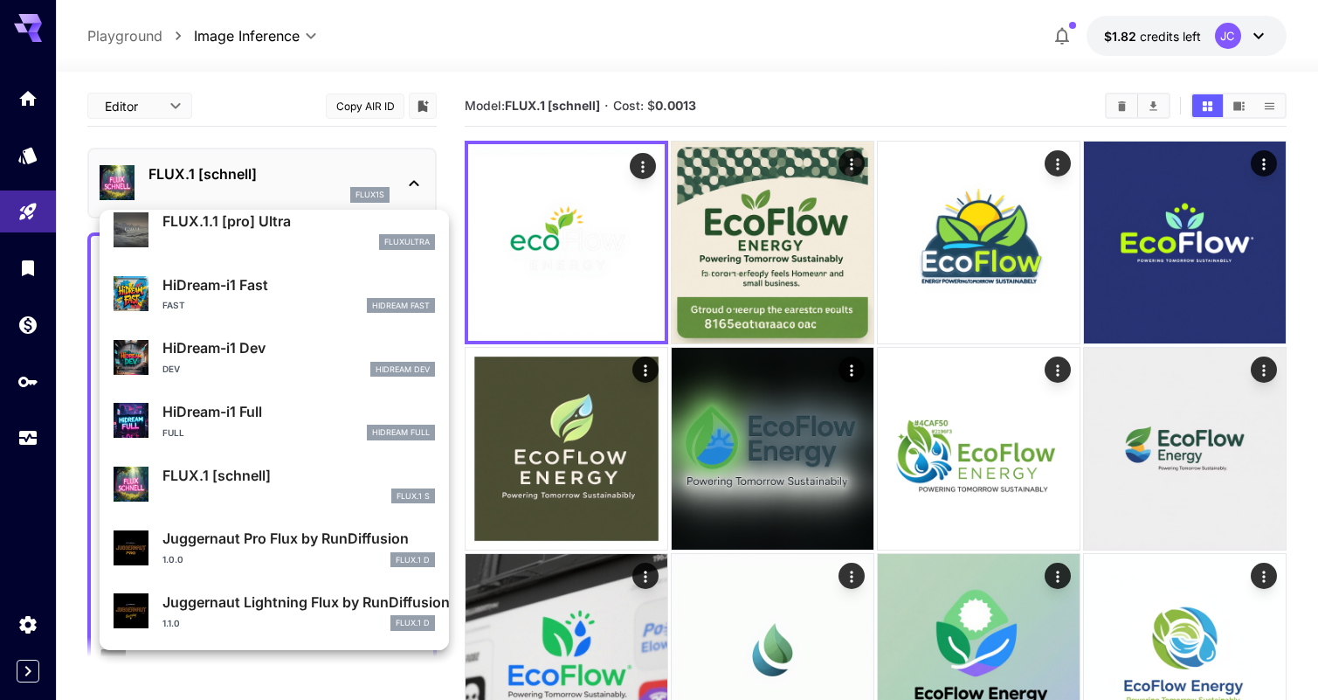
click at [308, 530] on p "Juggernaut Pro Flux by RunDiffusion" at bounding box center [298, 538] width 273 height 21
type input "**"
type input "*"
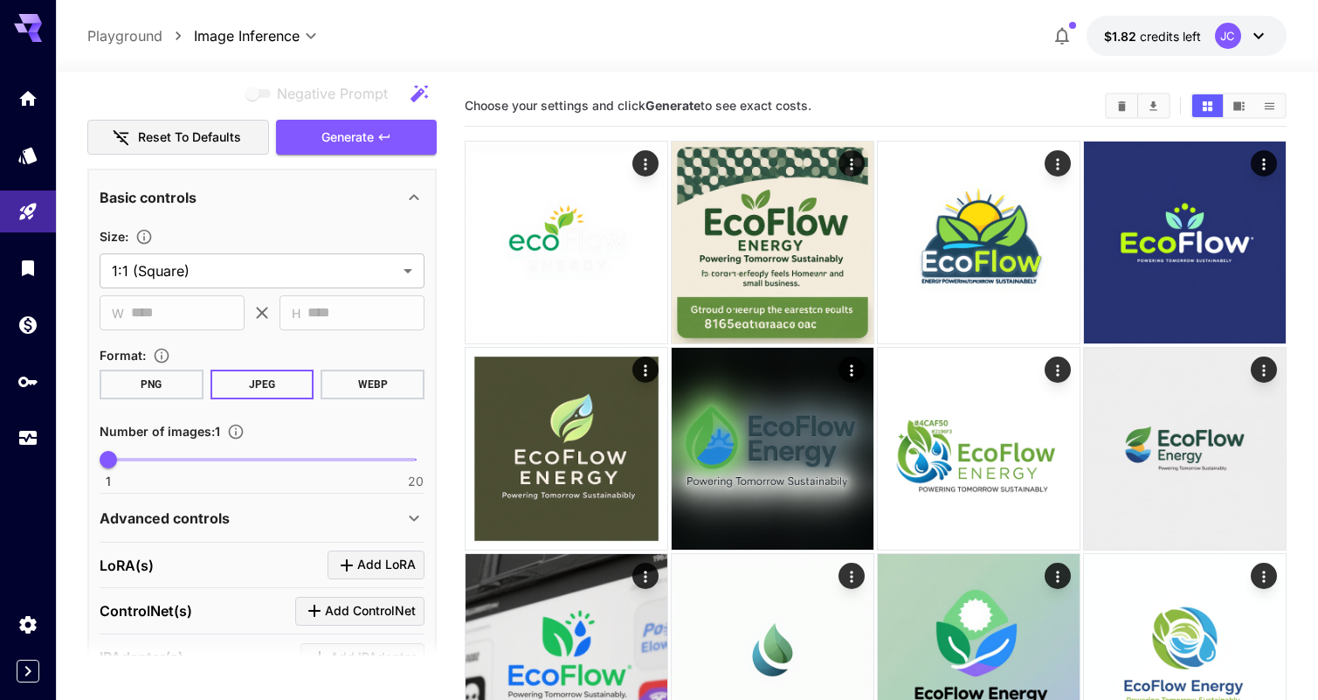
scroll to position [959, 0]
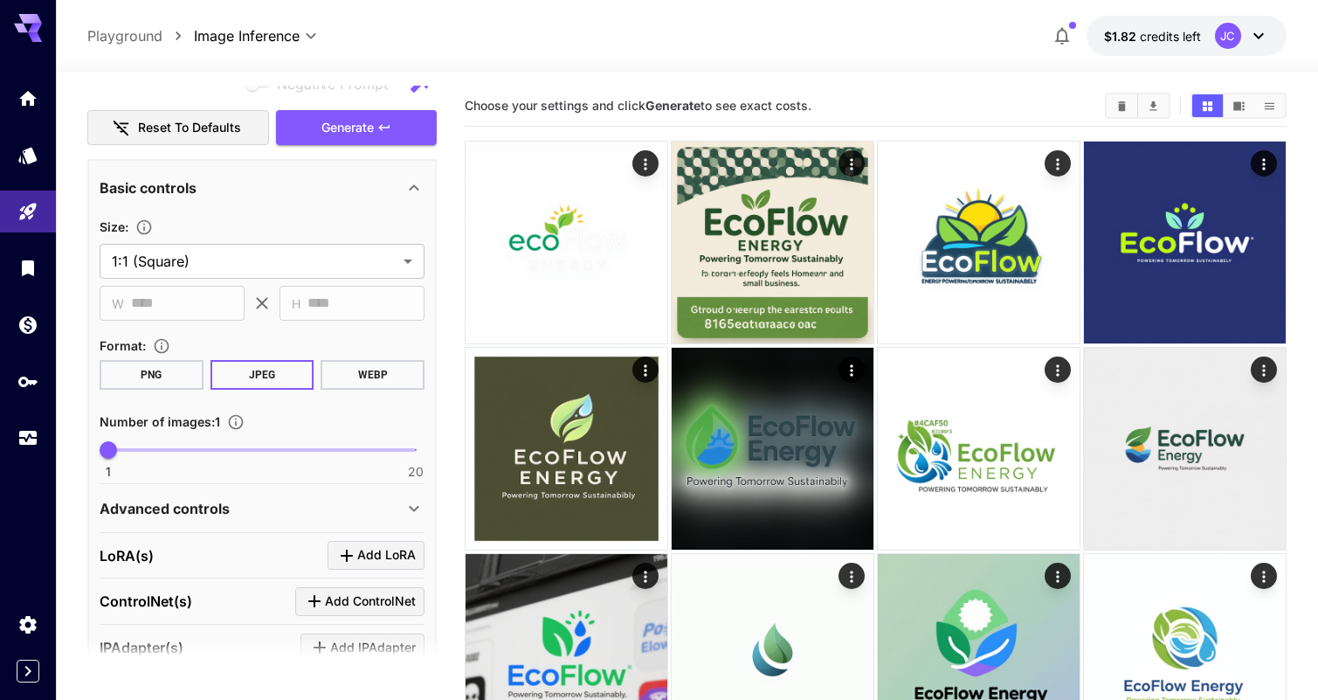
click at [138, 370] on button "PNG" at bounding box center [152, 375] width 104 height 30
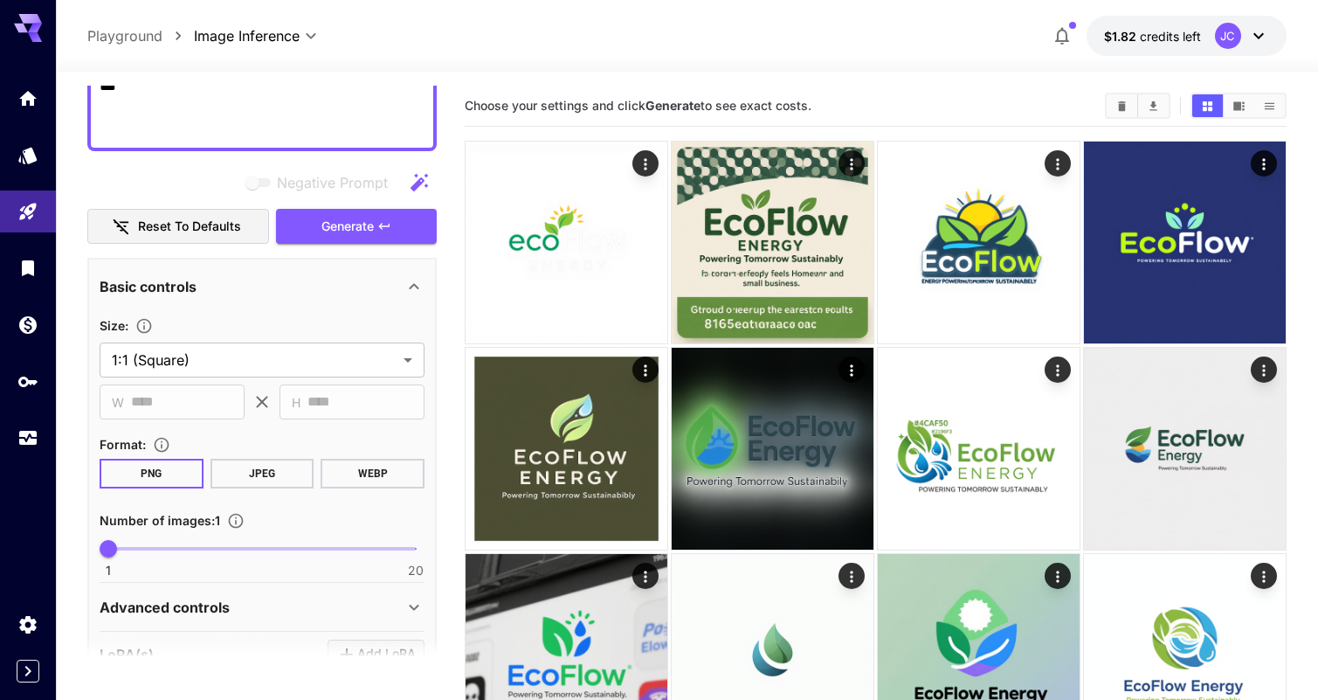
scroll to position [861, 0]
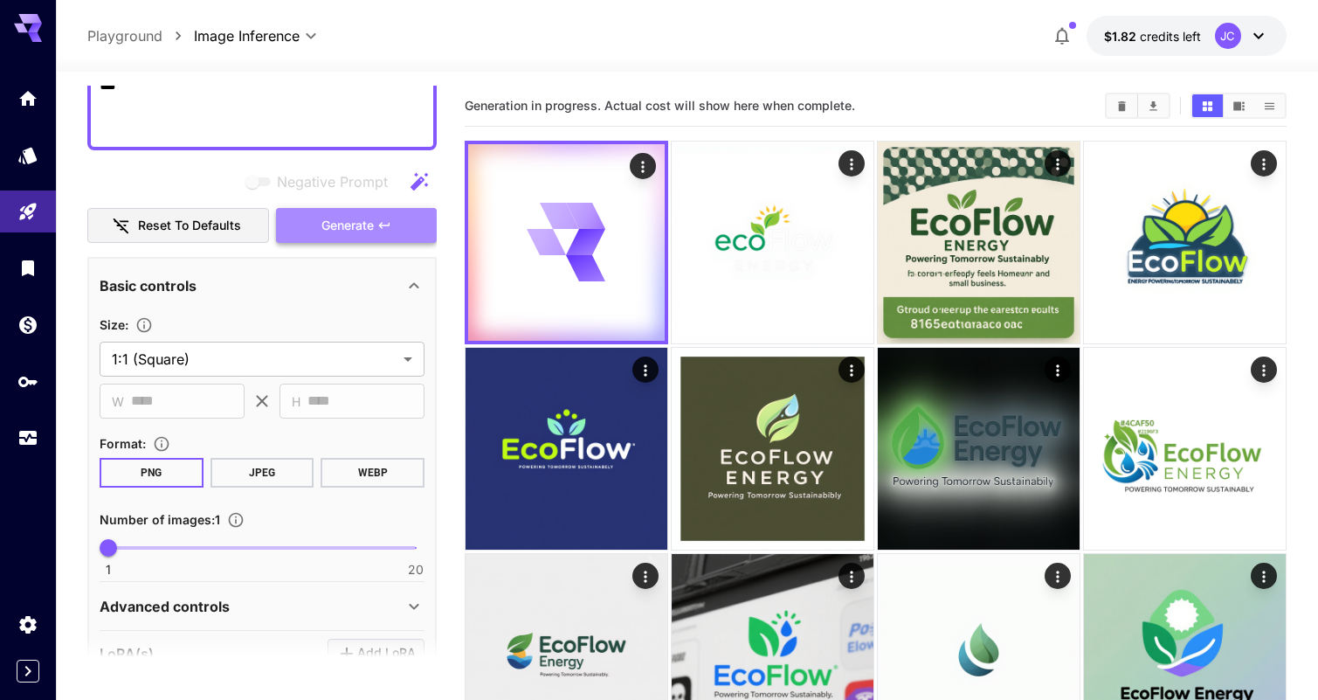
click at [381, 223] on icon "button" at bounding box center [384, 225] width 14 height 14
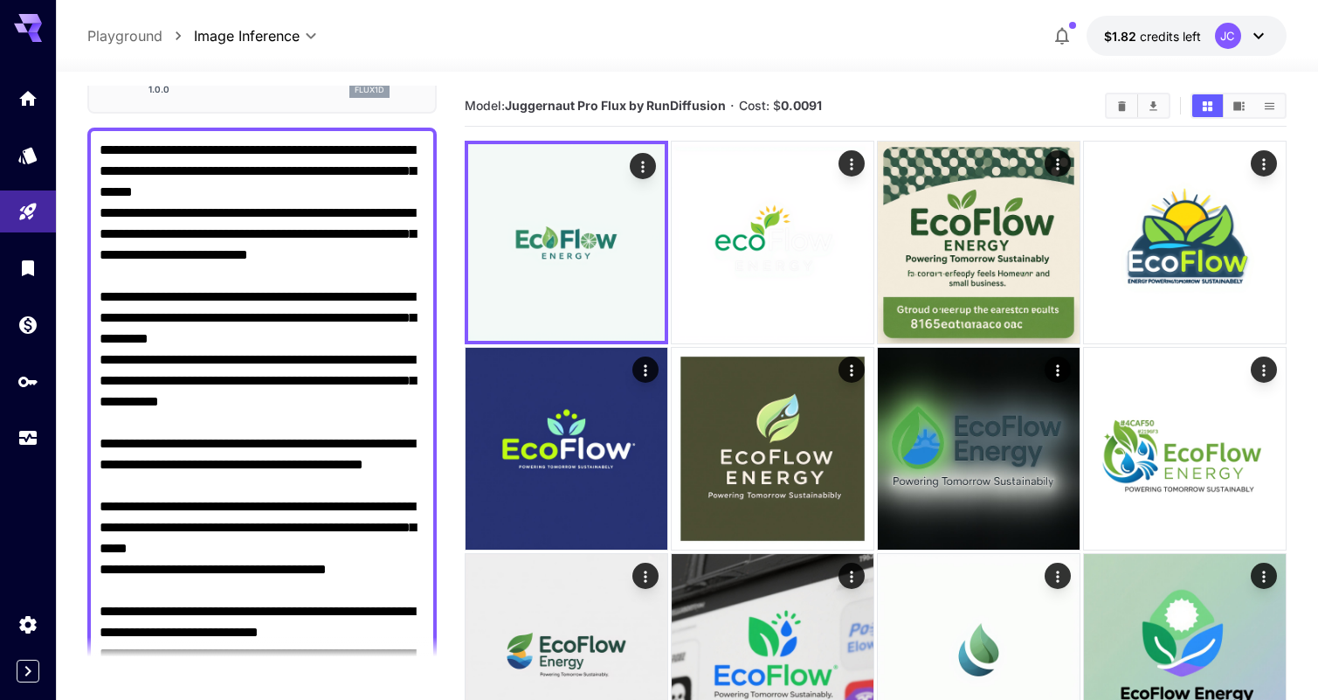
scroll to position [127, 0]
click at [245, 220] on textarea "Negative Prompt" at bounding box center [262, 506] width 325 height 734
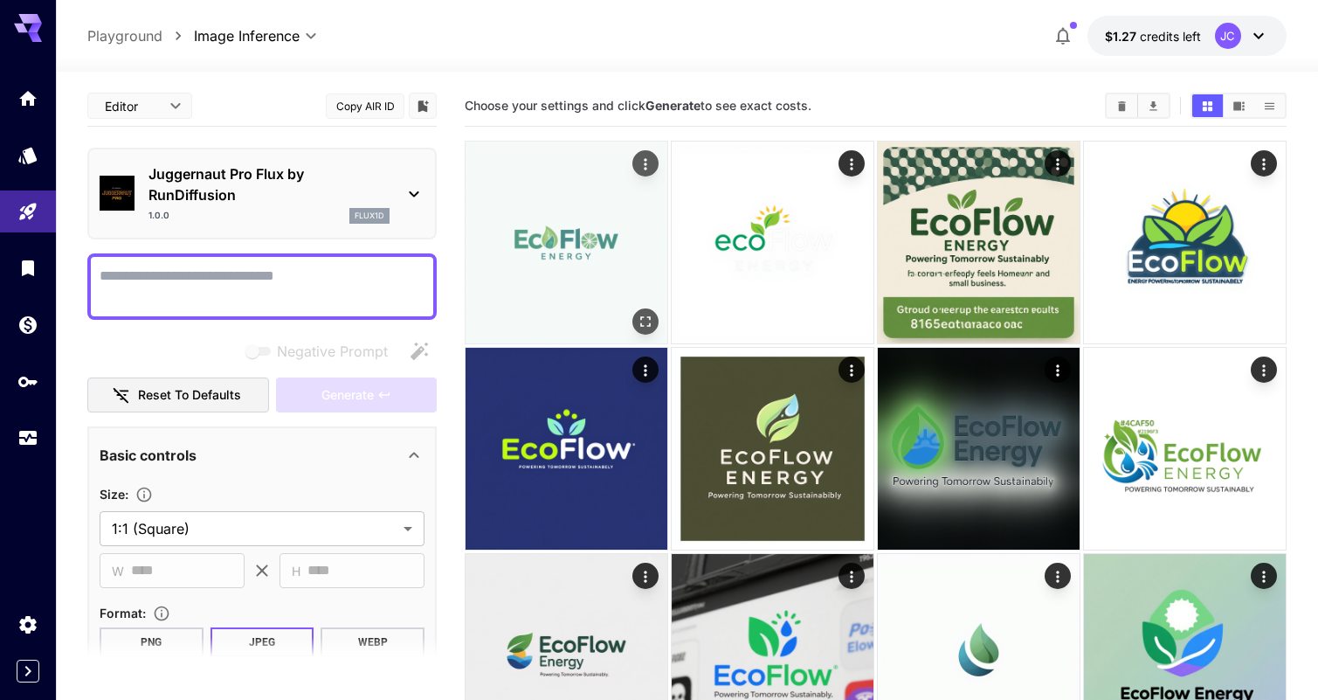
click at [574, 233] on img at bounding box center [567, 242] width 202 height 202
click at [647, 318] on icon "Open in fullscreen" at bounding box center [645, 321] width 17 height 17
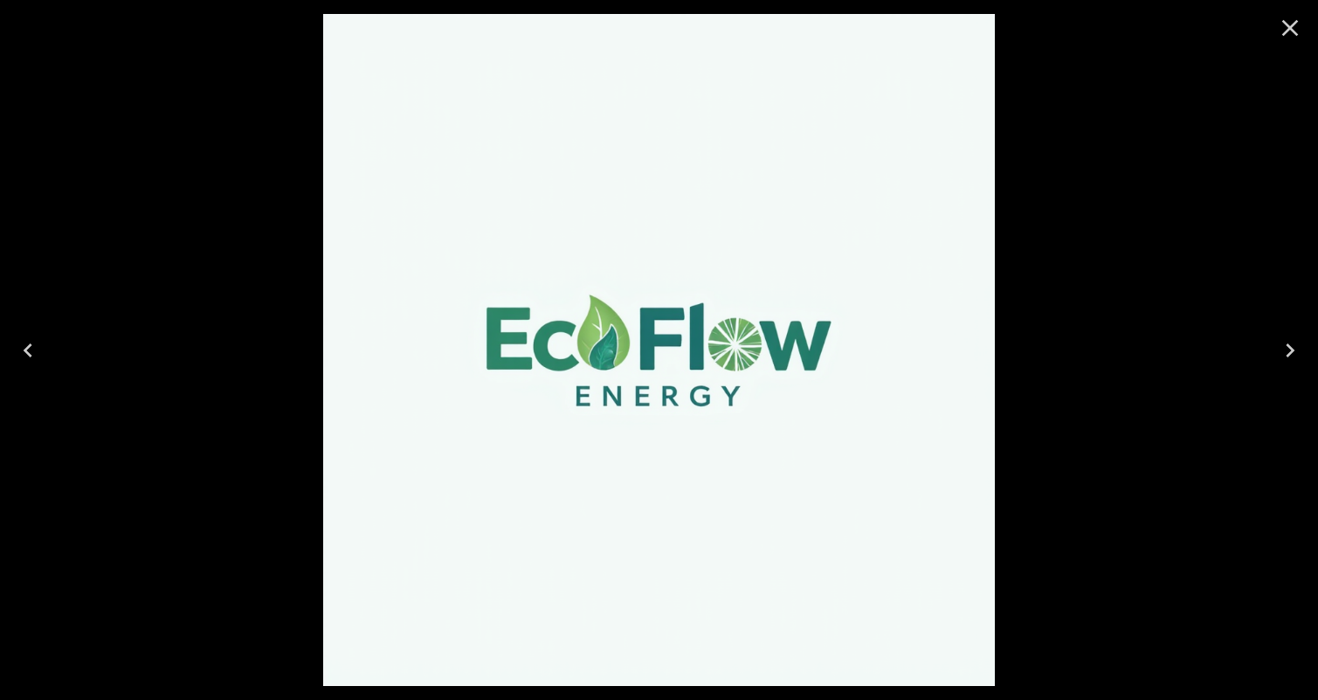
click at [1172, 311] on div at bounding box center [659, 350] width 1318 height 700
click at [1288, 28] on icon "Close" at bounding box center [1290, 28] width 17 height 17
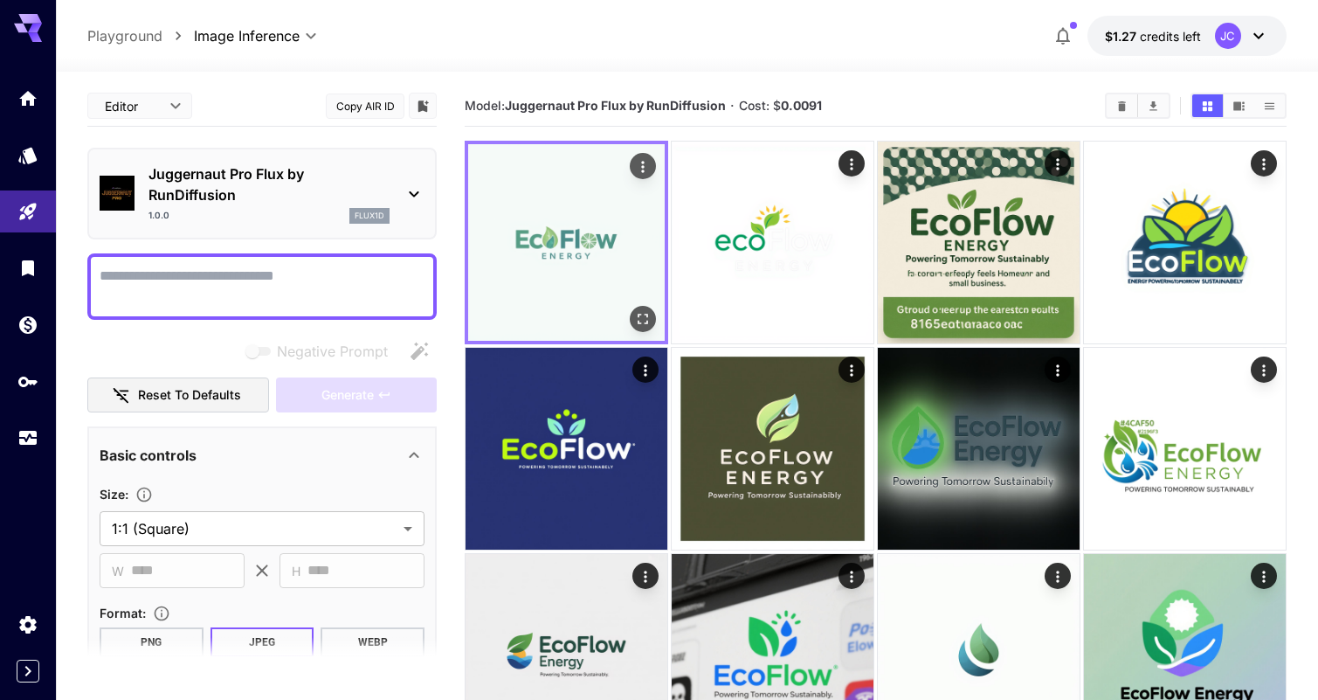
click at [555, 231] on img at bounding box center [566, 242] width 197 height 197
click at [639, 160] on icon "Actions" at bounding box center [642, 166] width 17 height 17
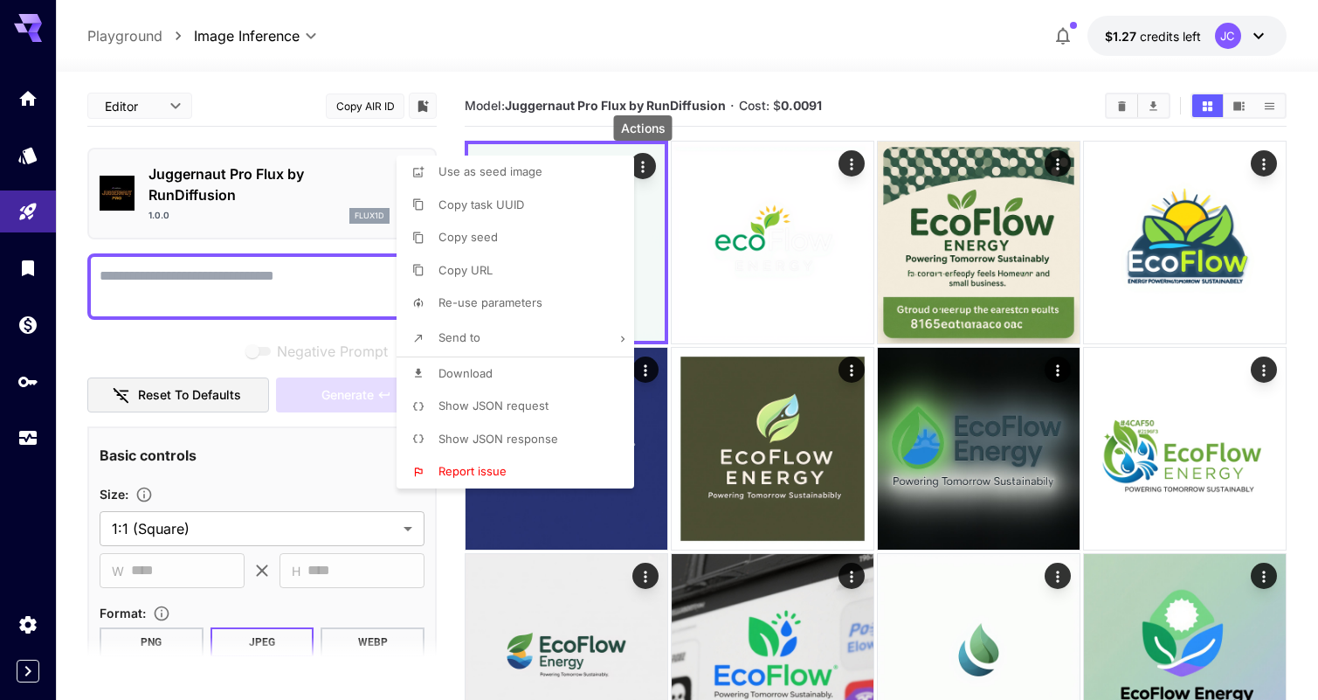
click at [552, 290] on li "Re-use parameters" at bounding box center [521, 302] width 248 height 33
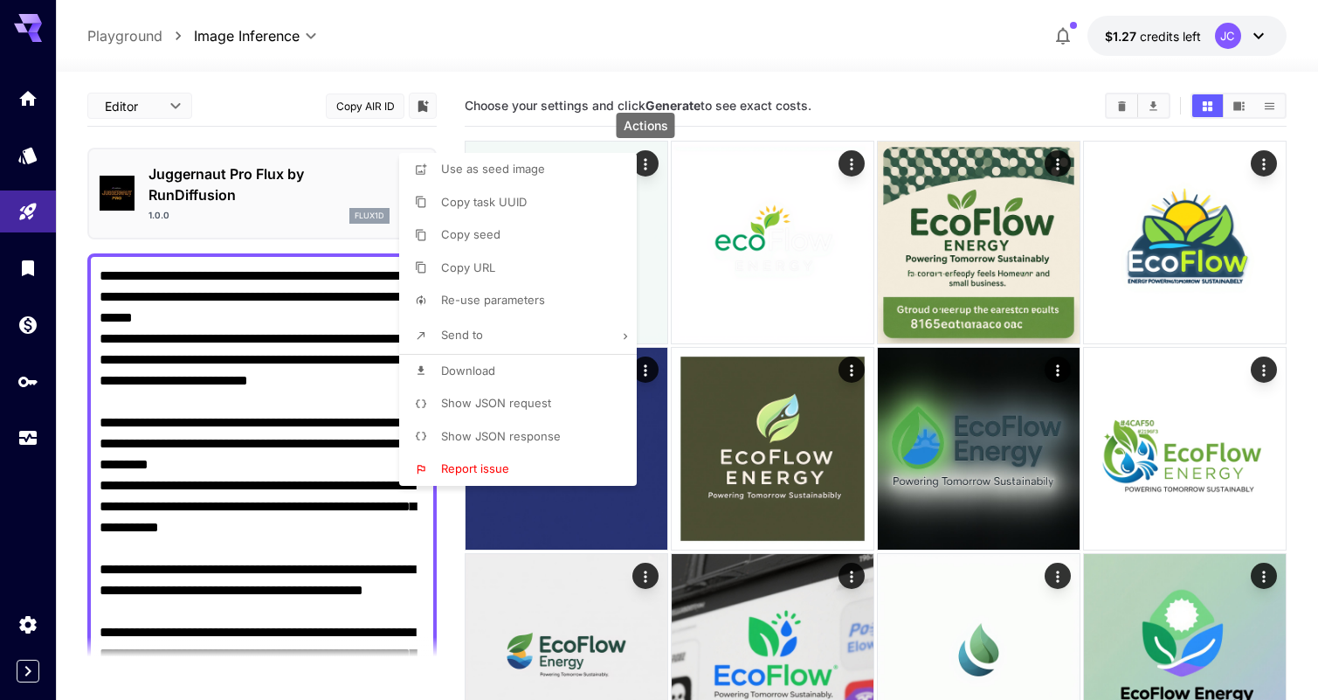
click at [242, 280] on div at bounding box center [659, 350] width 1318 height 700
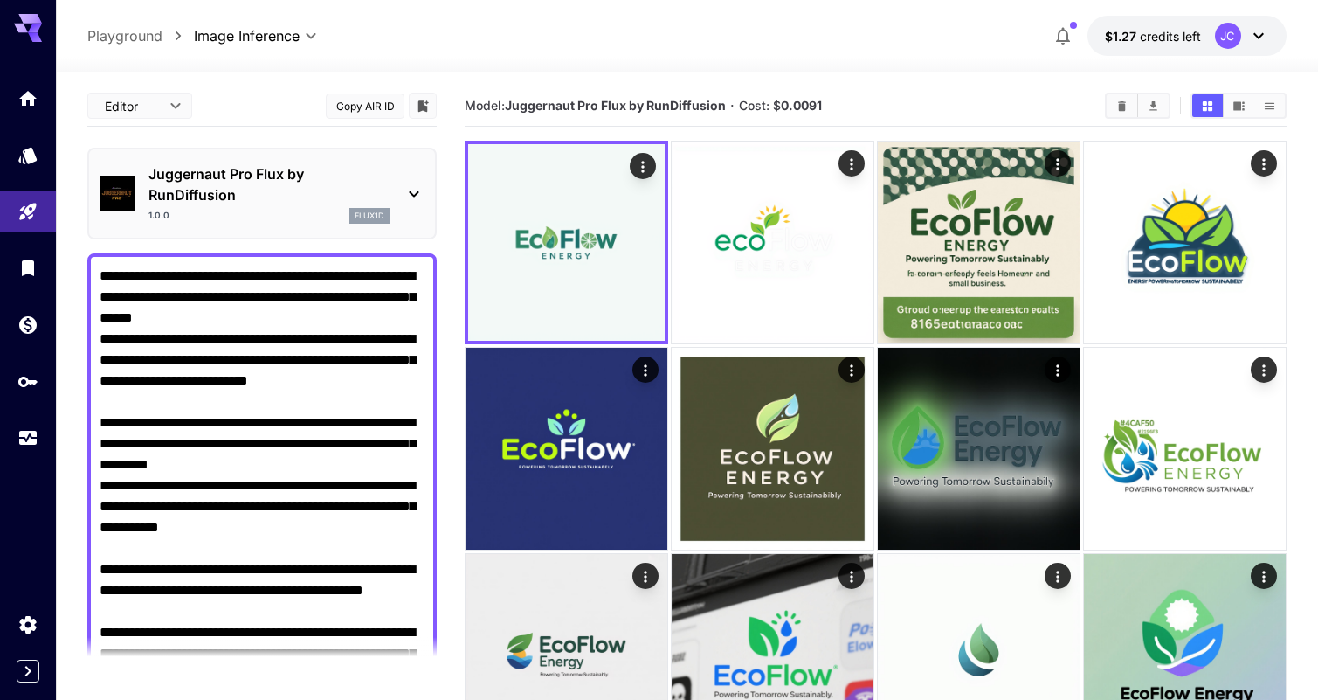
click at [242, 280] on div at bounding box center [659, 350] width 1318 height 700
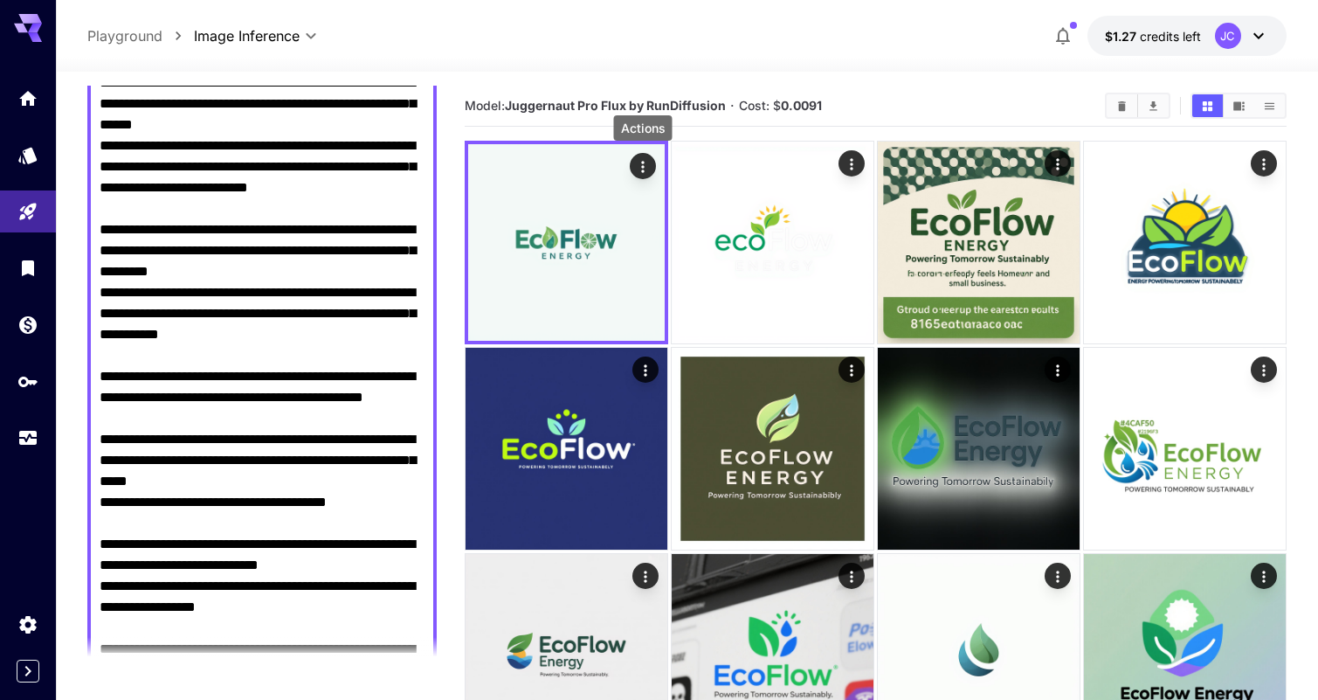
scroll to position [66, 0]
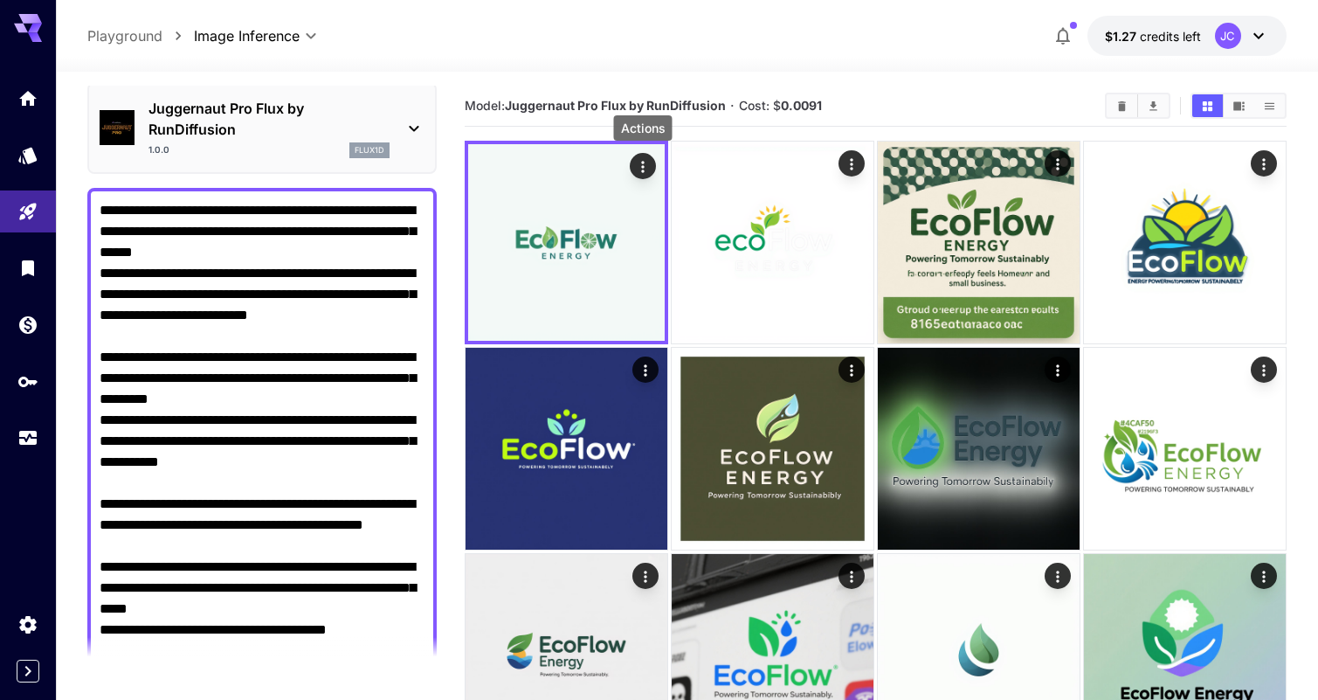
drag, startPoint x: 286, startPoint y: 421, endPoint x: 93, endPoint y: 212, distance: 283.7
click at [93, 212] on div at bounding box center [261, 567] width 349 height 758
type textarea "**********"
